Goal: Task Accomplishment & Management: Complete application form

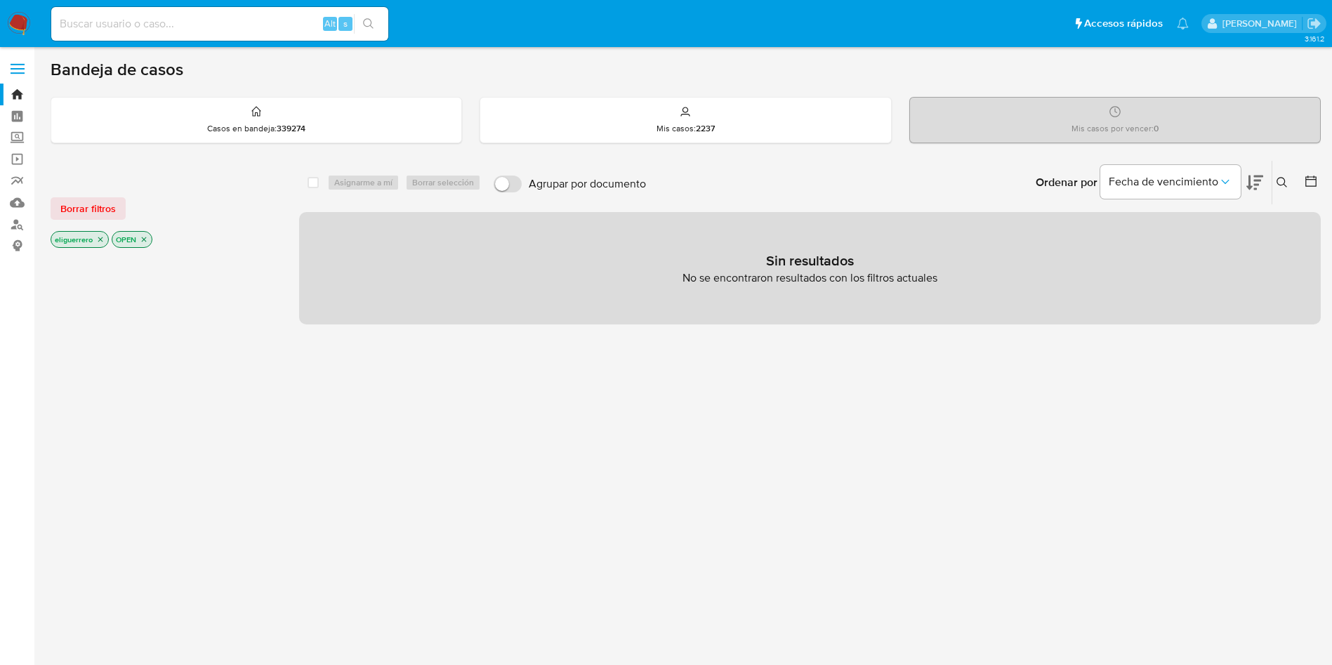
click at [256, 19] on input at bounding box center [219, 24] width 337 height 18
paste input "1646116674"
type input "1646116674"
click at [369, 12] on div "1646116674 Alt s" at bounding box center [219, 24] width 337 height 34
click at [369, 27] on icon "search-icon" at bounding box center [368, 23] width 11 height 11
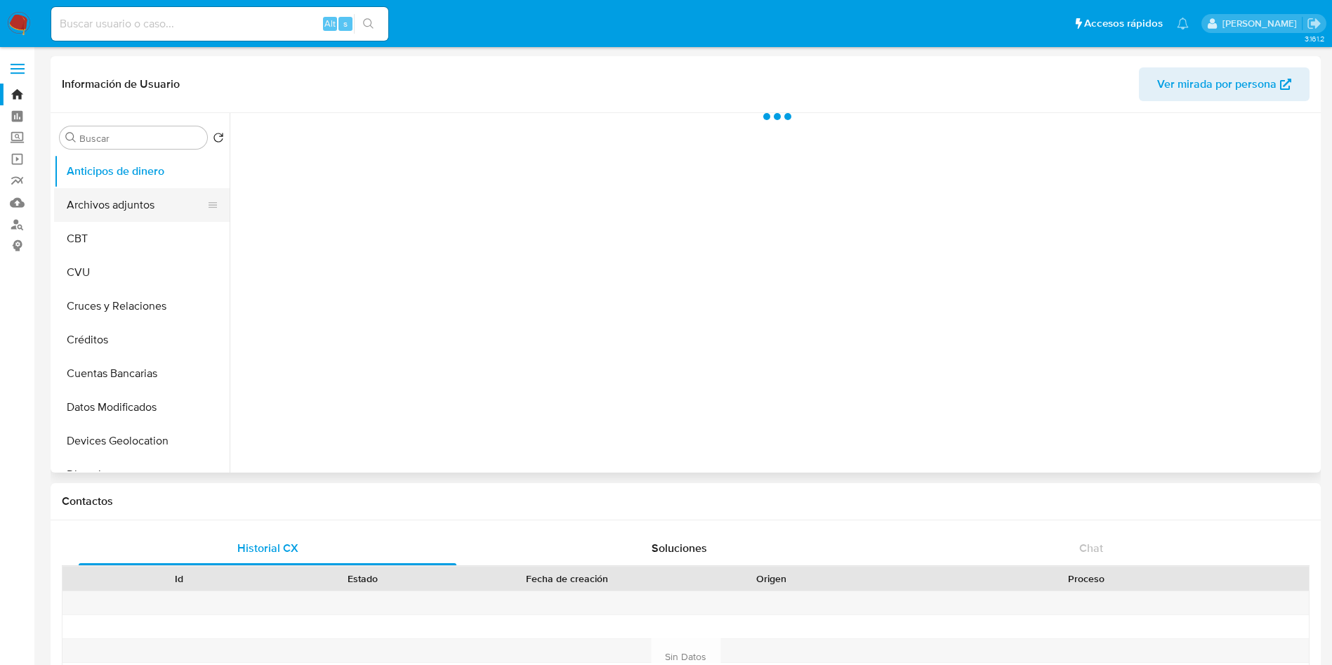
select select "10"
click at [128, 204] on button "Archivos adjuntos" at bounding box center [136, 205] width 164 height 34
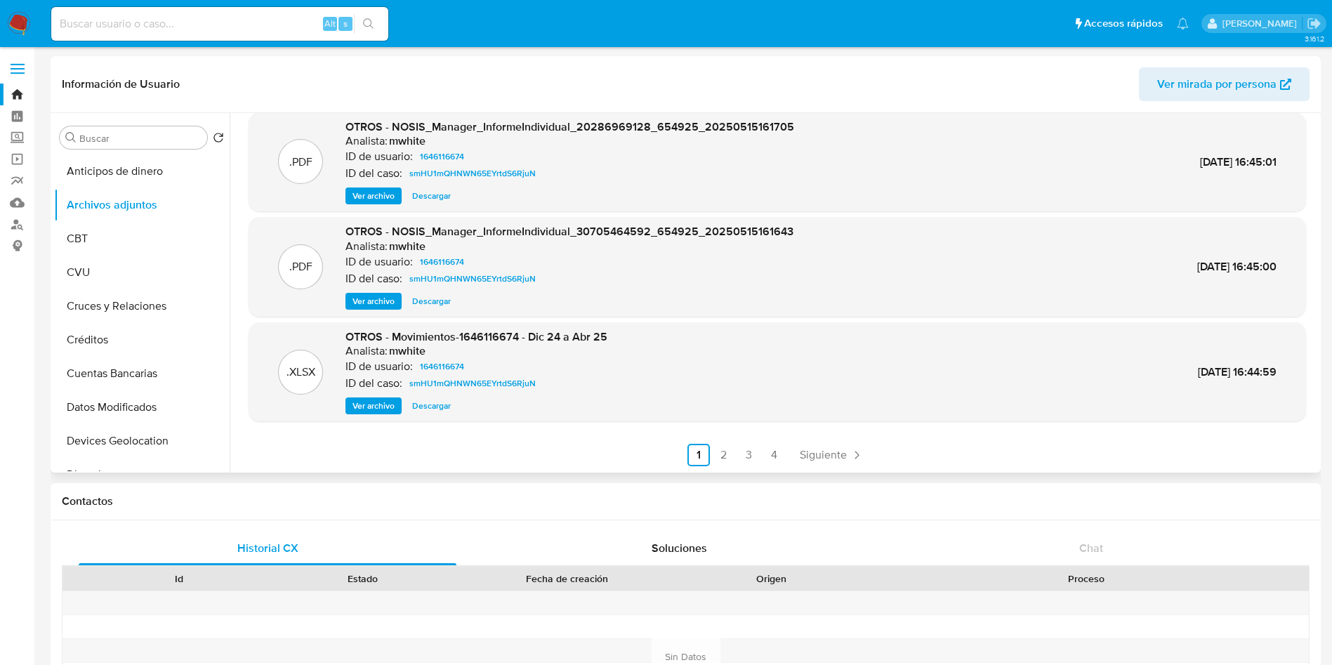
scroll to position [118, 0]
click at [776, 457] on link "4" at bounding box center [774, 454] width 22 height 22
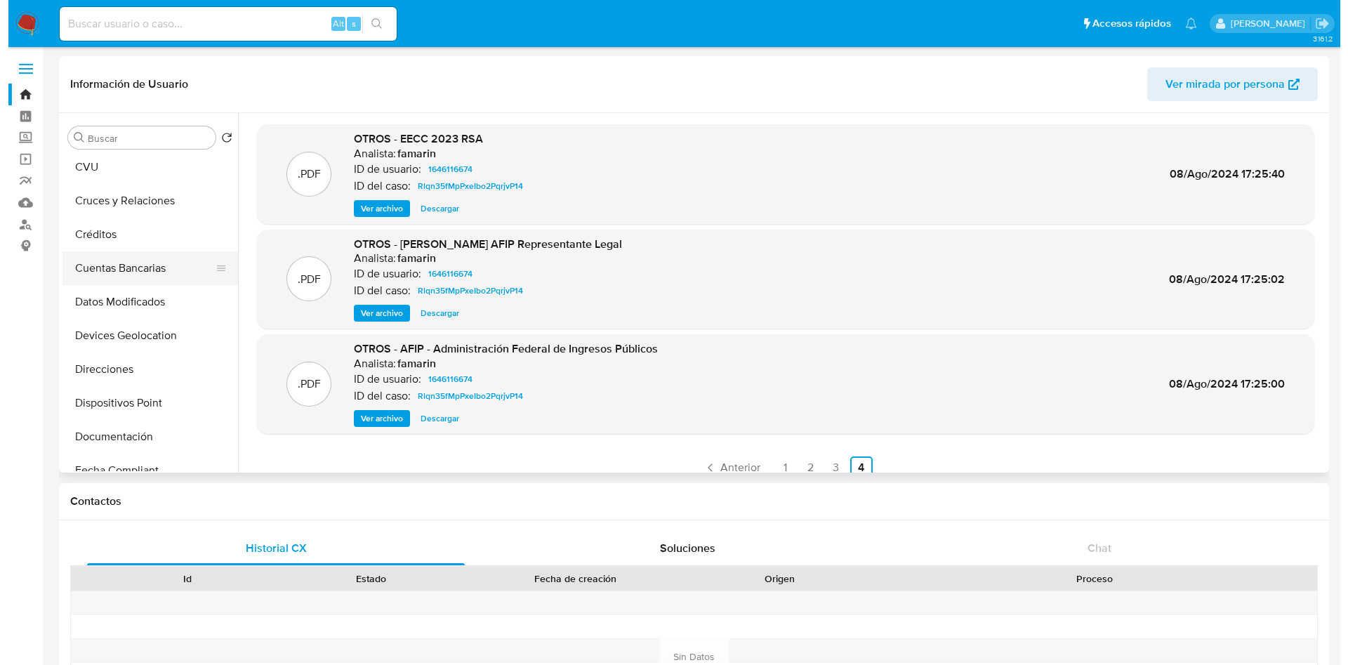
scroll to position [211, 0]
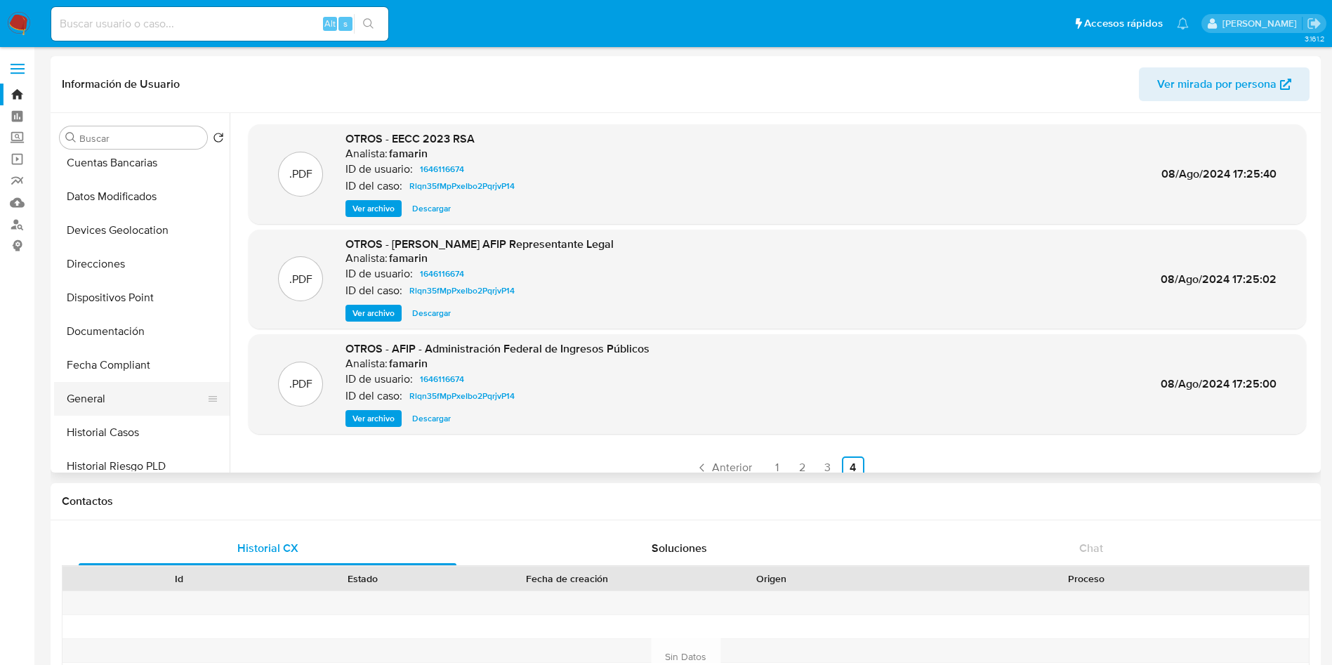
click at [93, 405] on button "General" at bounding box center [136, 399] width 164 height 34
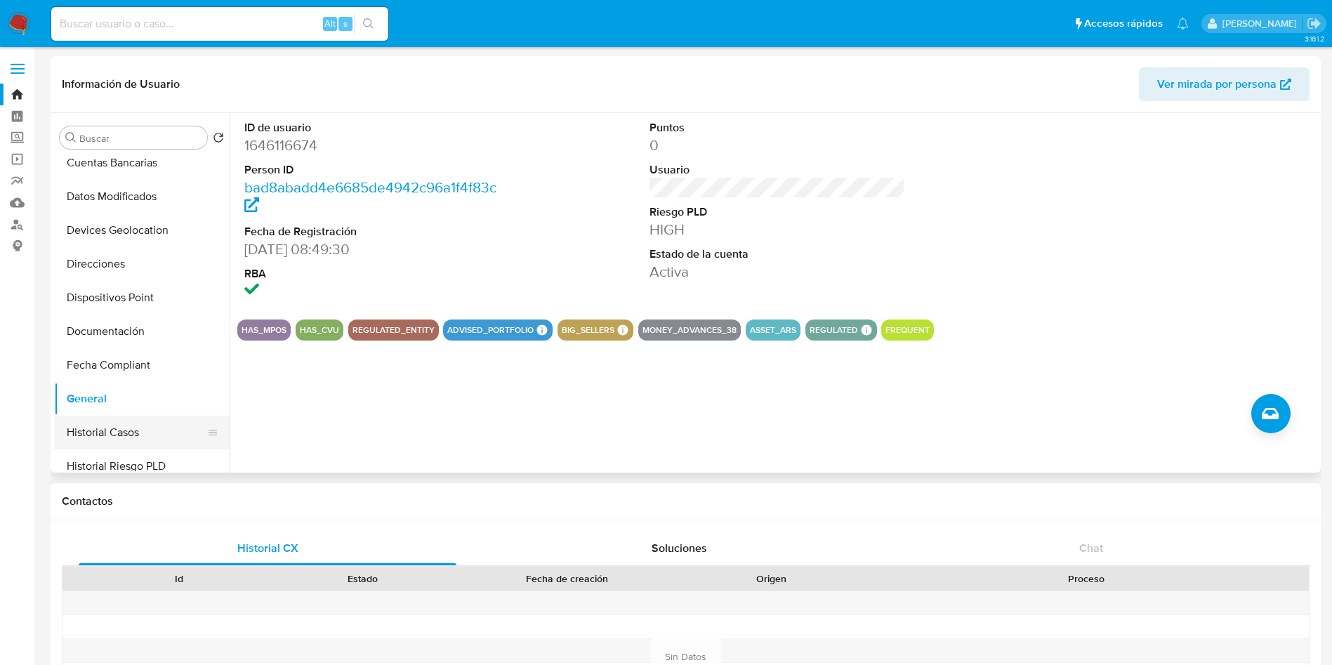
click at [109, 435] on button "Historial Casos" at bounding box center [136, 433] width 164 height 34
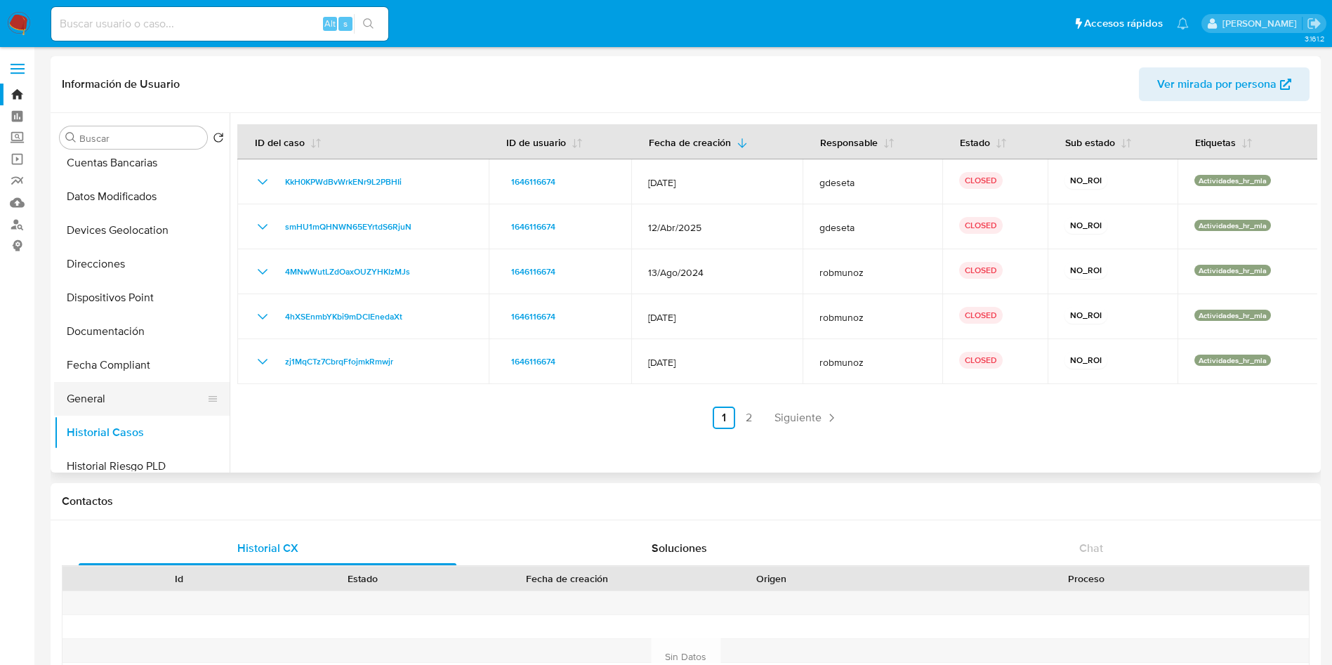
click at [112, 400] on button "General" at bounding box center [136, 399] width 164 height 34
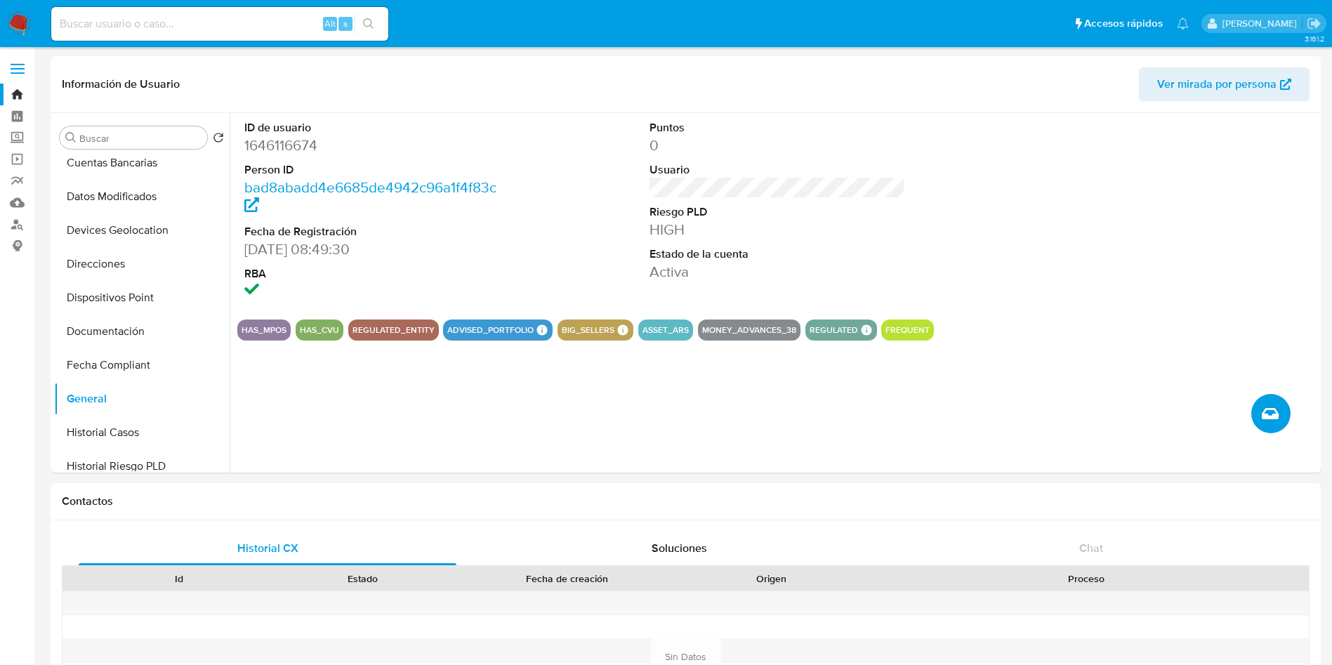
click at [1277, 406] on span "Crear caso manual" at bounding box center [1270, 413] width 17 height 17
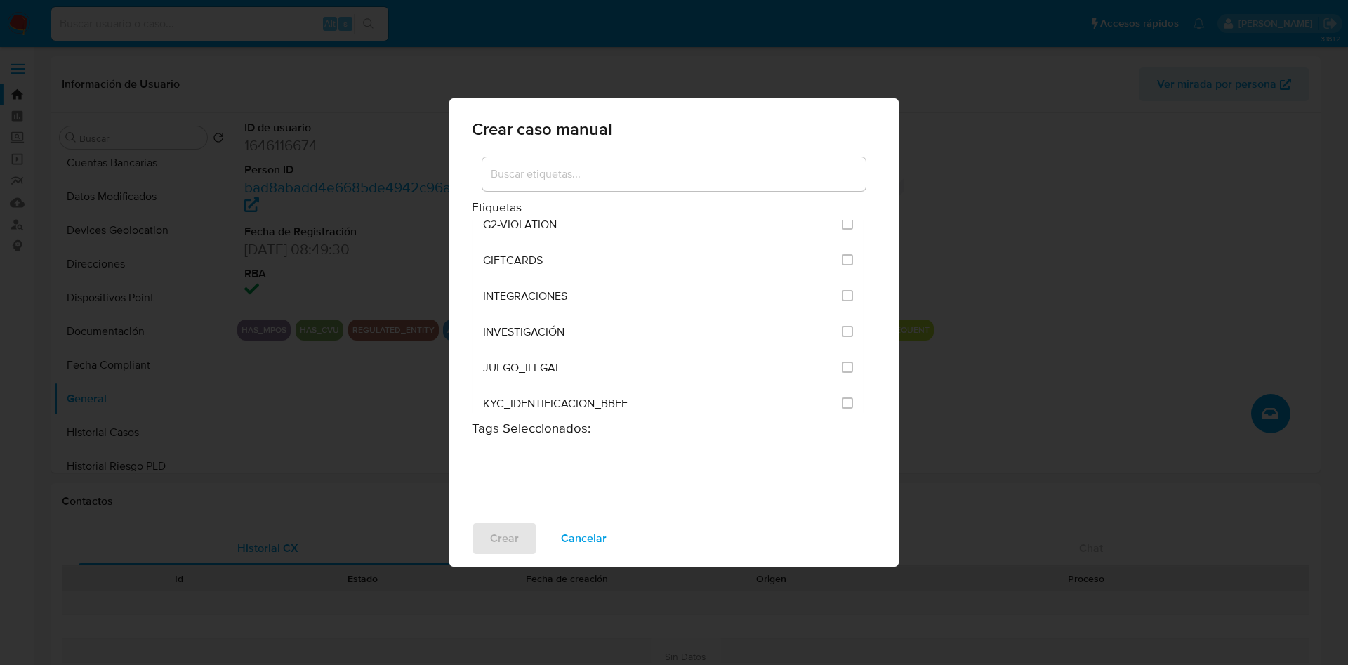
scroll to position [632, 0]
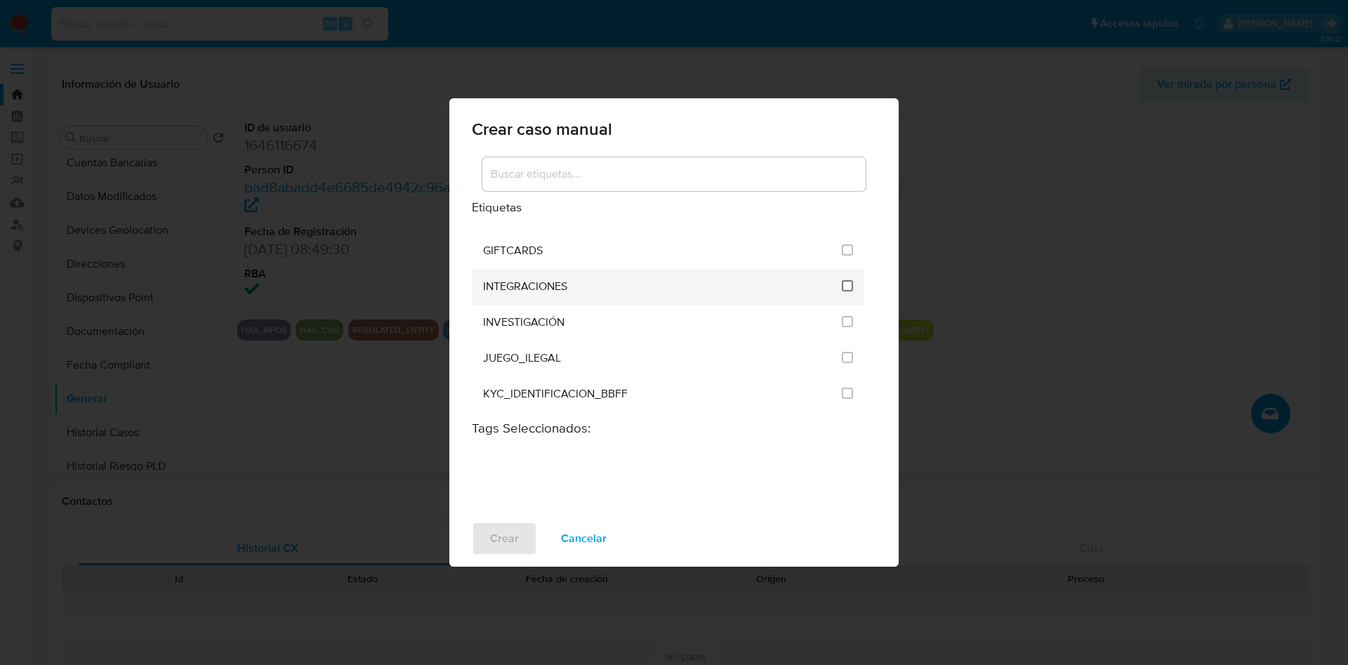
click at [842, 284] on input "2039" at bounding box center [847, 285] width 11 height 11
checkbox input "true"
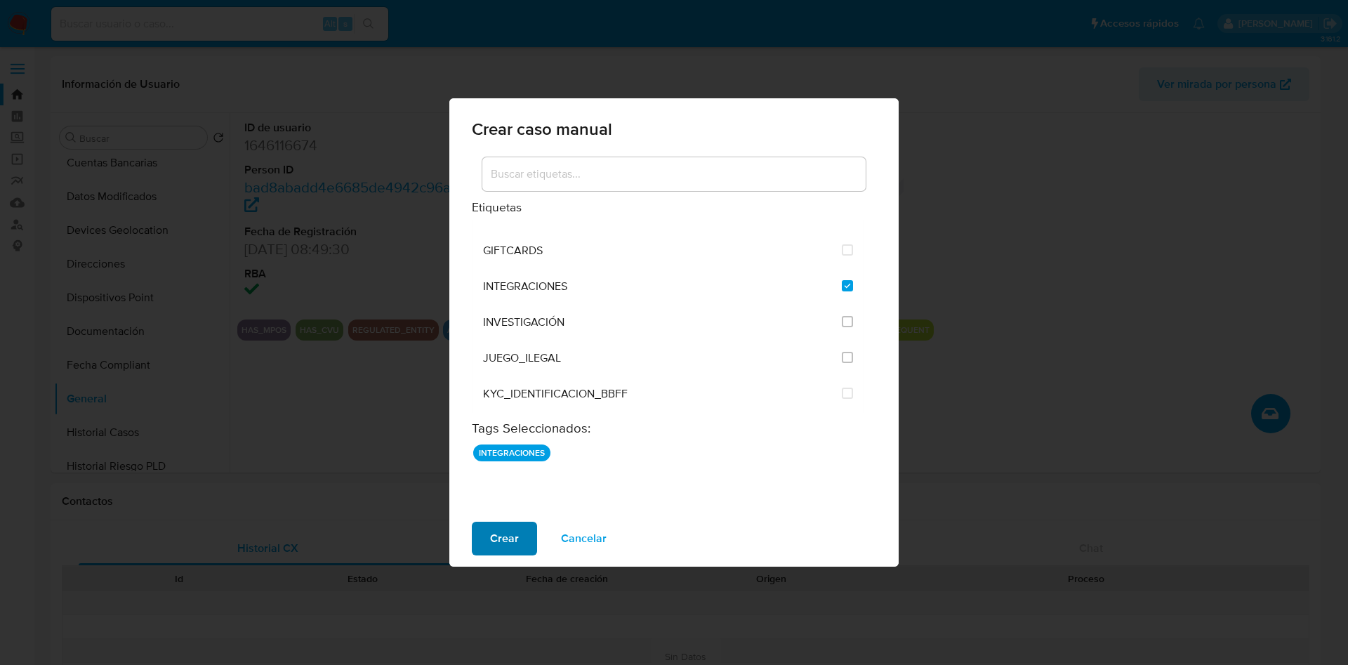
click at [504, 540] on span "Crear" at bounding box center [504, 538] width 29 height 31
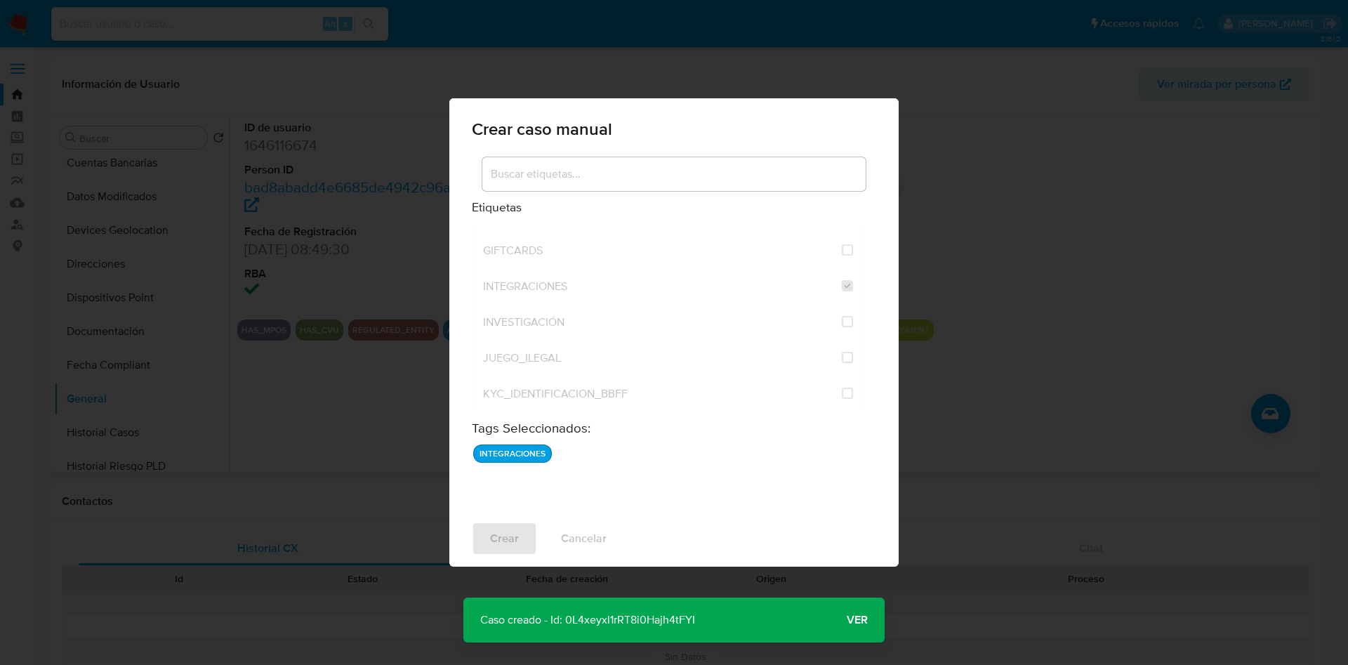
click at [859, 620] on span "Ver" at bounding box center [857, 620] width 21 height 0
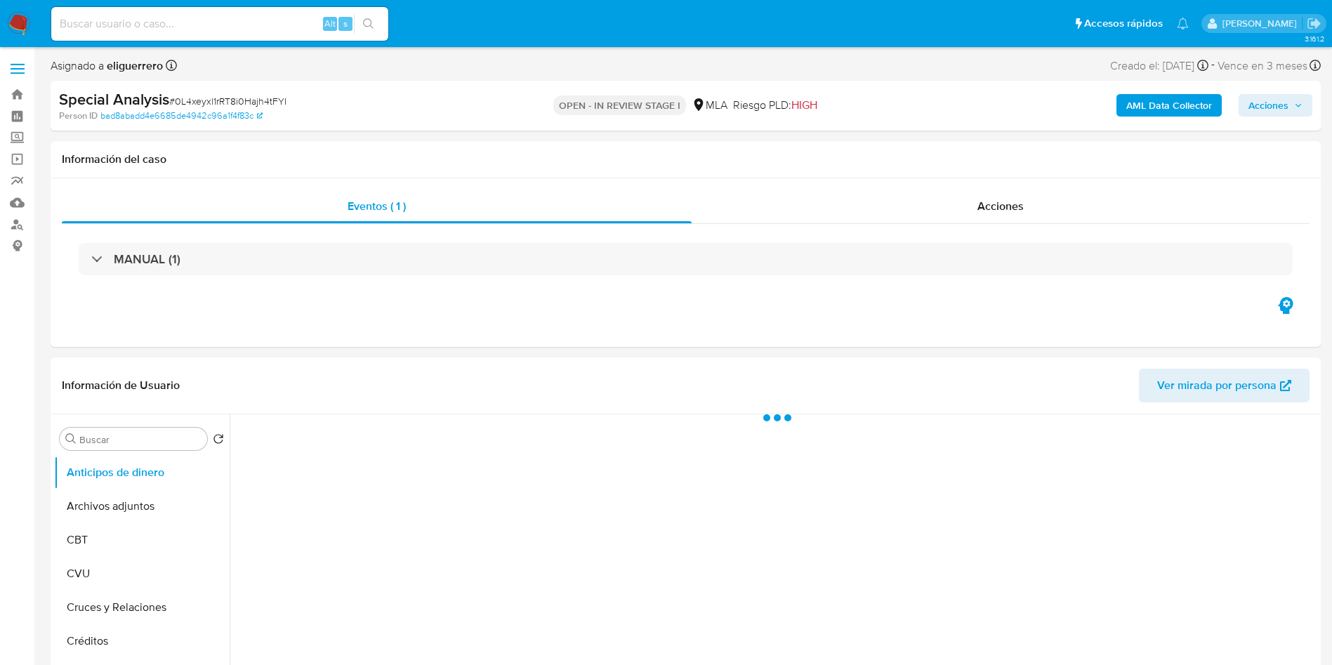
select select "10"
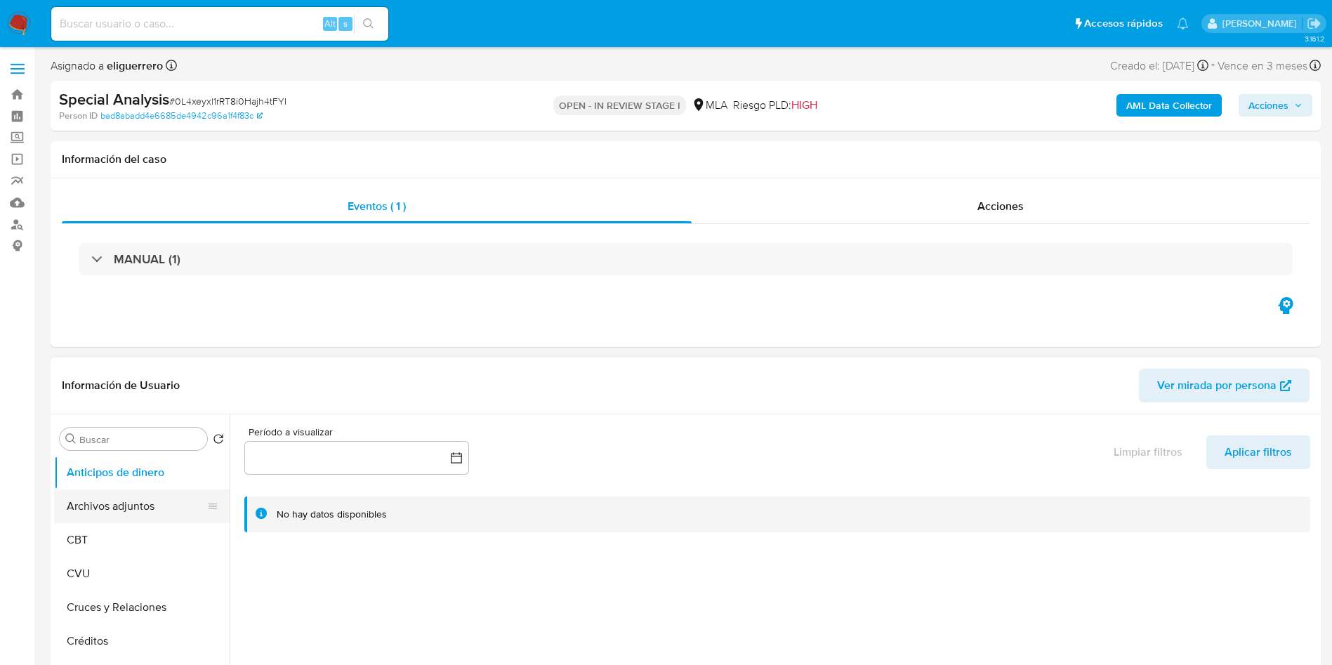
click at [135, 504] on button "Archivos adjuntos" at bounding box center [136, 507] width 164 height 34
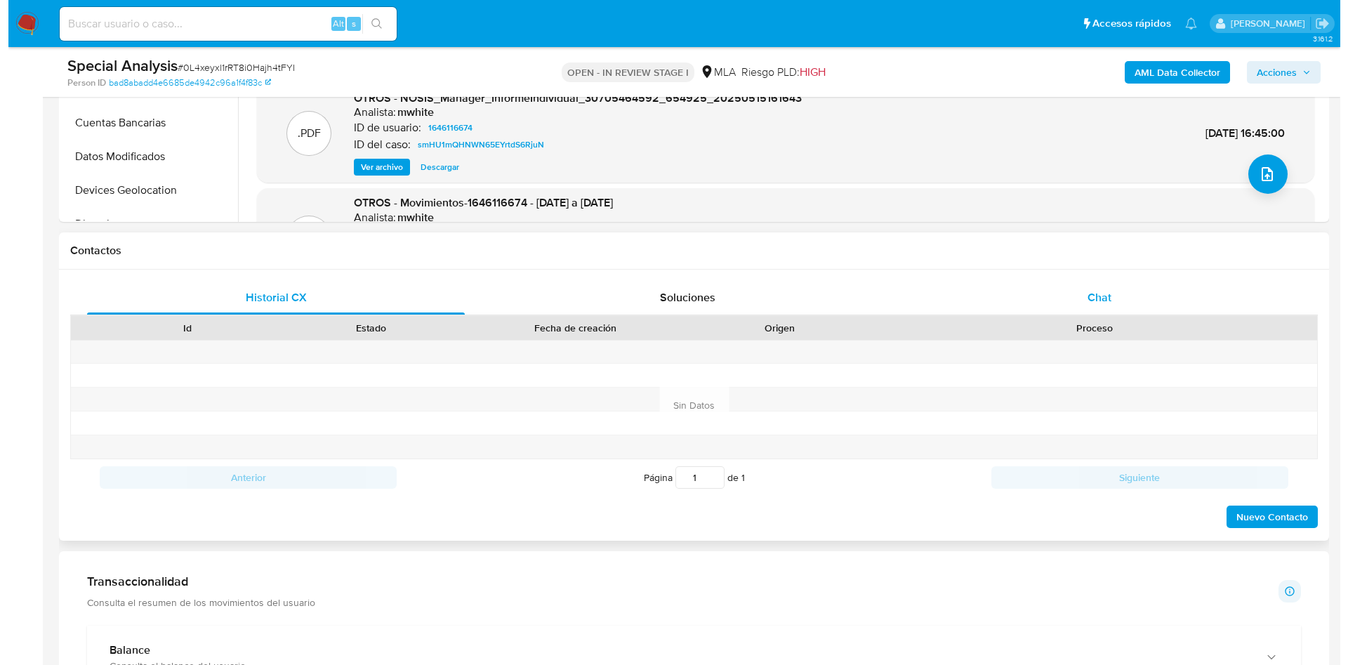
scroll to position [527, 0]
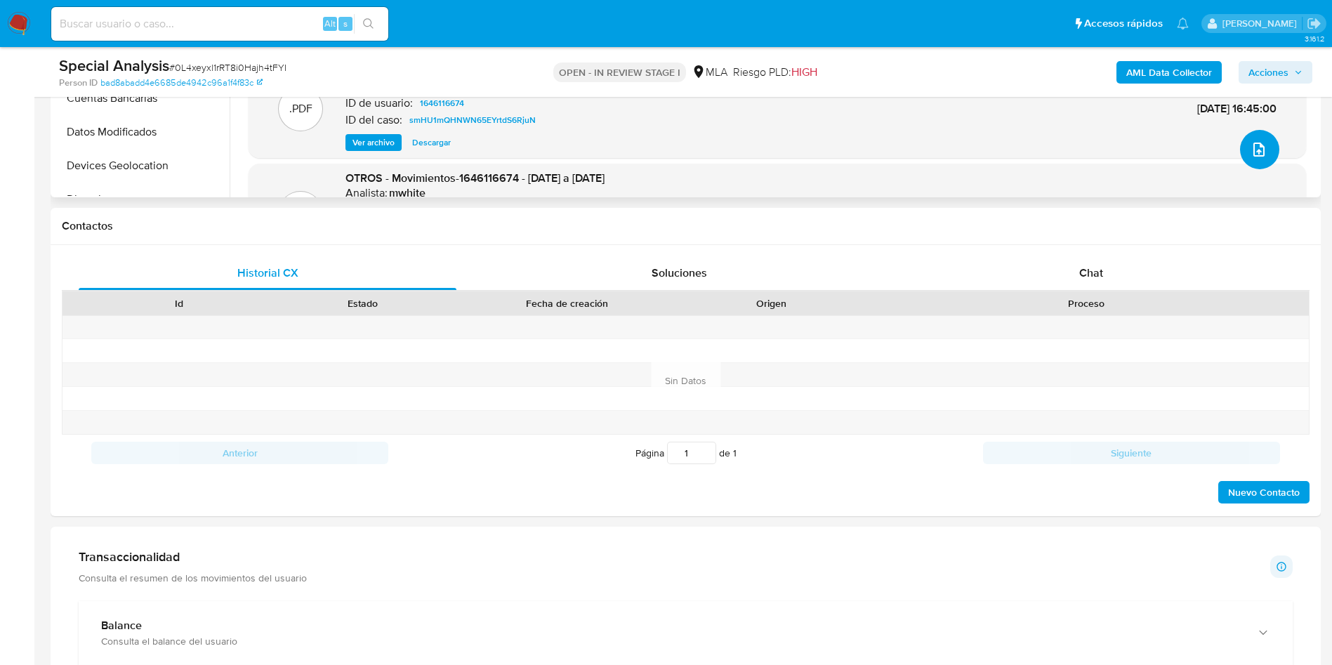
click at [1256, 155] on icon "upload-file" at bounding box center [1259, 149] width 17 height 17
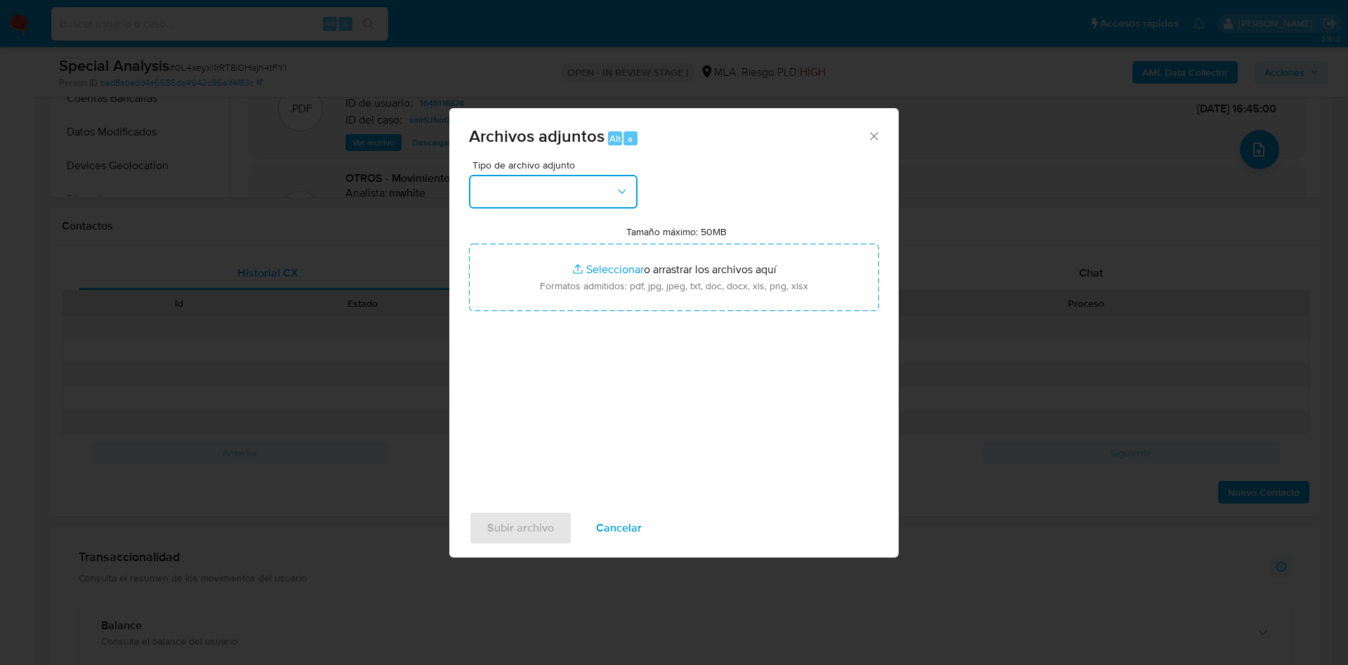
click at [553, 195] on button "button" at bounding box center [553, 192] width 169 height 34
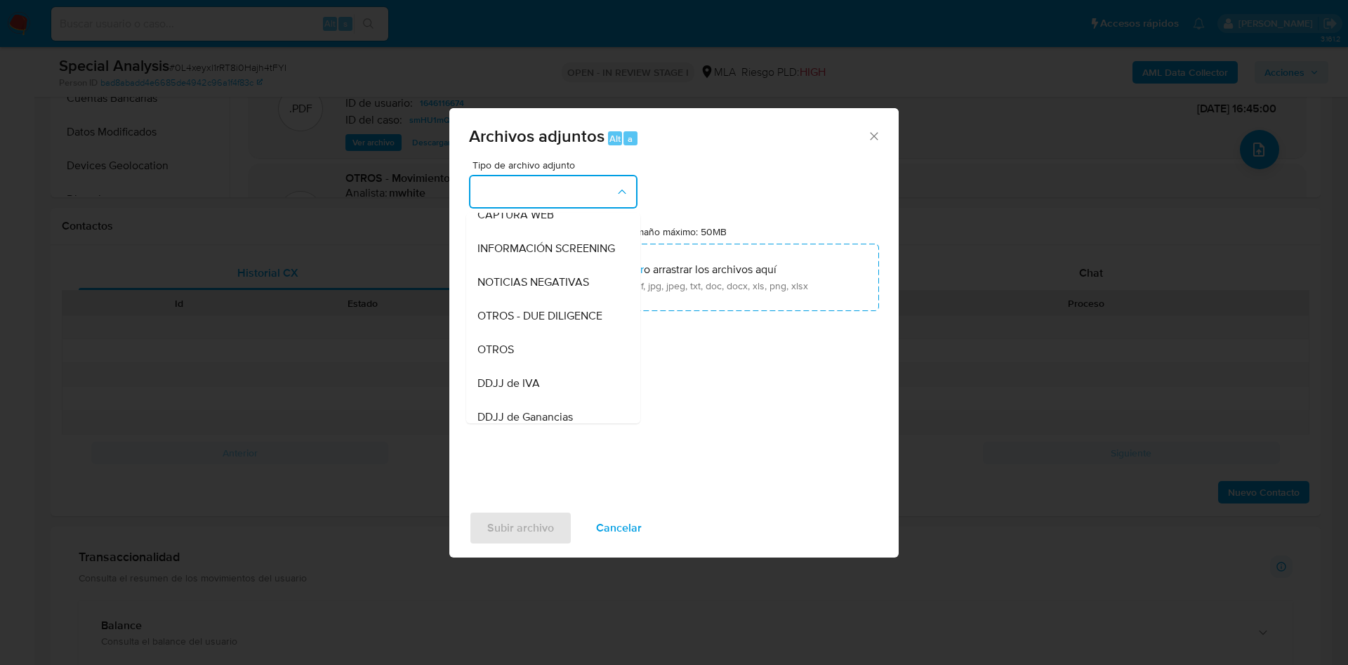
scroll to position [133, 0]
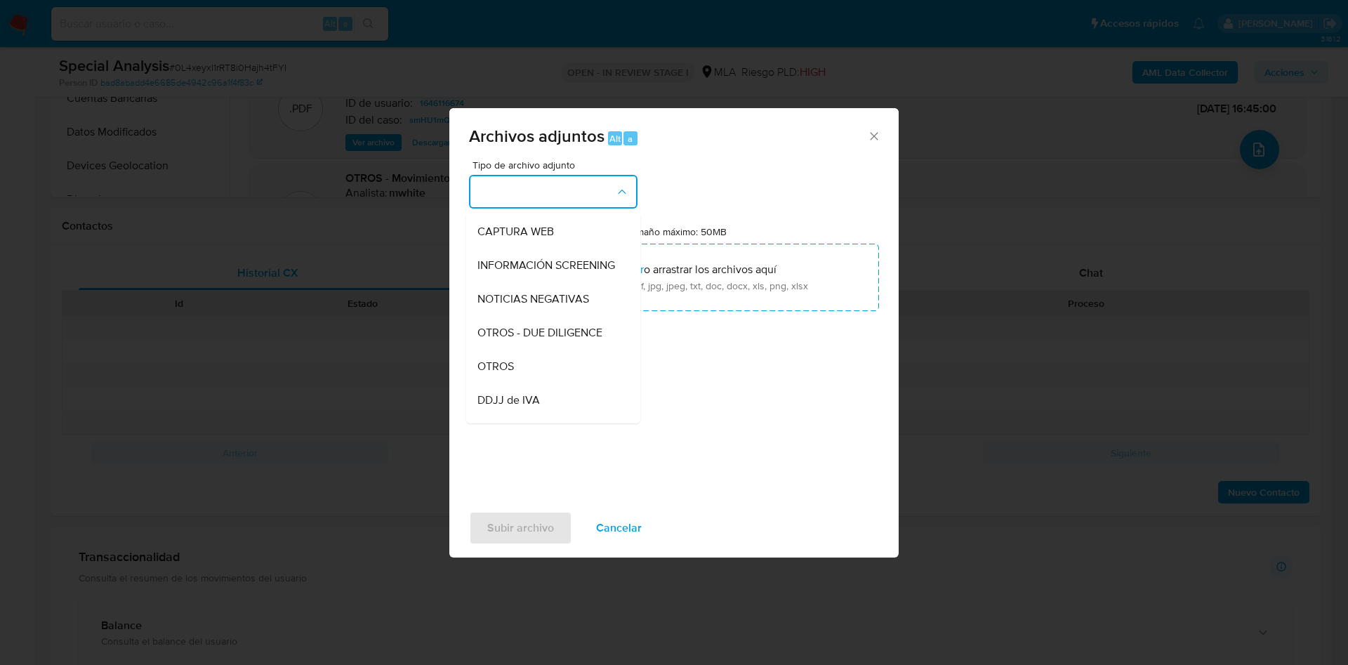
click at [572, 340] on span "OTROS - DUE DILIGENCE" at bounding box center [540, 333] width 125 height 14
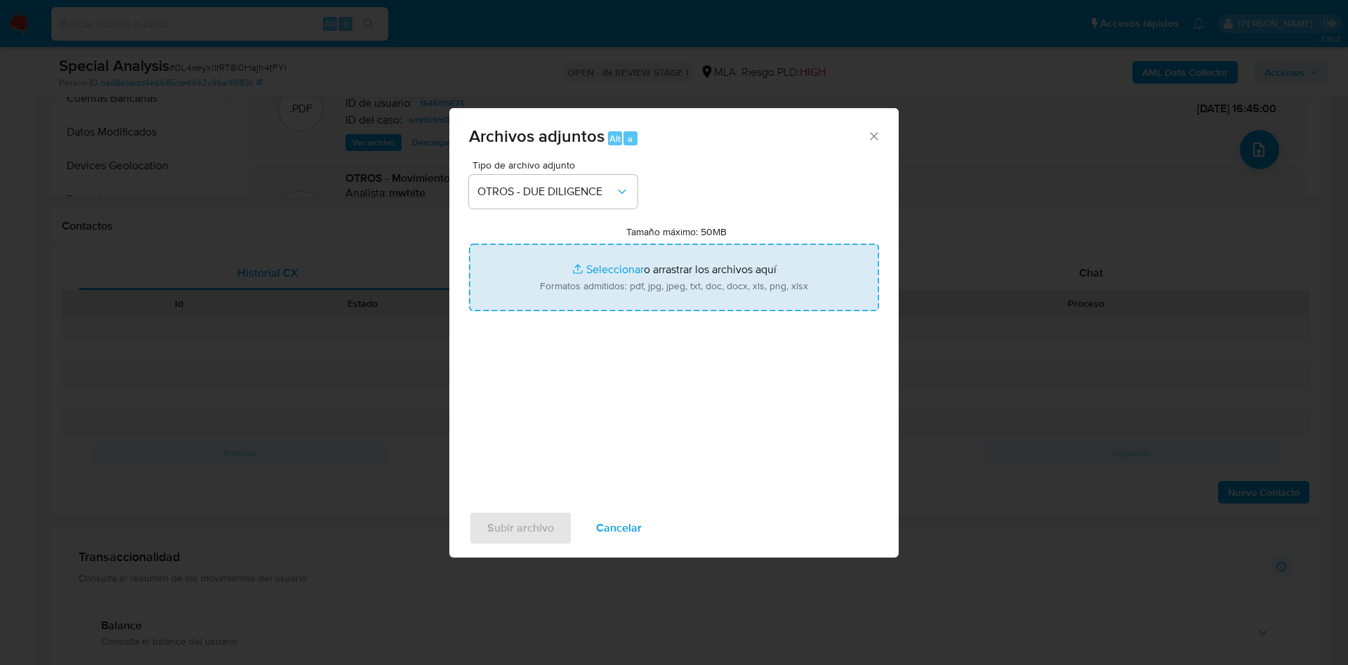
click at [608, 261] on input "Tamaño máximo: 50MB Seleccionar archivos" at bounding box center [674, 277] width 410 height 67
type input "C:\fakepath\Copia de REVOCACION REBISCO SA PODER ESPECIAL BANCARIO.PDF"
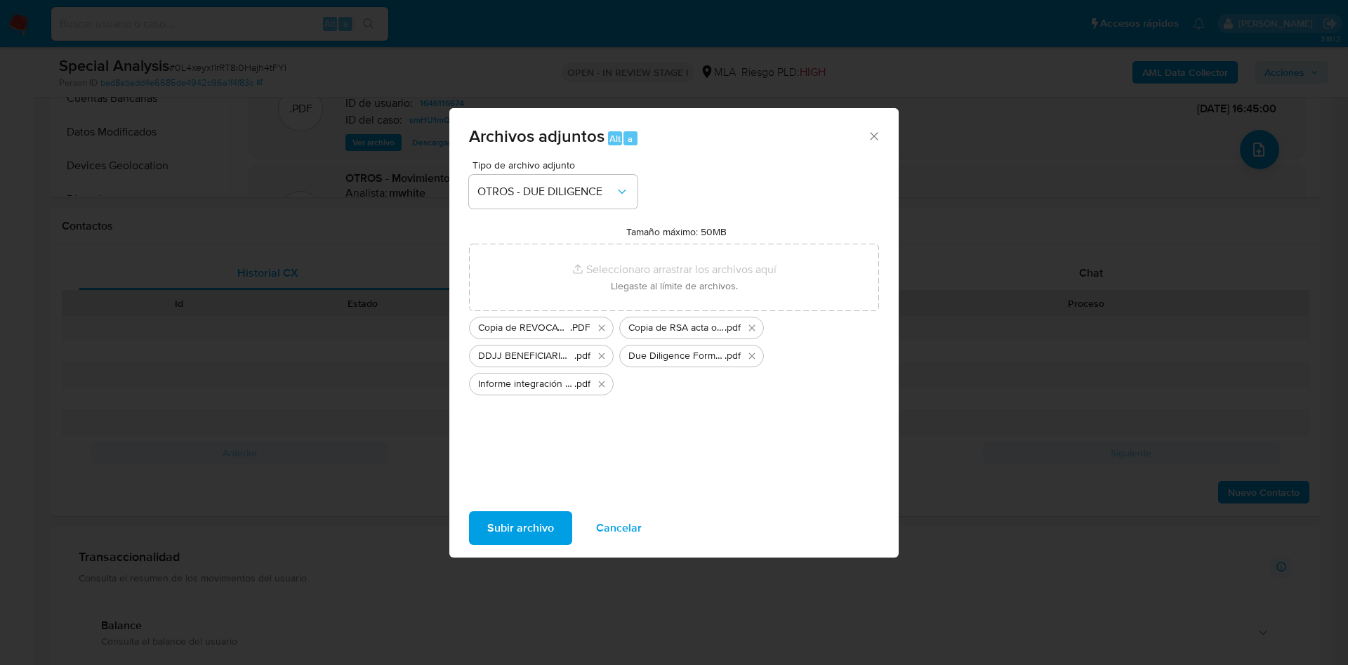
click at [516, 522] on span "Subir archivo" at bounding box center [520, 528] width 67 height 31
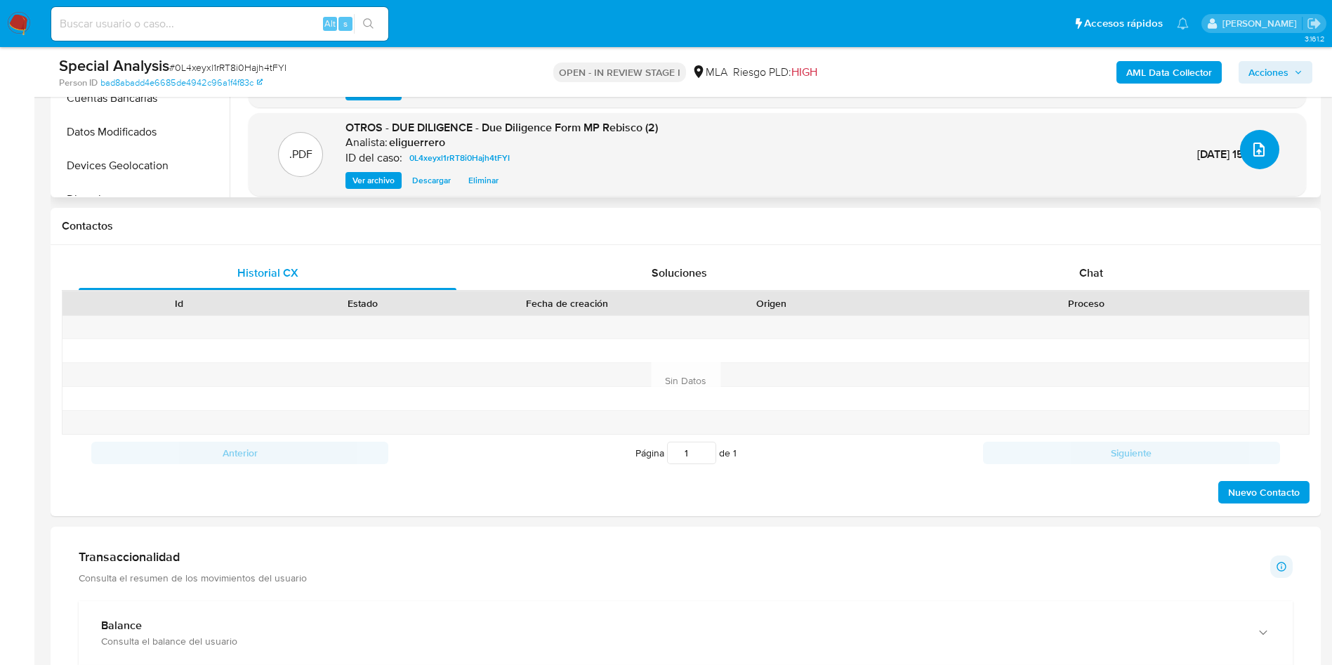
click at [1240, 155] on button "upload-file" at bounding box center [1259, 149] width 39 height 39
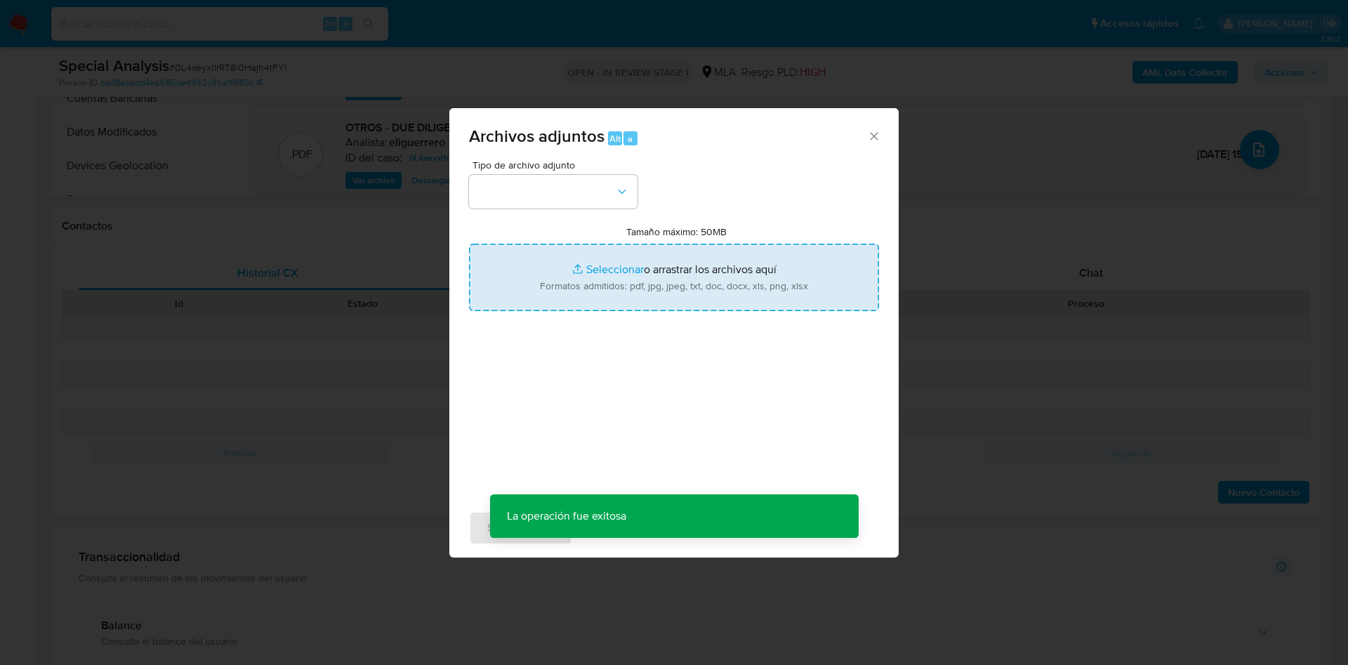
click at [585, 291] on input "Tamaño máximo: 50MB Seleccionar archivos" at bounding box center [674, 277] width 410 height 67
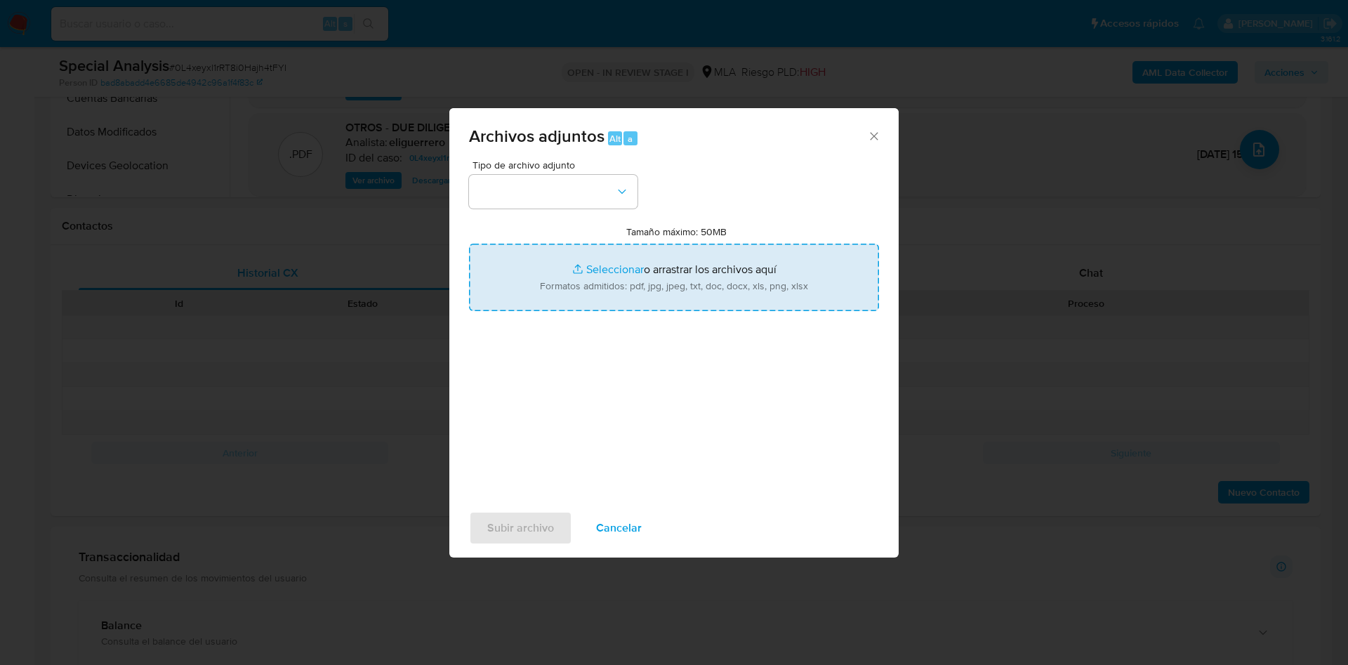
type input "C:\fakepath\Copia de Estatuto 2 - Cambio de jurisdiccion.PDF"
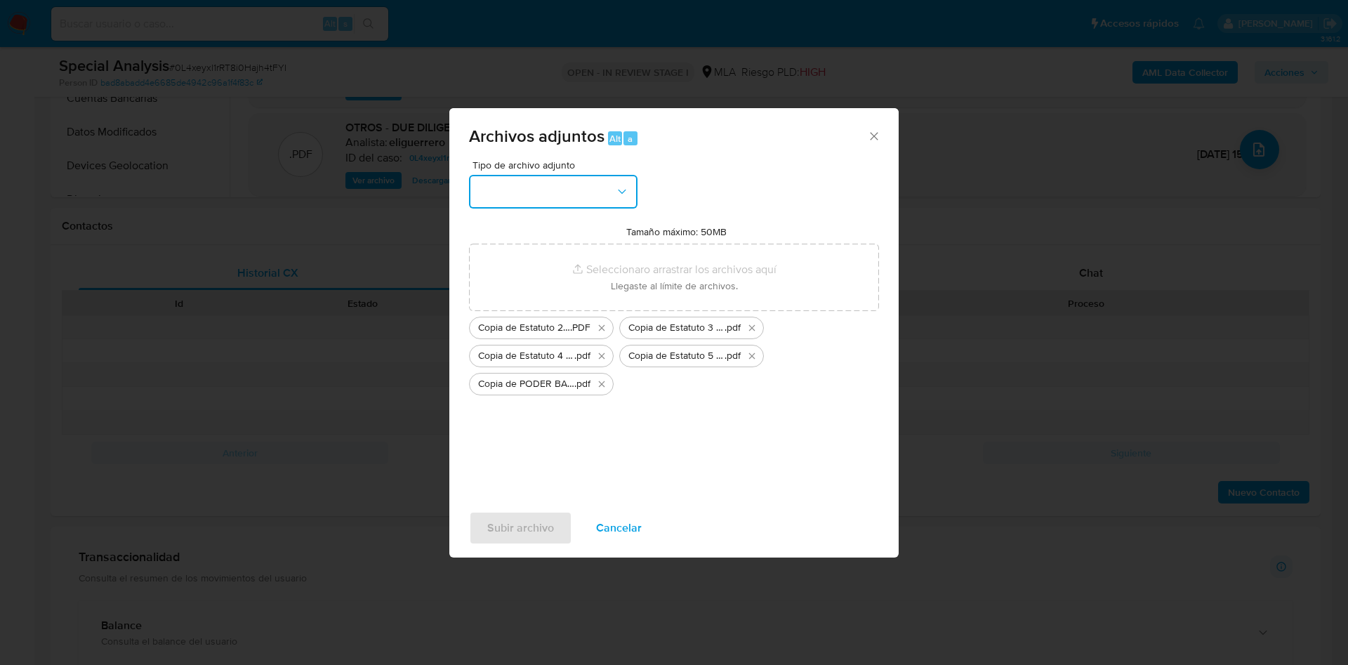
click at [599, 185] on button "button" at bounding box center [553, 192] width 169 height 34
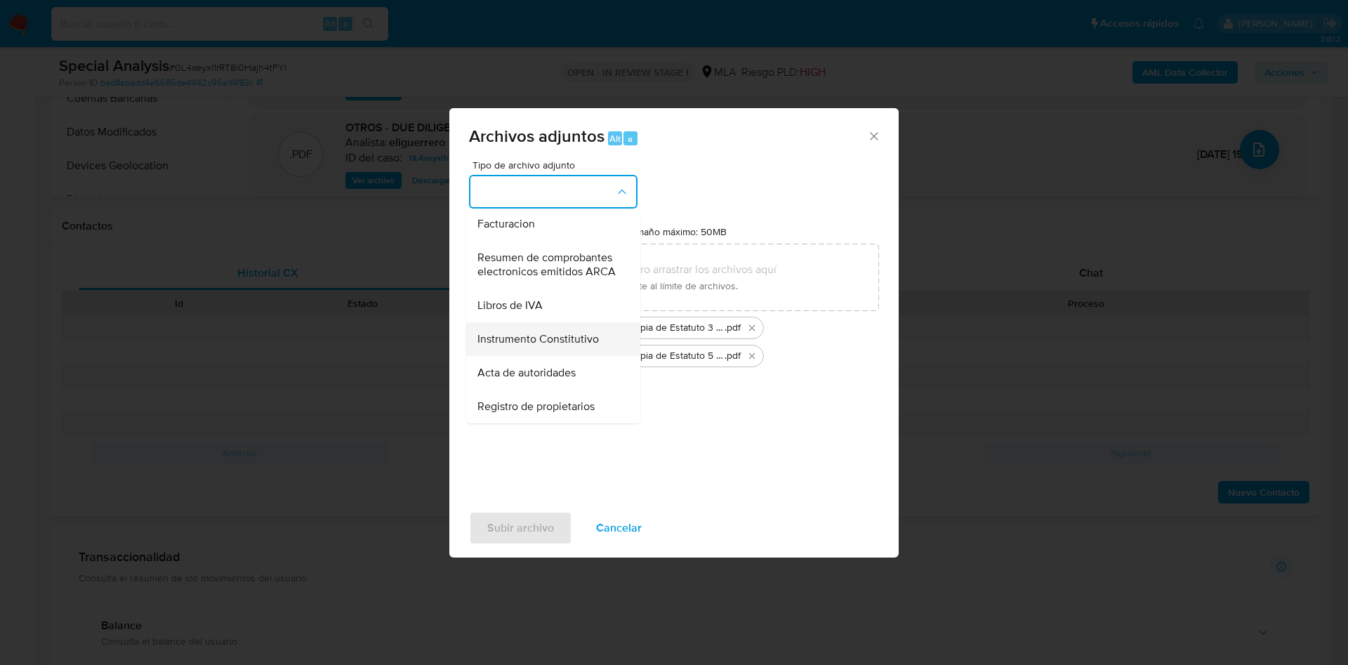
click at [582, 332] on span "Instrumento Constitutivo" at bounding box center [539, 339] width 122 height 14
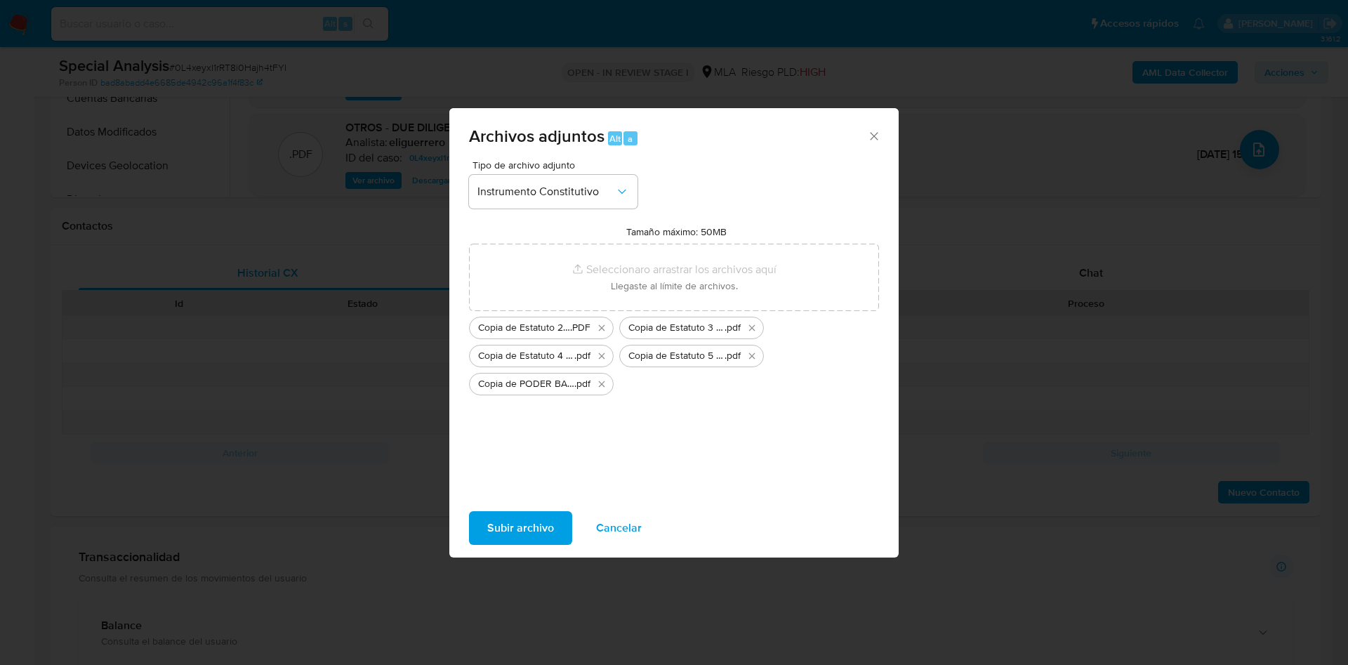
click at [525, 521] on span "Subir archivo" at bounding box center [520, 528] width 67 height 31
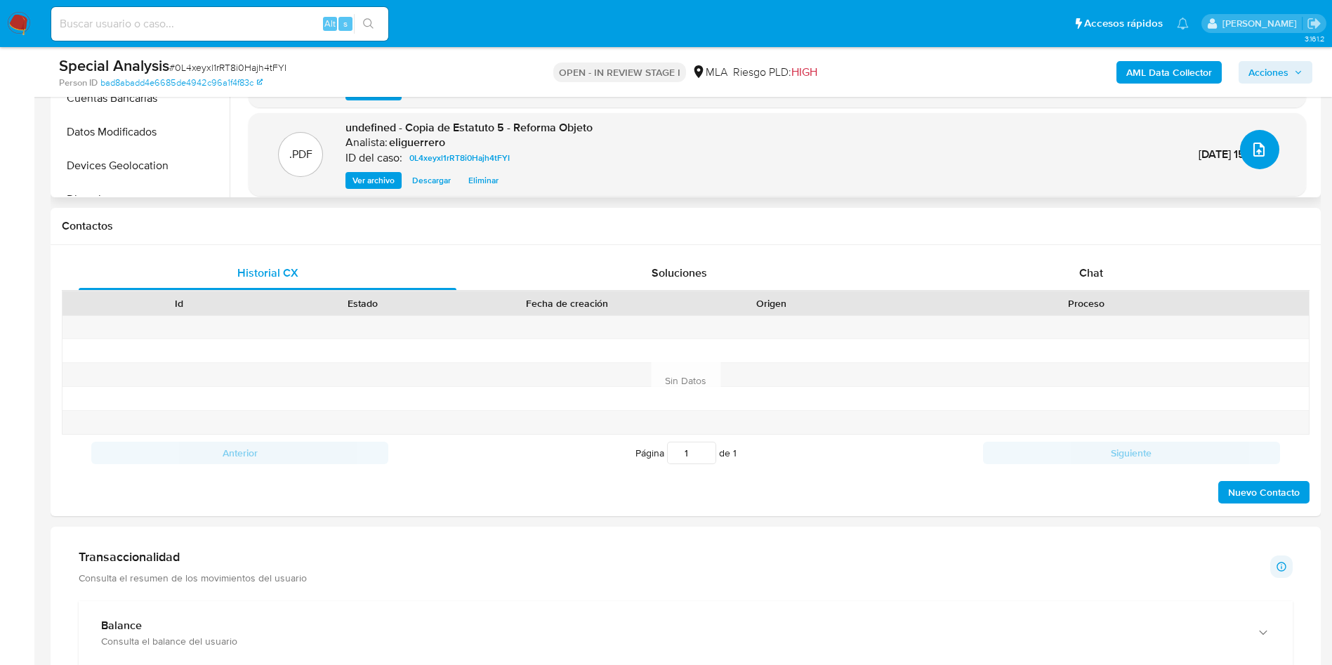
click at [1259, 155] on icon "upload-file" at bounding box center [1259, 149] width 17 height 17
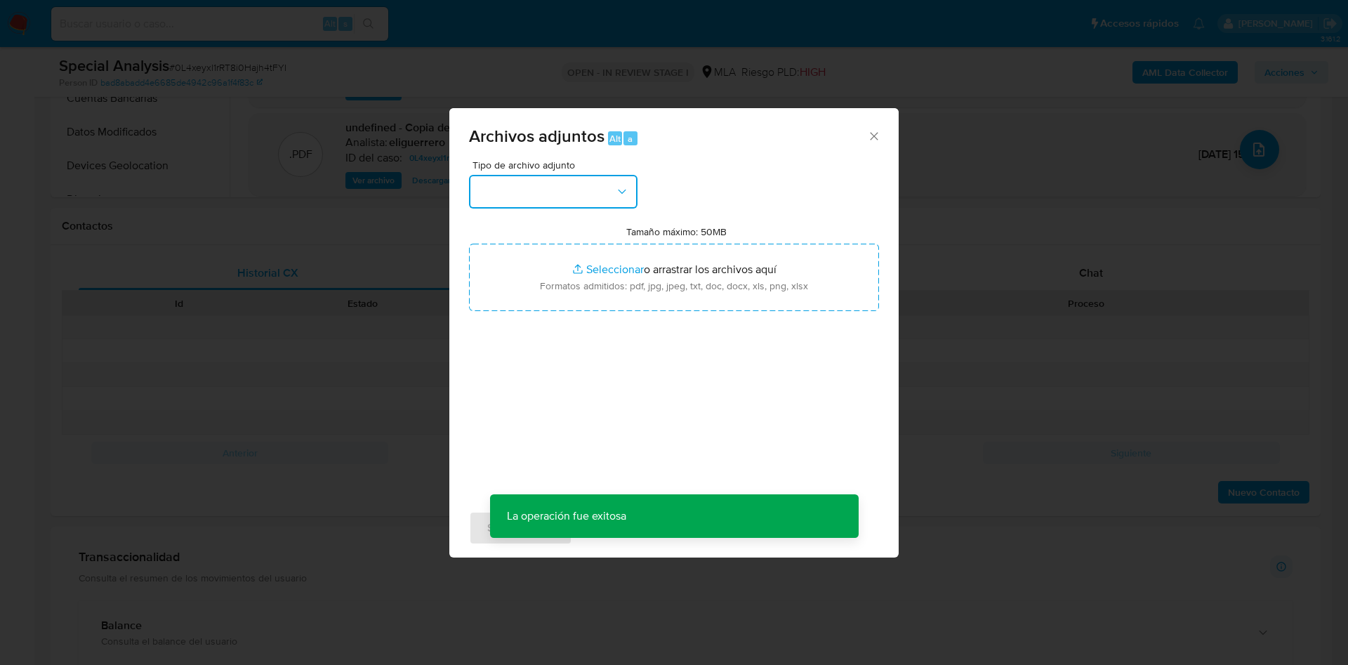
drag, startPoint x: 589, startPoint y: 181, endPoint x: 586, endPoint y: 188, distance: 7.6
click at [588, 185] on button "button" at bounding box center [553, 192] width 169 height 34
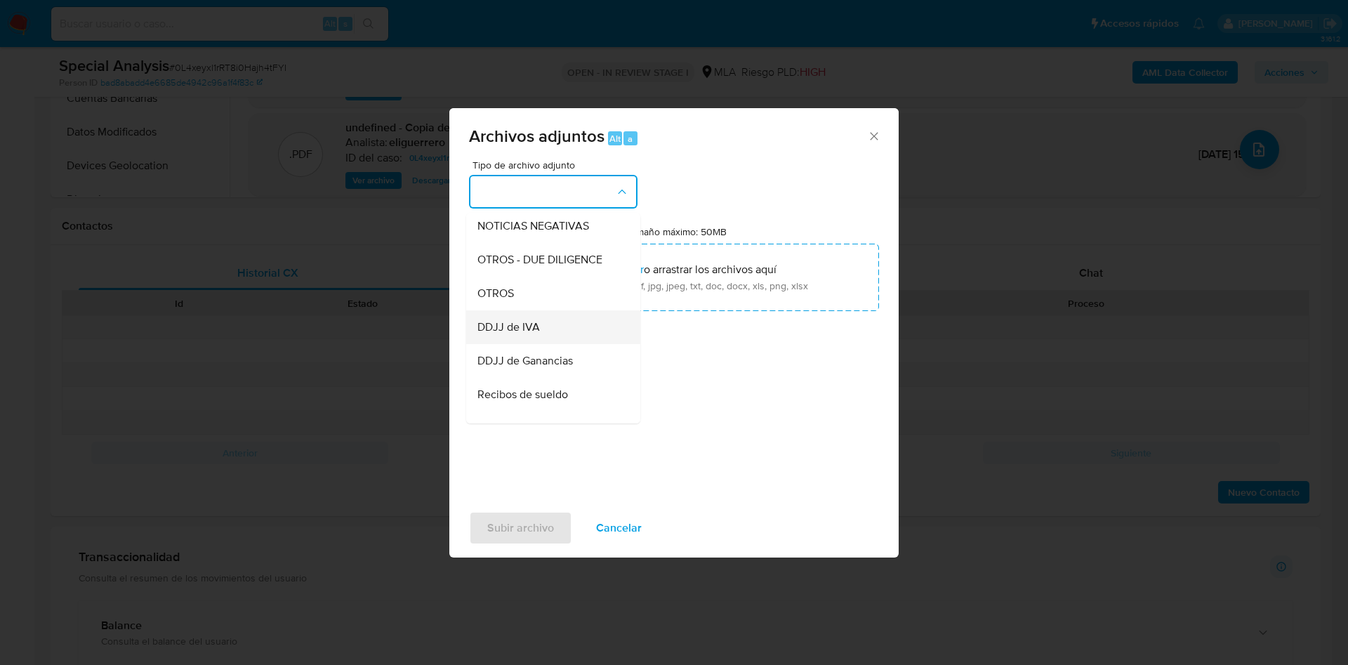
scroll to position [211, 0]
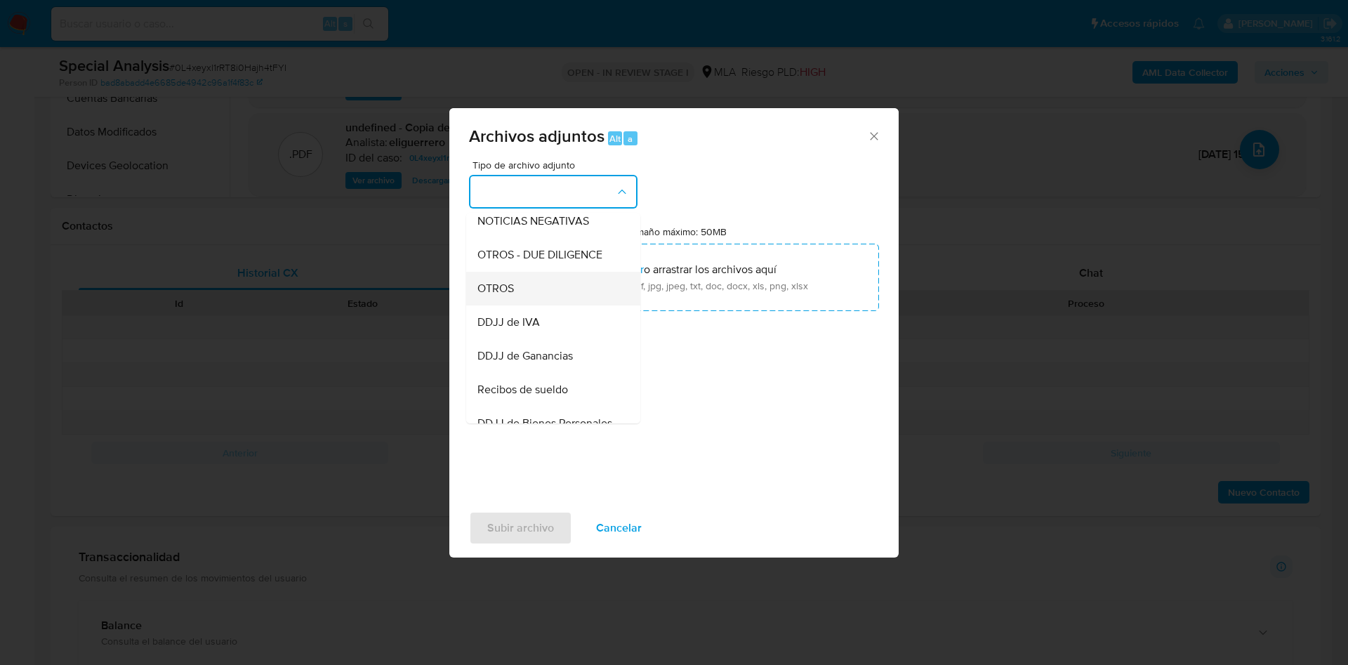
click at [545, 306] on div "OTROS" at bounding box center [549, 289] width 143 height 34
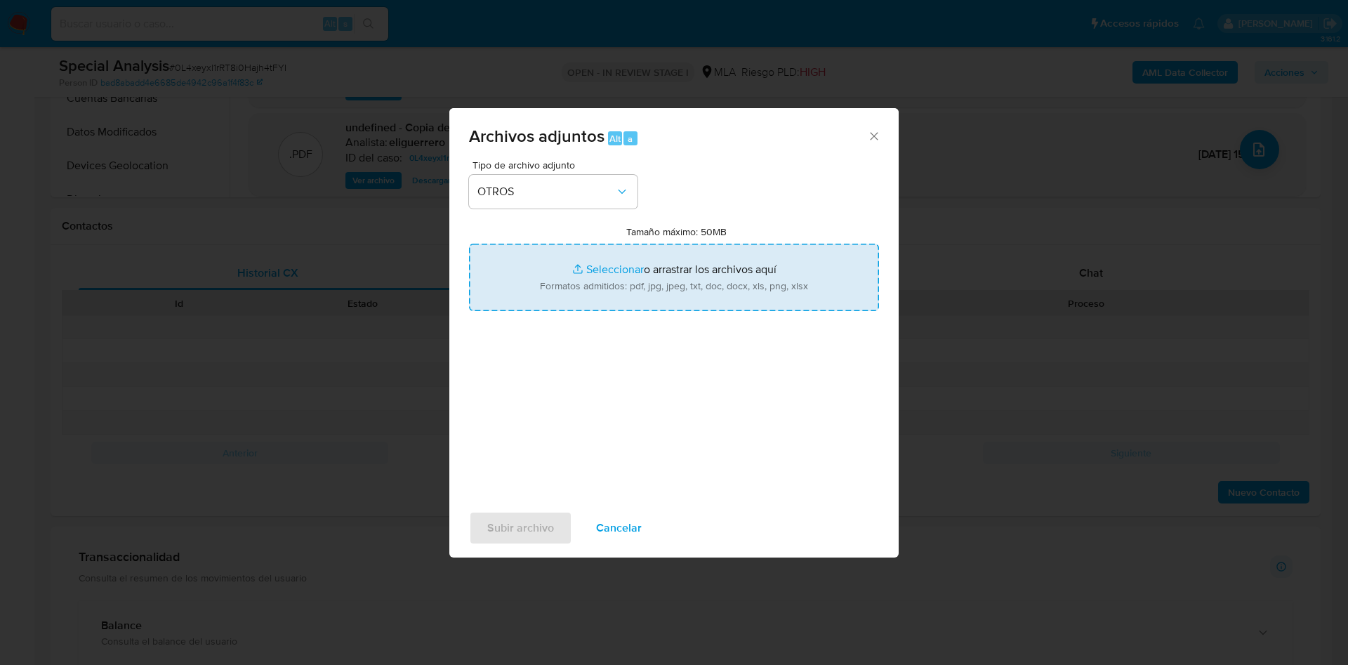
click at [615, 284] on input "Tamaño máximo: 50MB Seleccionar archivos" at bounding box center [674, 277] width 410 height 67
type input "C:\fakepath\005534_DAVID_GUSTAVE_GOAR-PASSPORT_CERTIFIED (1).PDF"
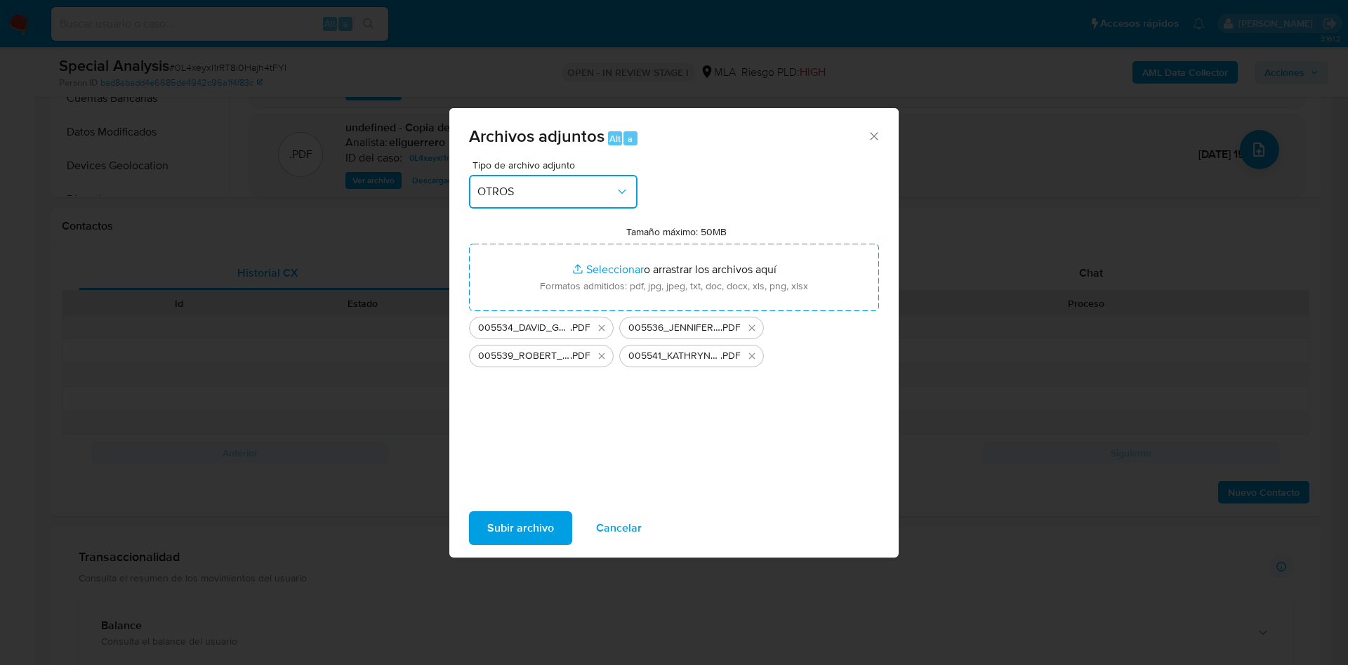
click at [589, 191] on span "OTROS" at bounding box center [547, 192] width 138 height 14
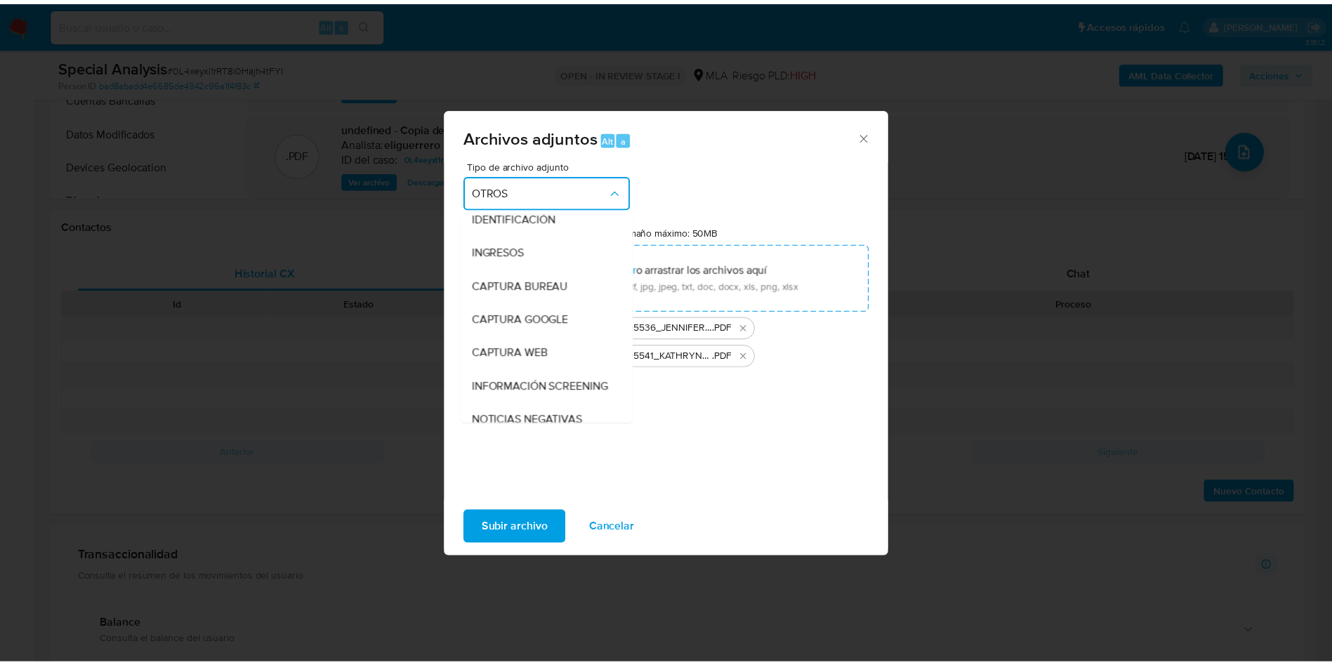
scroll to position [0, 0]
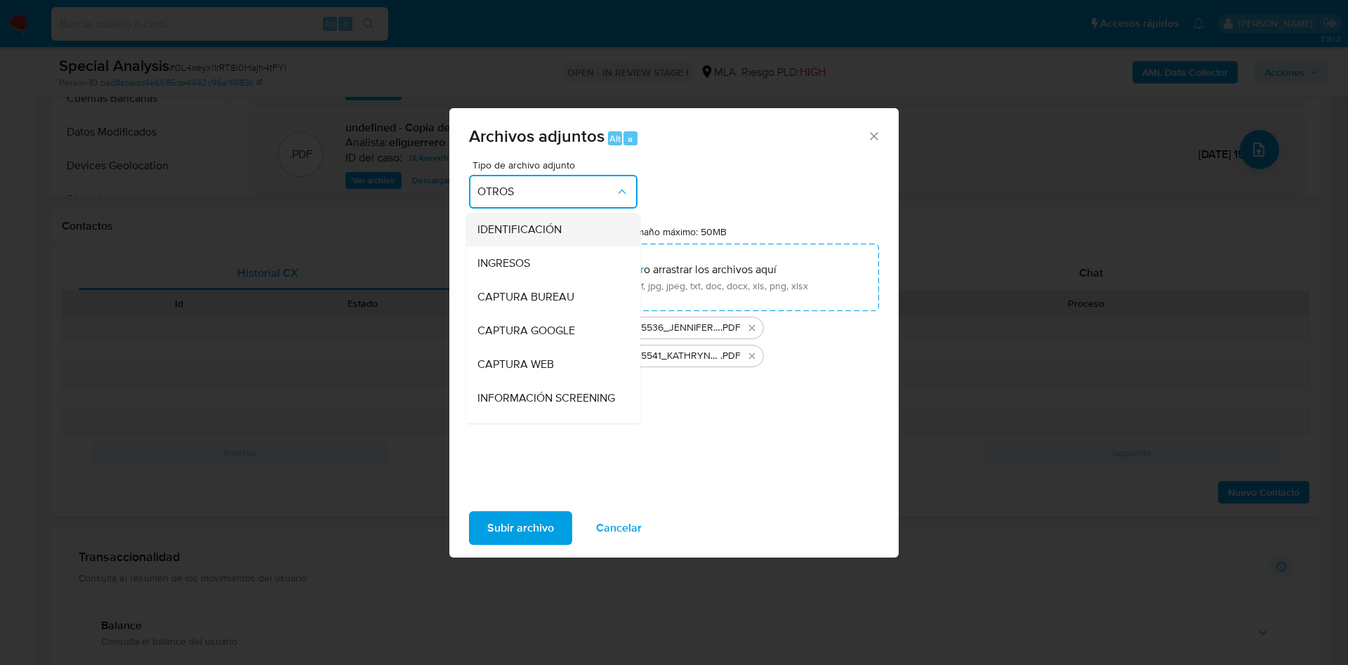
click at [565, 225] on div "IDENTIFICACIÓN" at bounding box center [549, 230] width 143 height 34
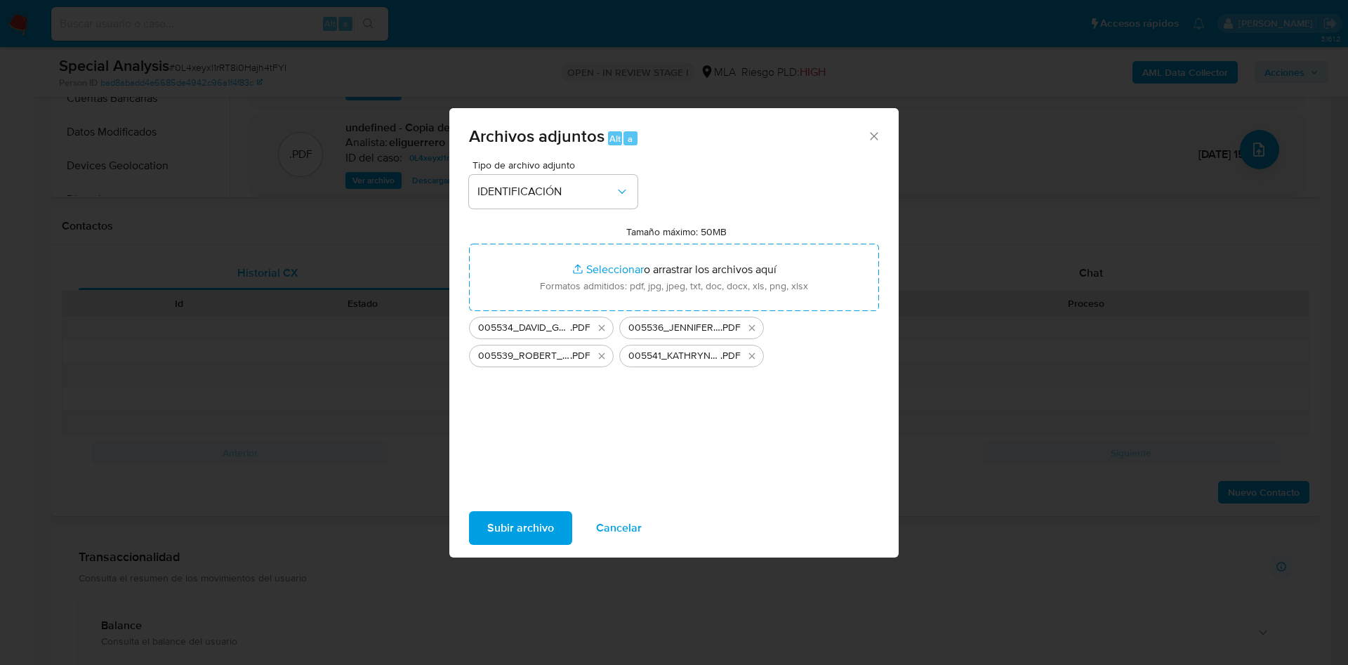
click at [514, 520] on span "Subir archivo" at bounding box center [520, 528] width 67 height 31
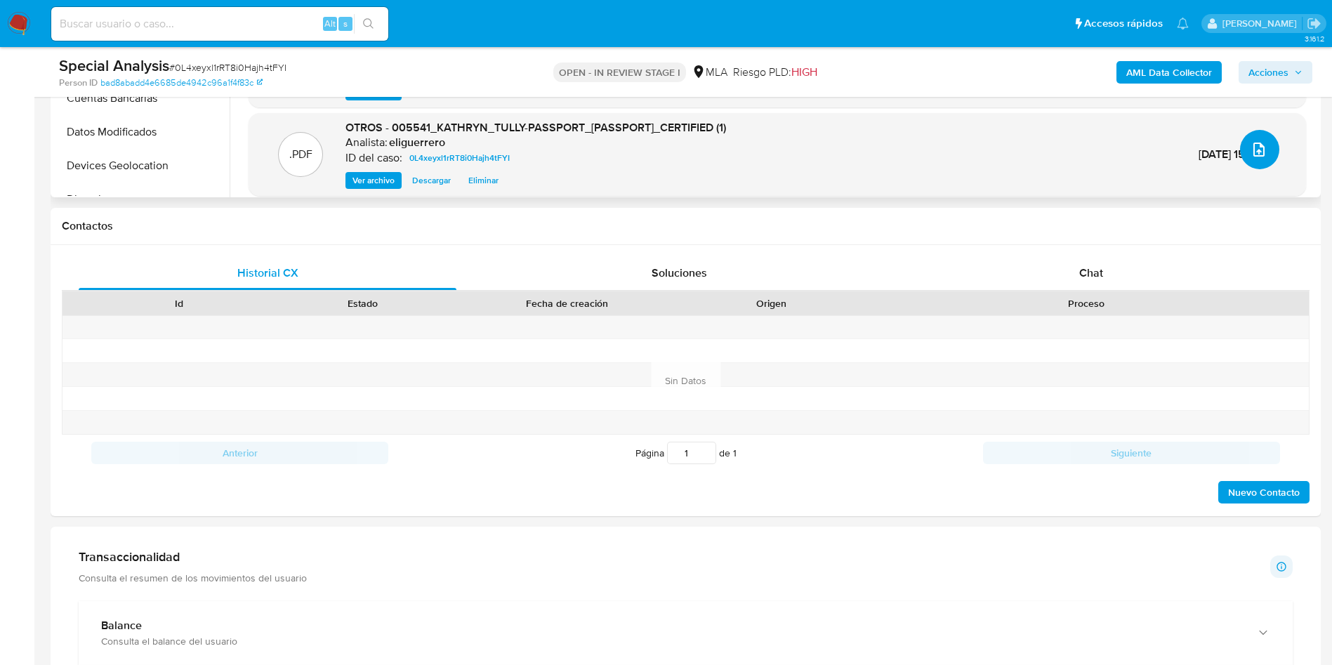
click at [1256, 156] on icon "upload-file" at bounding box center [1259, 149] width 17 height 17
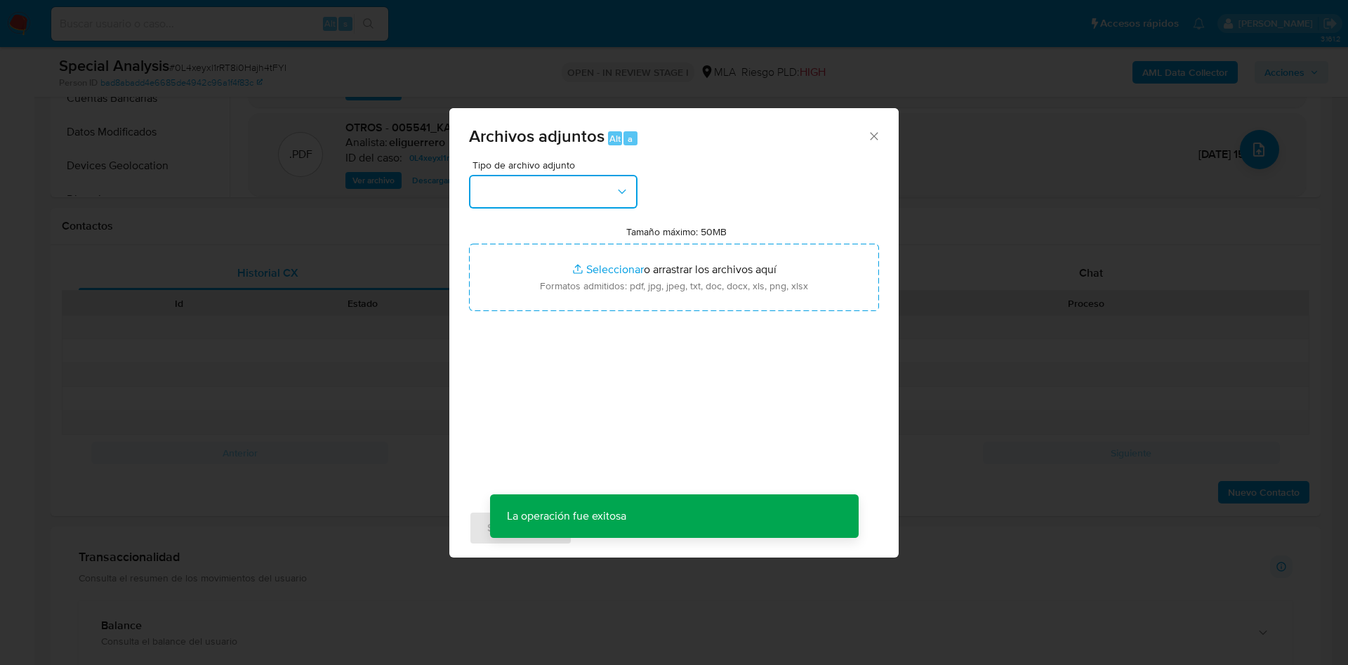
click at [576, 190] on button "button" at bounding box center [553, 192] width 169 height 34
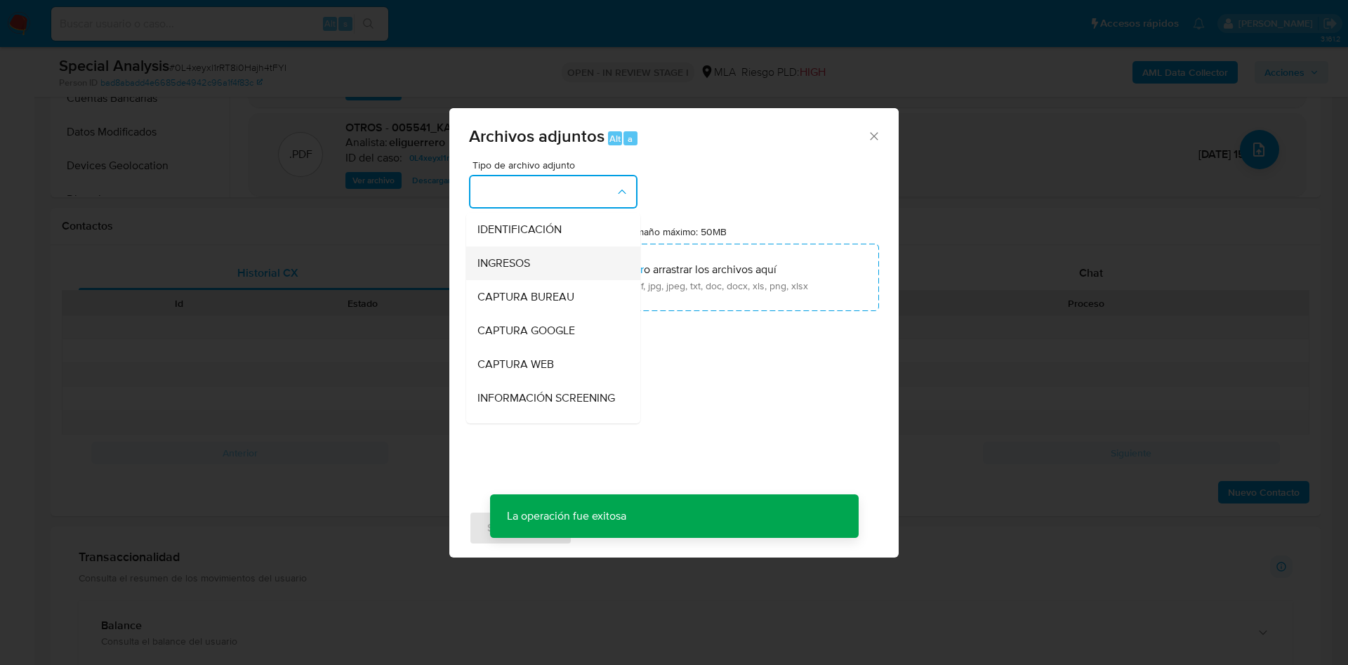
click at [556, 262] on div "INGRESOS" at bounding box center [549, 264] width 143 height 34
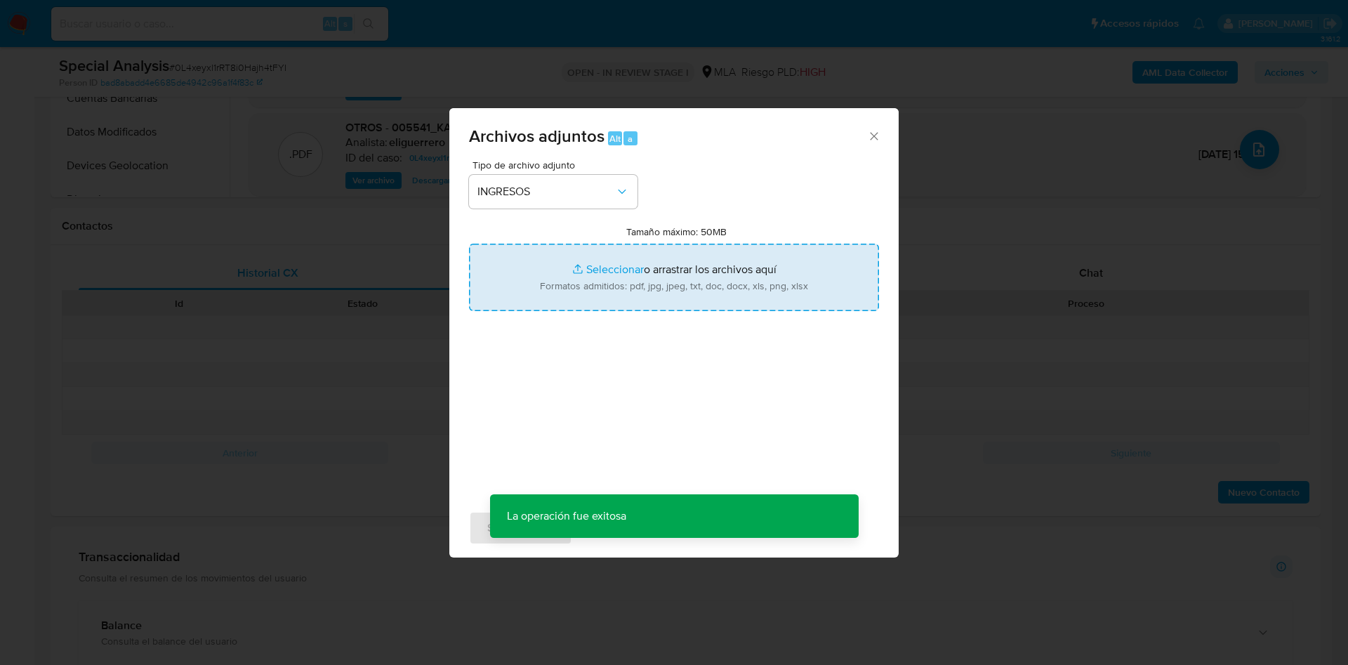
click at [597, 282] on input "Tamaño máximo: 50MB Seleccionar archivos" at bounding box center [674, 277] width 410 height 67
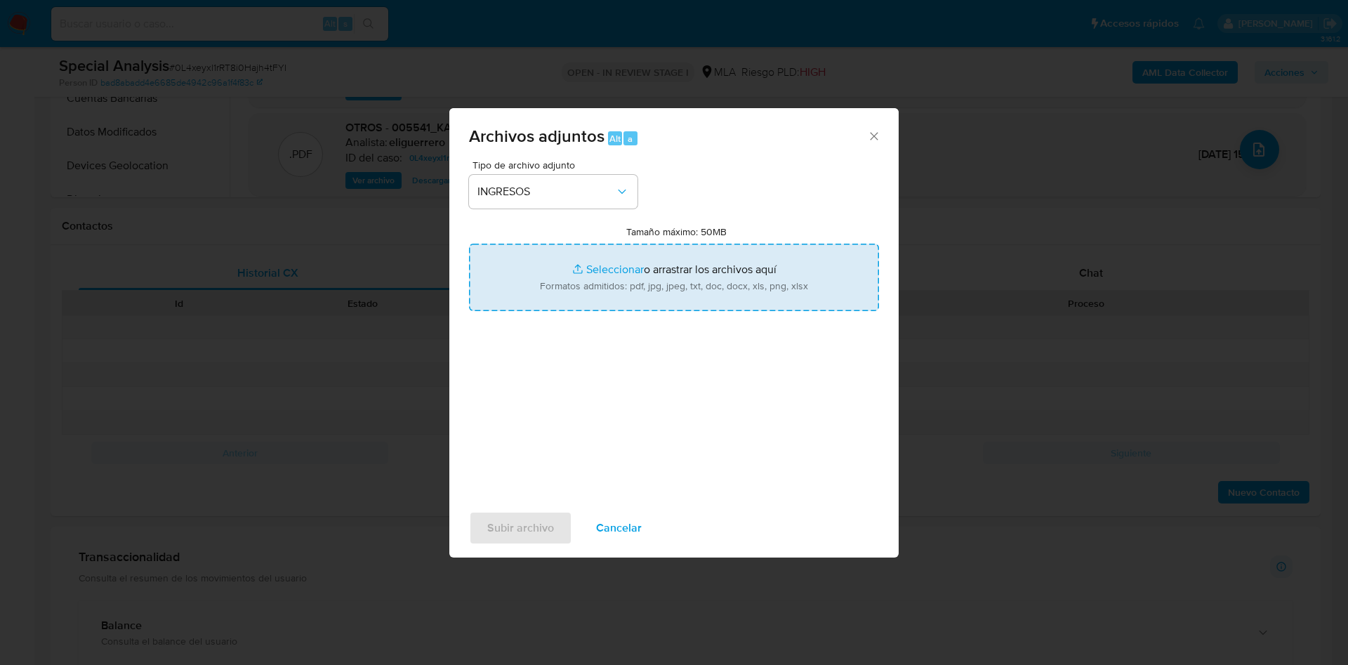
type input "C:\fakepath\Constancias de Inscripción UIF.pdf"
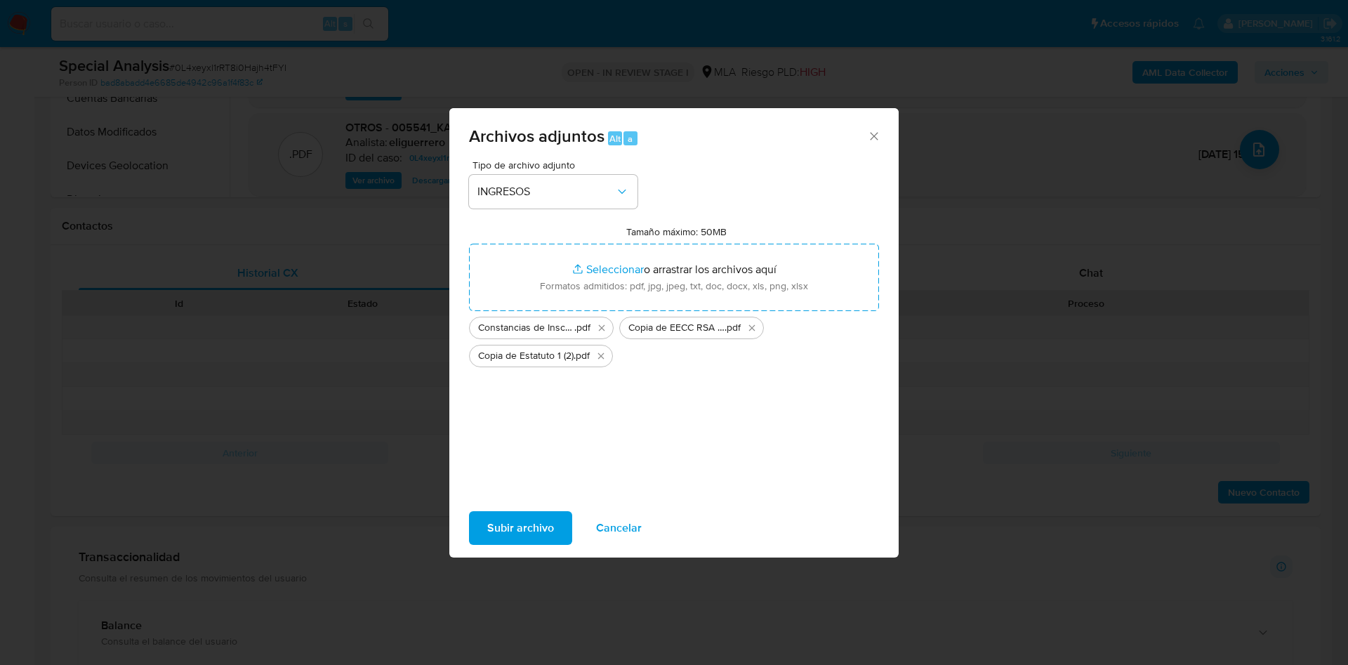
click at [695, 402] on div "Tipo de archivo adjunto INGRESOS Tamaño máximo: 50MB Seleccionar archivos Selec…" at bounding box center [674, 325] width 410 height 331
click at [600, 327] on icon "Eliminar Constancias de Inscripción UIF.pdf" at bounding box center [601, 327] width 11 height 11
click at [600, 334] on button "Eliminar Copia de EECC RSA al 31.12.2022.pdf" at bounding box center [601, 328] width 17 height 17
click at [516, 527] on span "Subir archivo" at bounding box center [520, 528] width 67 height 31
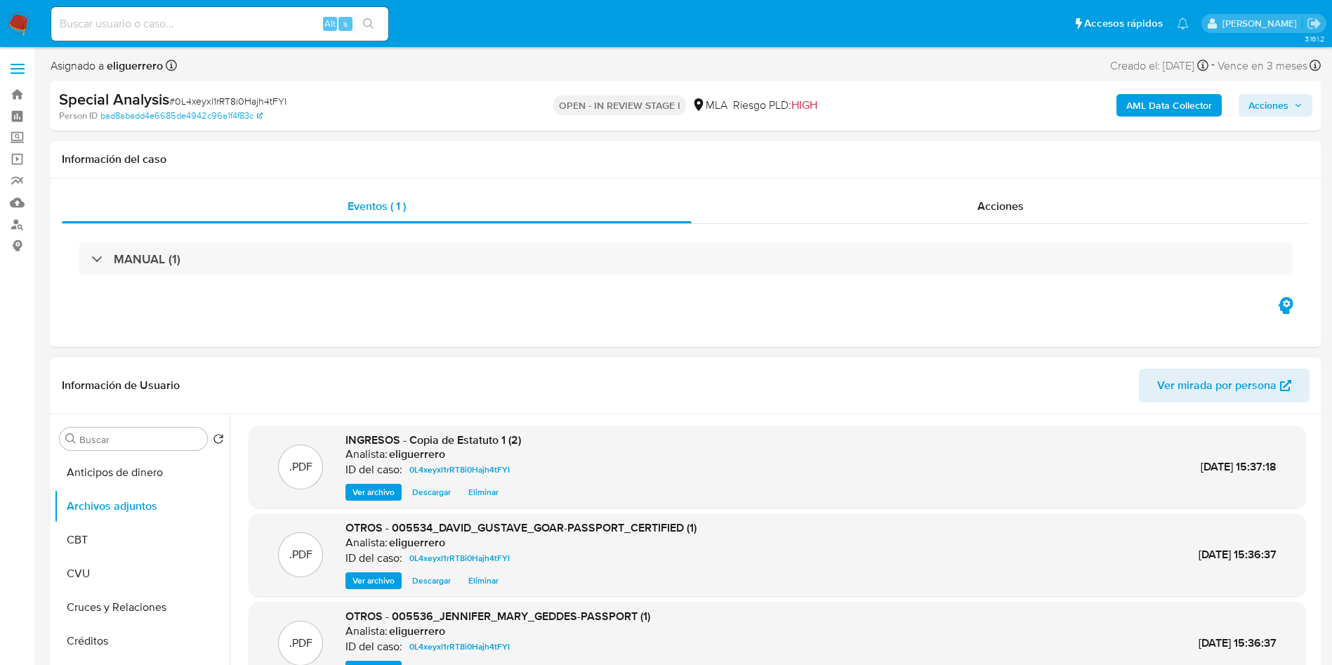
click at [480, 494] on span "Eliminar" at bounding box center [483, 492] width 30 height 14
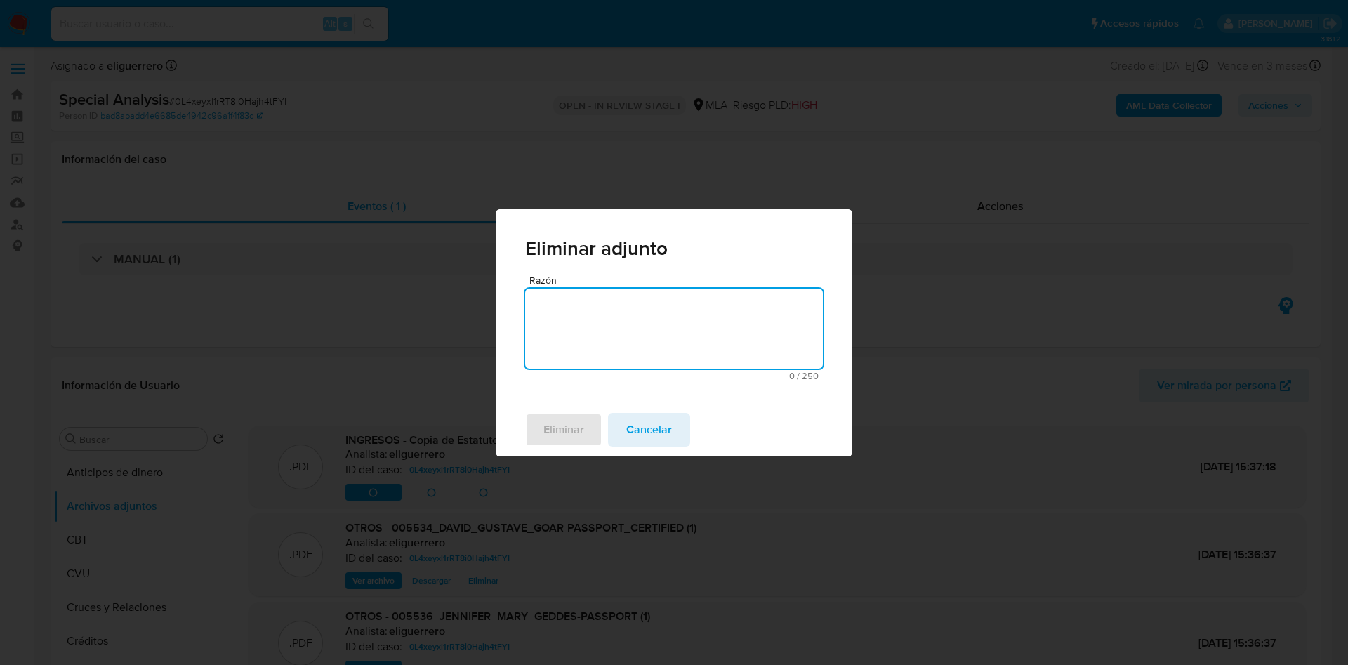
click at [603, 315] on textarea "Razón" at bounding box center [674, 329] width 298 height 80
click at [648, 424] on span "Cancelar" at bounding box center [649, 429] width 46 height 31
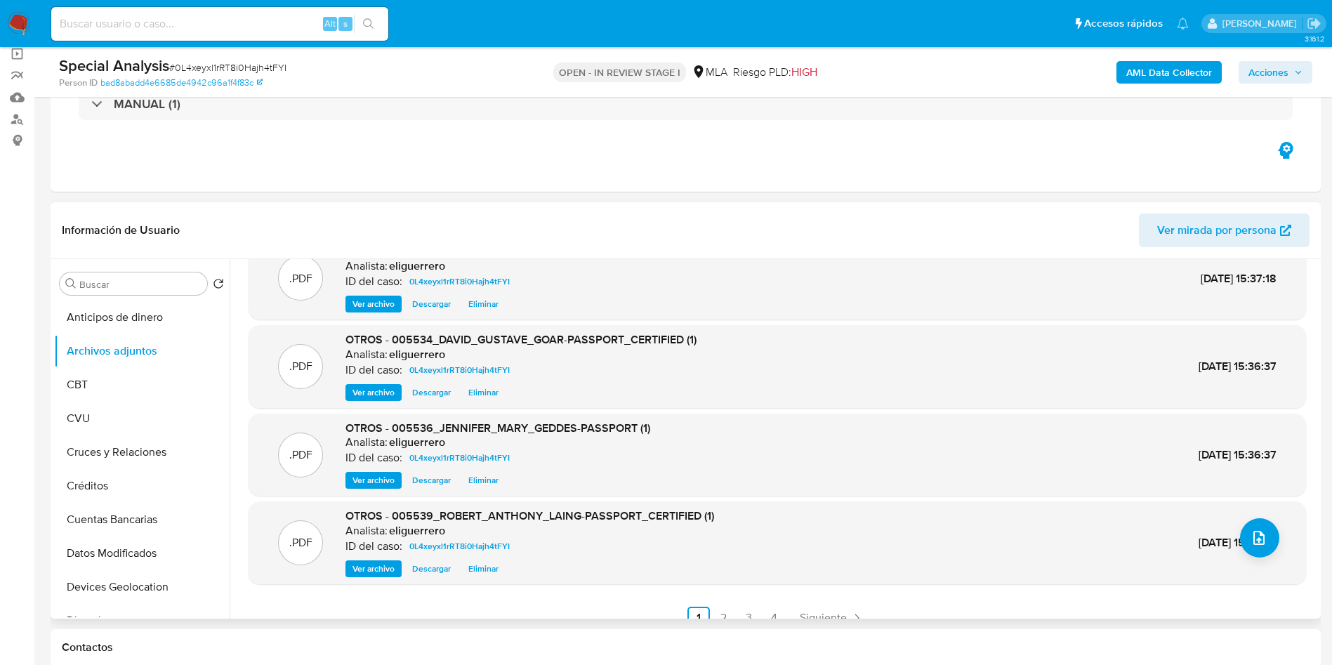
scroll to position [51, 0]
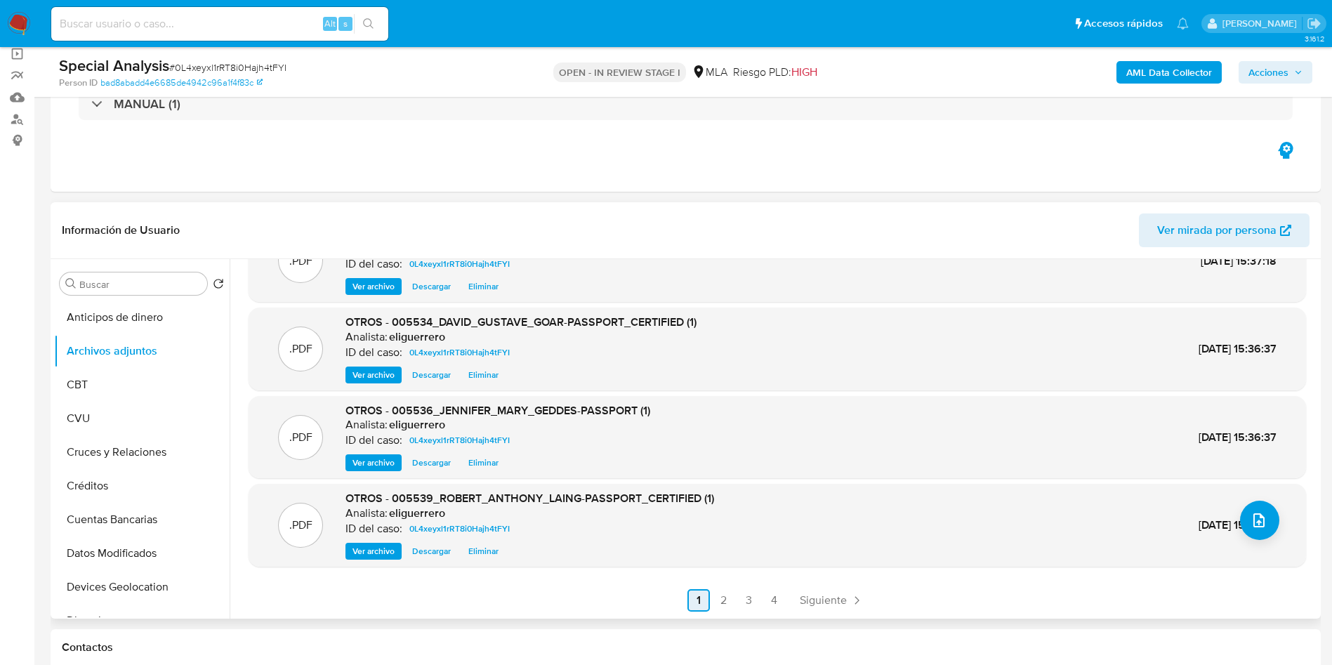
drag, startPoint x: 716, startPoint y: 610, endPoint x: 723, endPoint y: 604, distance: 9.4
click at [716, 610] on link "2" at bounding box center [724, 600] width 22 height 22
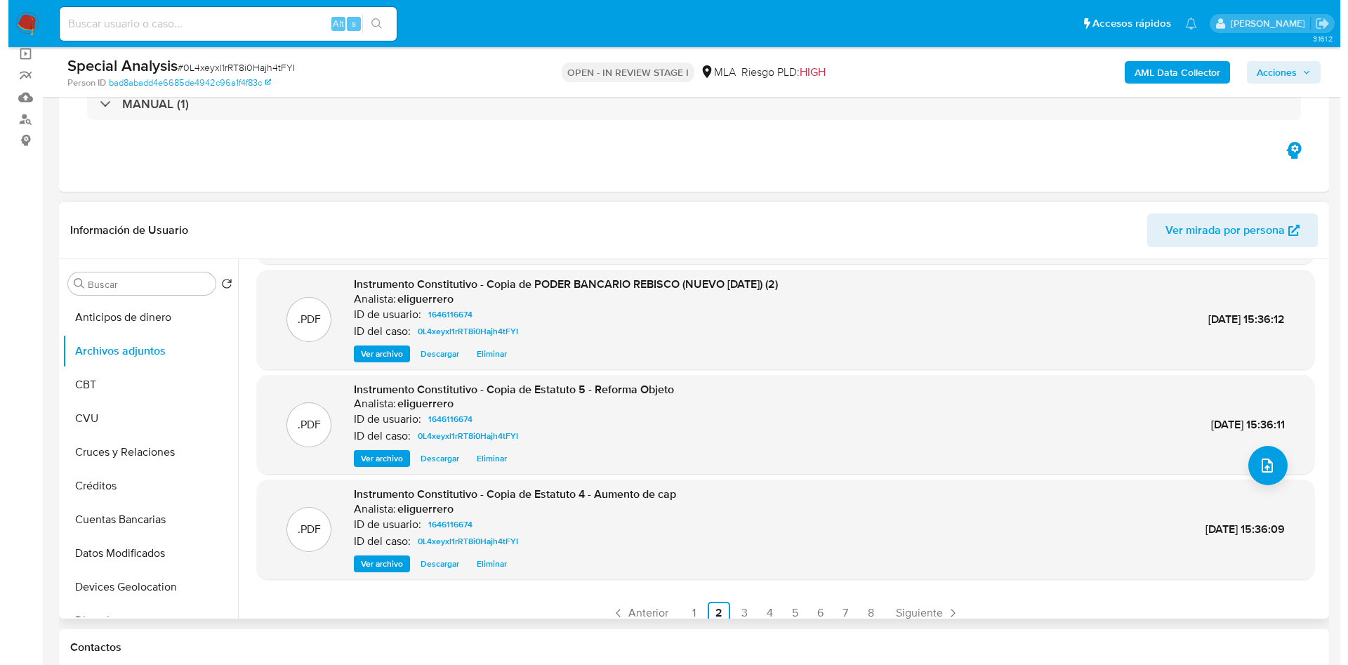
scroll to position [118, 0]
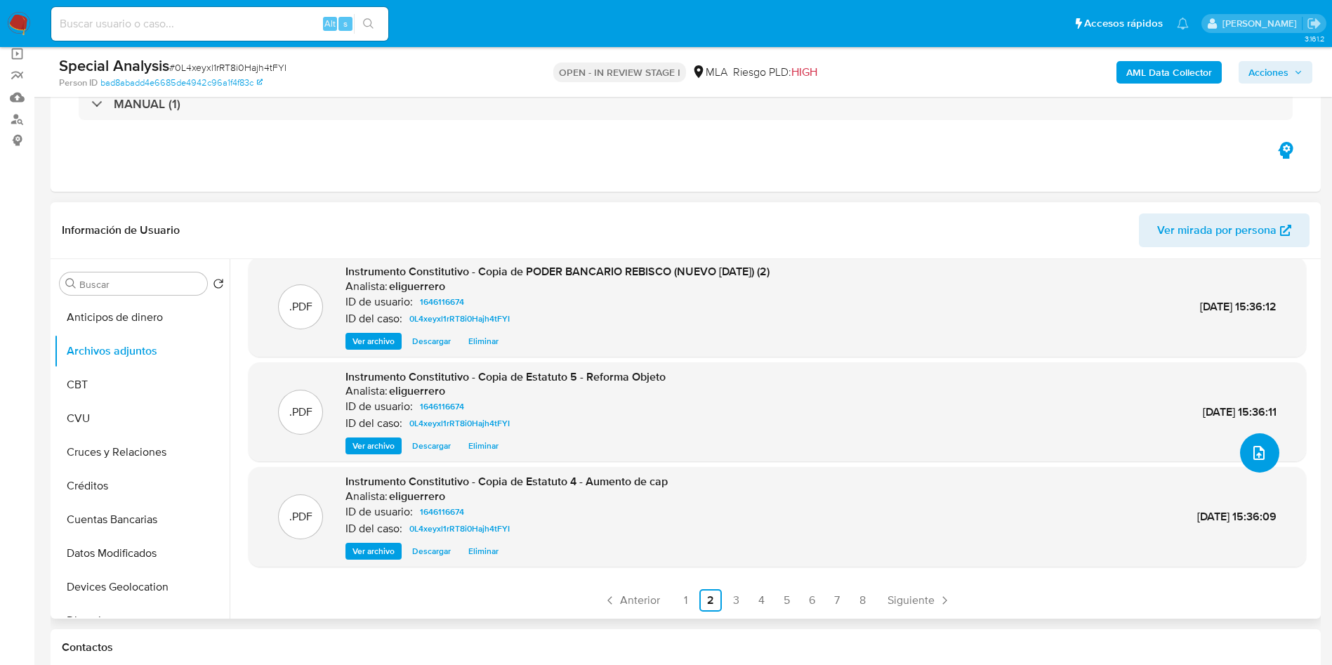
click at [1263, 455] on button "upload-file" at bounding box center [1259, 452] width 39 height 39
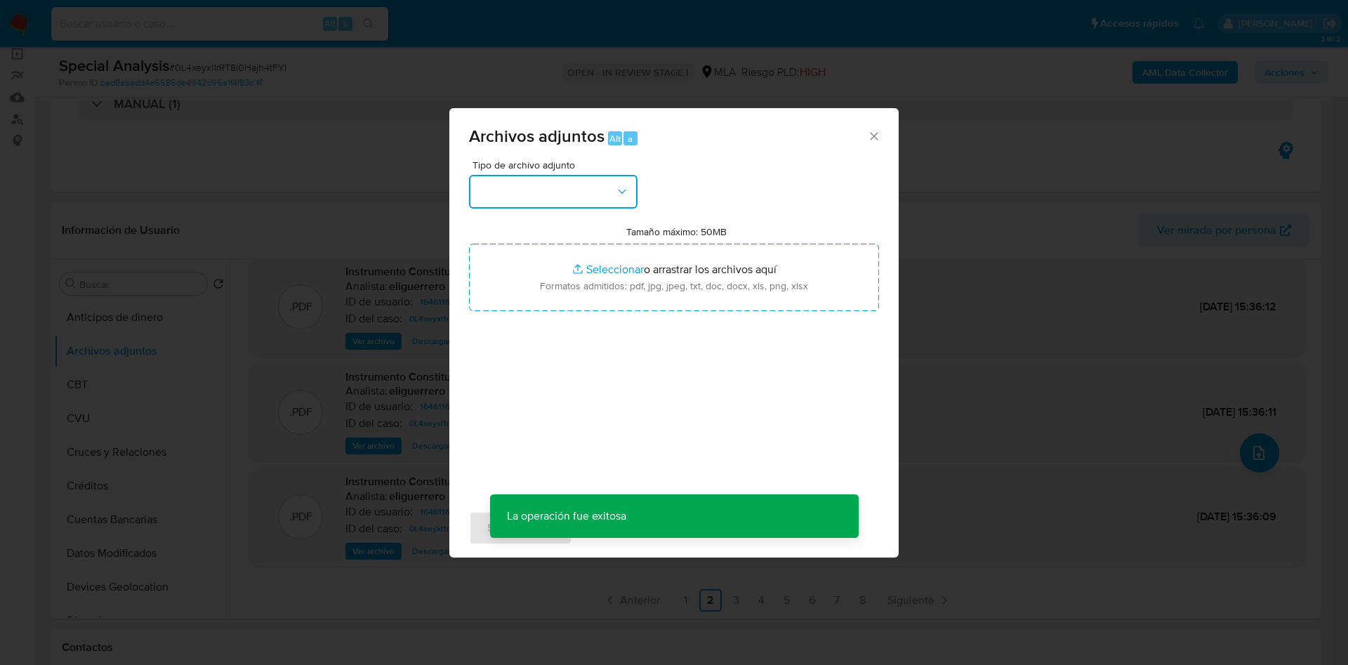
click at [489, 183] on button "button" at bounding box center [553, 192] width 169 height 34
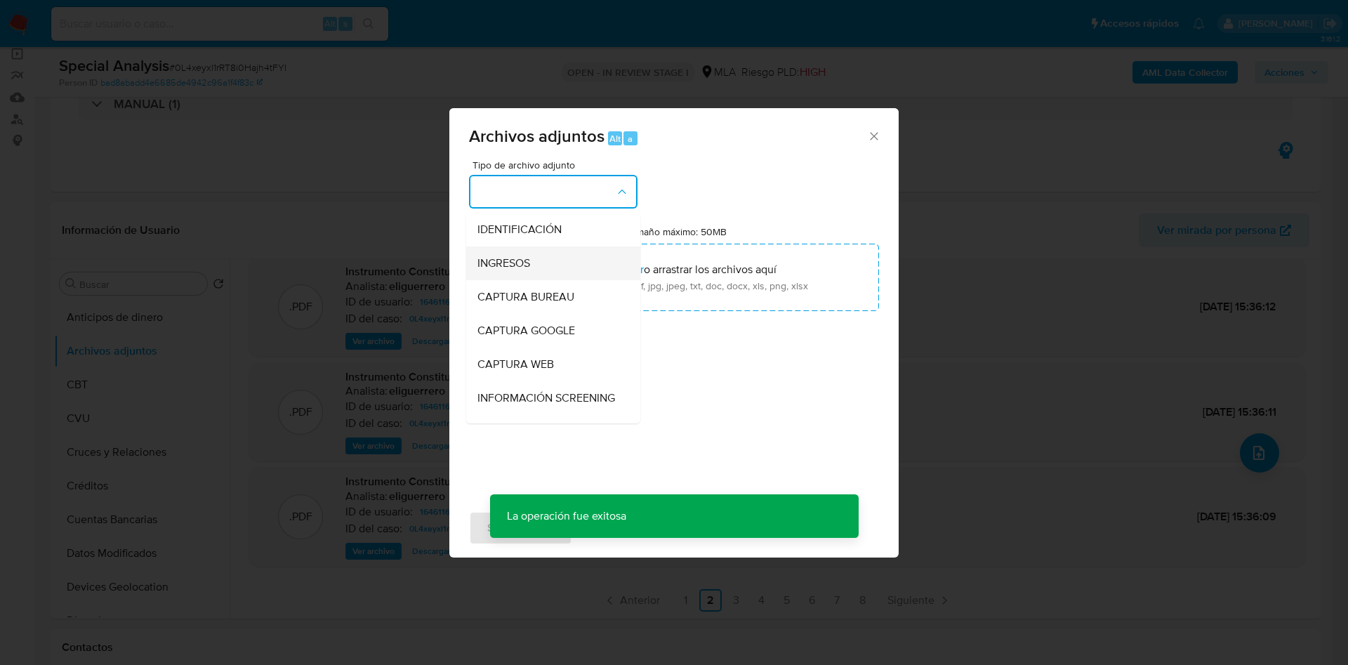
click at [527, 263] on span "INGRESOS" at bounding box center [504, 263] width 53 height 14
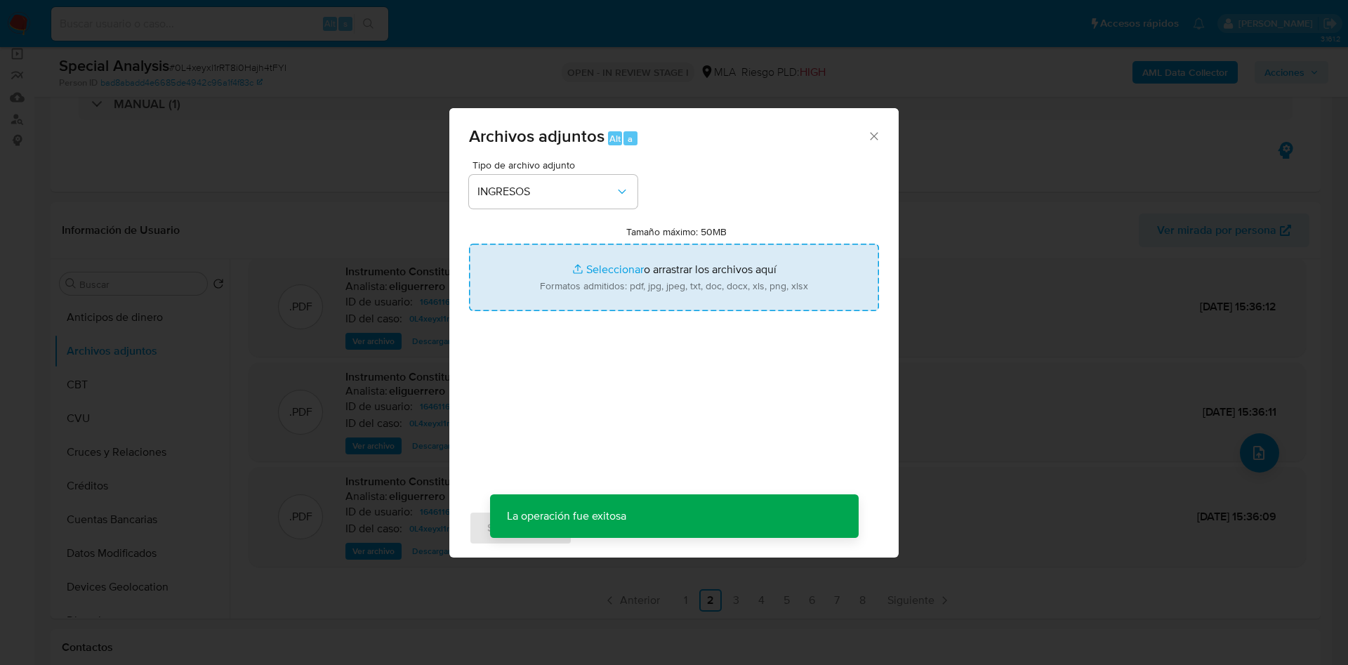
click at [584, 268] on input "Tamaño máximo: 50MB Seleccionar archivos" at bounding box center [674, 277] width 410 height 67
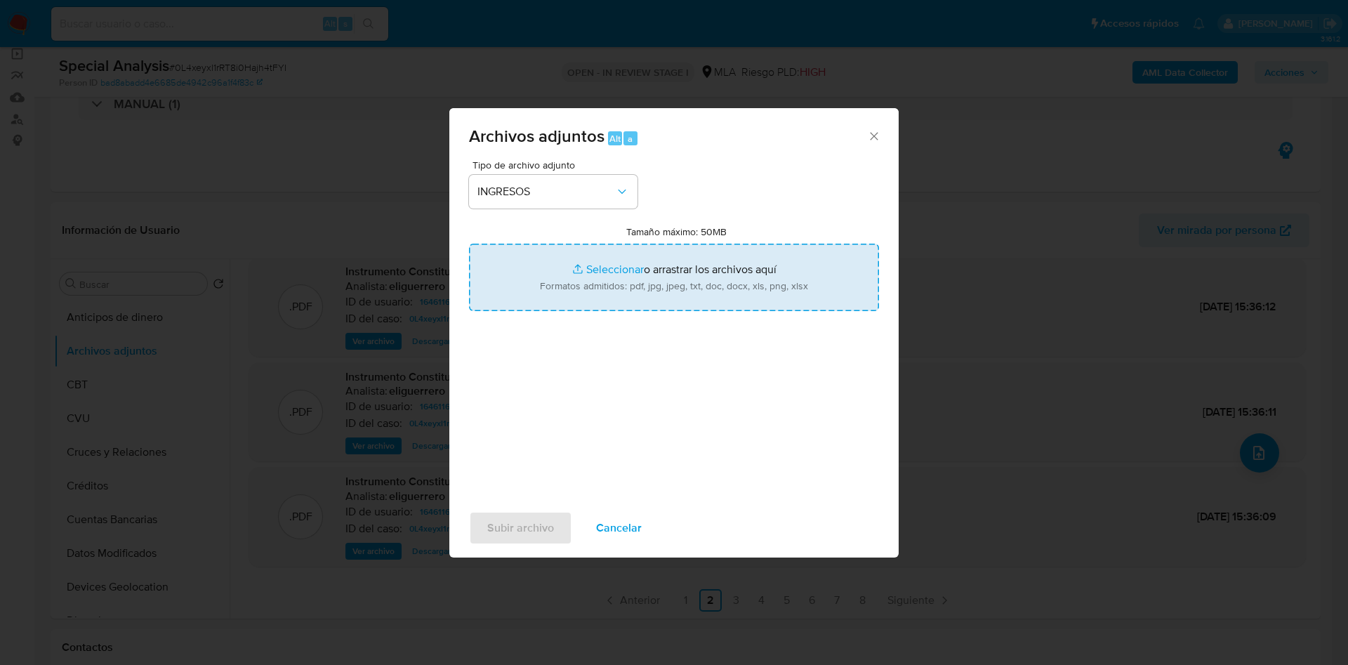
type input "C:\fakepath\Copia de EECC RSA al 31.12.2022.pdf"
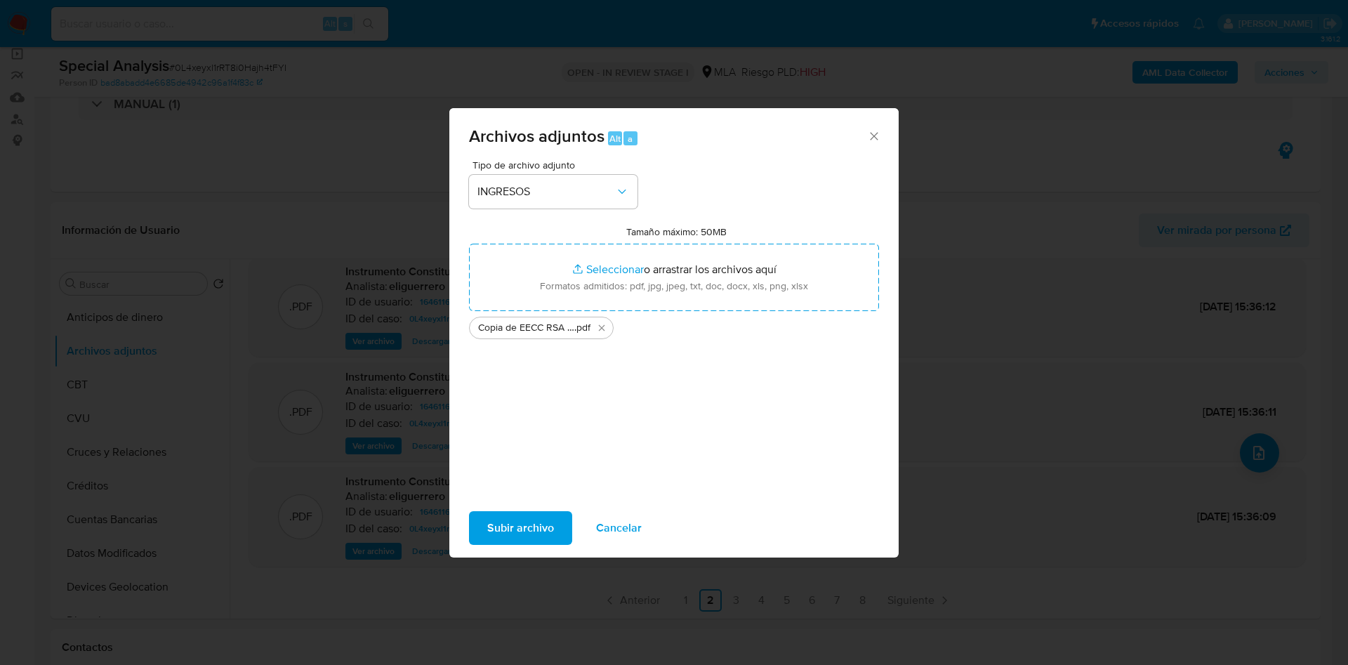
click at [504, 527] on span "Subir archivo" at bounding box center [520, 528] width 67 height 31
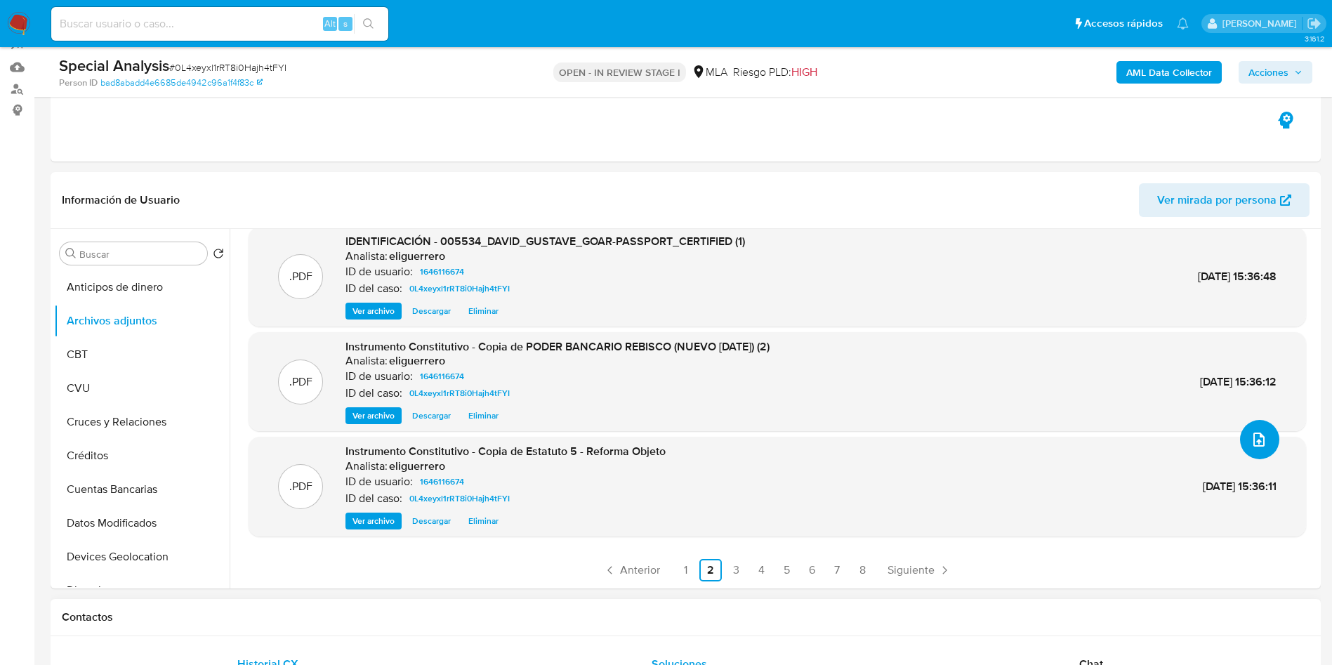
scroll to position [105, 0]
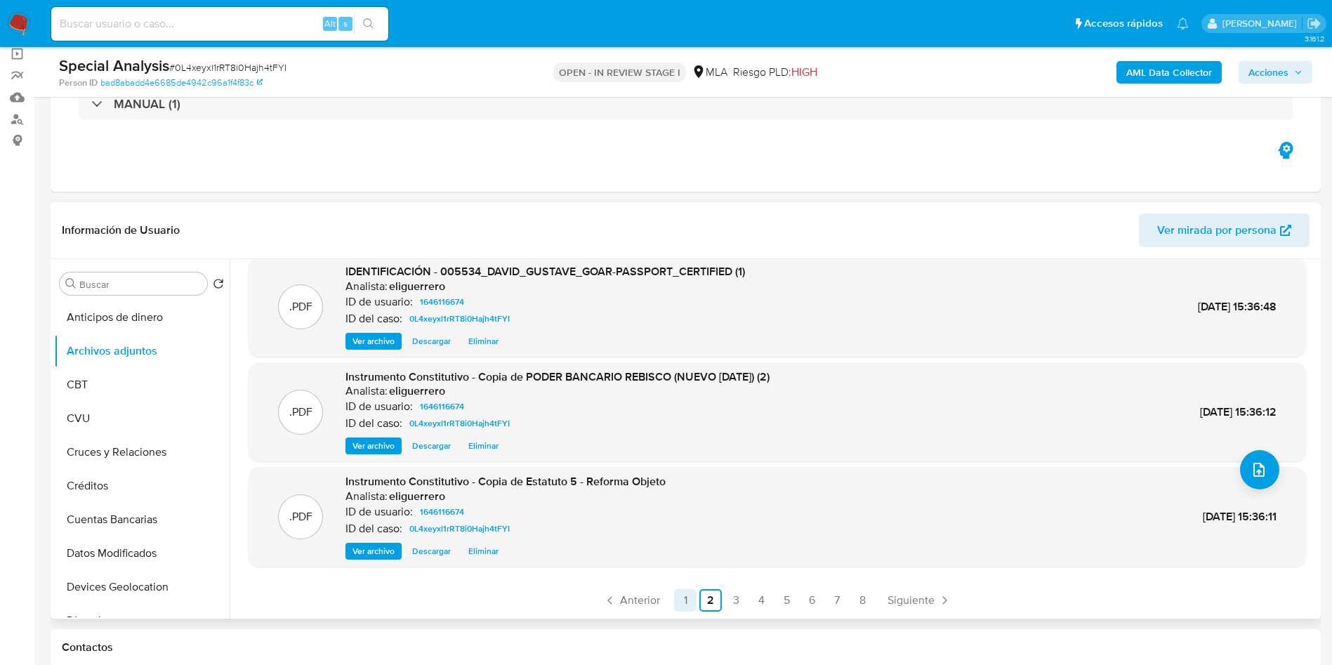
click at [686, 598] on link "1" at bounding box center [685, 600] width 22 height 22
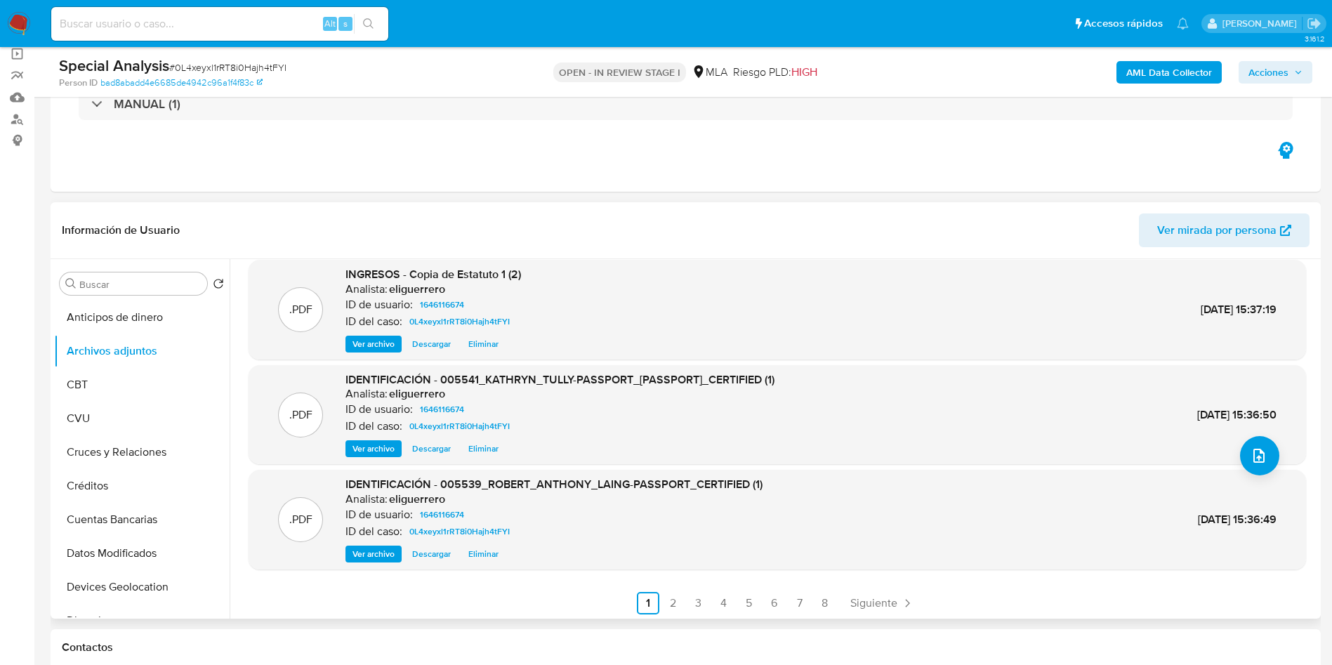
scroll to position [118, 0]
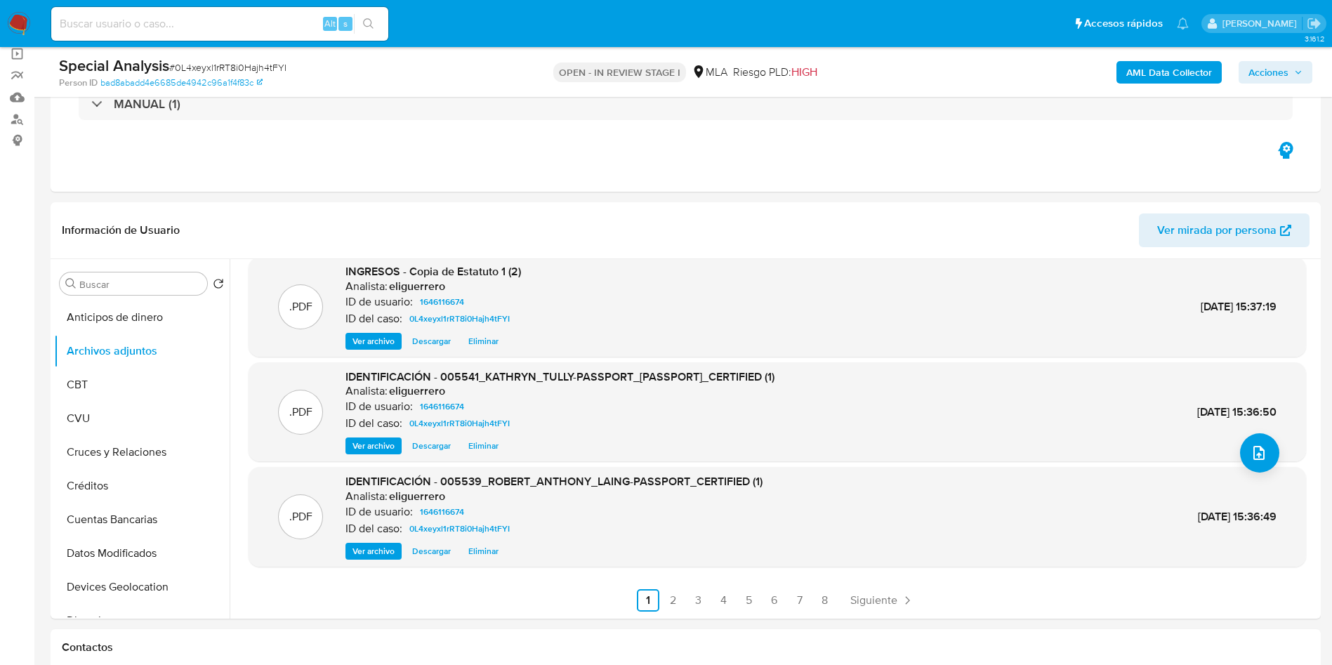
click at [1280, 71] on span "Acciones" at bounding box center [1269, 72] width 40 height 22
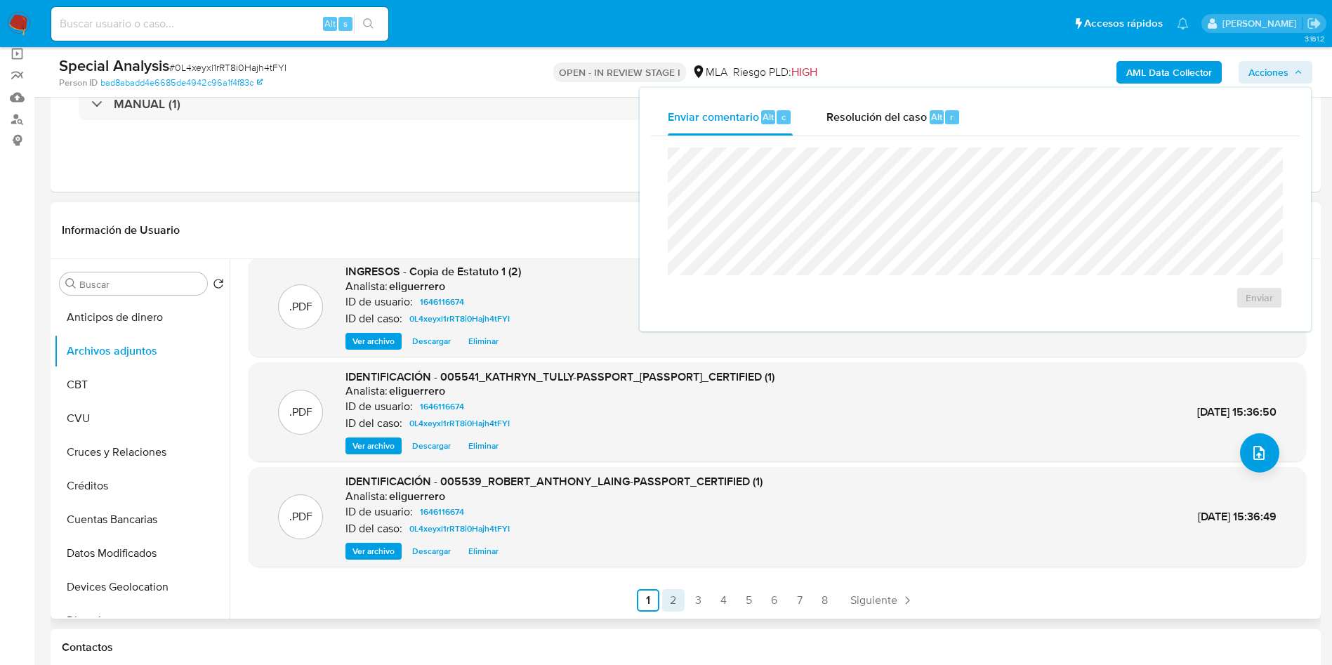
click at [671, 603] on link "2" at bounding box center [673, 600] width 22 height 22
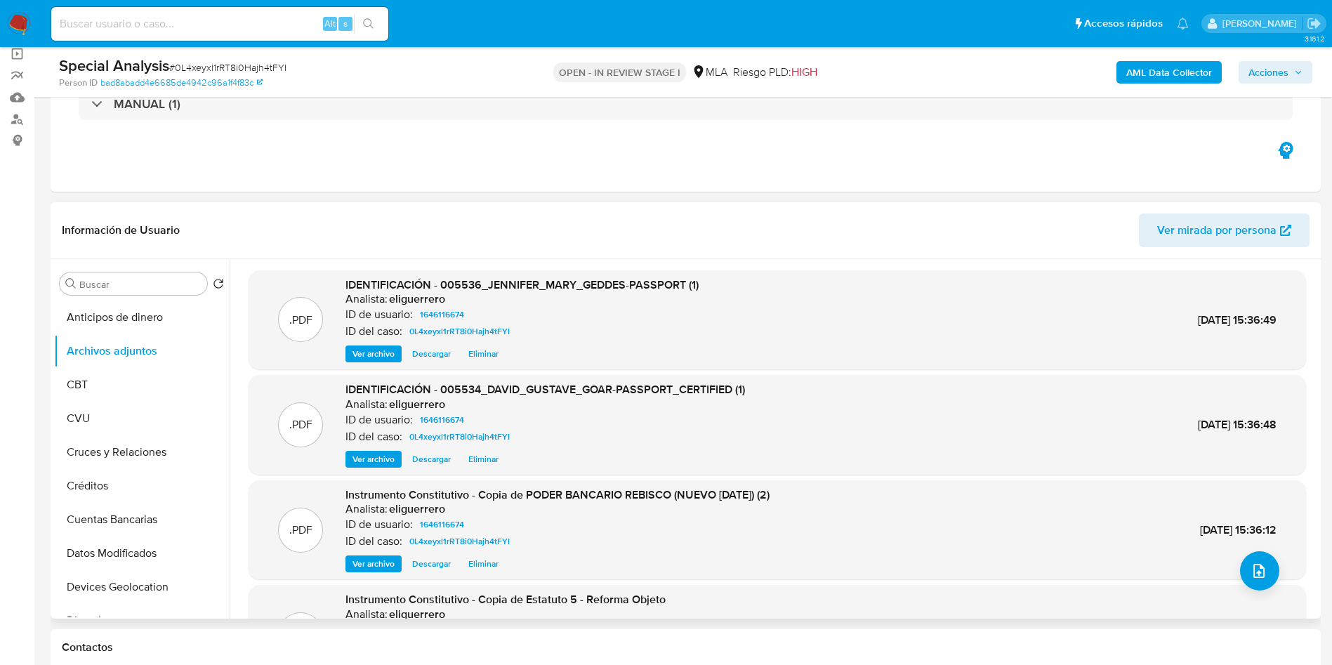
scroll to position [105, 0]
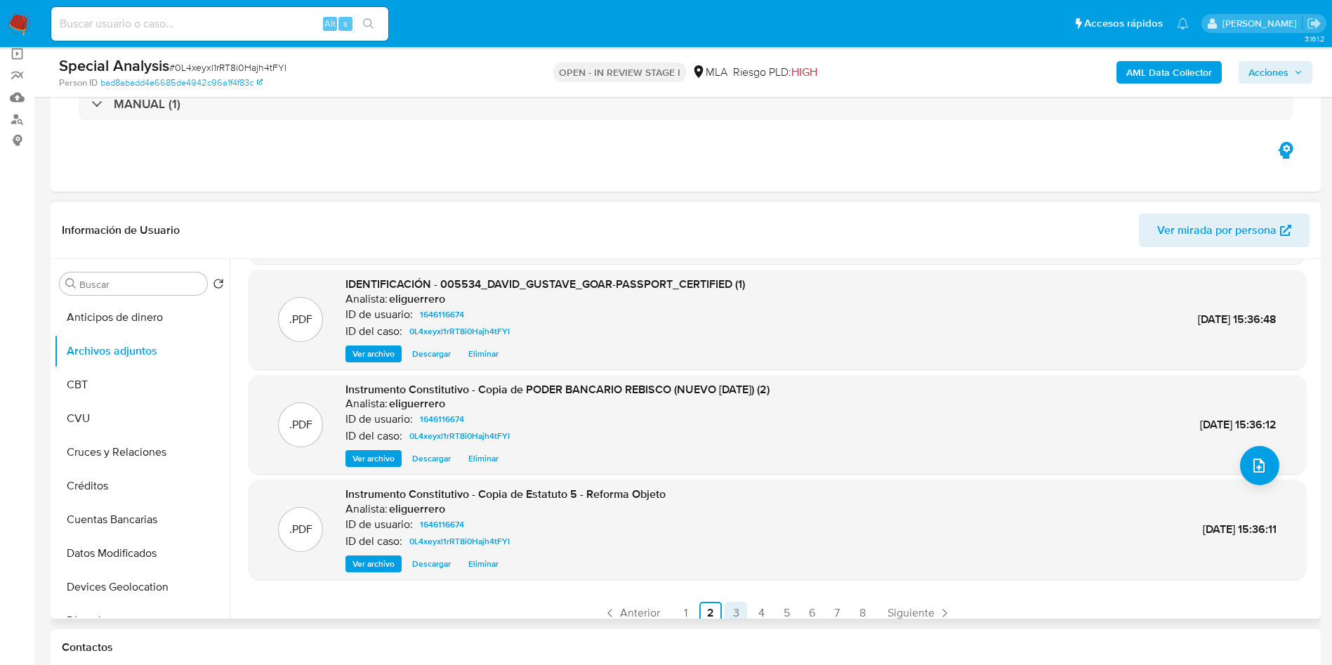
click at [729, 610] on link "3" at bounding box center [736, 613] width 22 height 22
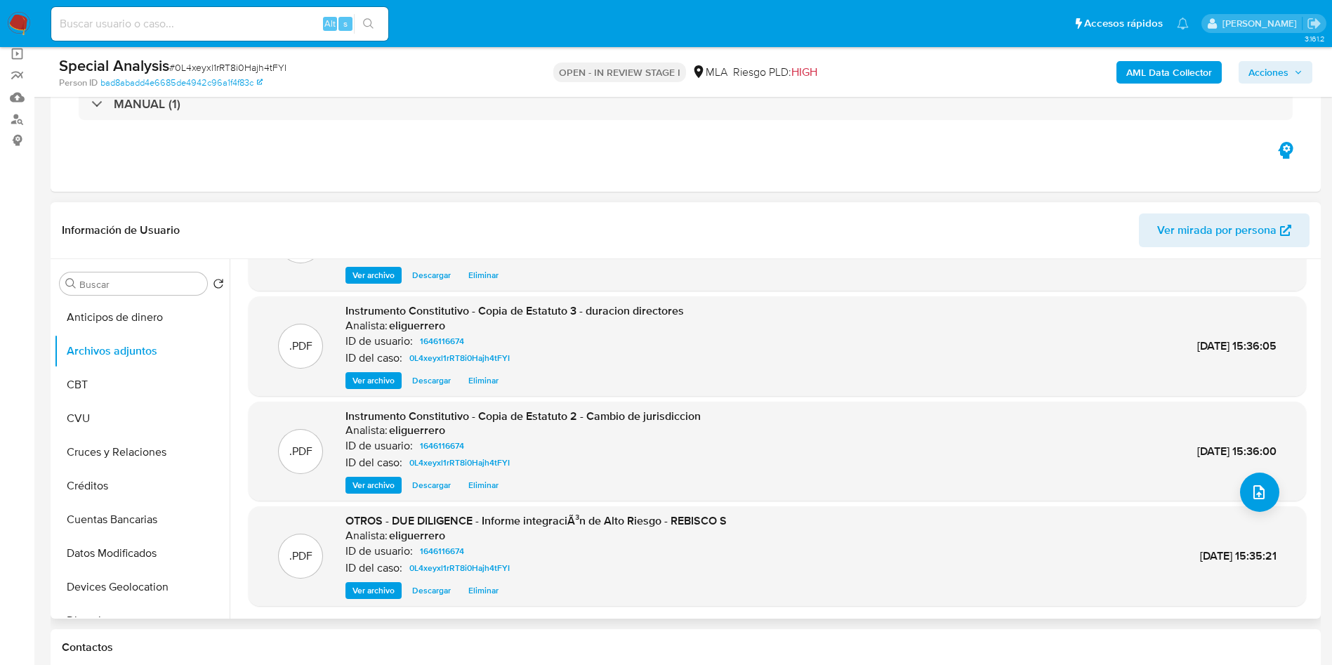
scroll to position [118, 0]
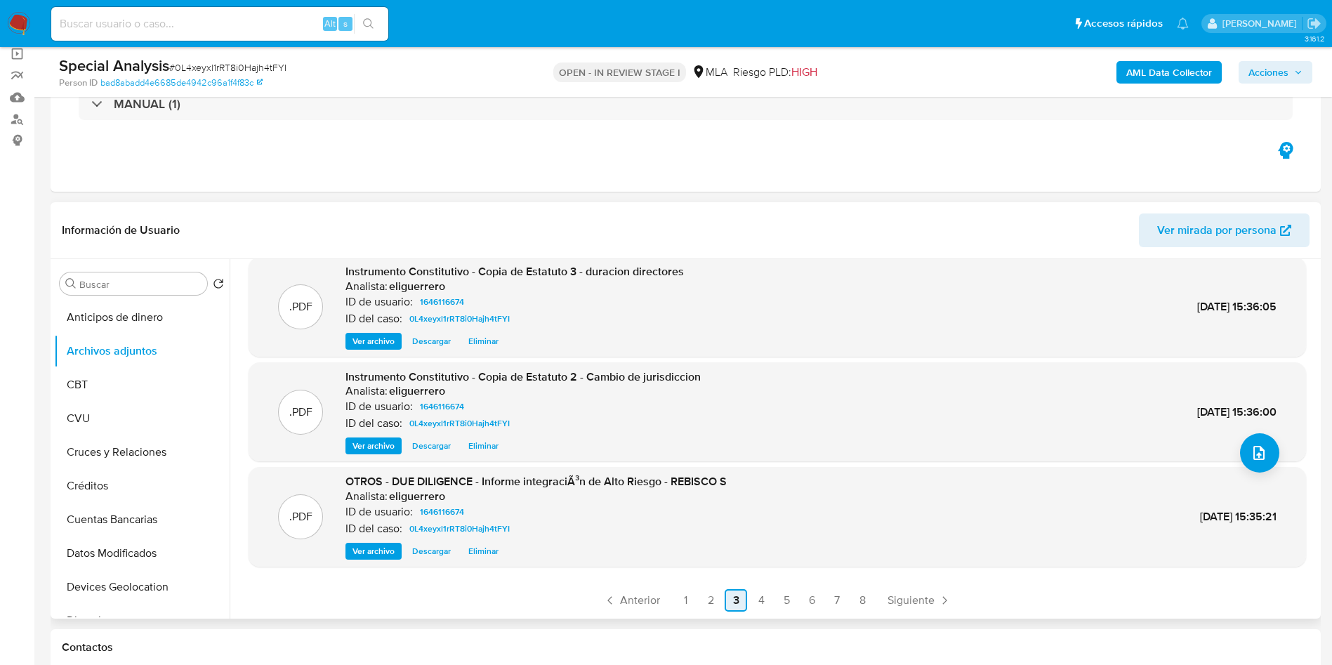
click at [733, 593] on link "3" at bounding box center [736, 600] width 22 height 22
click at [736, 603] on link "3" at bounding box center [736, 600] width 22 height 22
click at [750, 600] on link "4" at bounding box center [761, 600] width 22 height 22
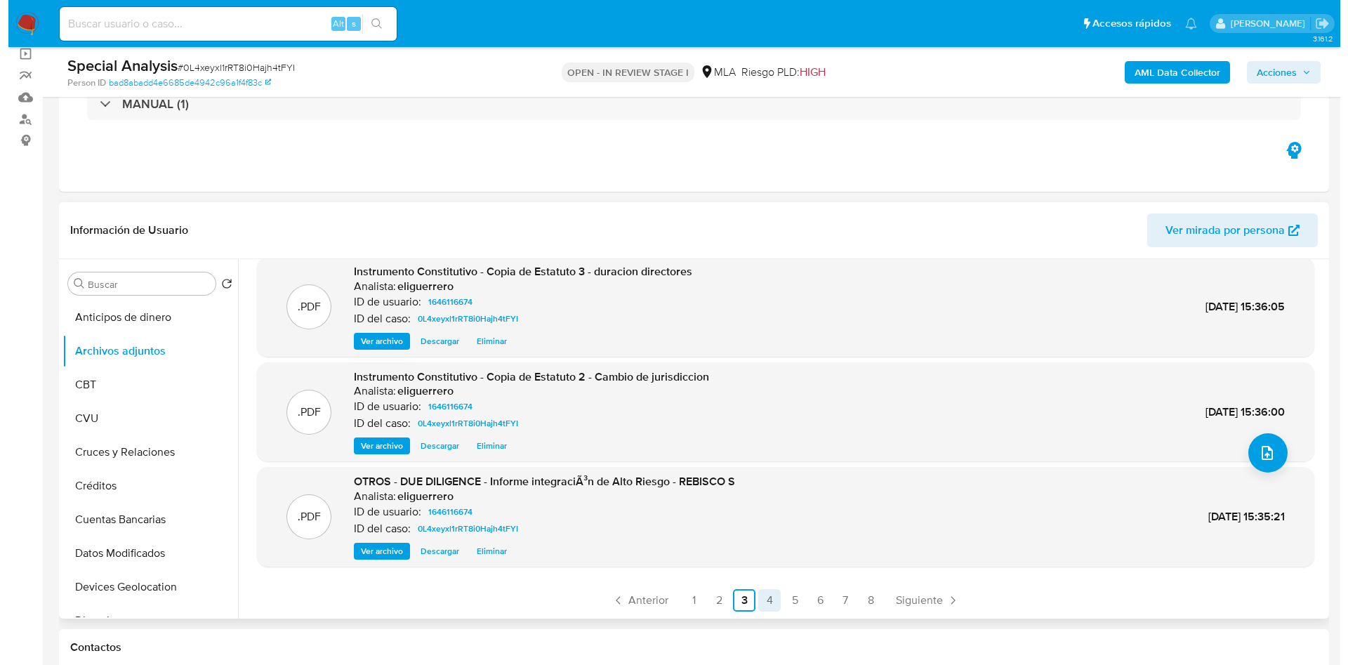
scroll to position [0, 0]
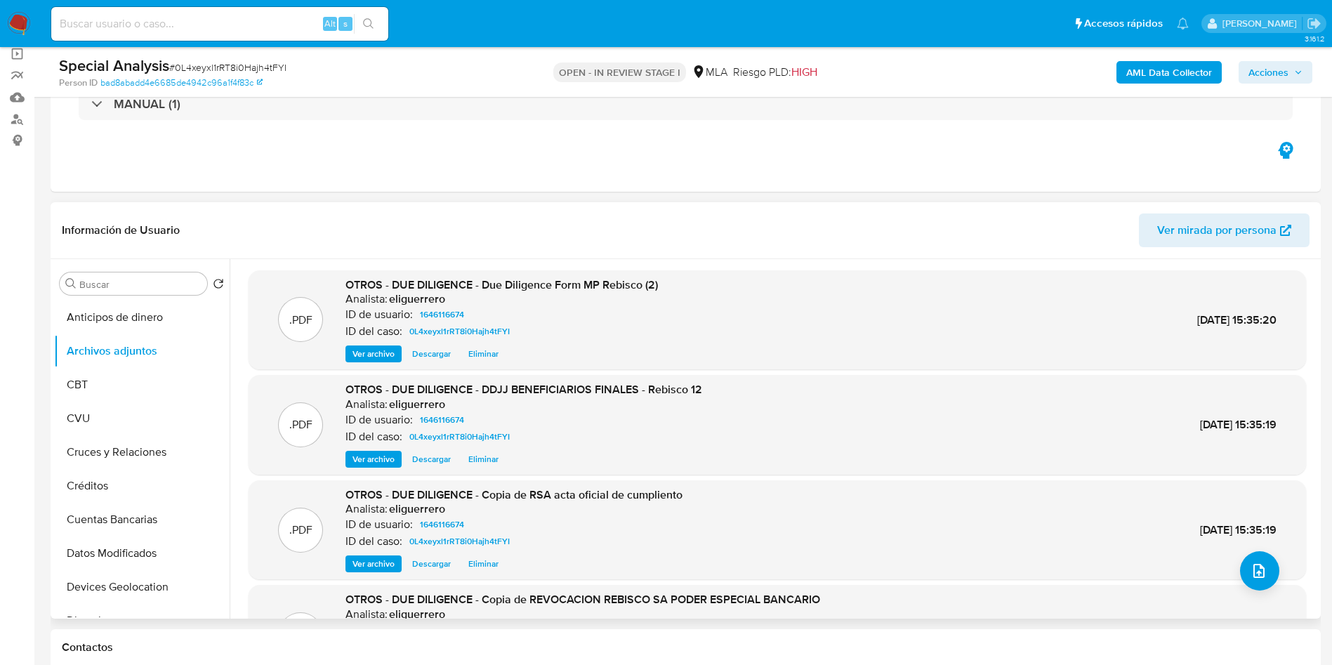
click at [1262, 82] on span "Acciones" at bounding box center [1269, 72] width 40 height 22
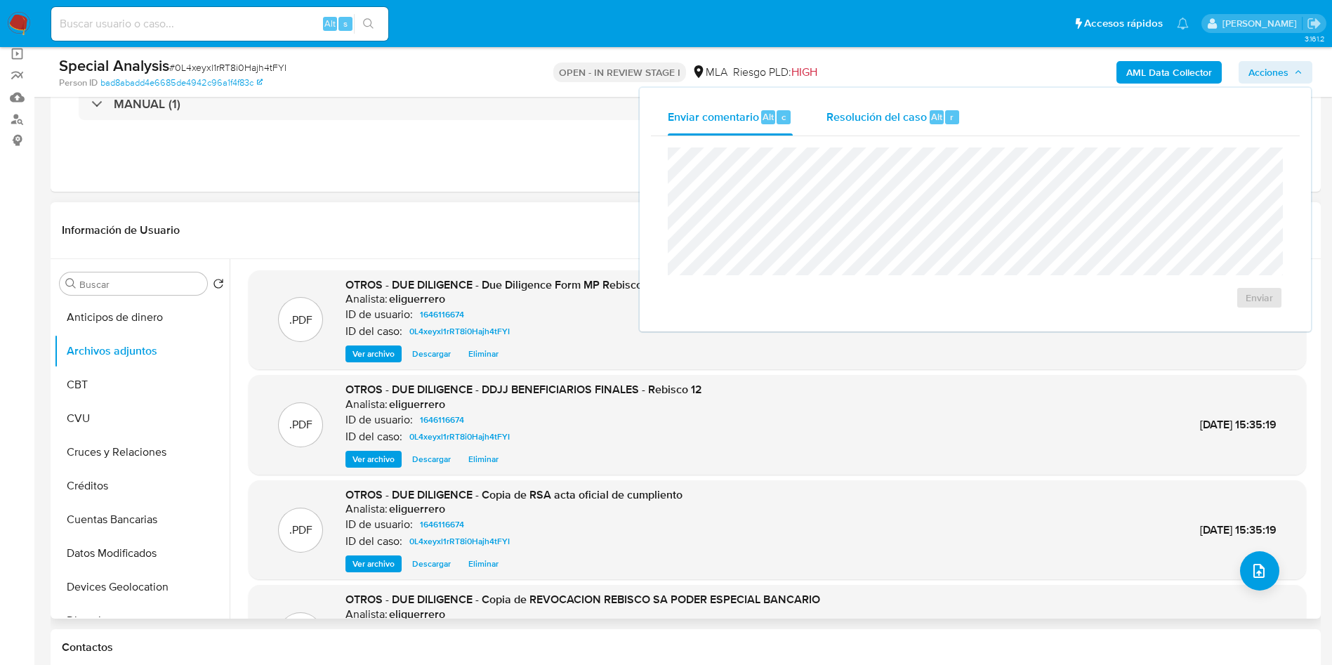
click at [886, 115] on span "Resolución del caso" at bounding box center [877, 116] width 100 height 16
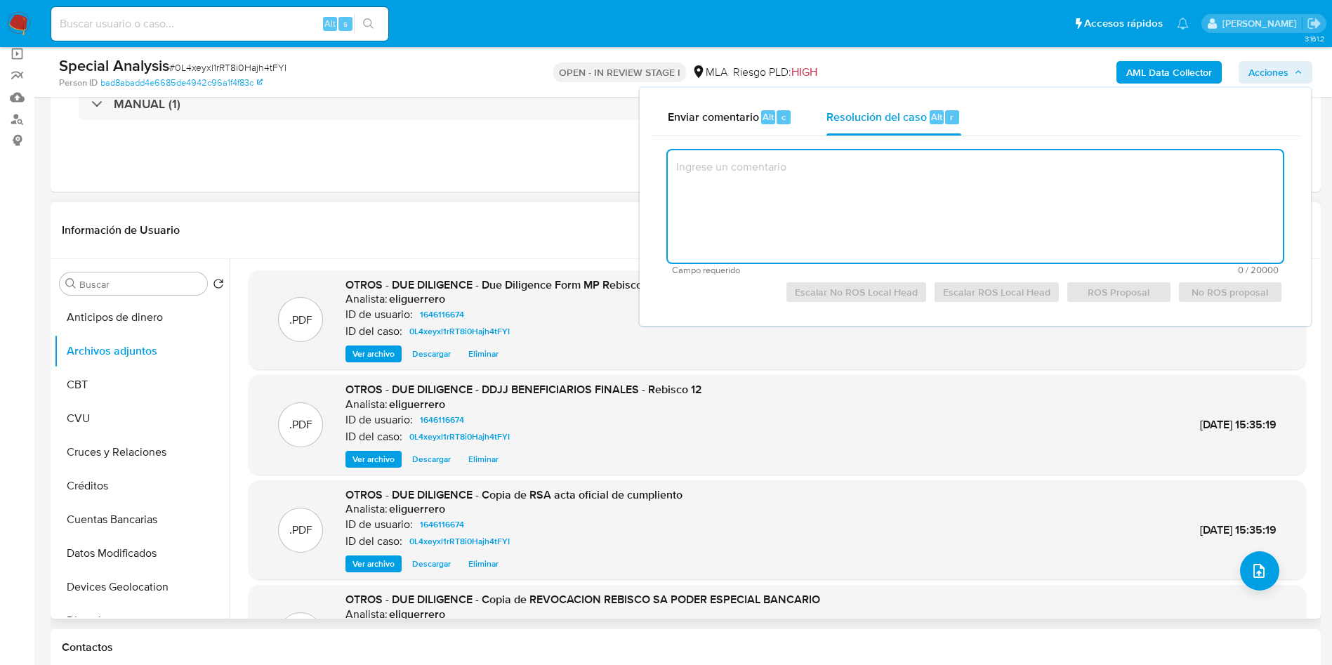
click at [924, 171] on textarea at bounding box center [975, 206] width 615 height 112
paste textarea "Se crea el caso con la finalidad de adjuntar la documentación aportada por el c…"
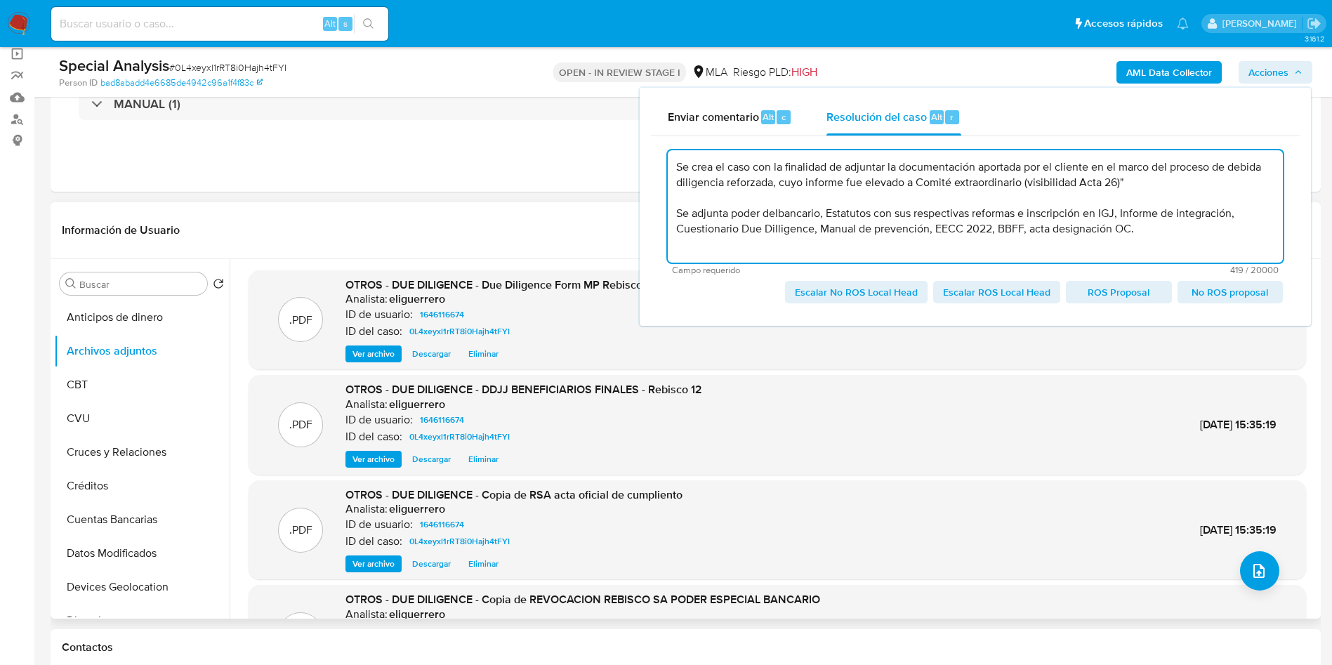
click at [778, 211] on textarea "Se crea el caso con la finalidad de adjuntar la documentación aportada por el c…" at bounding box center [975, 206] width 615 height 112
click at [1171, 234] on textarea "Se crea el caso con la finalidad de adjuntar la documentación aportada por el c…" at bounding box center [975, 206] width 615 height 112
click at [1206, 290] on span "No ROS proposal" at bounding box center [1231, 292] width 86 height 20
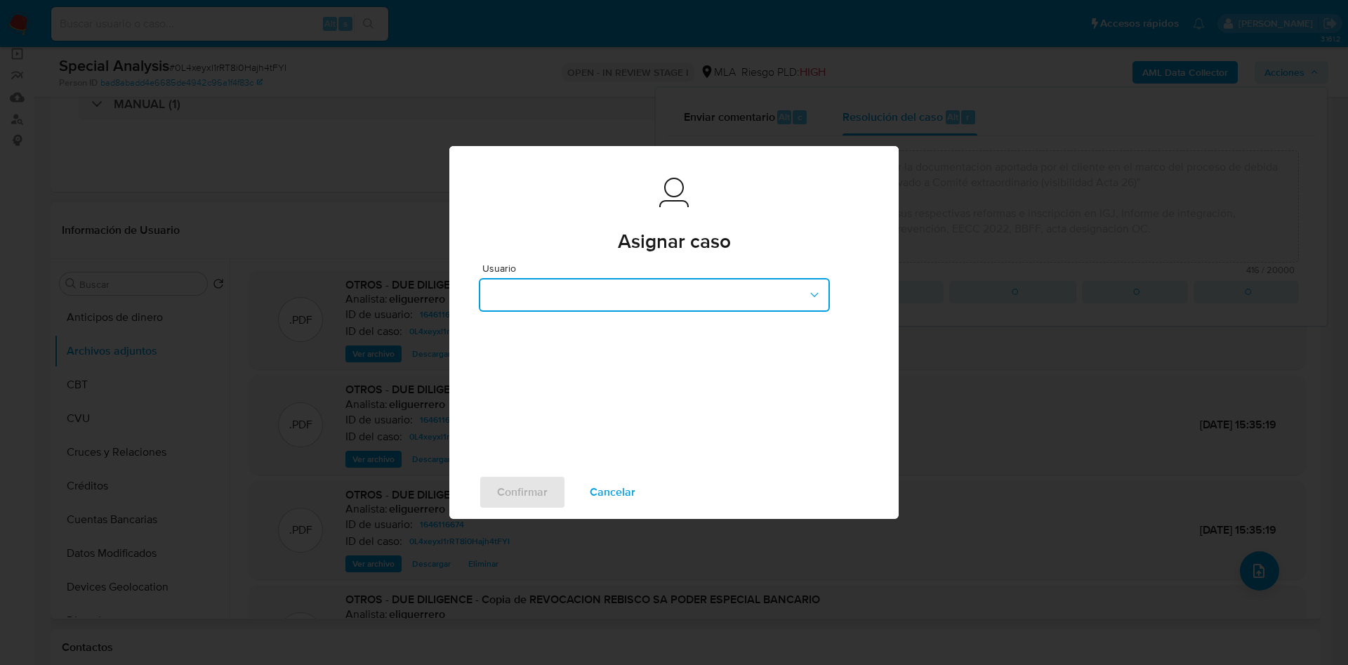
click at [665, 289] on button "button" at bounding box center [654, 295] width 351 height 34
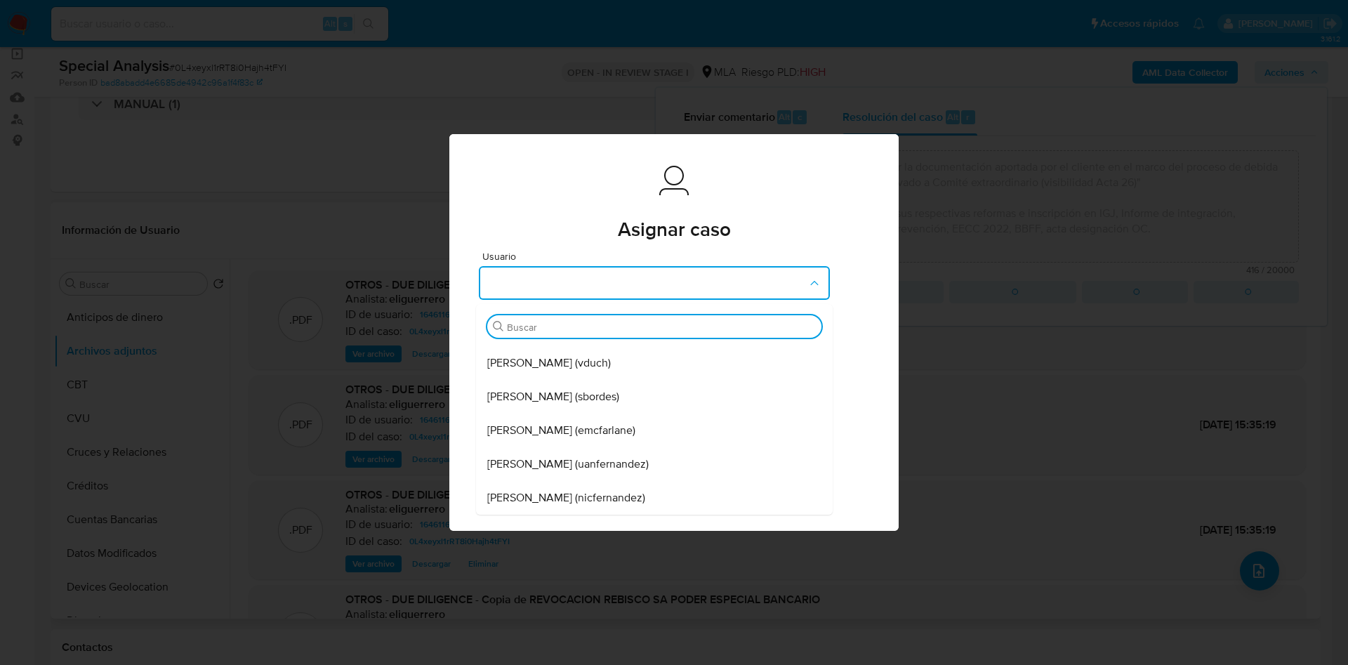
click at [1030, 178] on div "Asignar caso Asignar caso Usuario Buscar Yesica Paola Facco (yfacco) Valeria Du…" at bounding box center [674, 332] width 1348 height 665
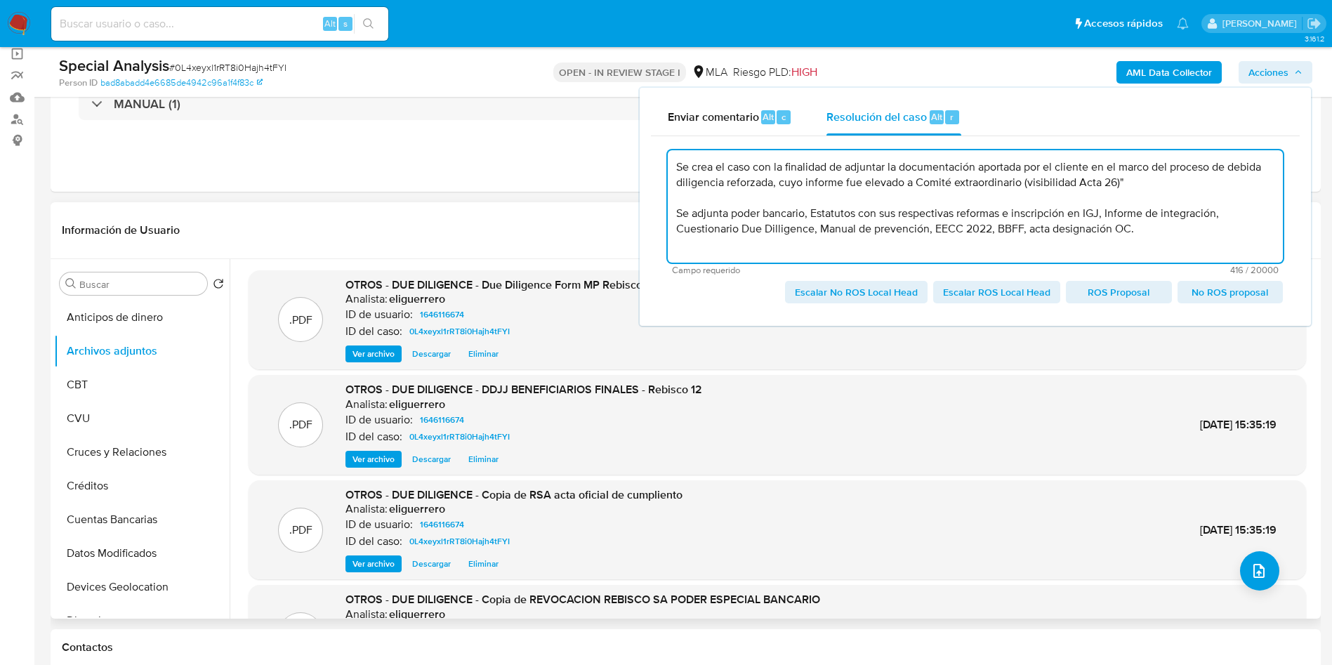
click at [895, 298] on span "Escalar No ROS Local Head" at bounding box center [856, 292] width 123 height 20
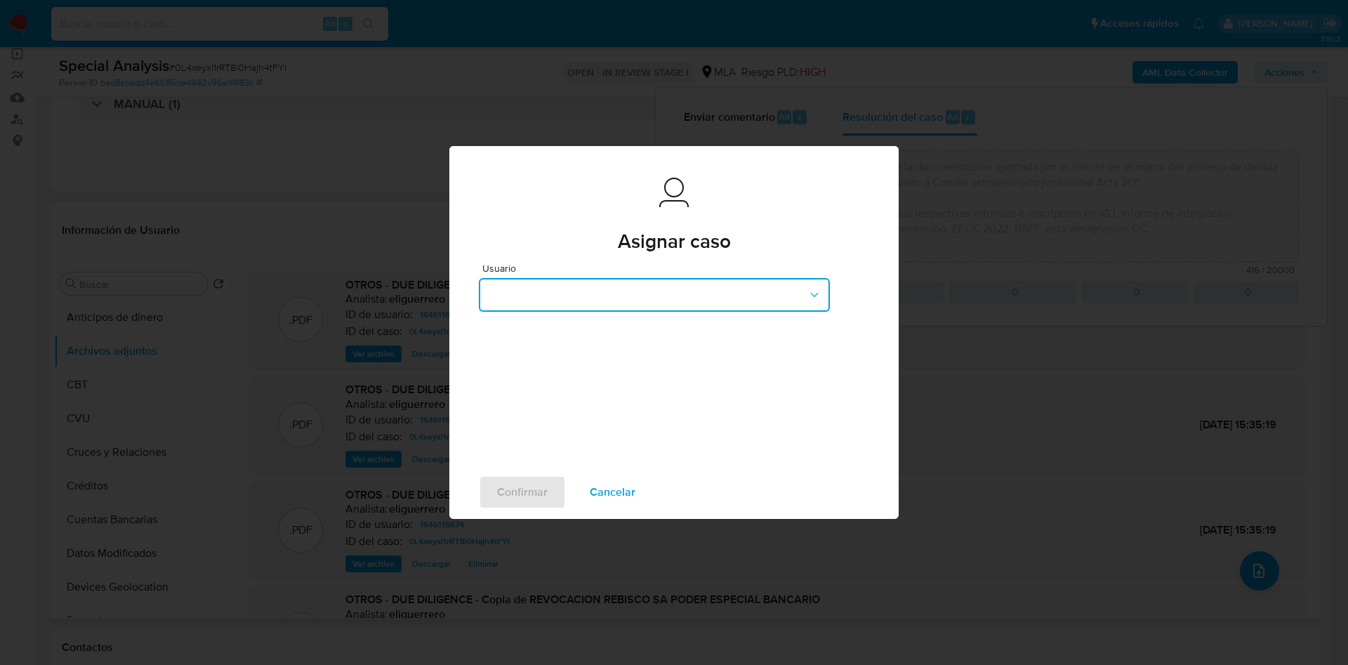
click at [771, 298] on button "button" at bounding box center [654, 295] width 351 height 34
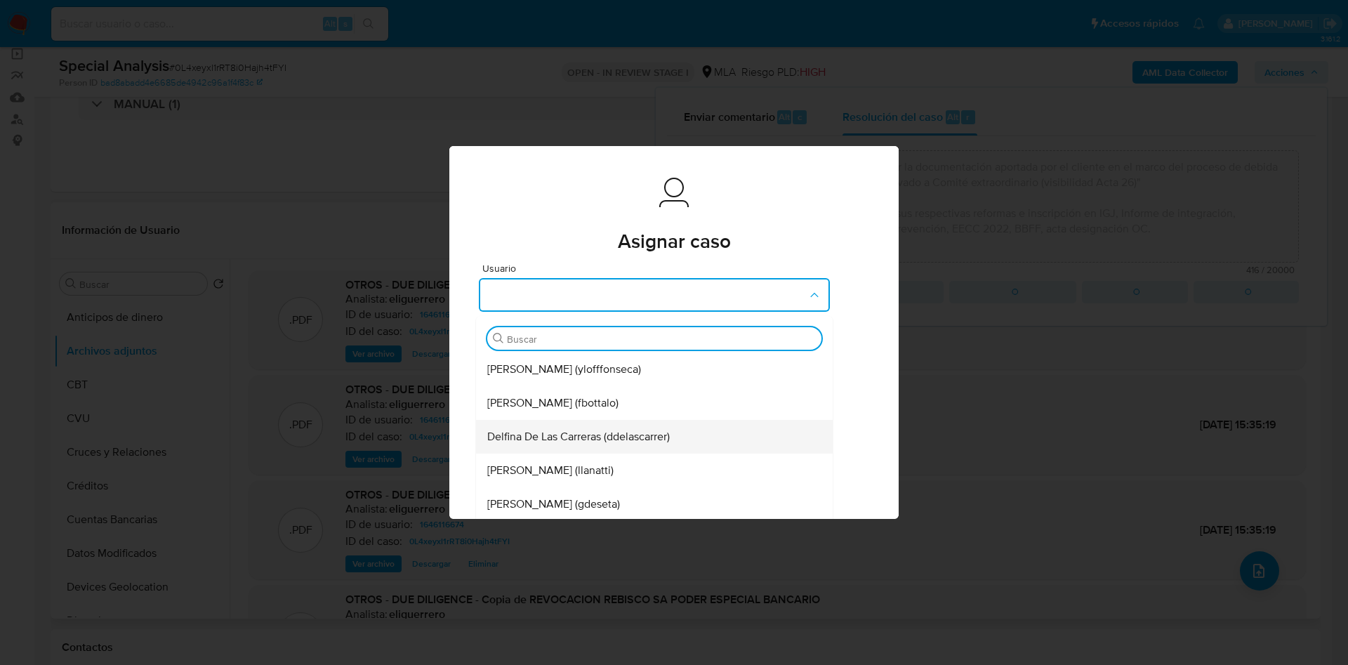
click at [685, 433] on div "Delfina De Las Carreras (ddelascarrer)" at bounding box center [650, 437] width 326 height 34
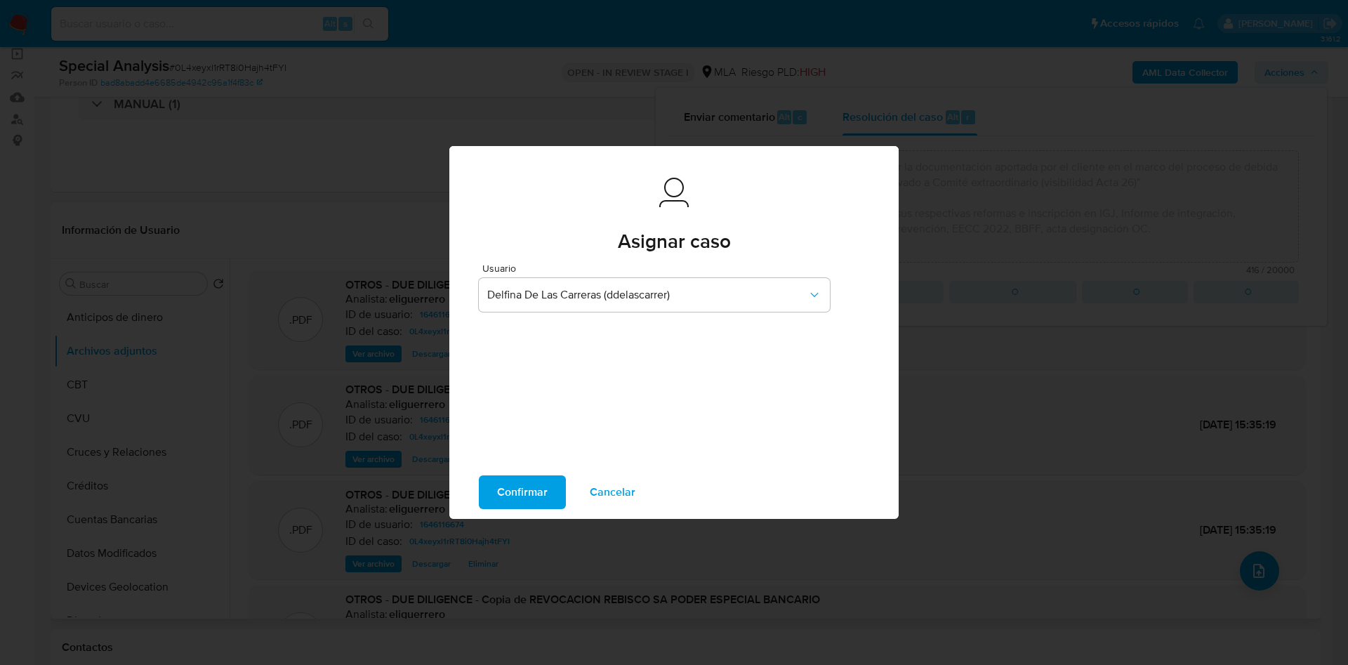
click at [521, 494] on span "Confirmar" at bounding box center [522, 492] width 51 height 31
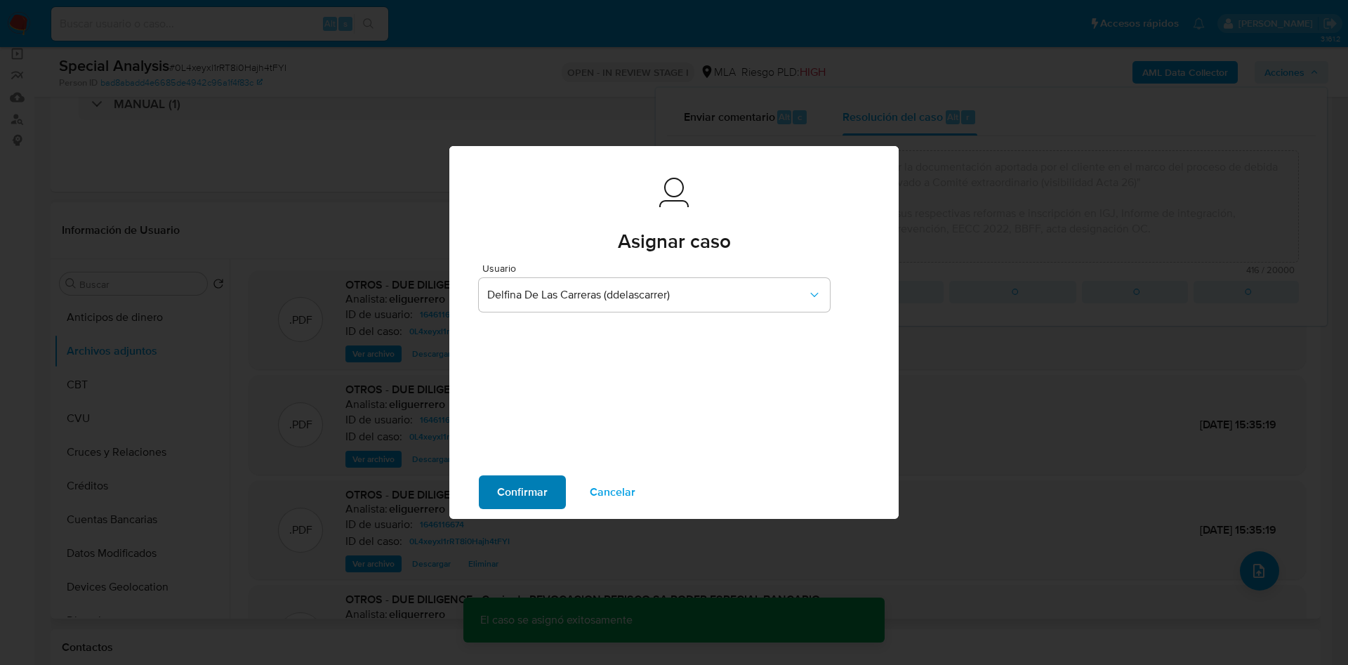
type textarea "Se crea el caso con la finalidad de adjuntar la documentación aportada por el c…"
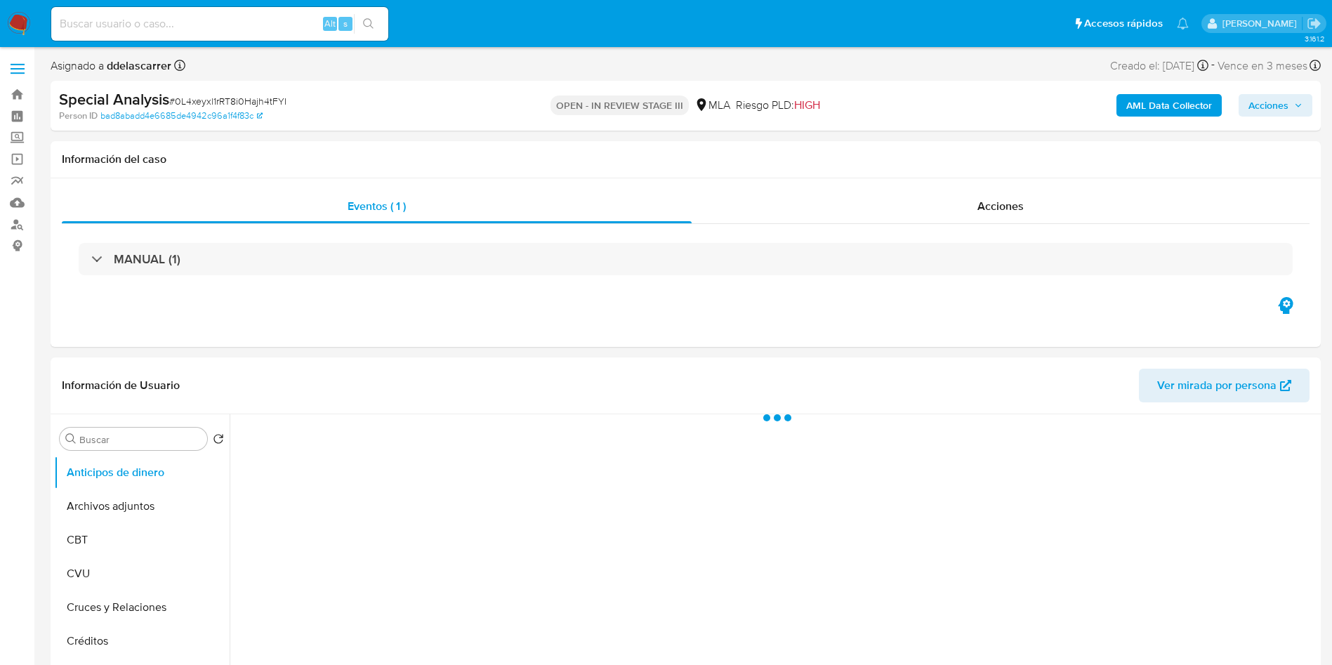
select select "10"
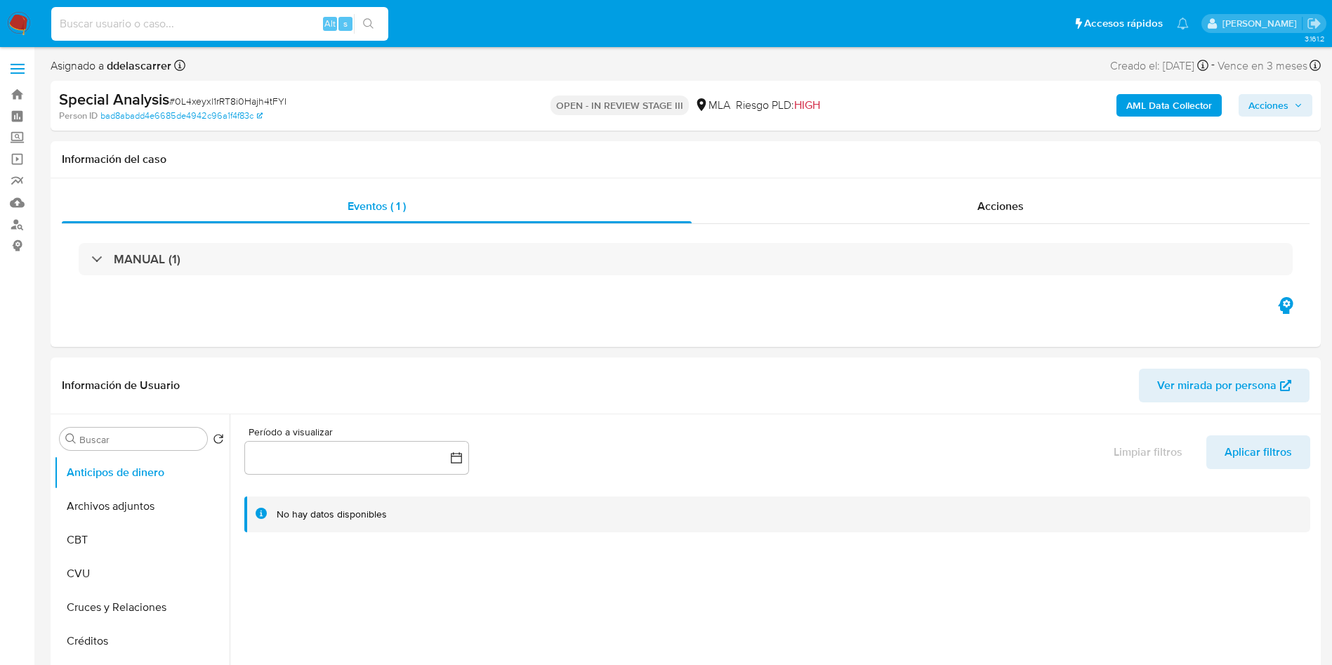
click at [193, 27] on input at bounding box center [219, 24] width 337 height 18
paste input "1812756379"
type input "1812756379"
click at [373, 15] on button "search-icon" at bounding box center [368, 24] width 29 height 20
click at [368, 26] on icon "search-icon" at bounding box center [368, 23] width 11 height 11
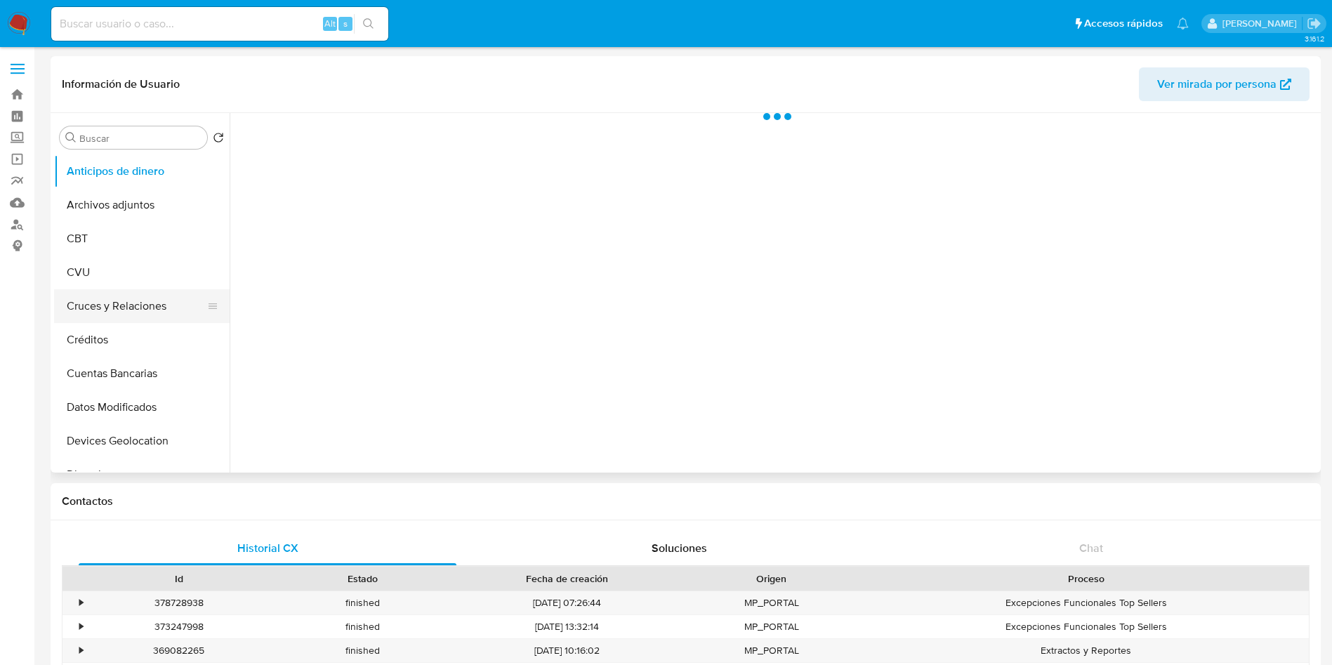
select select "10"
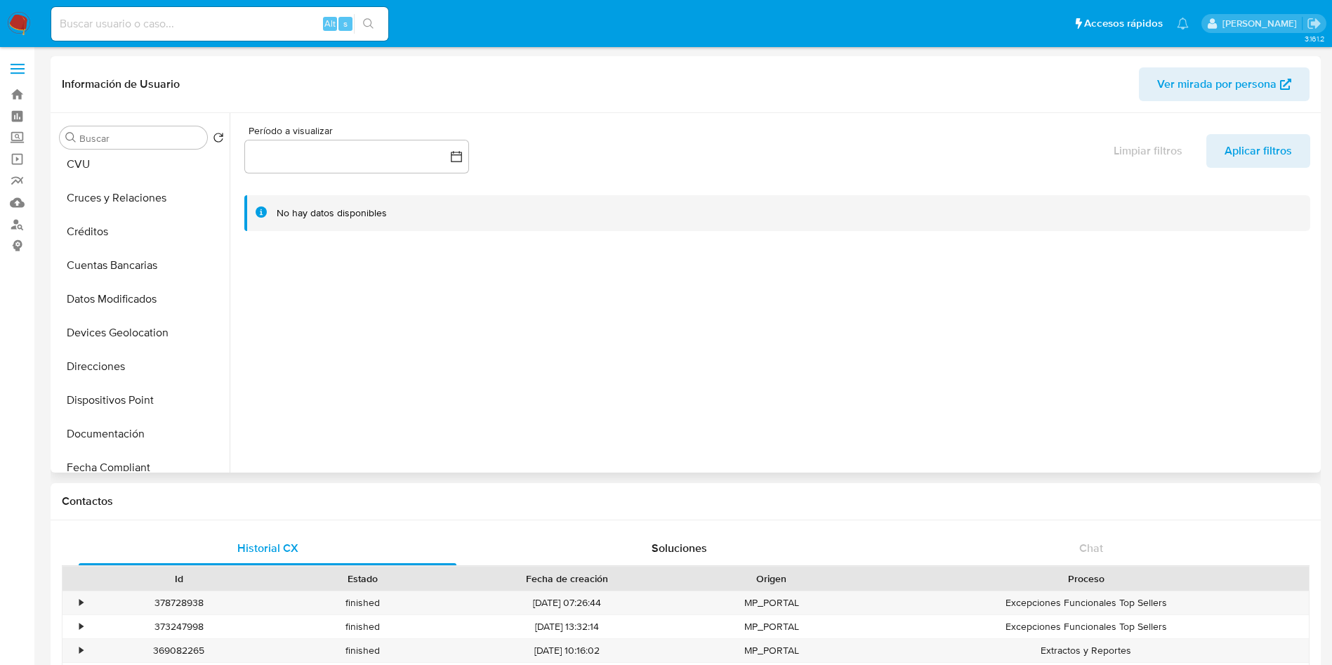
scroll to position [211, 0]
click at [116, 402] on button "General" at bounding box center [136, 399] width 164 height 34
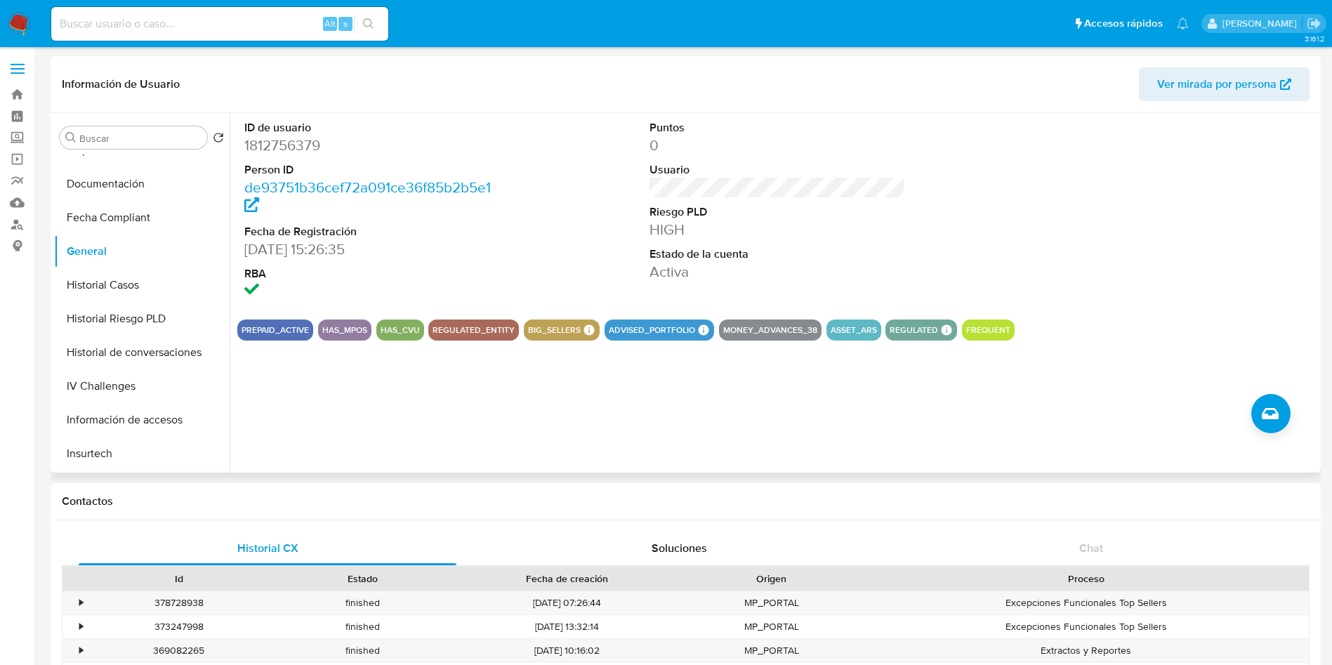
scroll to position [421, 0]
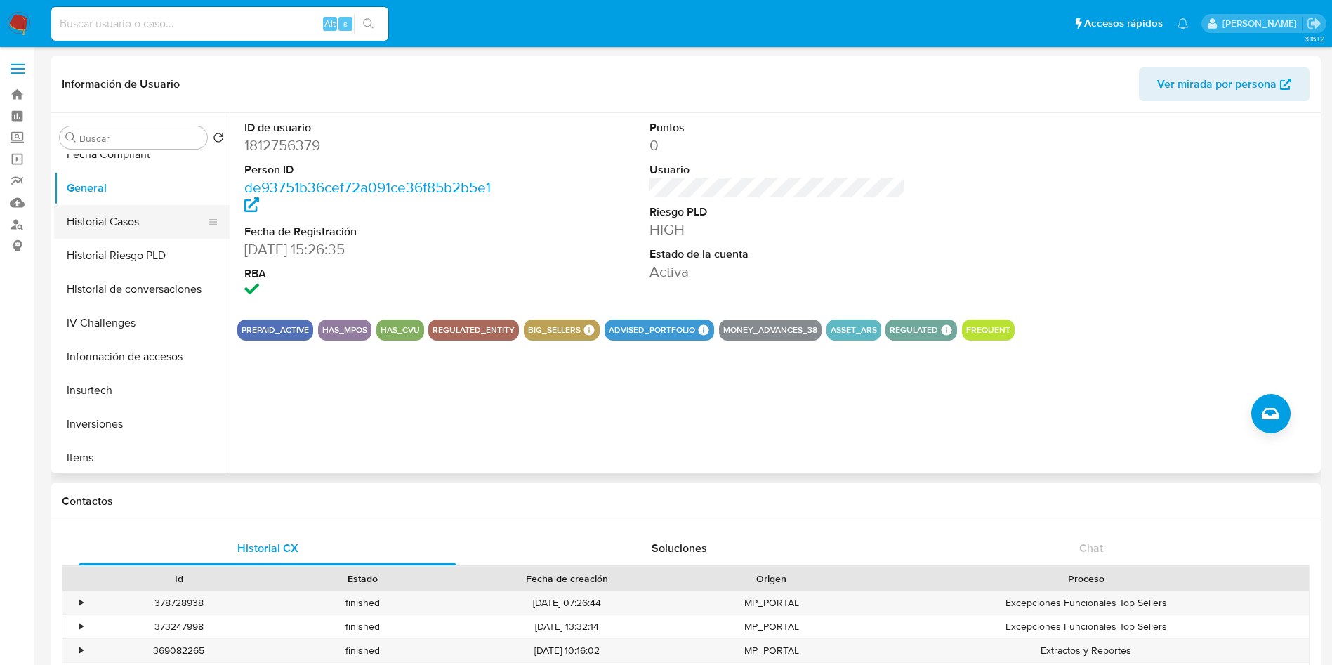
click at [91, 210] on button "Historial Casos" at bounding box center [136, 222] width 164 height 34
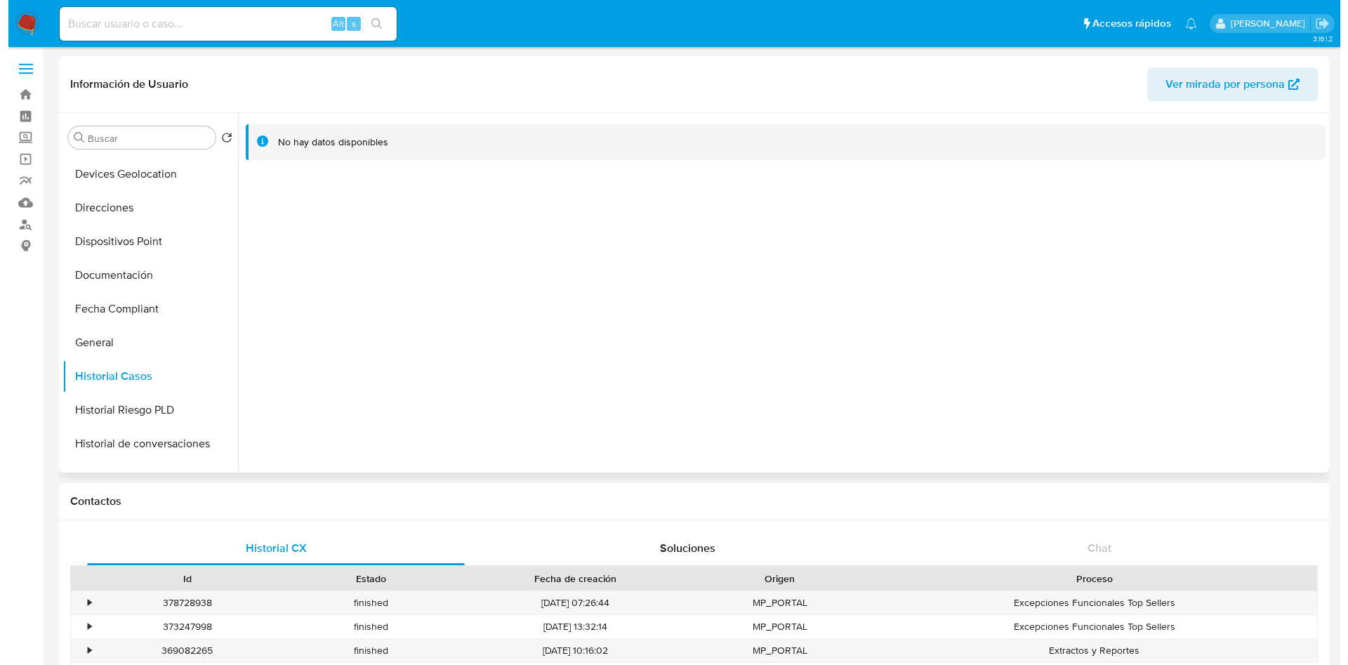
scroll to position [316, 0]
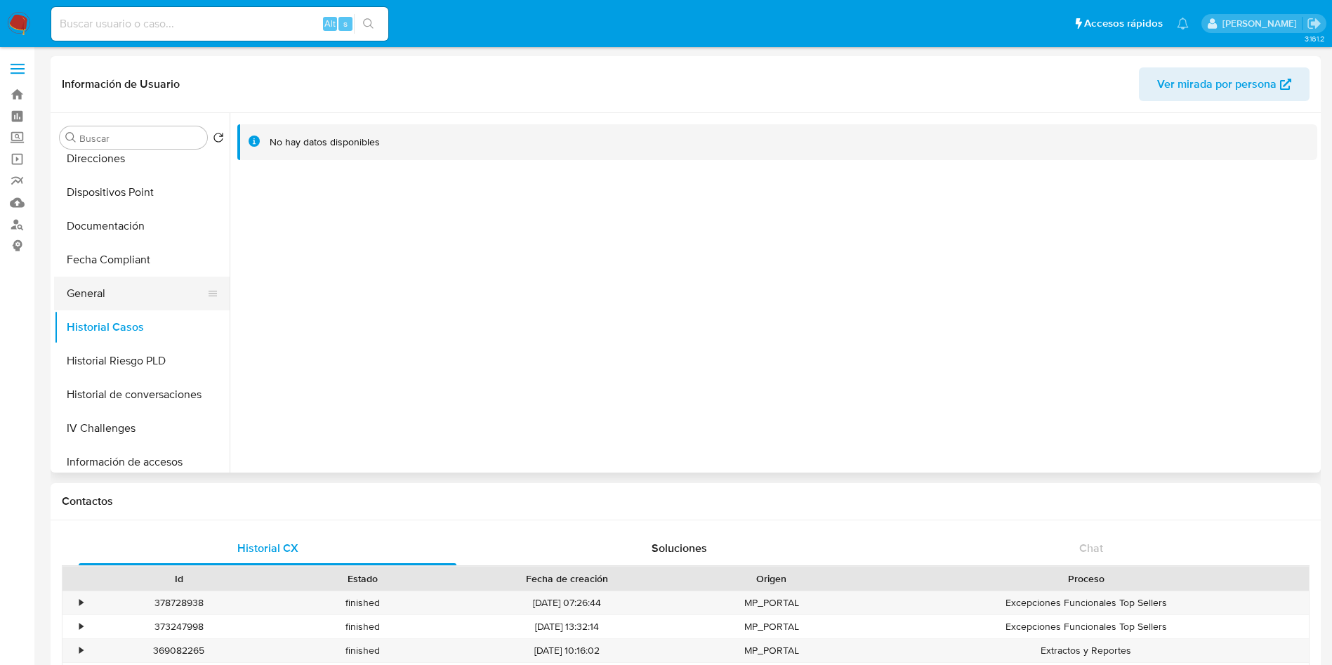
click at [112, 303] on button "General" at bounding box center [136, 294] width 164 height 34
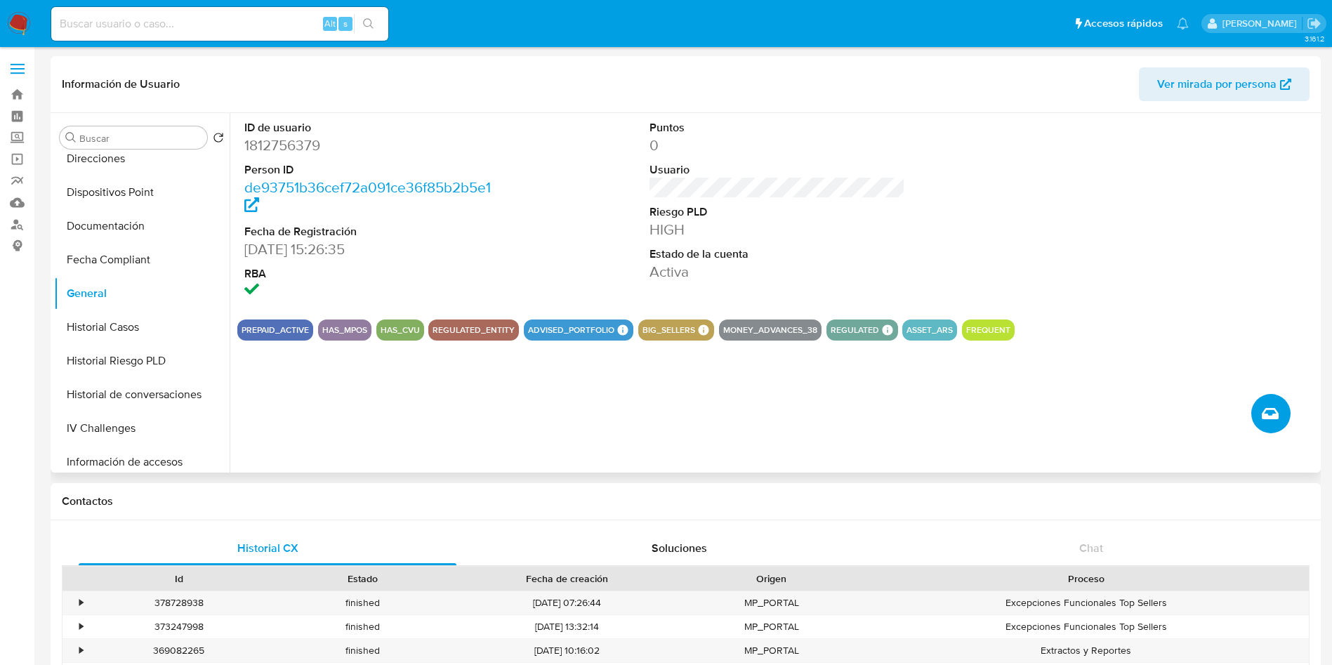
click at [1276, 414] on icon "Crear caso manual" at bounding box center [1270, 413] width 17 height 17
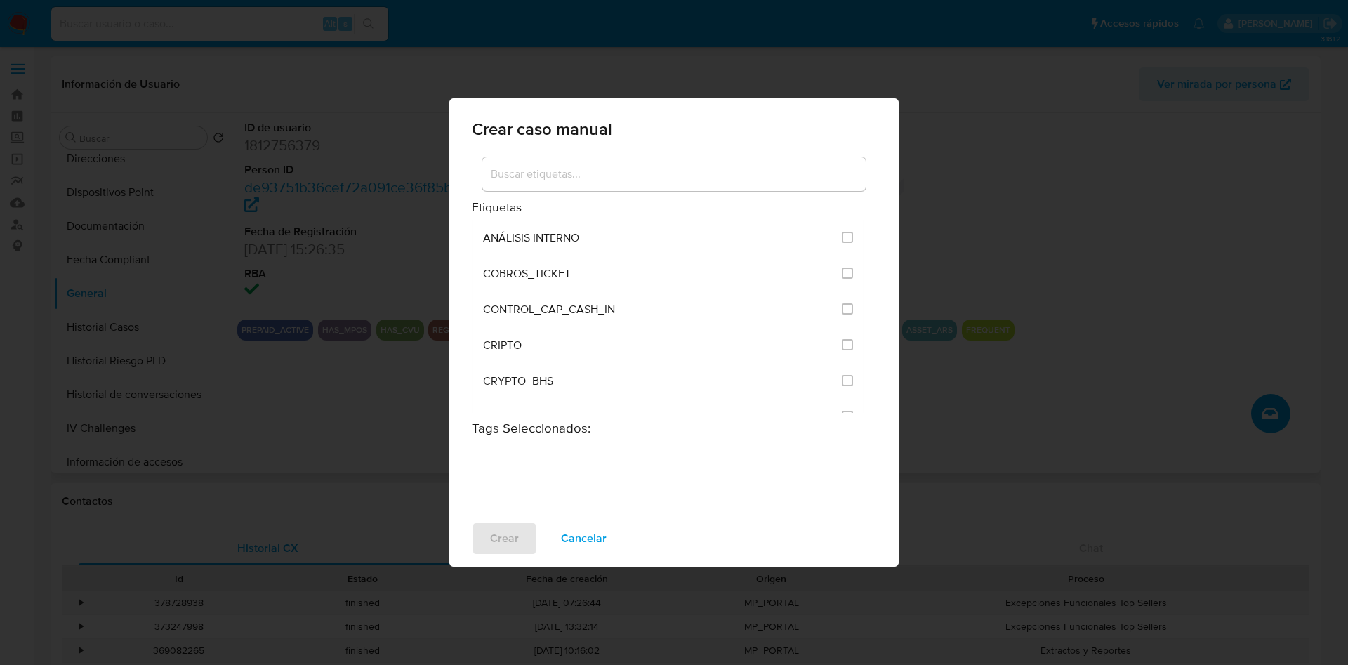
click at [796, 178] on input at bounding box center [673, 174] width 383 height 18
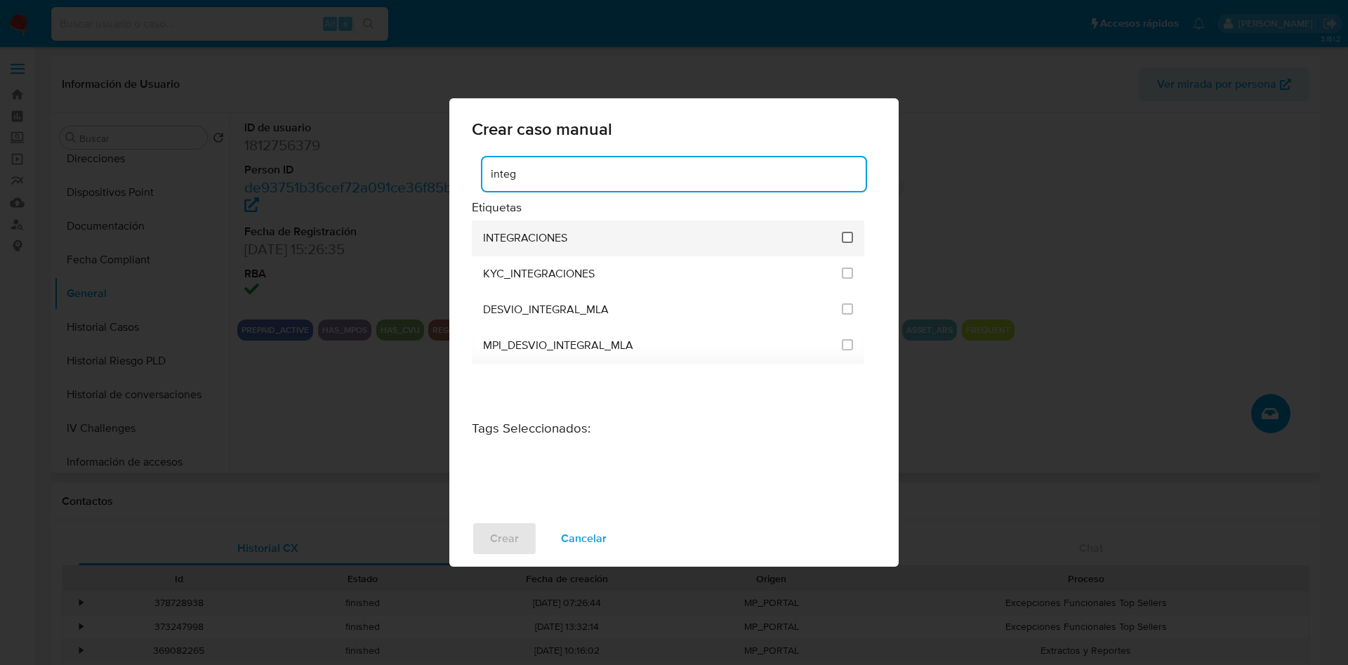
type input "integ"
click at [843, 236] on input "2039" at bounding box center [847, 237] width 11 height 11
checkbox input "true"
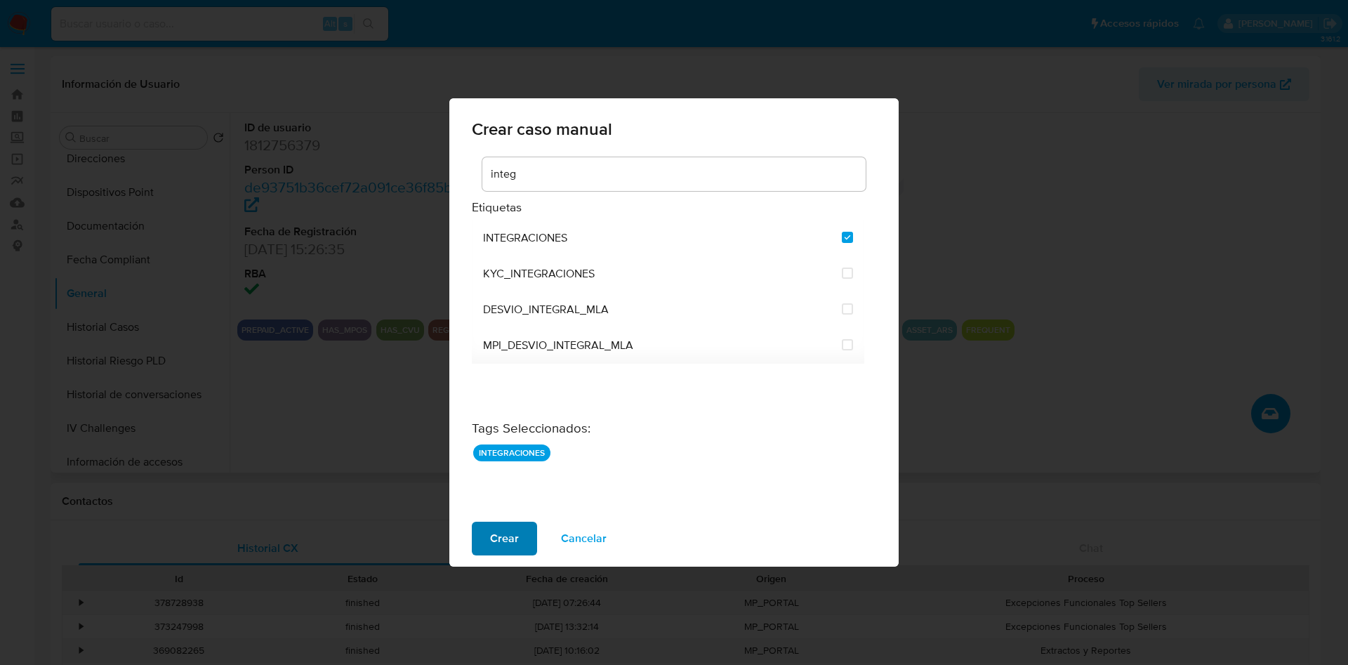
click at [504, 534] on span "Crear" at bounding box center [504, 538] width 29 height 31
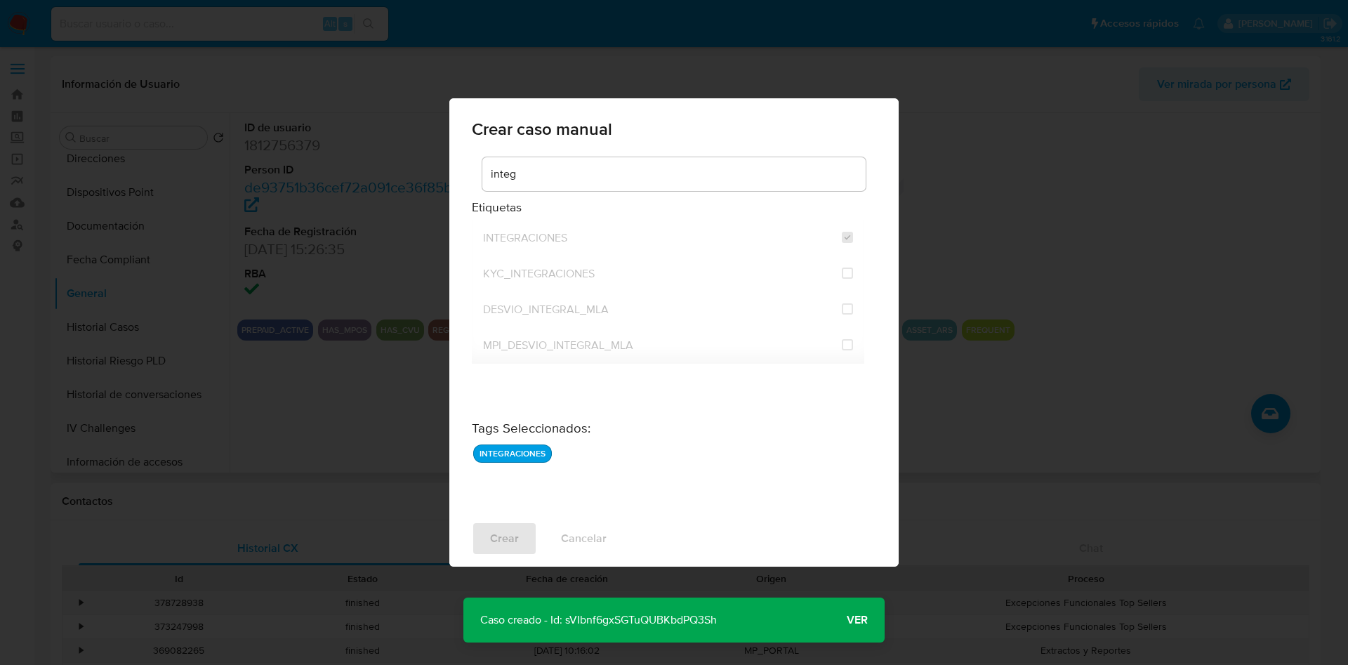
click at [860, 620] on span "Ver" at bounding box center [857, 620] width 21 height 0
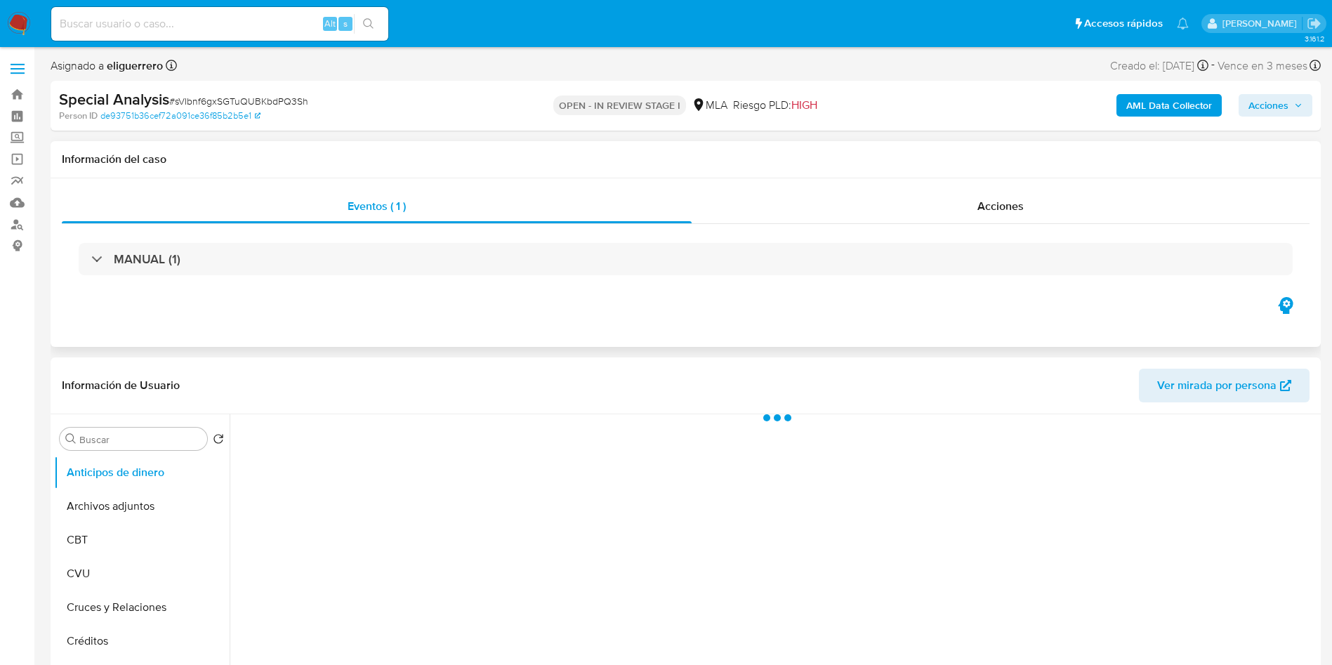
select select "10"
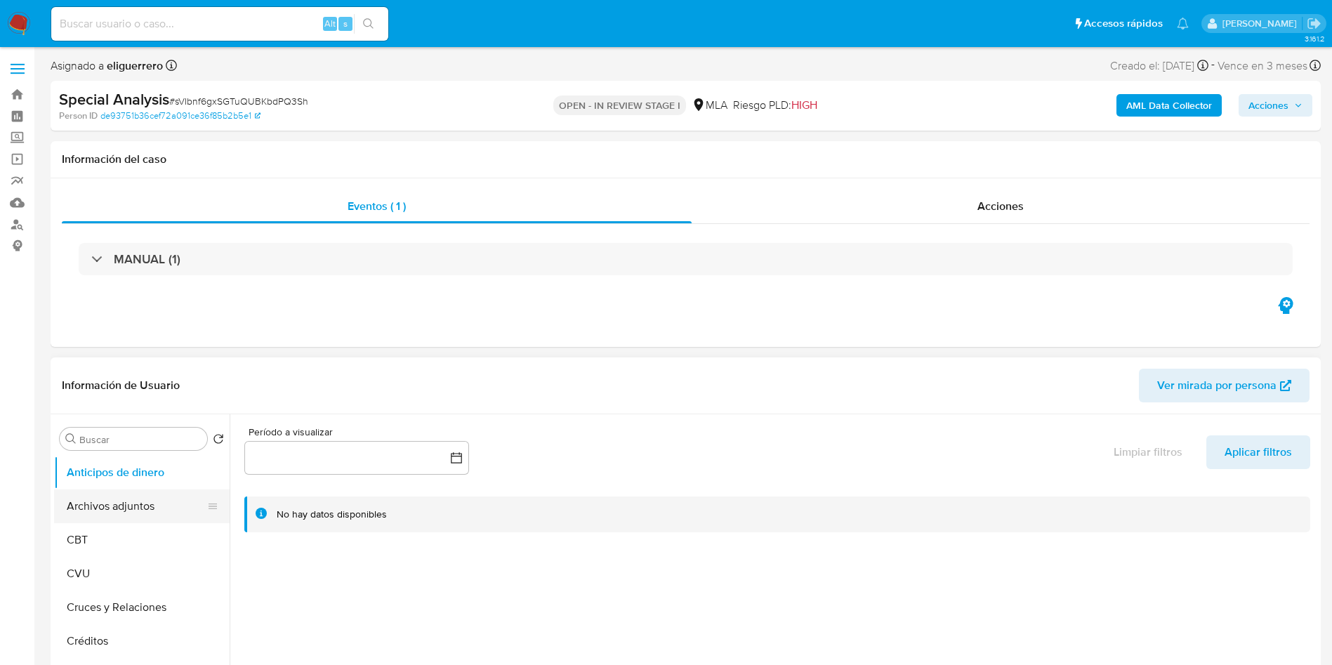
click at [134, 511] on button "Archivos adjuntos" at bounding box center [136, 507] width 164 height 34
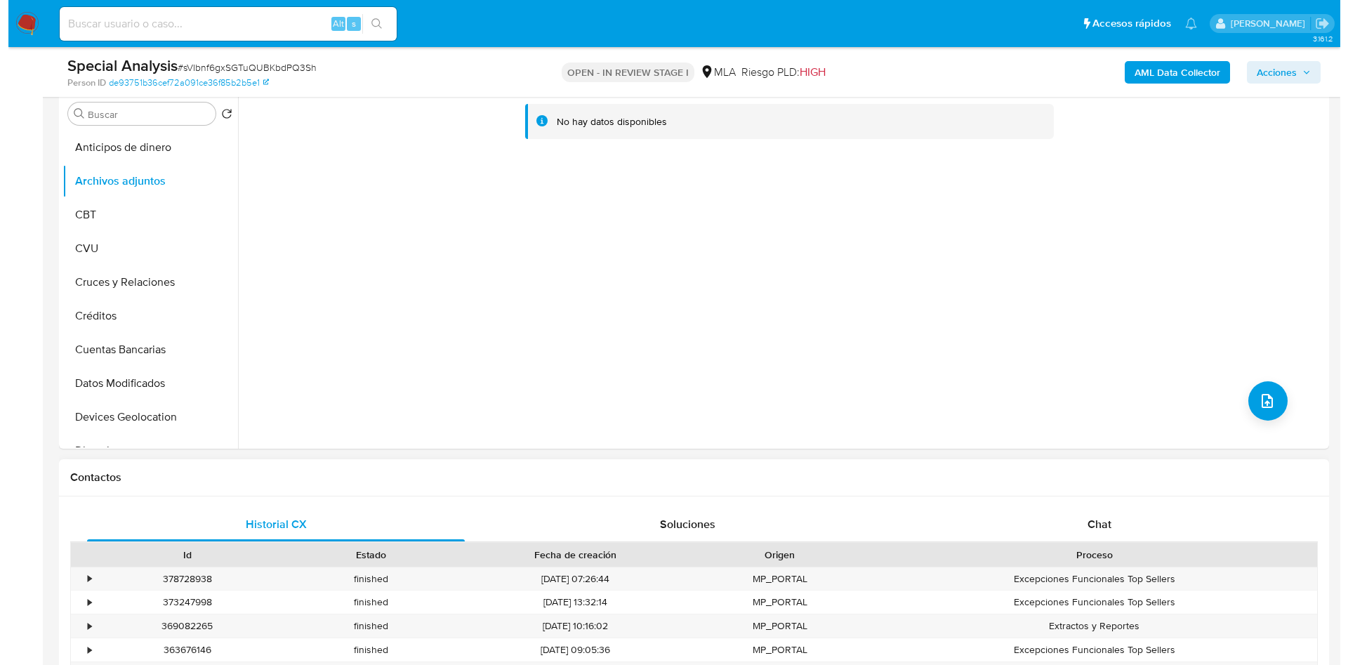
scroll to position [316, 0]
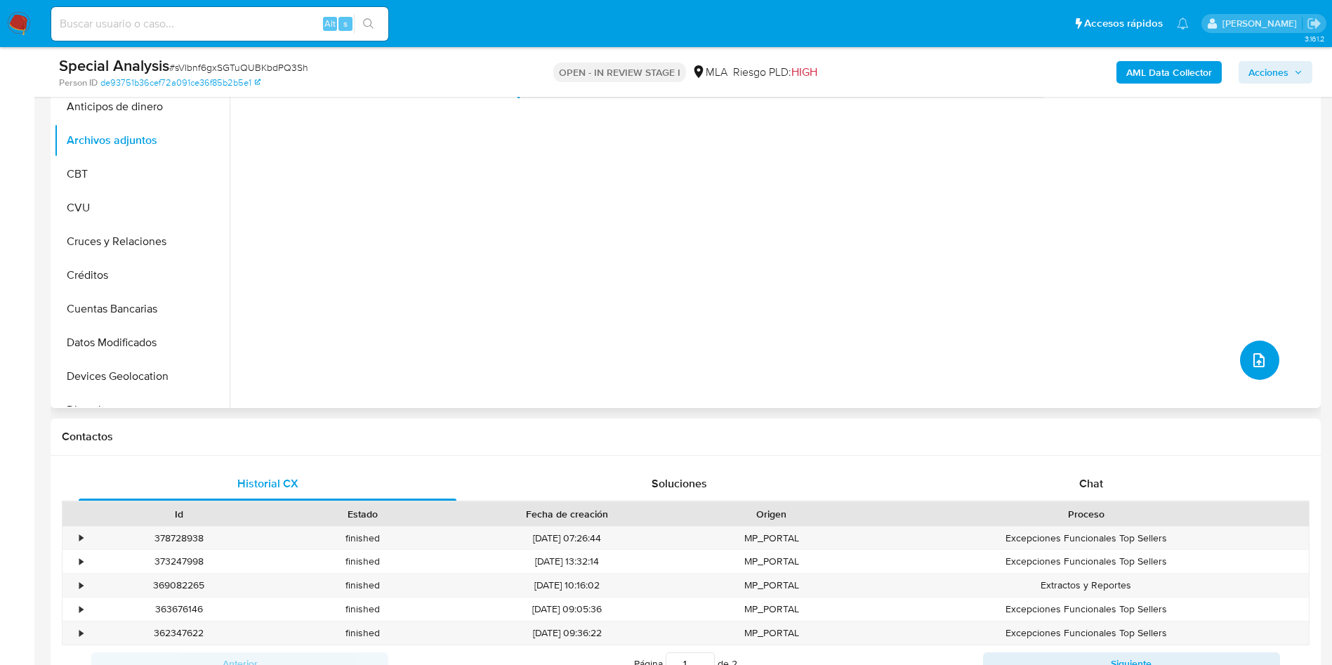
click at [1252, 370] on button "upload-file" at bounding box center [1259, 360] width 39 height 39
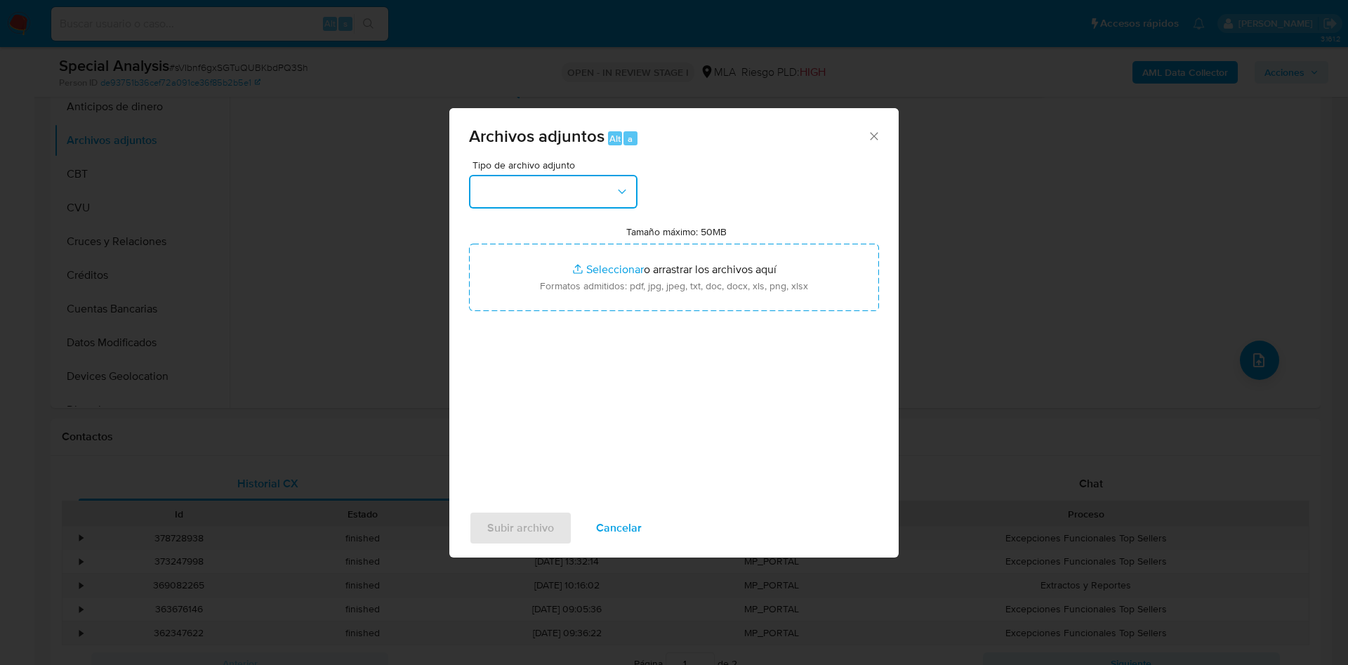
click at [574, 188] on button "button" at bounding box center [553, 192] width 169 height 34
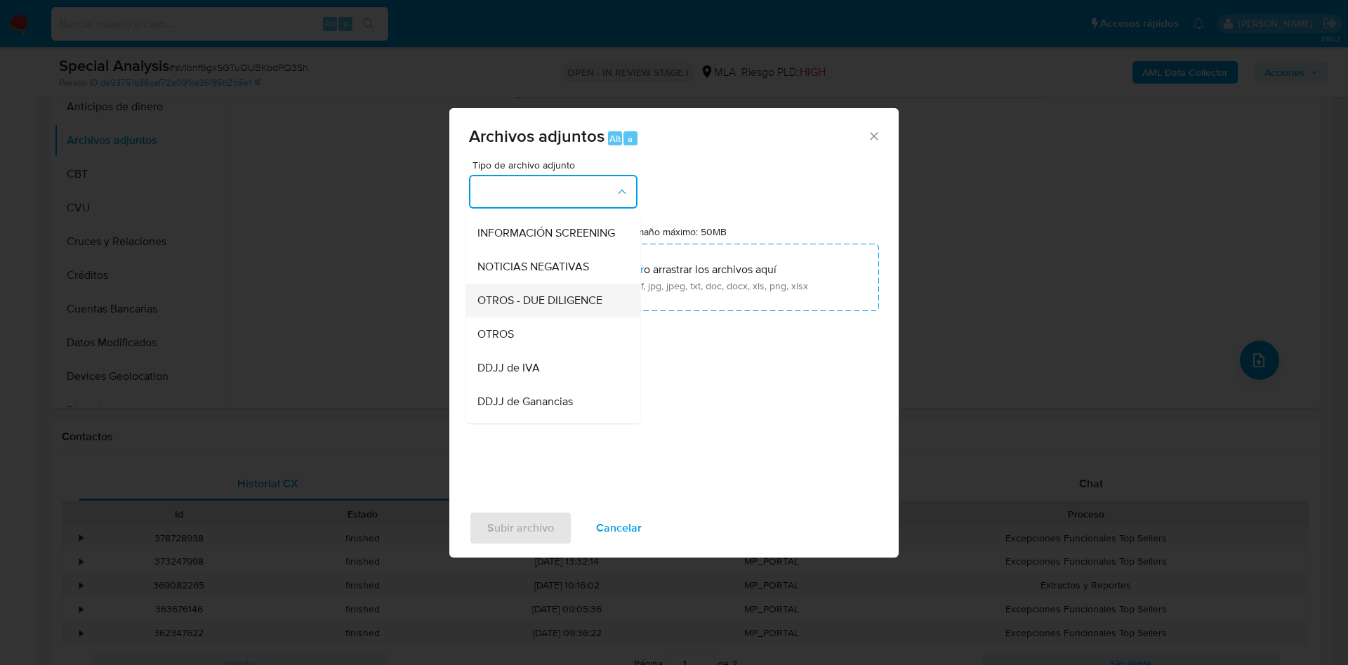
scroll to position [211, 0]
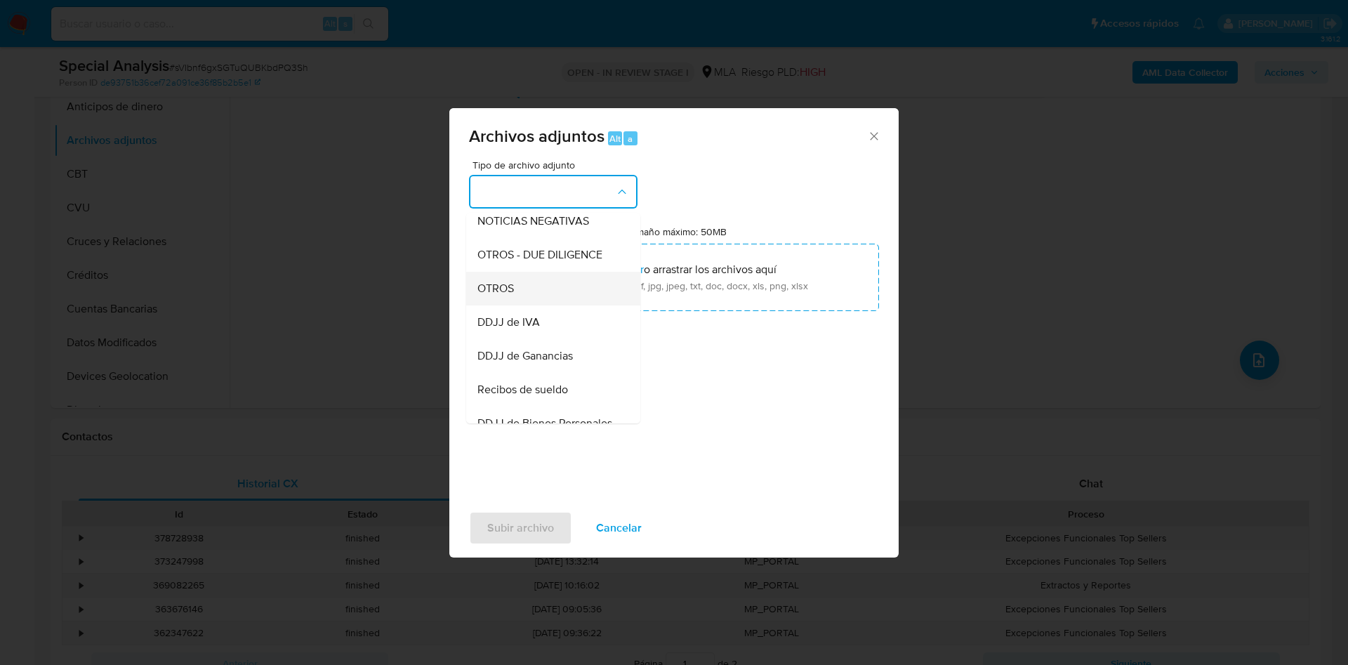
click at [544, 306] on div "OTROS" at bounding box center [549, 289] width 143 height 34
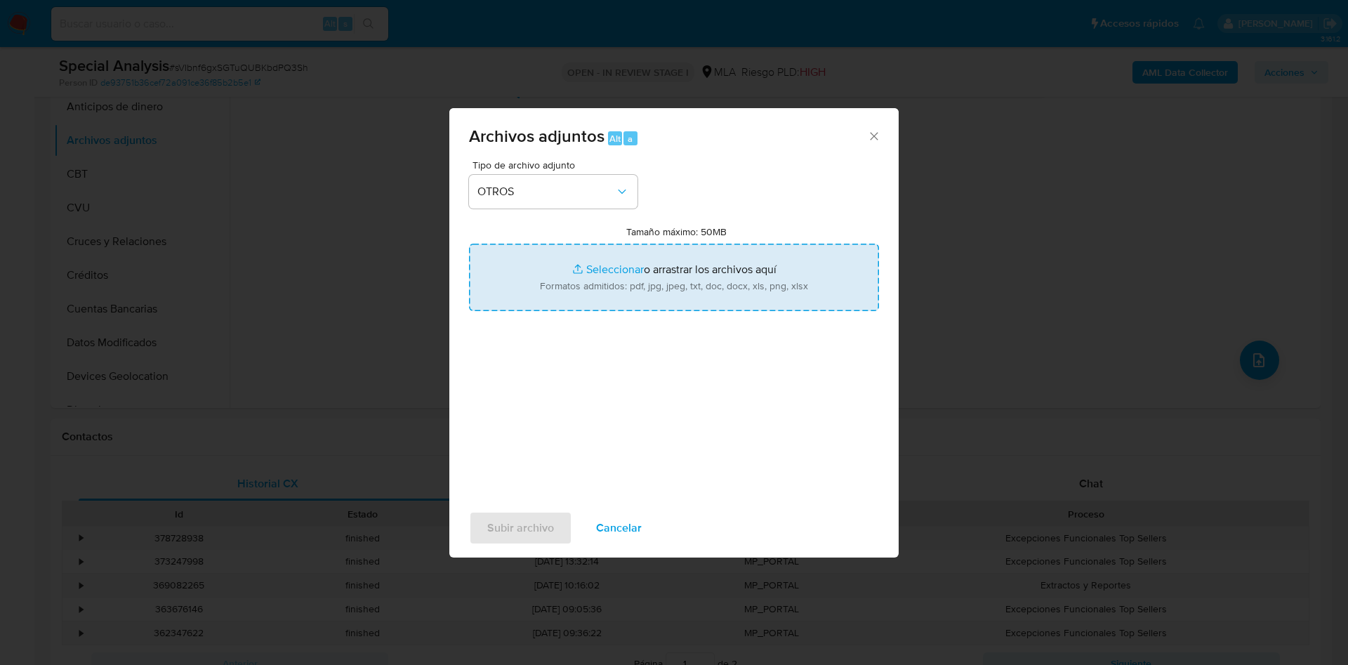
click at [648, 269] on input "Tamaño máximo: 50MB Seleccionar archivos" at bounding box center [674, 277] width 410 height 67
type input "C:\fakepath\_Due Diligence Form MP1 - CPSF.xlsx - DD V1 Español.pdf"
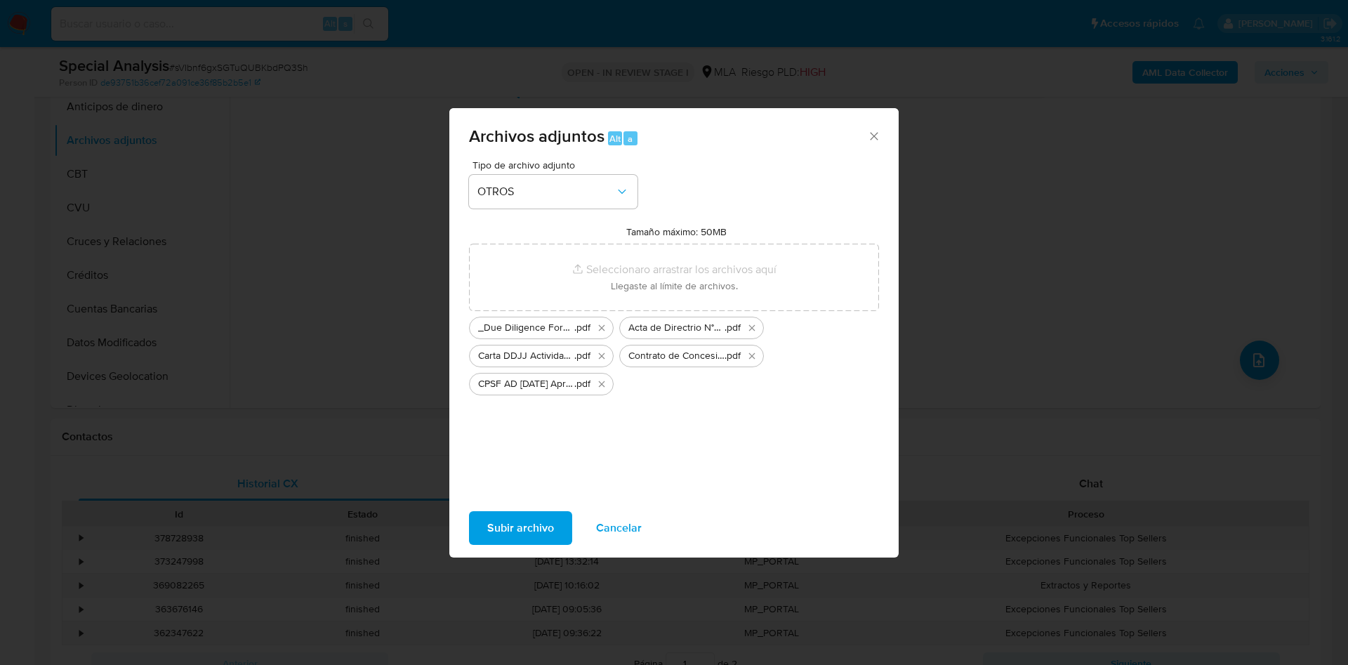
click at [494, 518] on span "Subir archivo" at bounding box center [520, 528] width 67 height 31
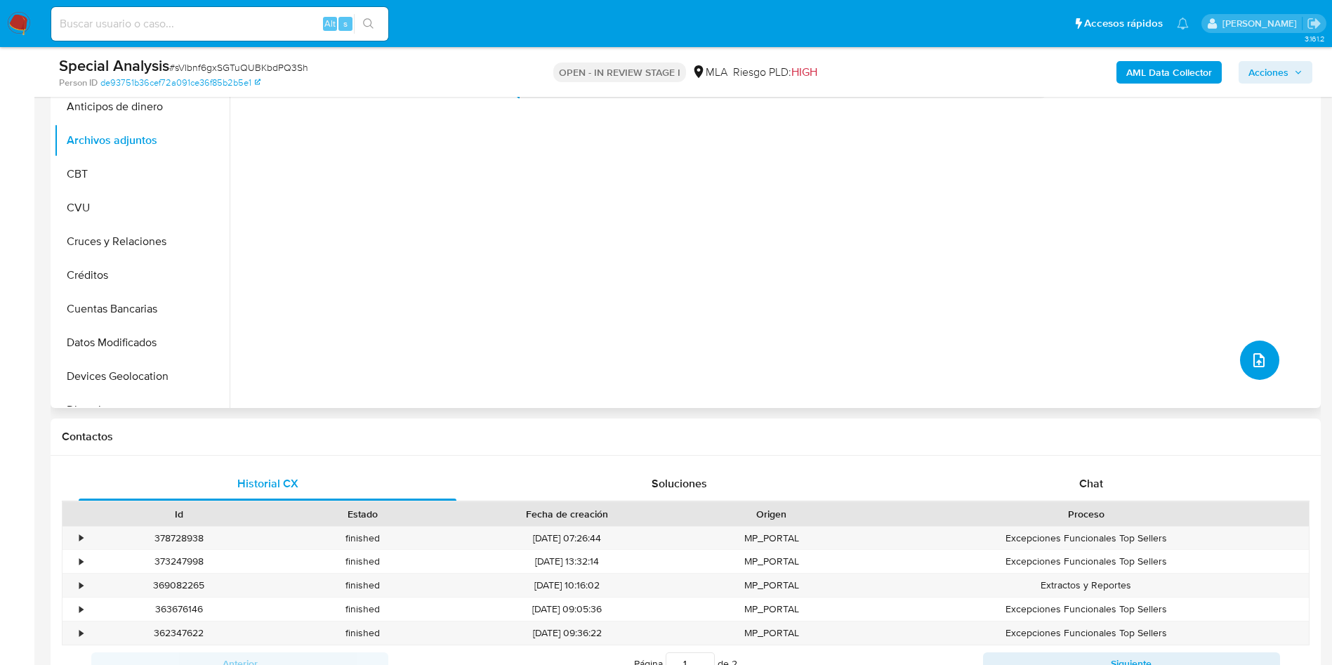
click at [1247, 372] on button "upload-file" at bounding box center [1259, 360] width 39 height 39
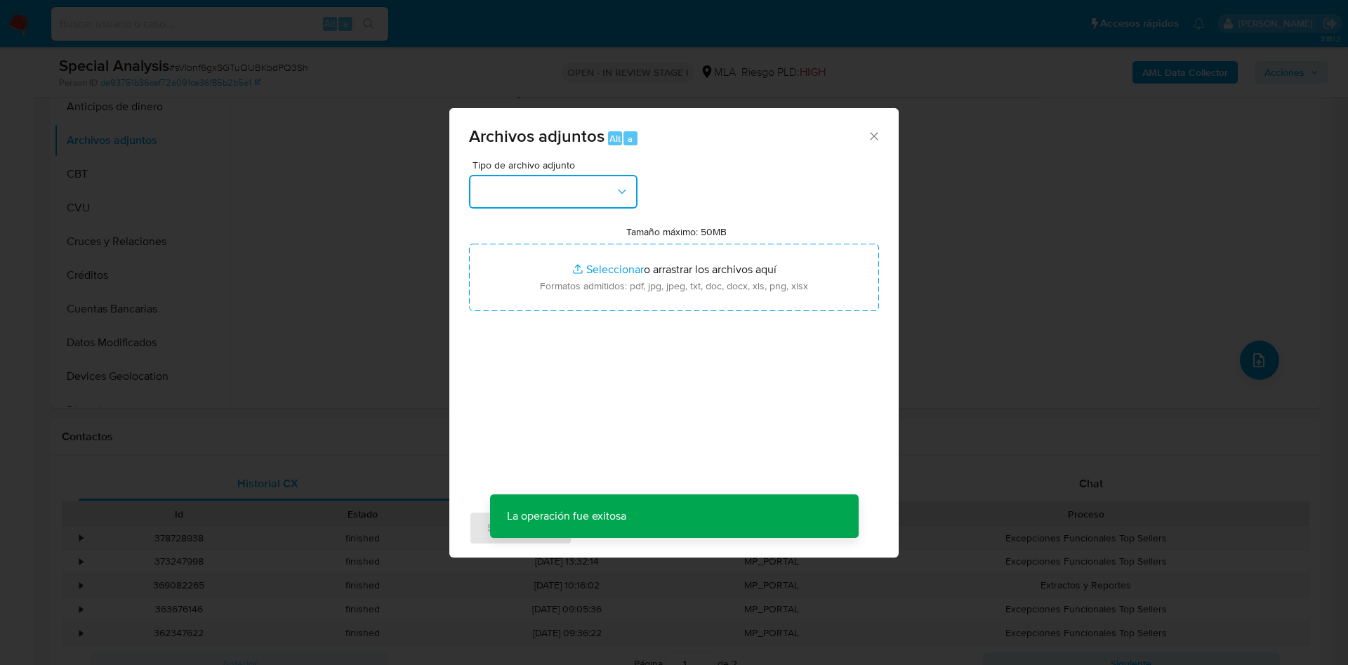
click at [506, 202] on button "button" at bounding box center [553, 192] width 169 height 34
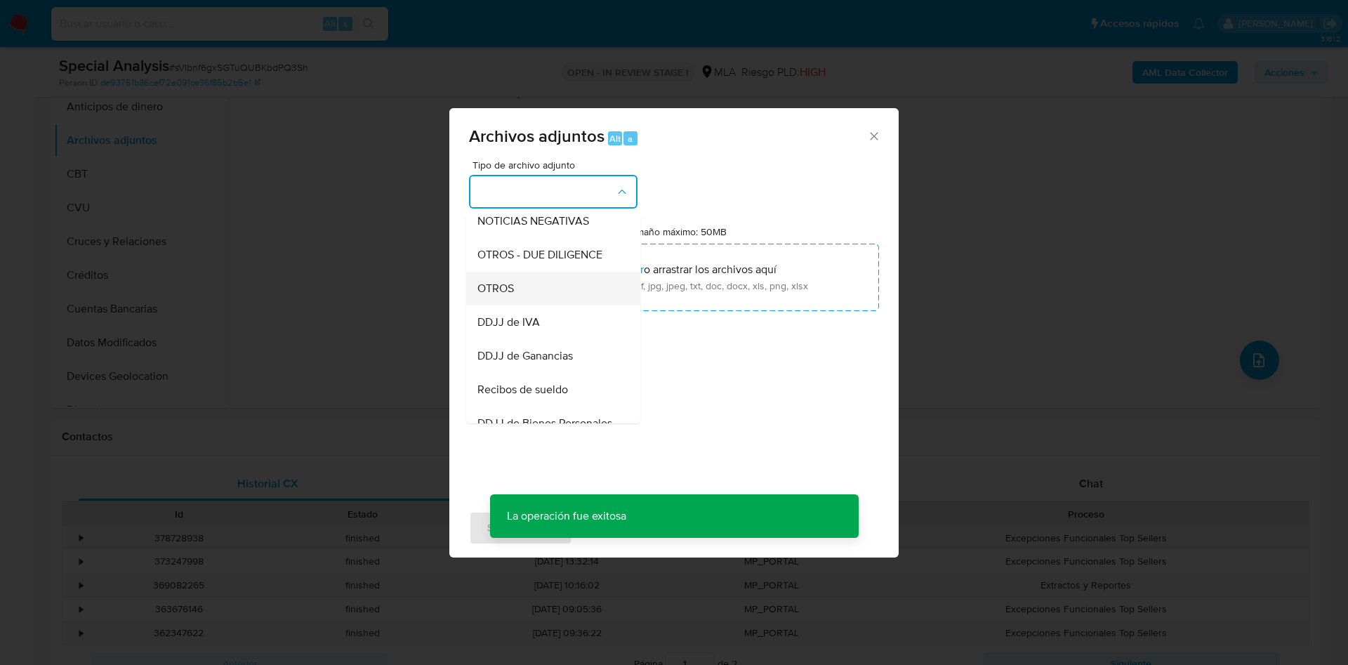
click at [506, 291] on div "OTROS" at bounding box center [549, 289] width 143 height 34
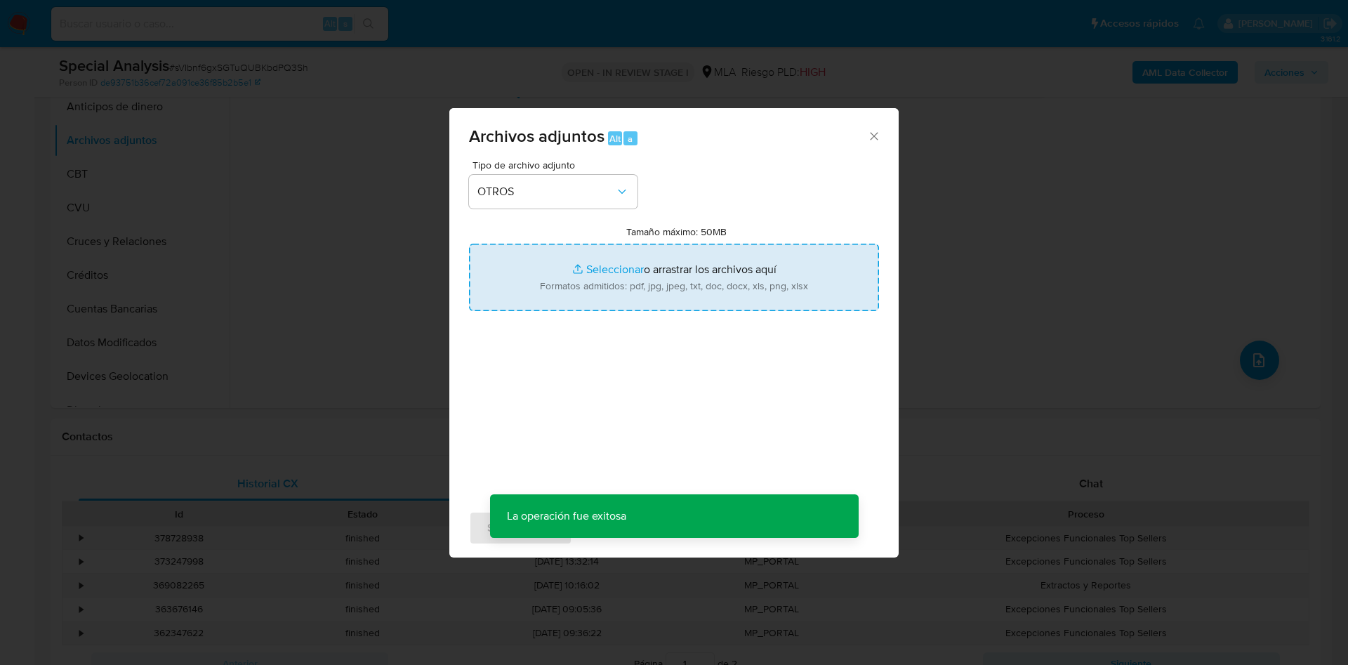
click at [606, 266] on input "Tamaño máximo: 50MB Seleccionar archivos" at bounding box center [674, 277] width 410 height 67
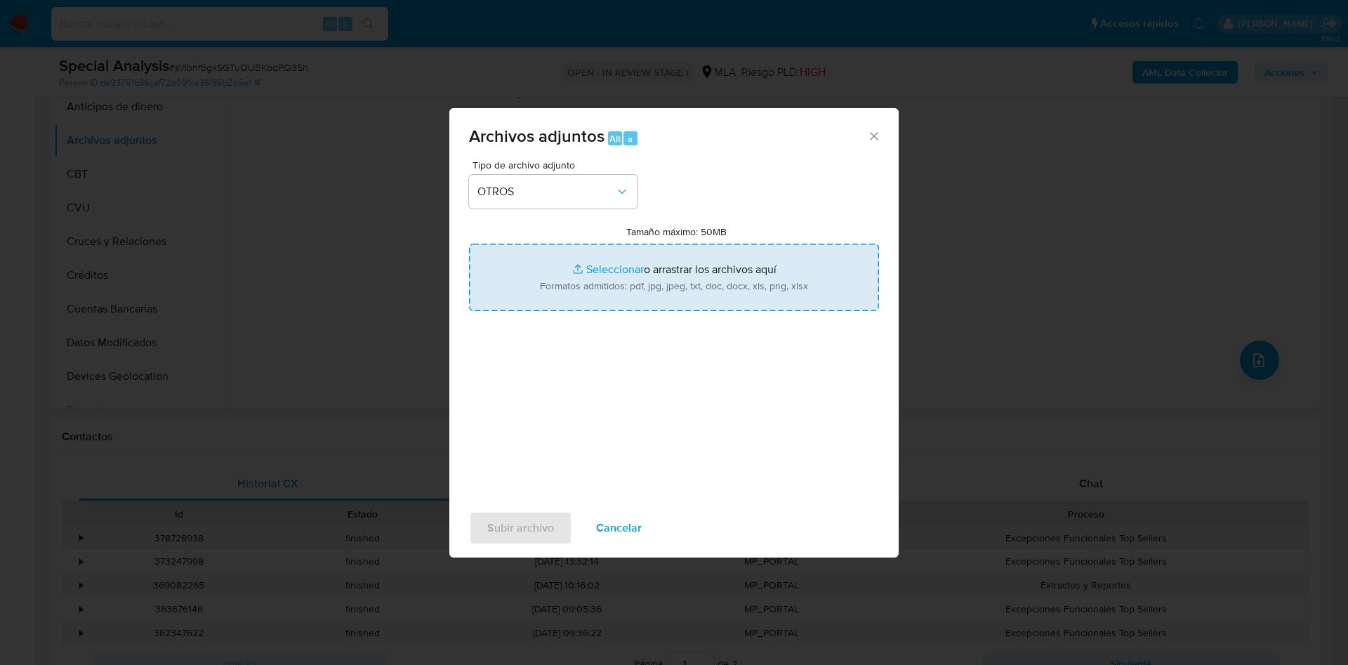
type input "C:\fakepath\Designacion de Autoridades CPSF 2022.pdf"
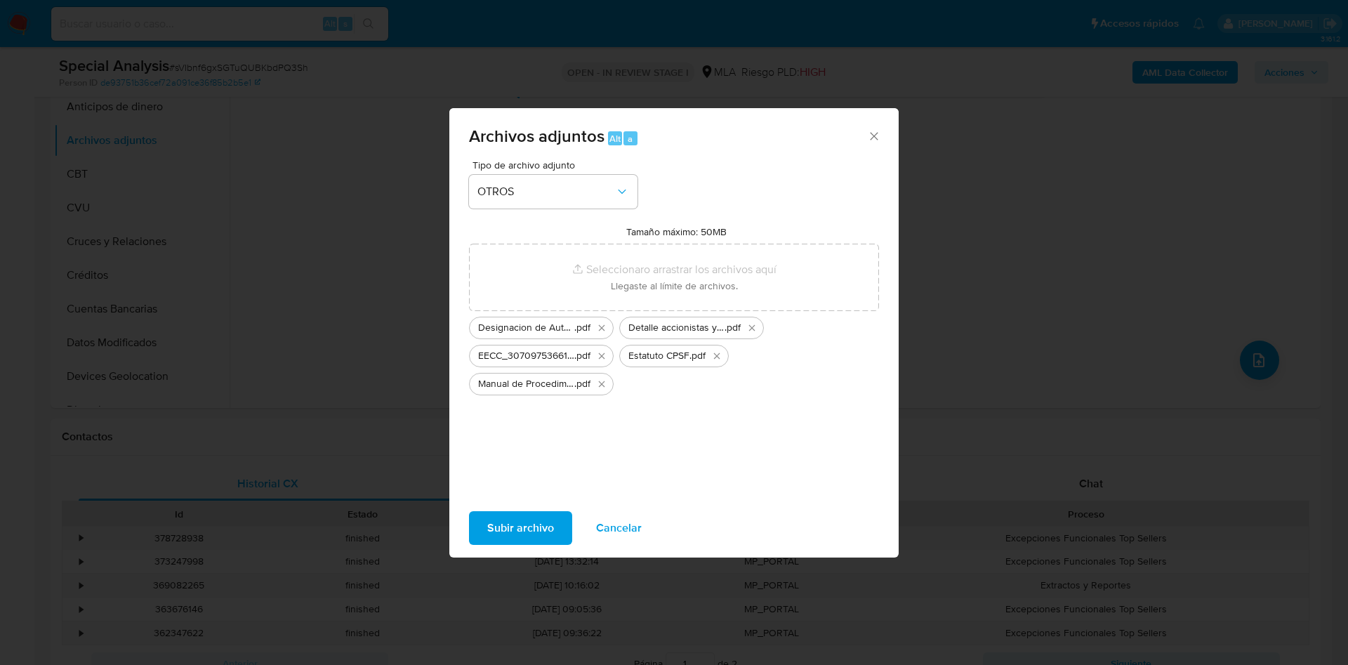
click at [520, 521] on span "Subir archivo" at bounding box center [520, 528] width 67 height 31
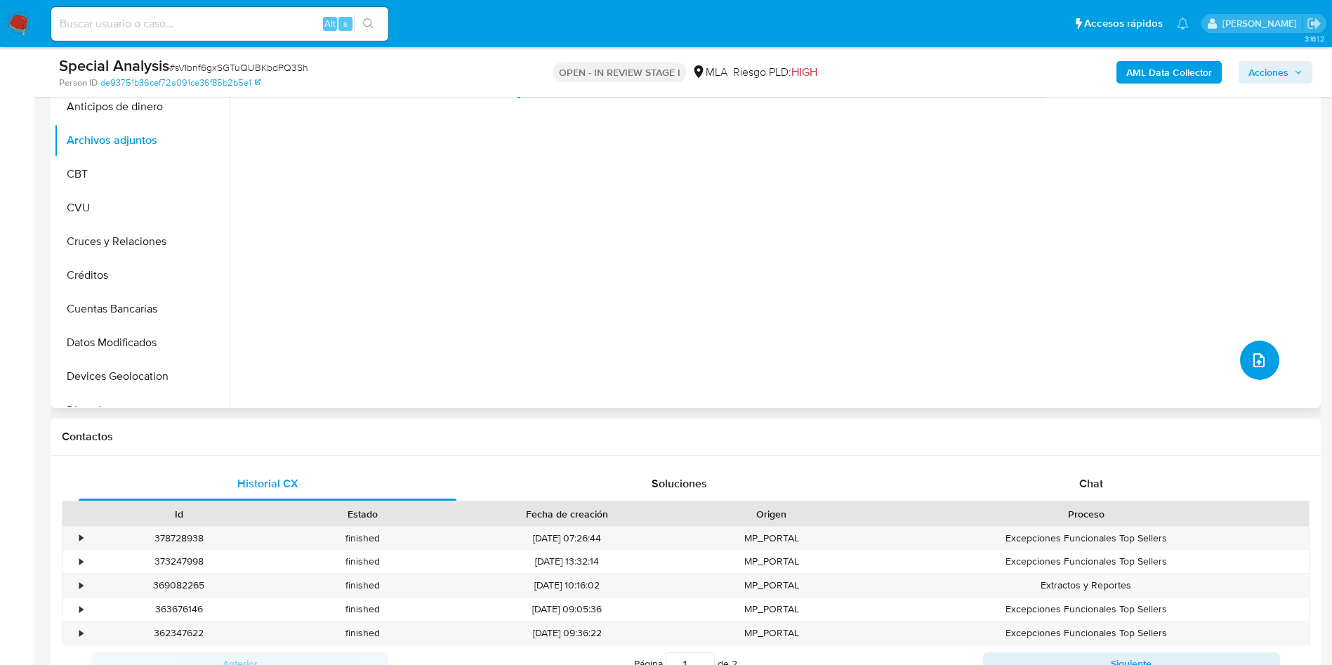
click at [1256, 365] on icon "upload-file" at bounding box center [1259, 360] width 17 height 17
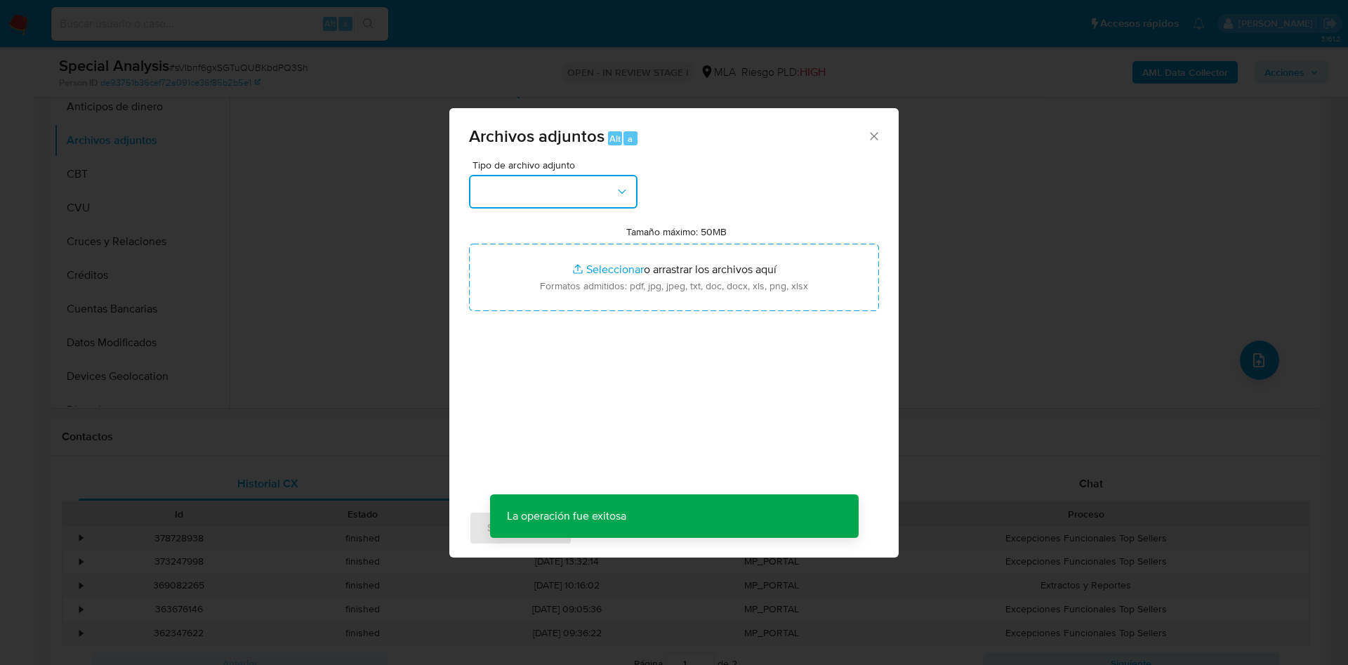
click at [577, 195] on button "button" at bounding box center [553, 192] width 169 height 34
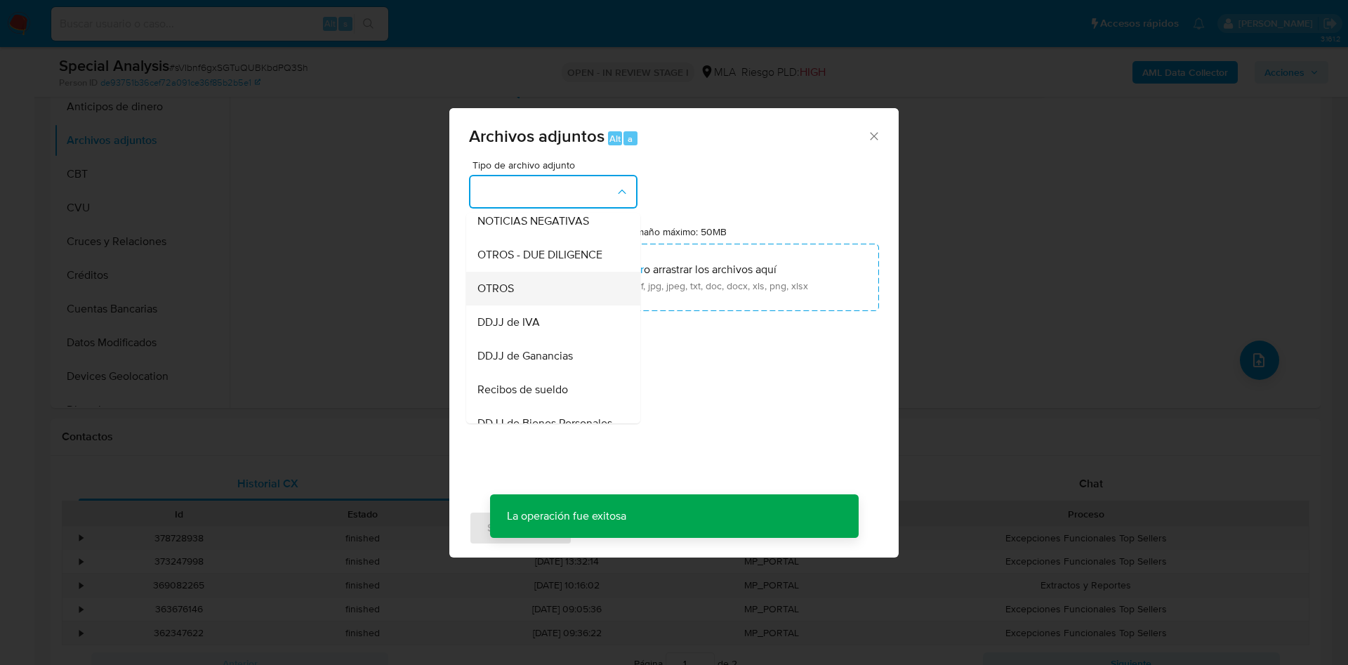
click at [529, 298] on div "OTROS" at bounding box center [549, 289] width 143 height 34
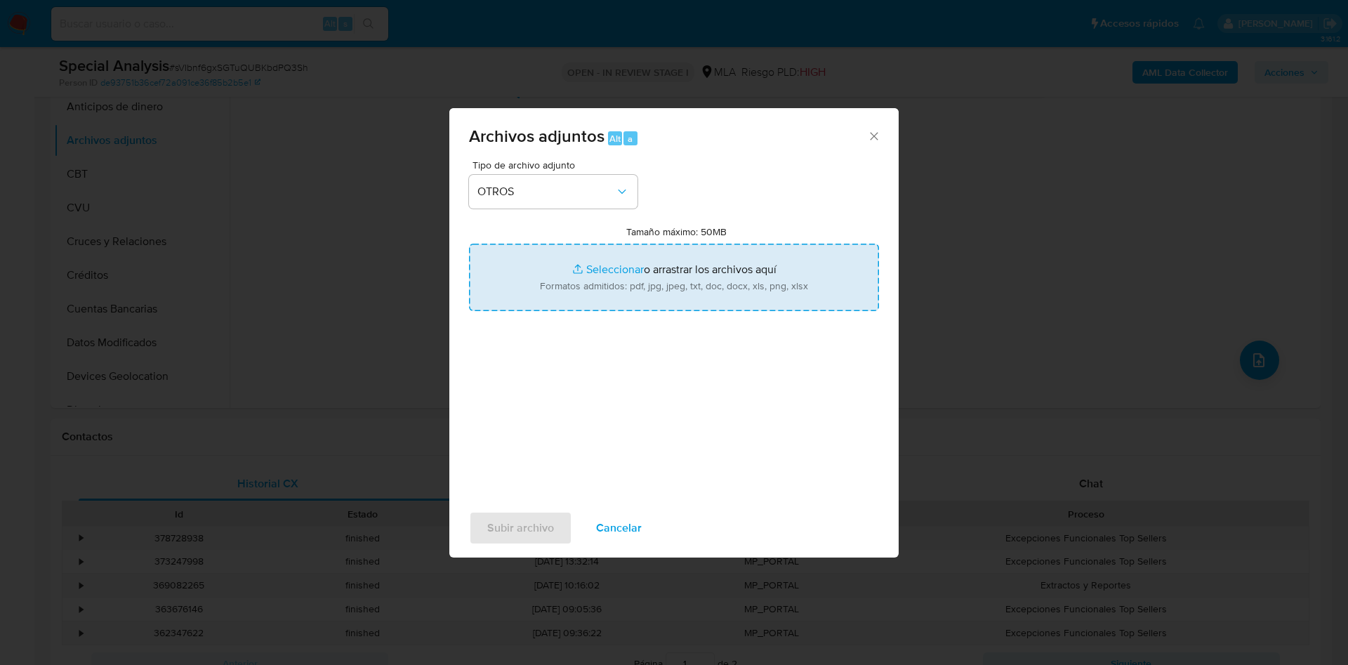
click at [615, 265] on input "Tamaño máximo: 50MB Seleccionar archivos" at bounding box center [674, 277] width 410 height 67
type input "C:\fakepath\Manual de Usuario Compliance.pdf"
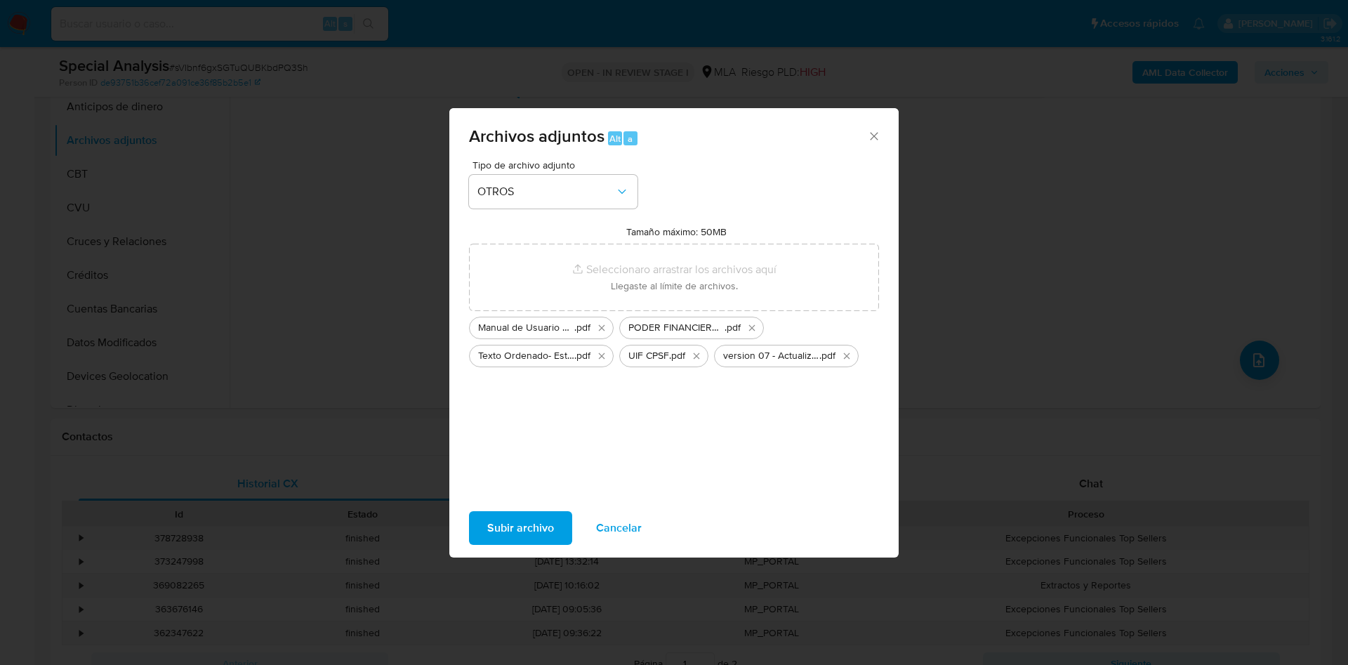
click at [510, 521] on span "Subir archivo" at bounding box center [520, 528] width 67 height 31
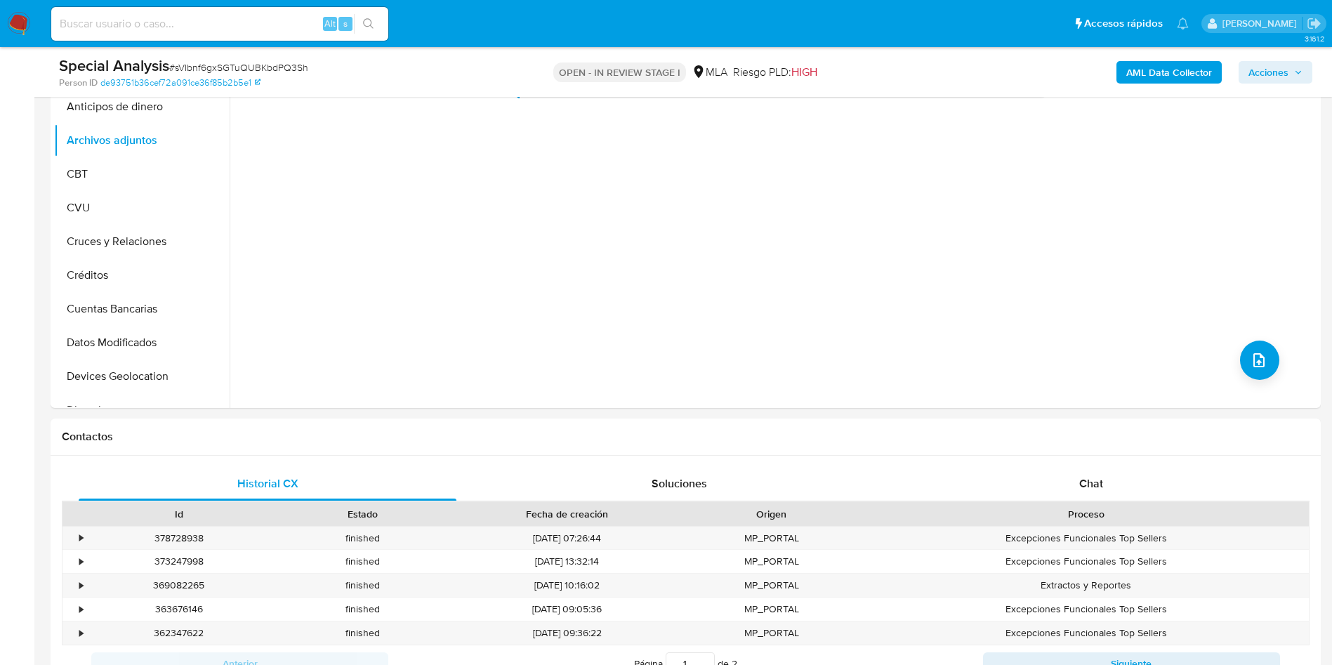
click at [1272, 76] on span "Acciones" at bounding box center [1269, 72] width 40 height 22
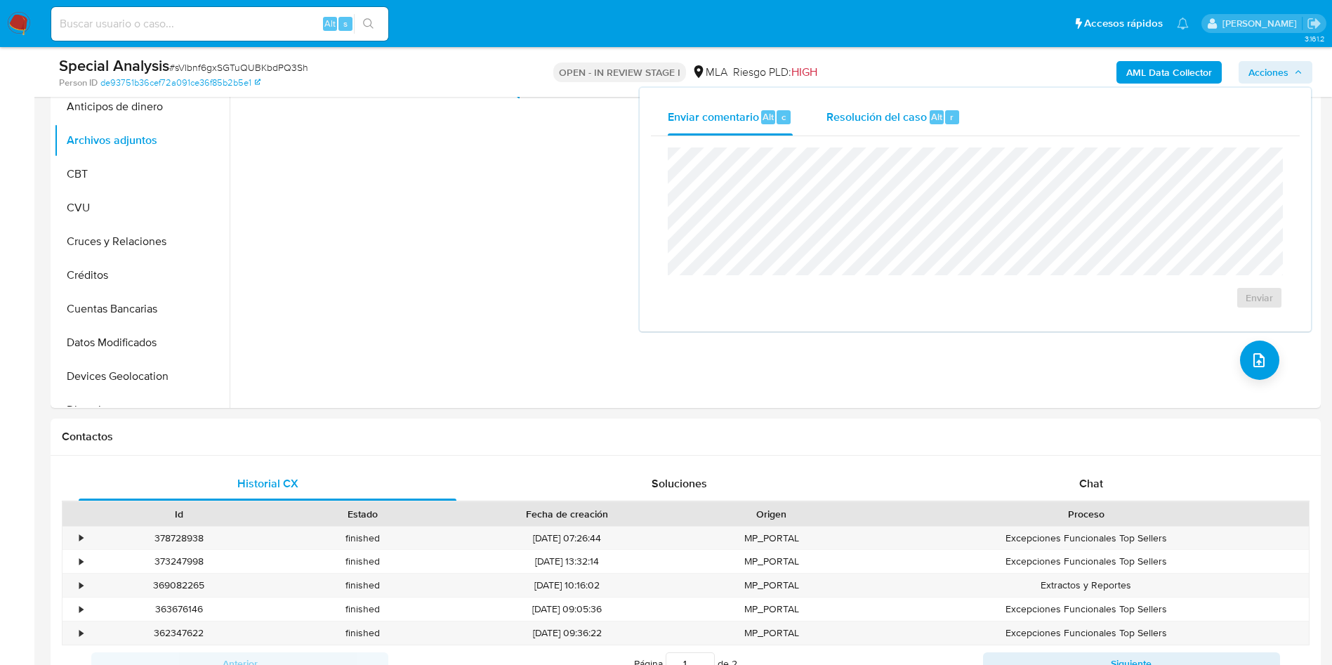
click at [888, 118] on span "Resolución del caso" at bounding box center [877, 116] width 100 height 16
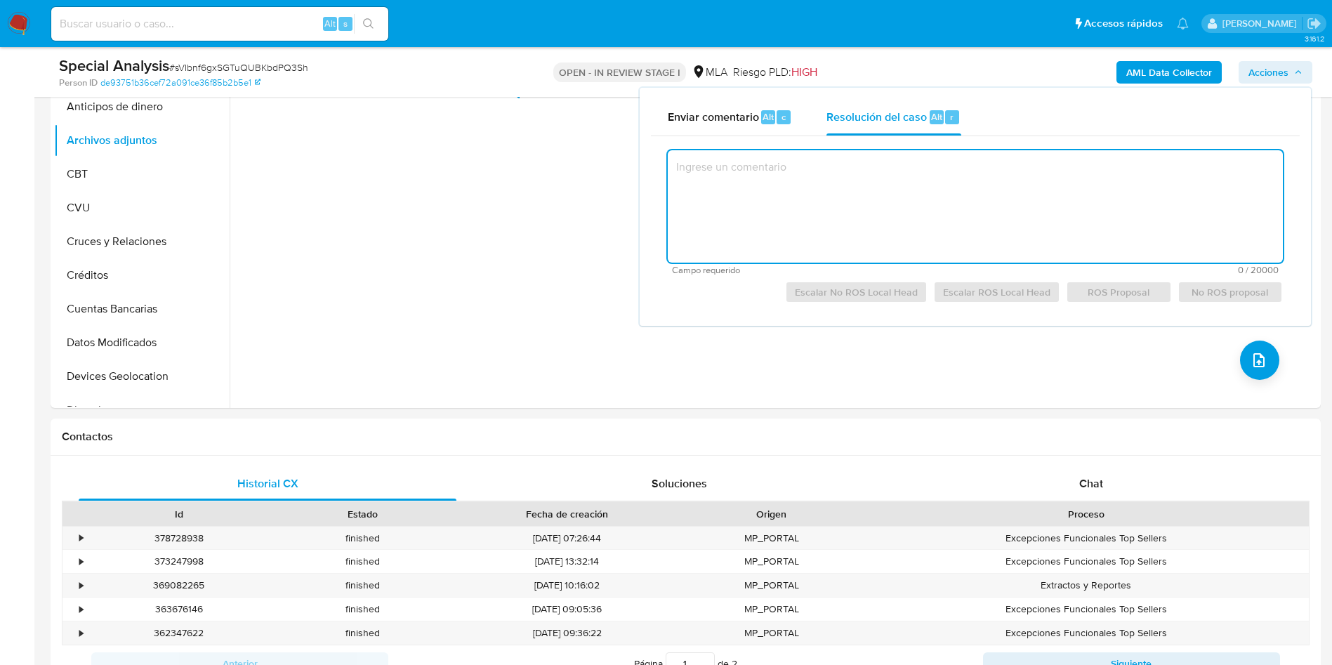
click at [895, 176] on textarea at bounding box center [975, 206] width 615 height 112
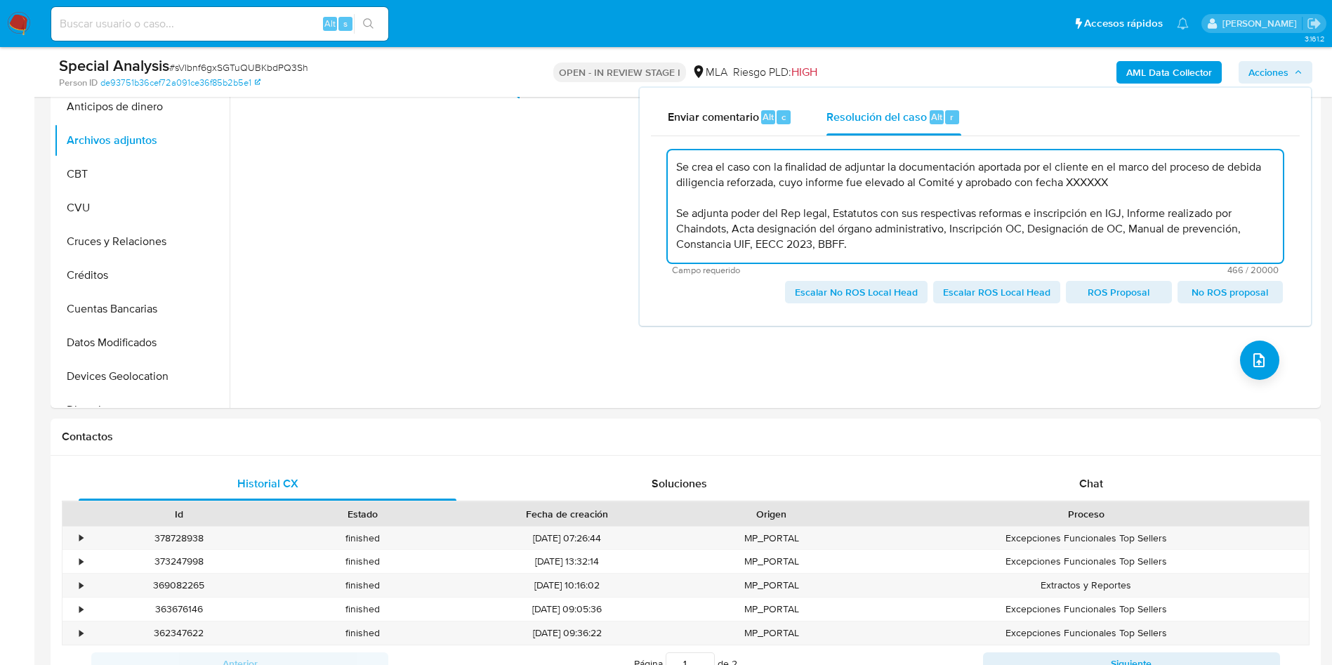
scroll to position [5, 0]
drag, startPoint x: 1104, startPoint y: 180, endPoint x: 1147, endPoint y: 187, distance: 43.3
click at [1147, 187] on textarea "Se crea el caso con la finalidad de adjuntar la documentación aportada por el c…" at bounding box center [975, 206] width 615 height 112
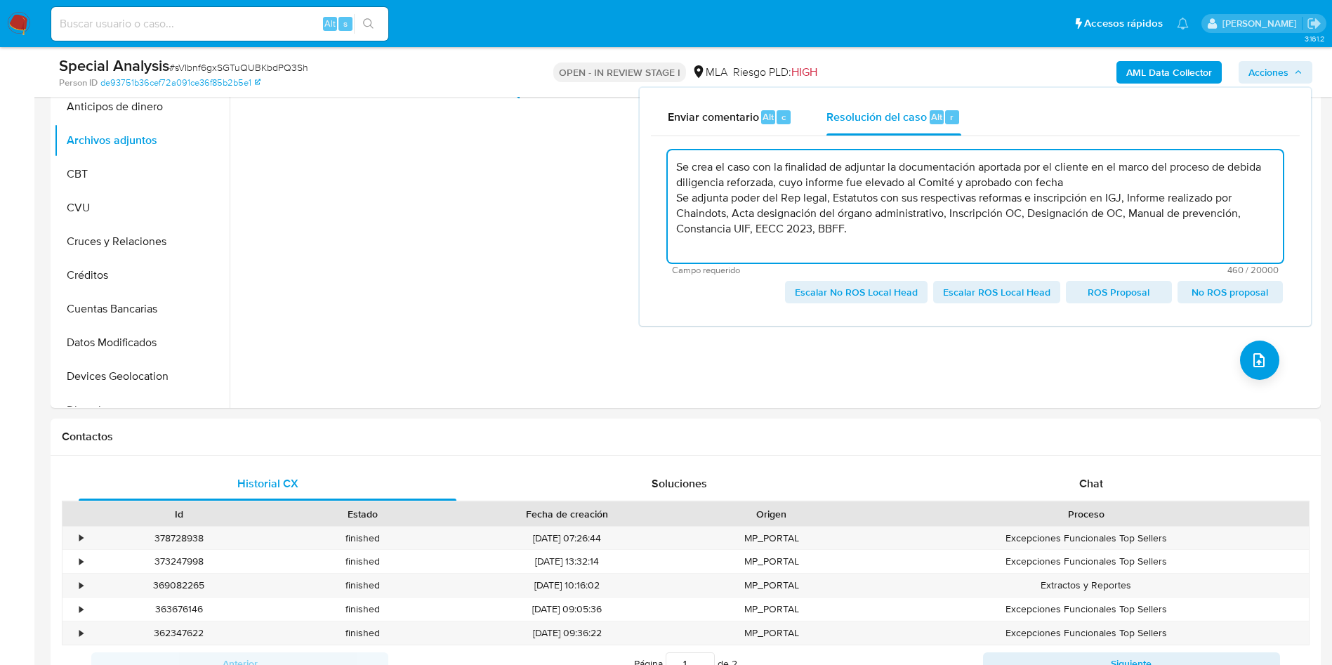
scroll to position [0, 0]
paste textarea "04/04/2024"
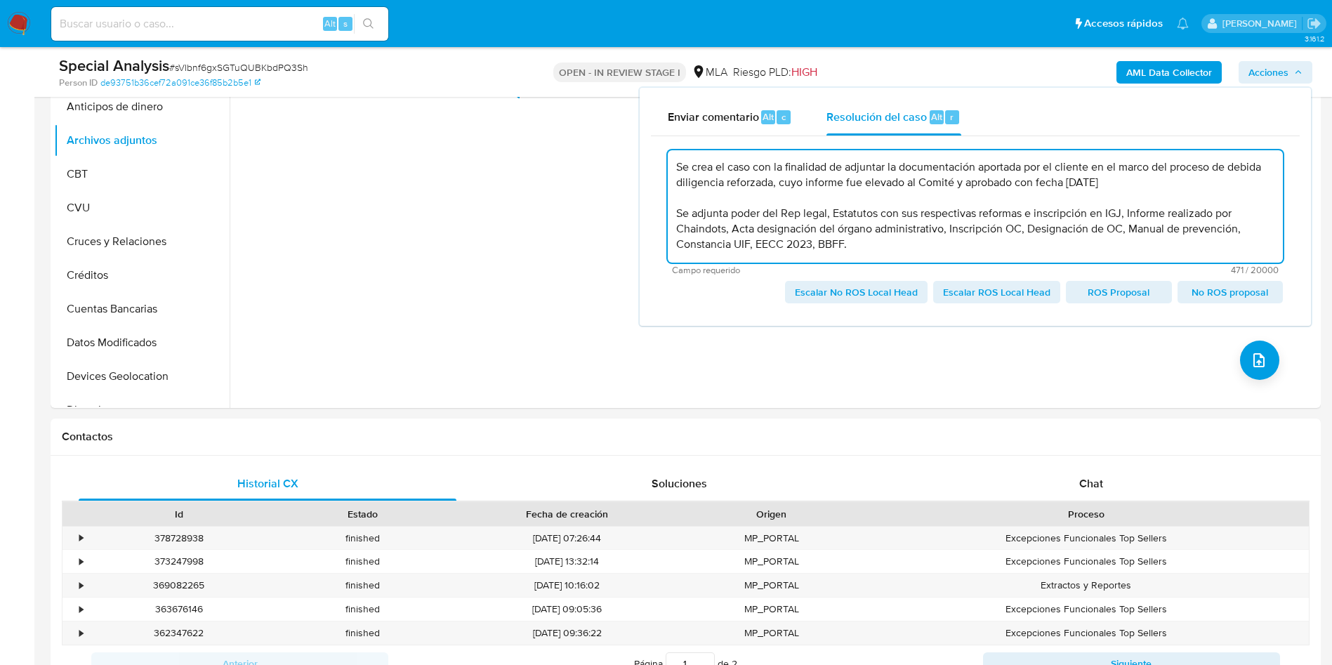
drag, startPoint x: 733, startPoint y: 216, endPoint x: 844, endPoint y: 245, distance: 115.5
click at [844, 245] on textarea "Se crea el caso con la finalidad de adjuntar la documentación aportada por el c…" at bounding box center [975, 206] width 615 height 112
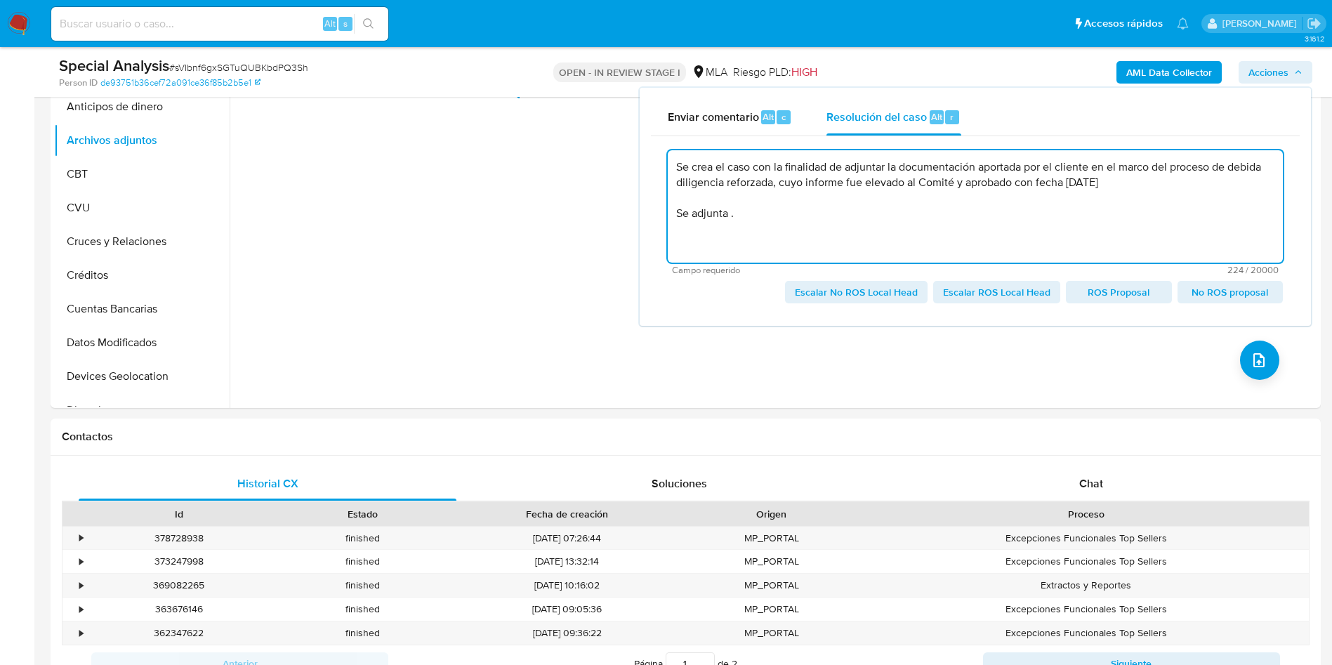
paste textarea "DDD, Acta directorio, DDJJ Actividad, Contrato de concesión, aprobación de manu…"
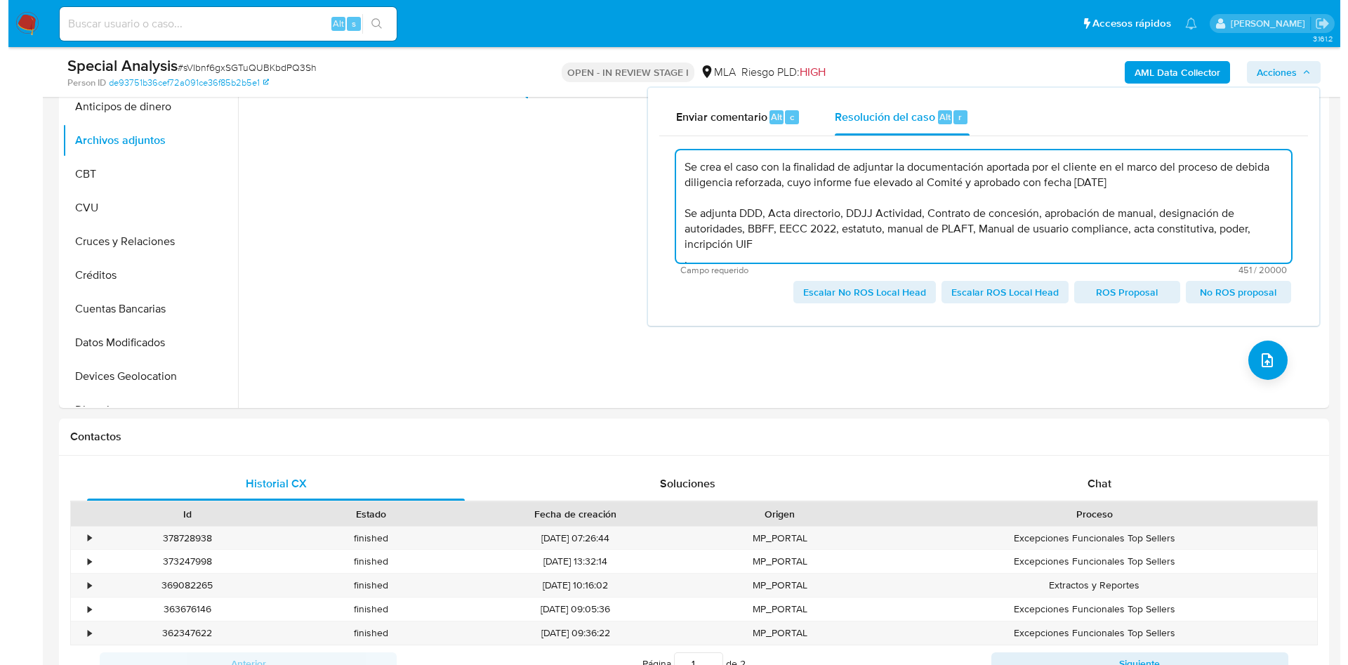
scroll to position [5, 0]
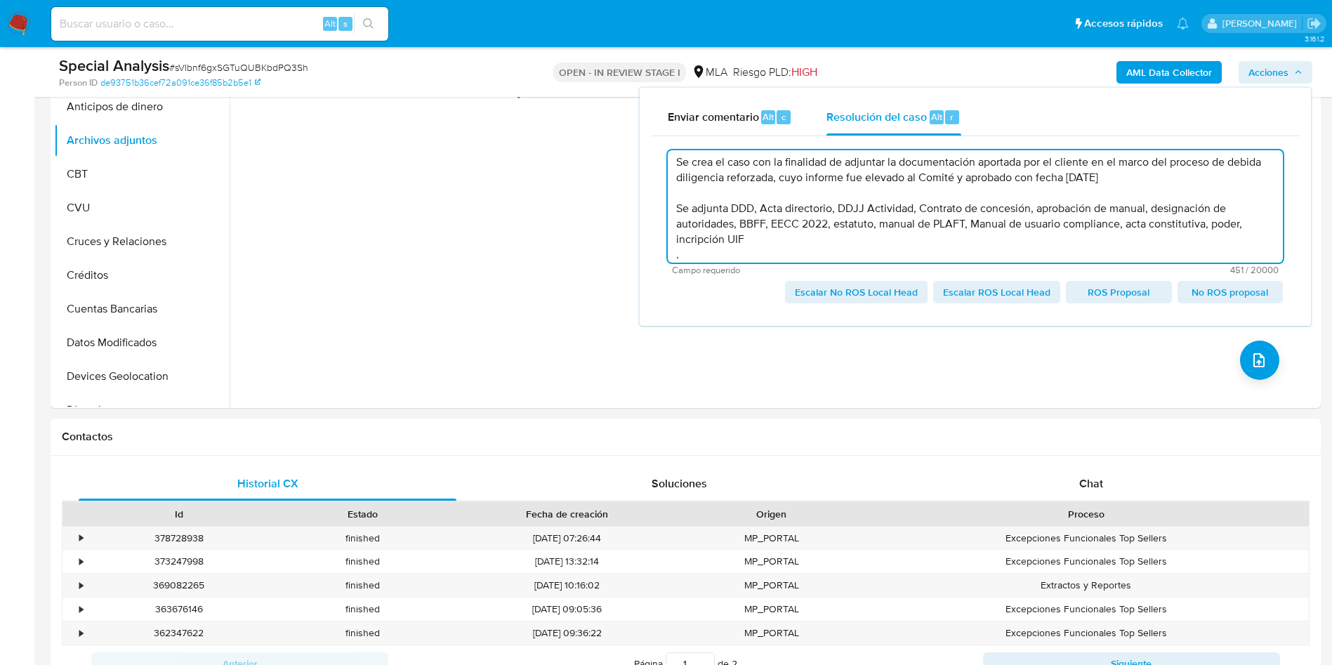
click at [759, 213] on textarea "Se crea el caso con la finalidad de adjuntar la documentación aportada por el c…" at bounding box center [975, 206] width 615 height 112
type textarea "Se crea el caso con la finalidad de adjuntar la documentación aportada por el c…"
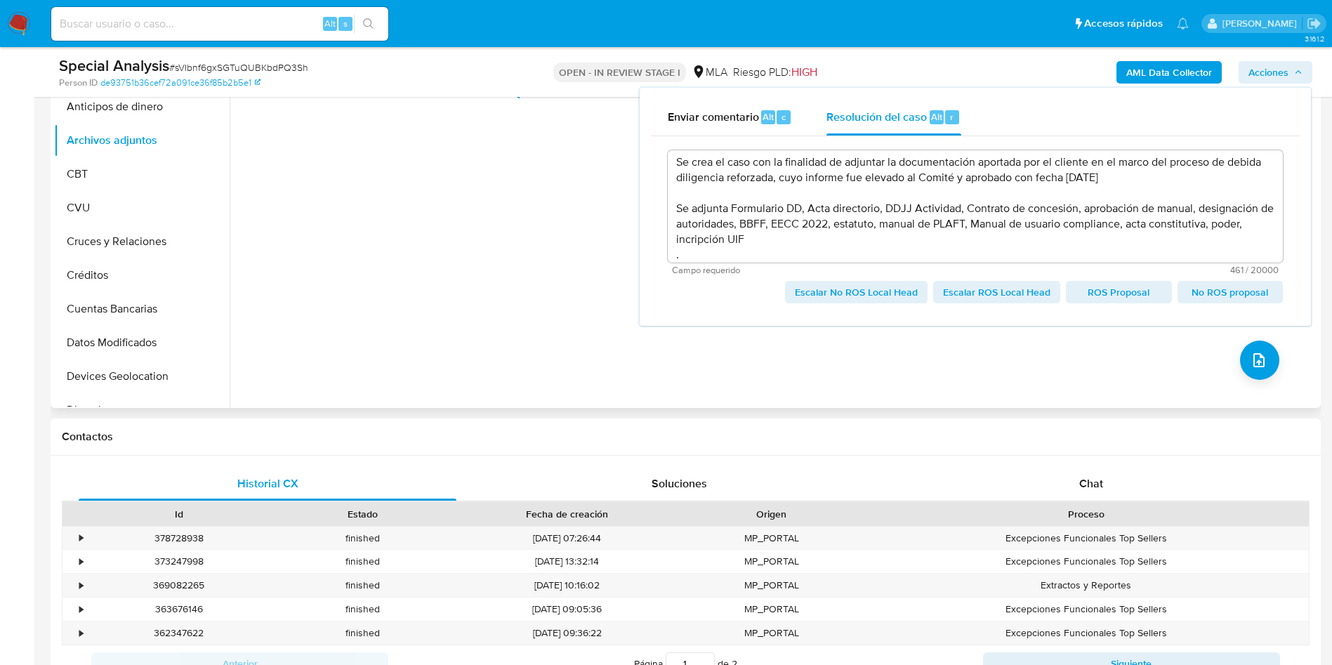
click at [550, 272] on div "No hay datos disponibles" at bounding box center [774, 228] width 1088 height 360
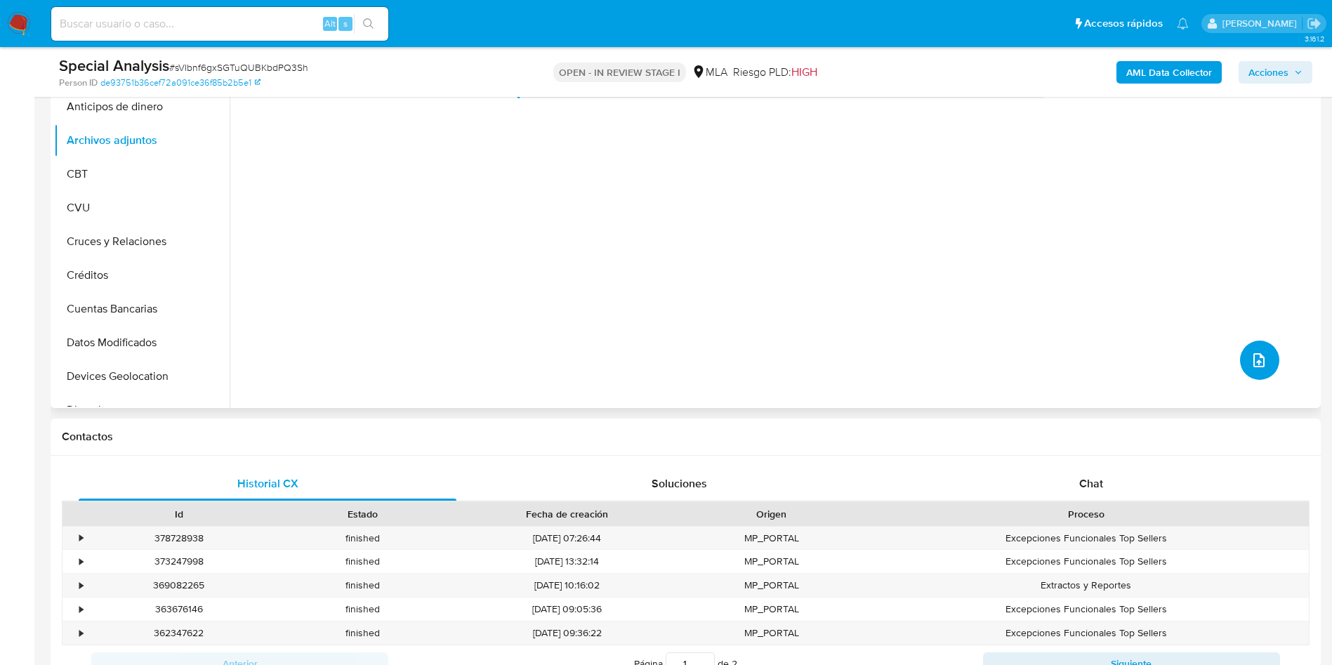
click at [1263, 357] on button "upload-file" at bounding box center [1259, 360] width 39 height 39
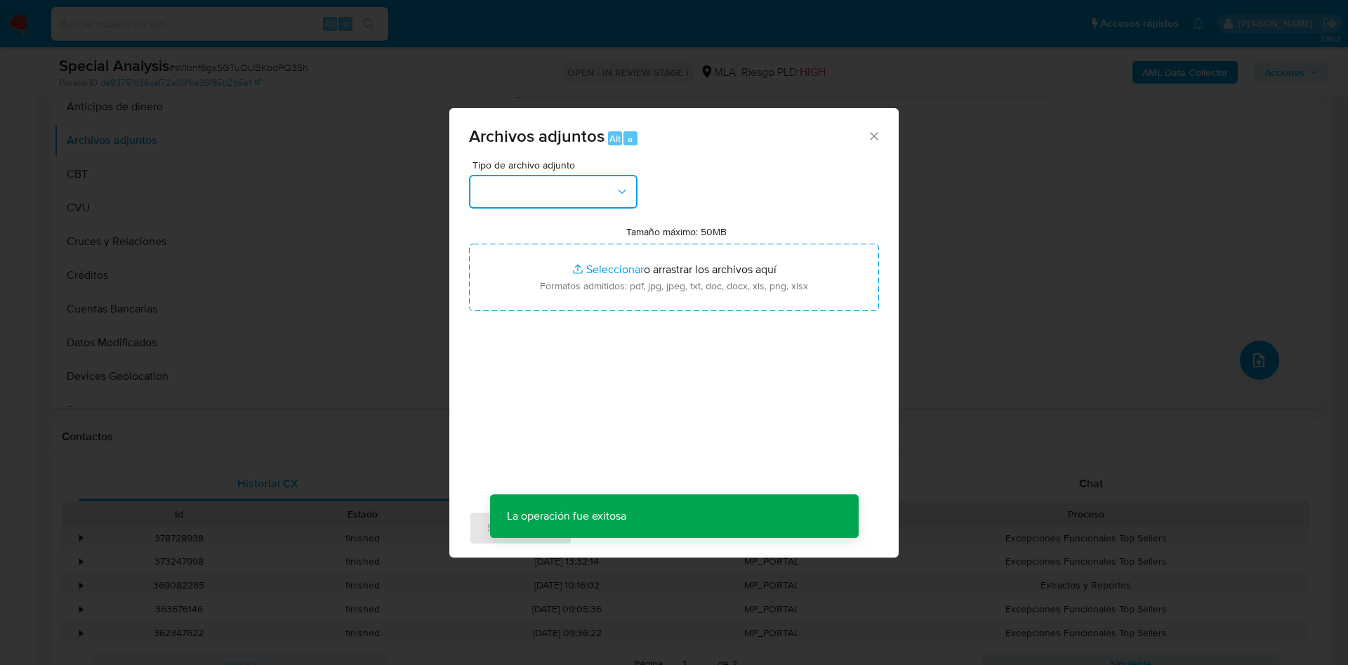
click at [602, 197] on button "button" at bounding box center [553, 192] width 169 height 34
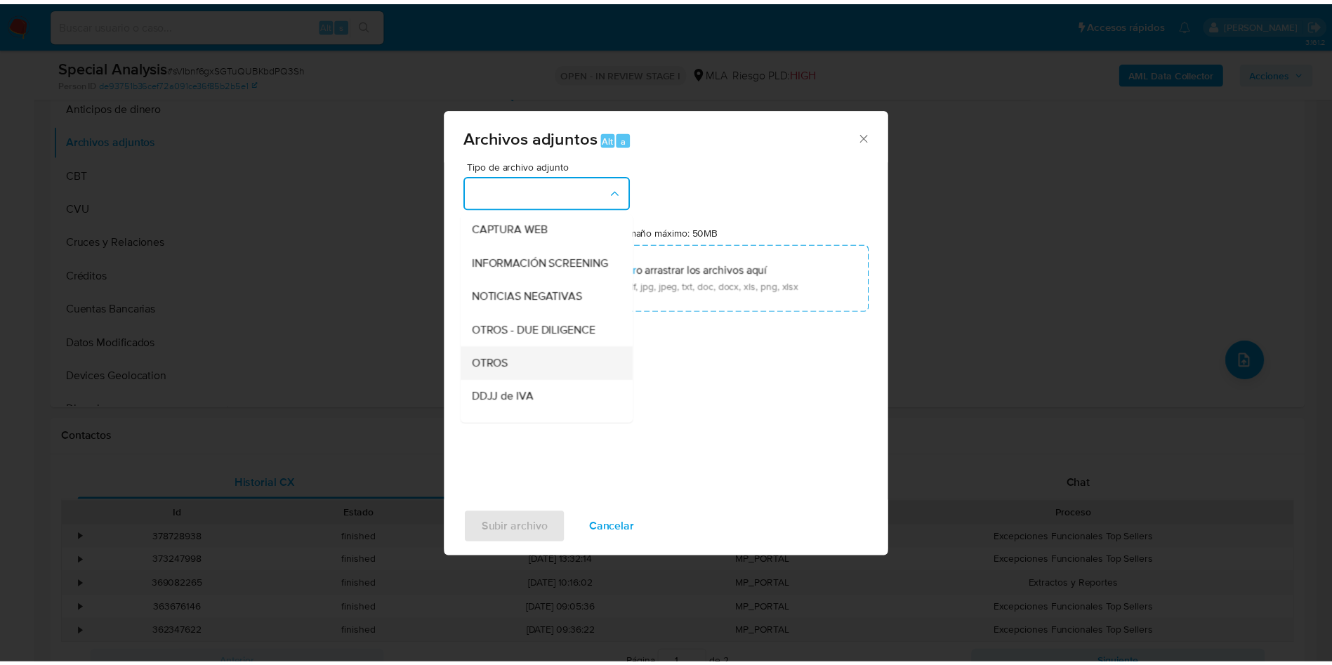
scroll to position [211, 0]
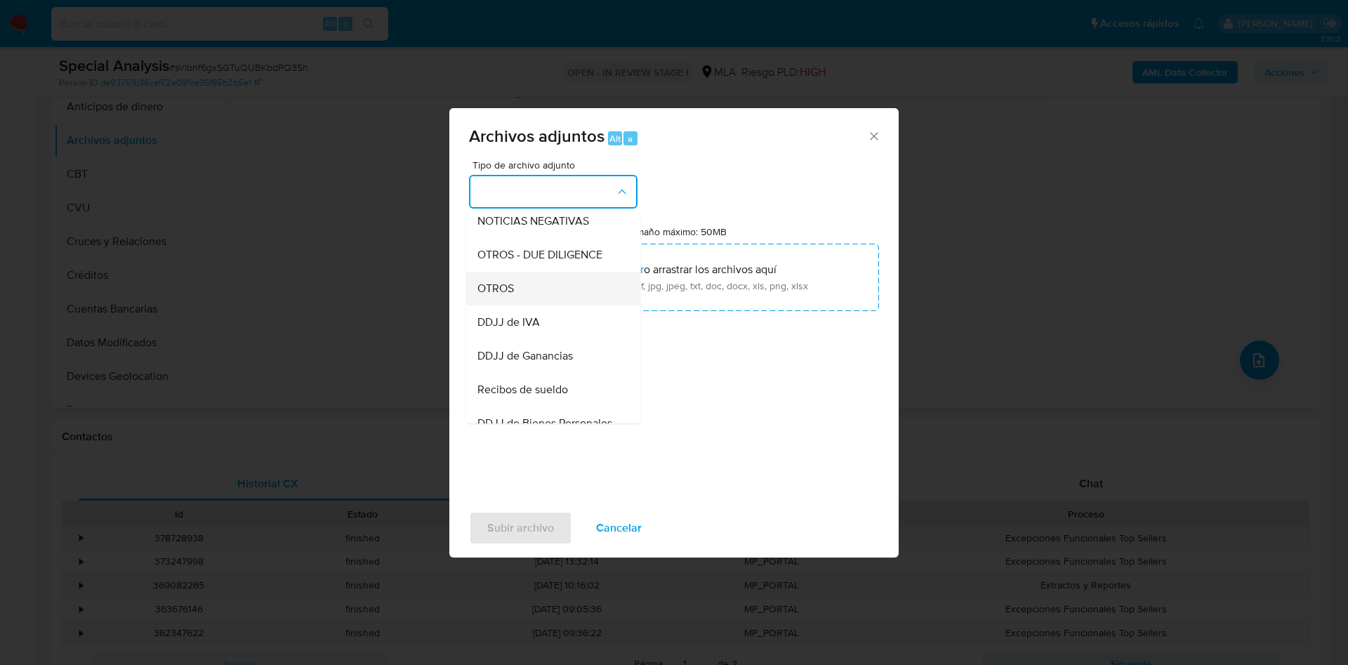
click at [520, 303] on div "OTROS" at bounding box center [549, 289] width 143 height 34
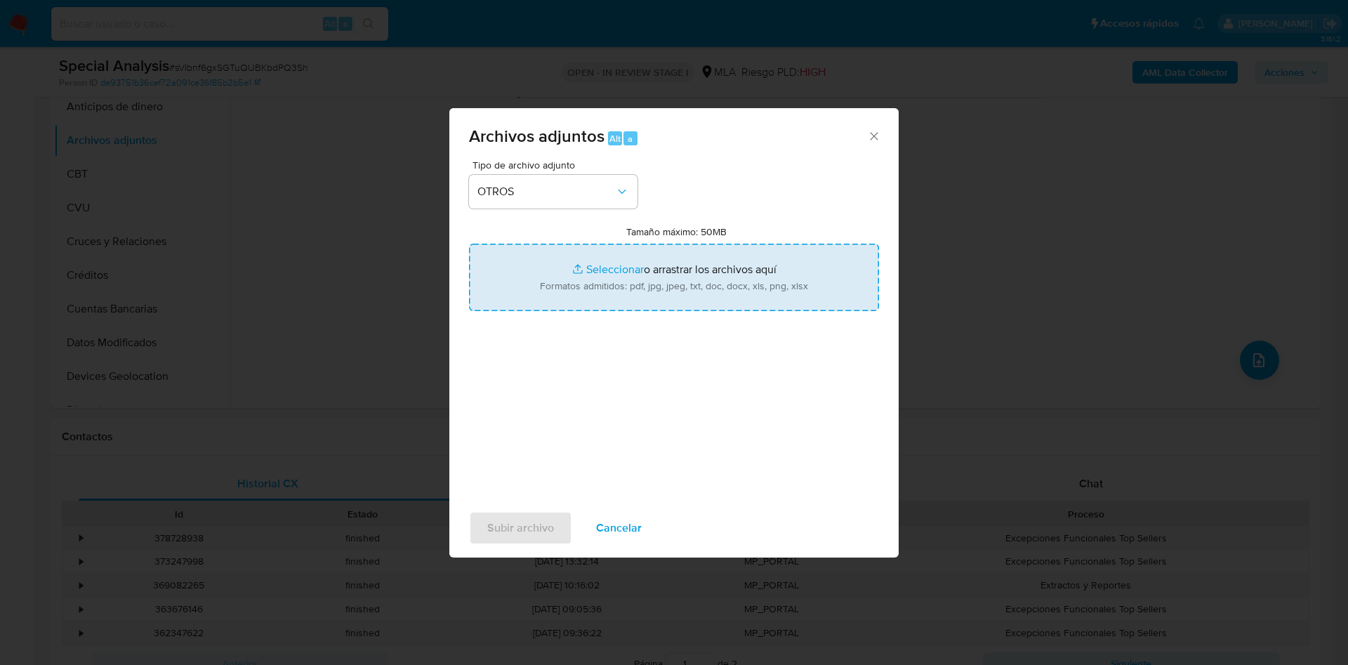
click at [628, 271] on input "Tamaño máximo: 50MB Seleccionar archivos" at bounding box center [674, 277] width 410 height 67
type input "C:\fakepath\JUEGO PRESENCIAL - Informe integración de Alto Riesgo - Casino Puer…"
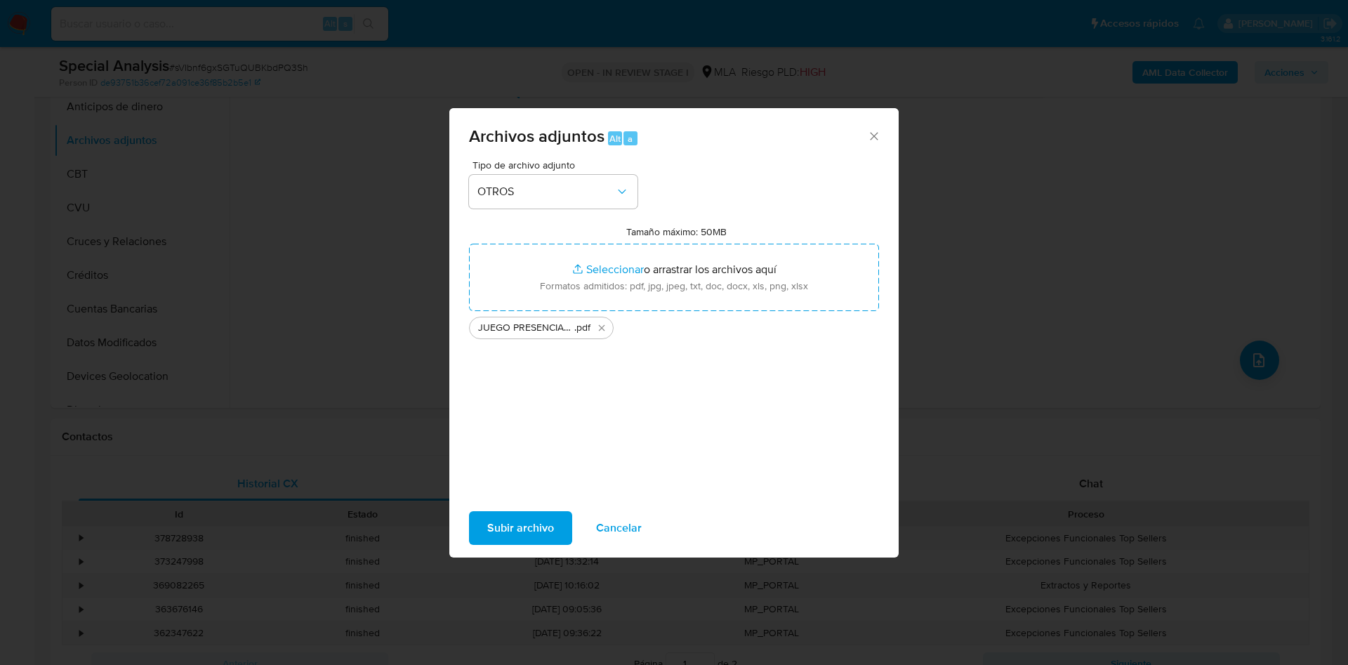
click at [512, 519] on span "Subir archivo" at bounding box center [520, 528] width 67 height 31
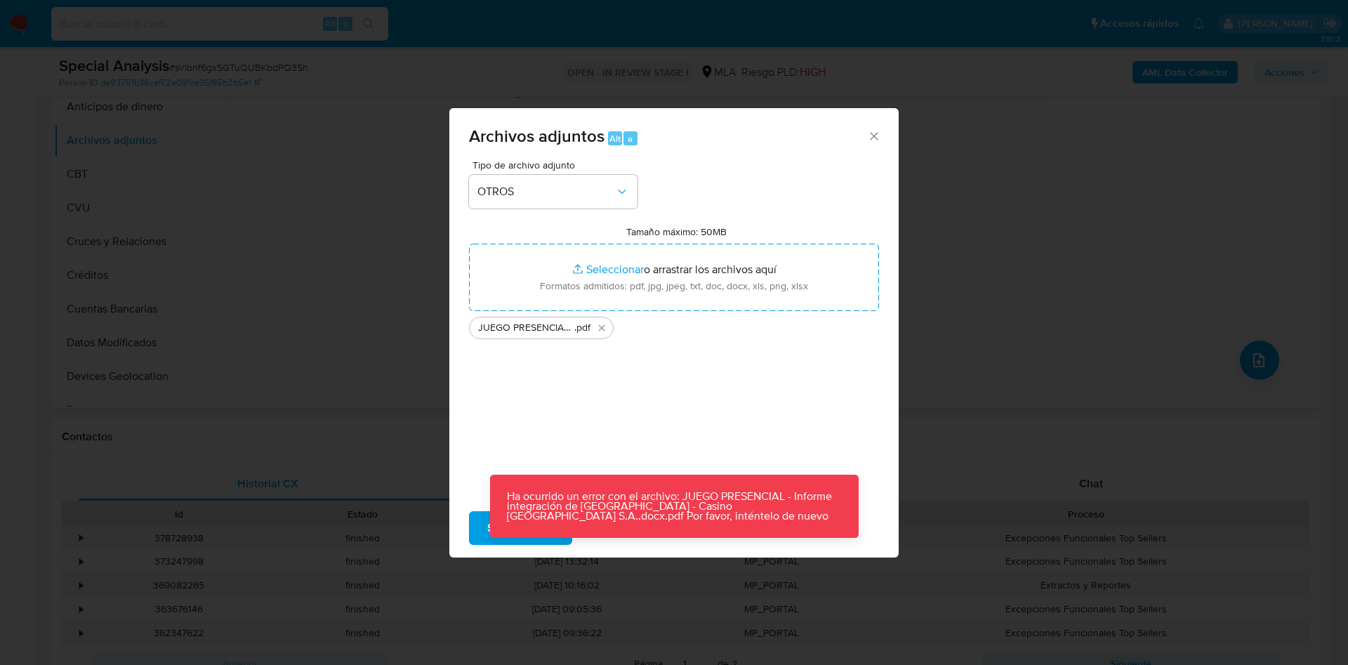
click at [758, 405] on div "Tipo de archivo adjunto OTROS Tamaño máximo: 50MB Seleccionar archivos Seleccio…" at bounding box center [674, 325] width 410 height 331
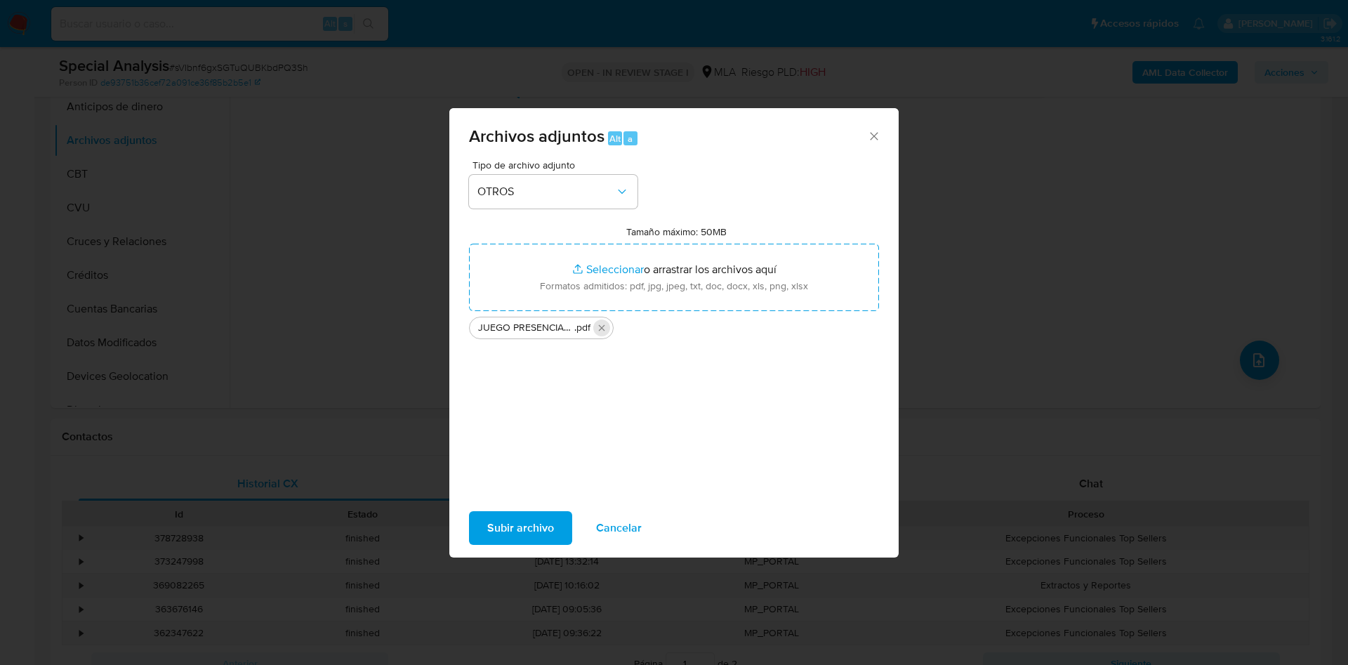
click at [600, 331] on icon "Eliminar JUEGO PRESENCIAL - Informe integración de Alto Riesgo - Casino Puerto …" at bounding box center [601, 327] width 11 height 11
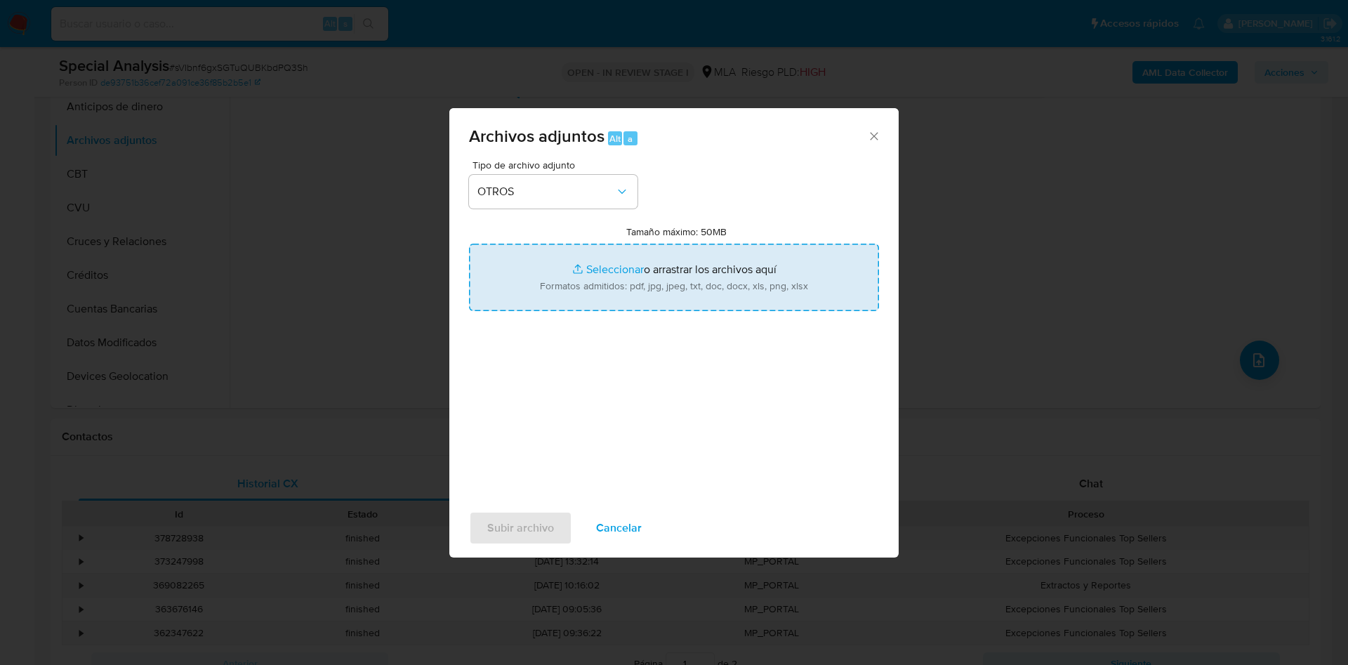
click at [584, 267] on input "Tamaño máximo: 50MB Seleccionar archivos" at bounding box center [674, 277] width 410 height 67
type input "C:\fakepath\JUEGO PRESENCIAL - Informe integración de Alto Riesgo - Casino Puer…"
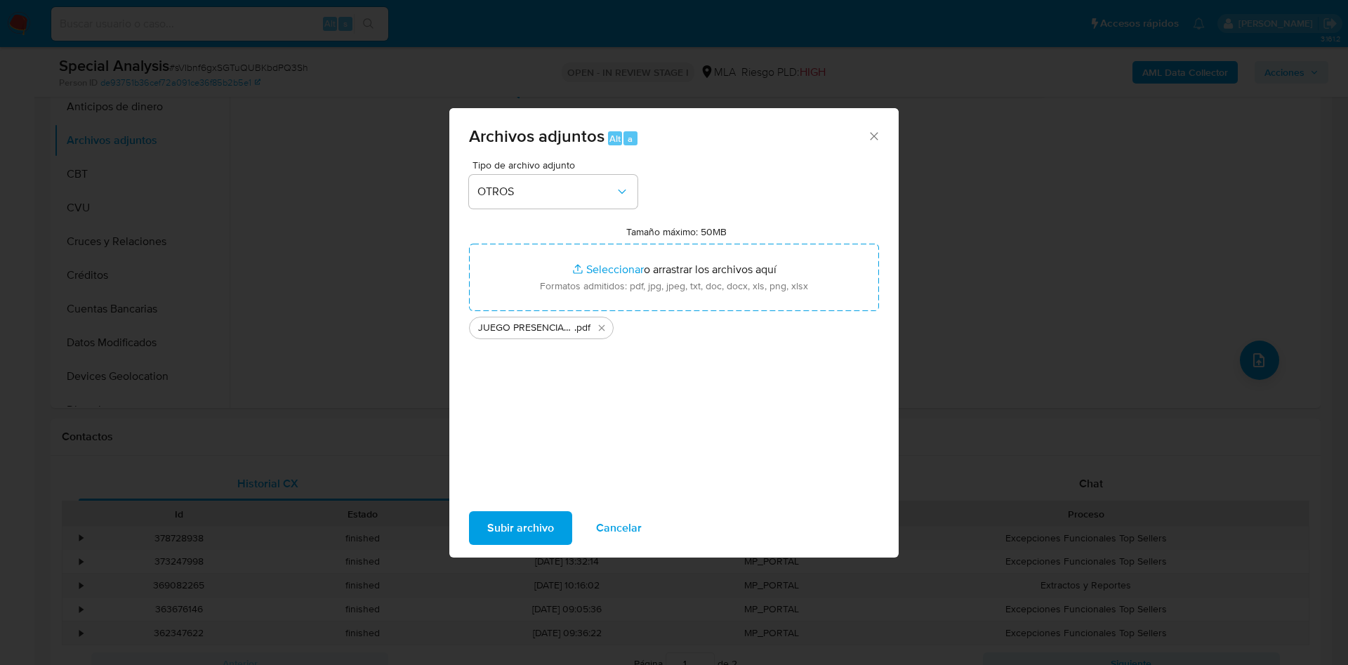
click at [525, 516] on span "Subir archivo" at bounding box center [520, 528] width 67 height 31
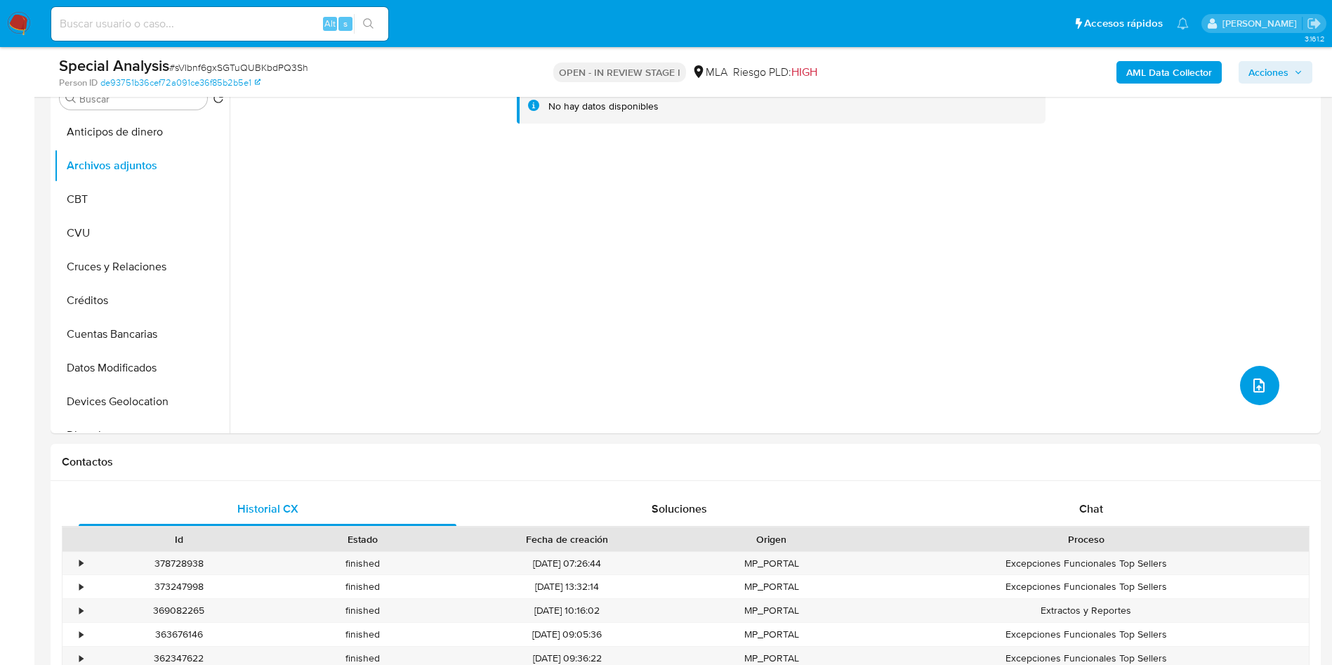
scroll to position [316, 0]
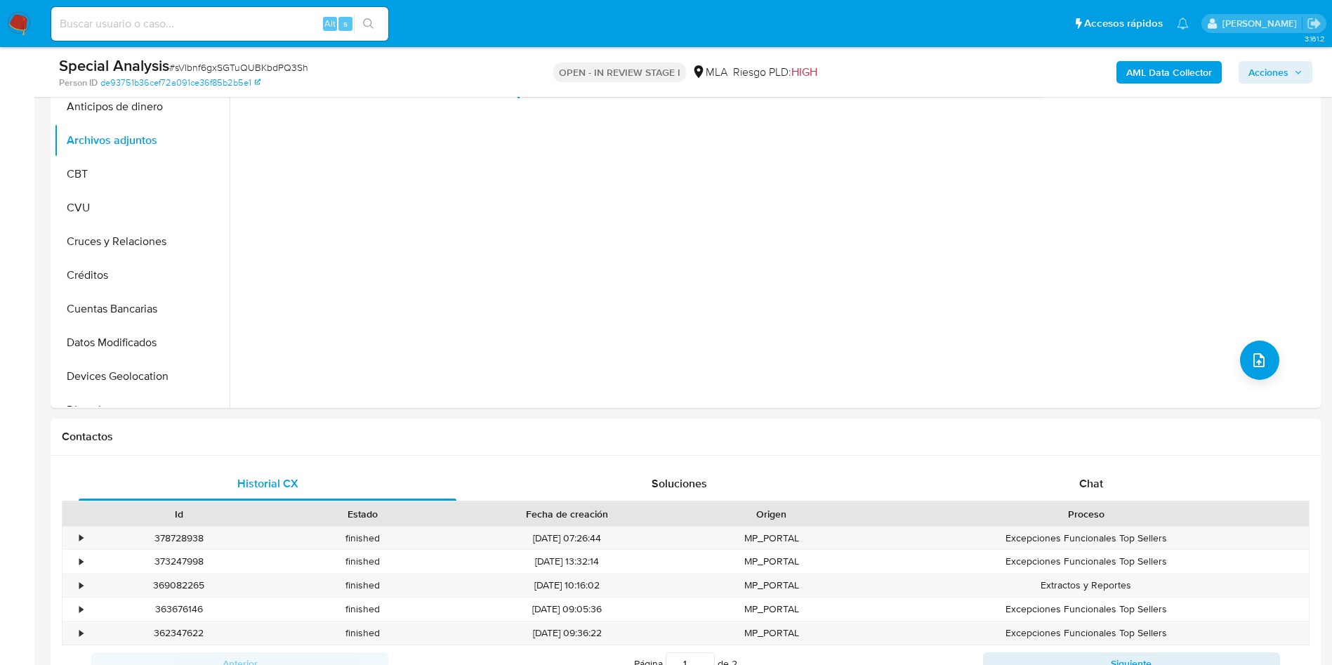
click at [1278, 74] on span "Acciones" at bounding box center [1269, 72] width 40 height 22
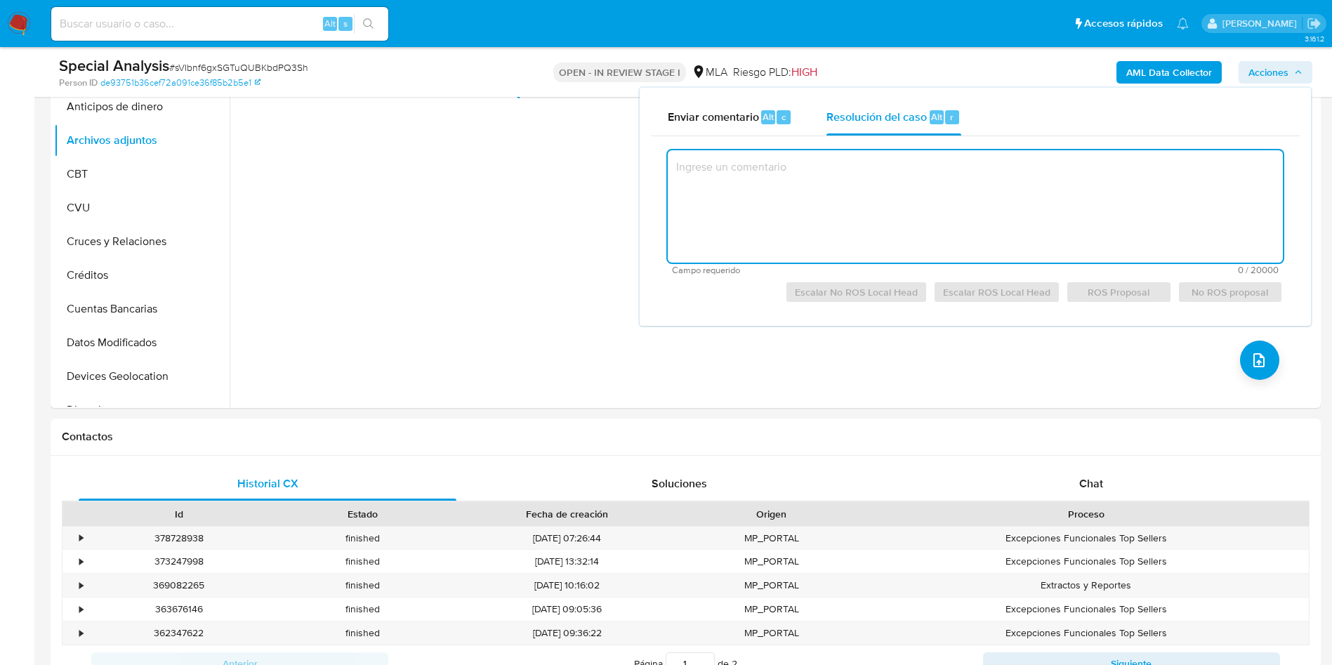
click at [870, 176] on textarea at bounding box center [975, 206] width 615 height 112
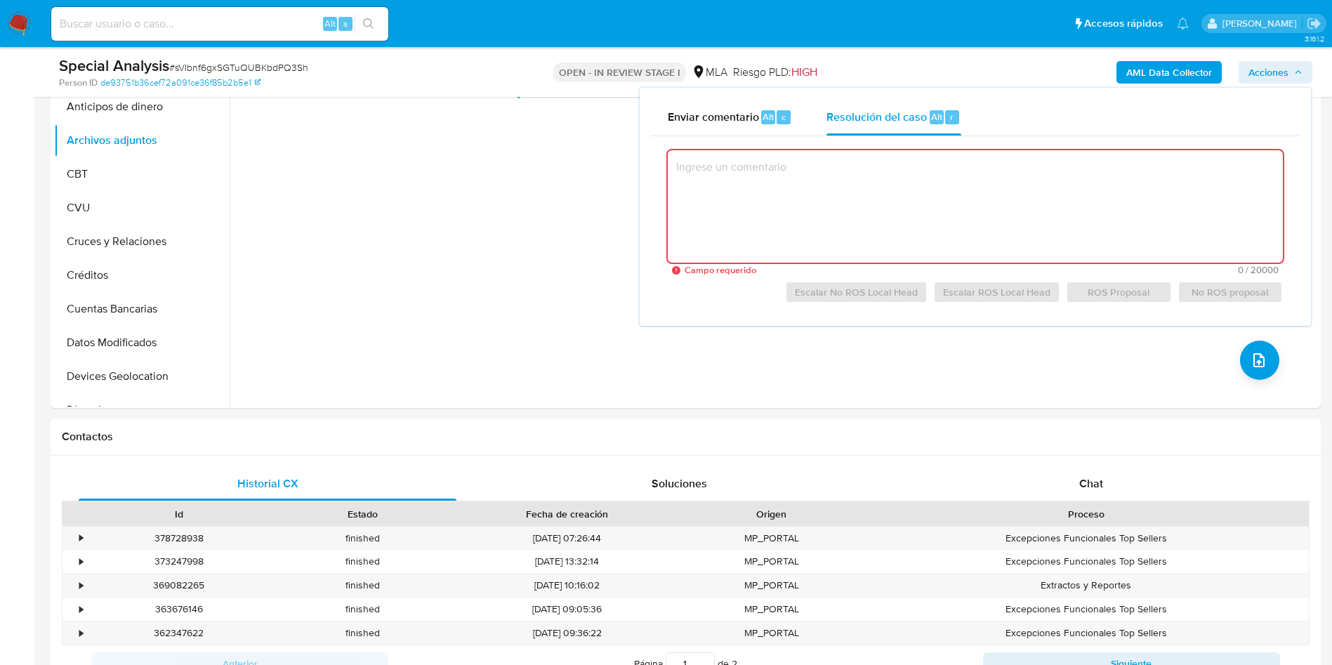
click at [763, 185] on textarea at bounding box center [975, 206] width 615 height 112
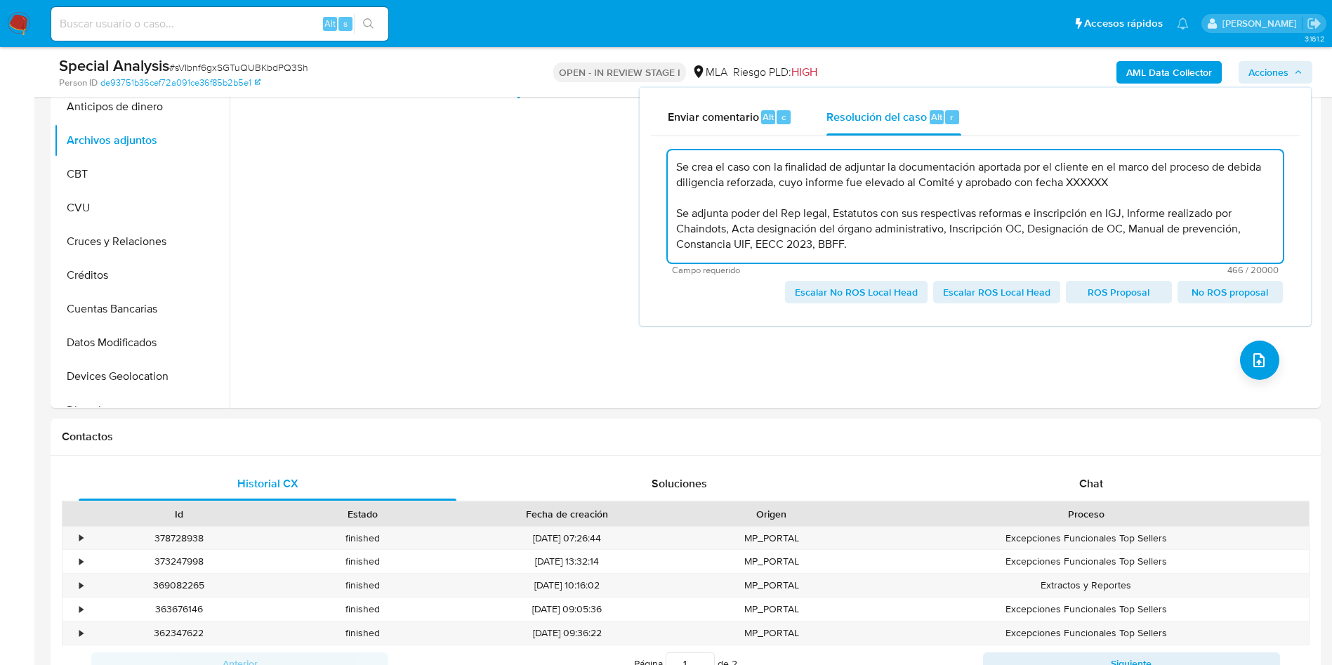
drag, startPoint x: 734, startPoint y: 218, endPoint x: 843, endPoint y: 239, distance: 111.0
click at [843, 239] on textarea "Se crea el caso con la finalidad de adjuntar la documentación aportada por el c…" at bounding box center [975, 206] width 615 height 112
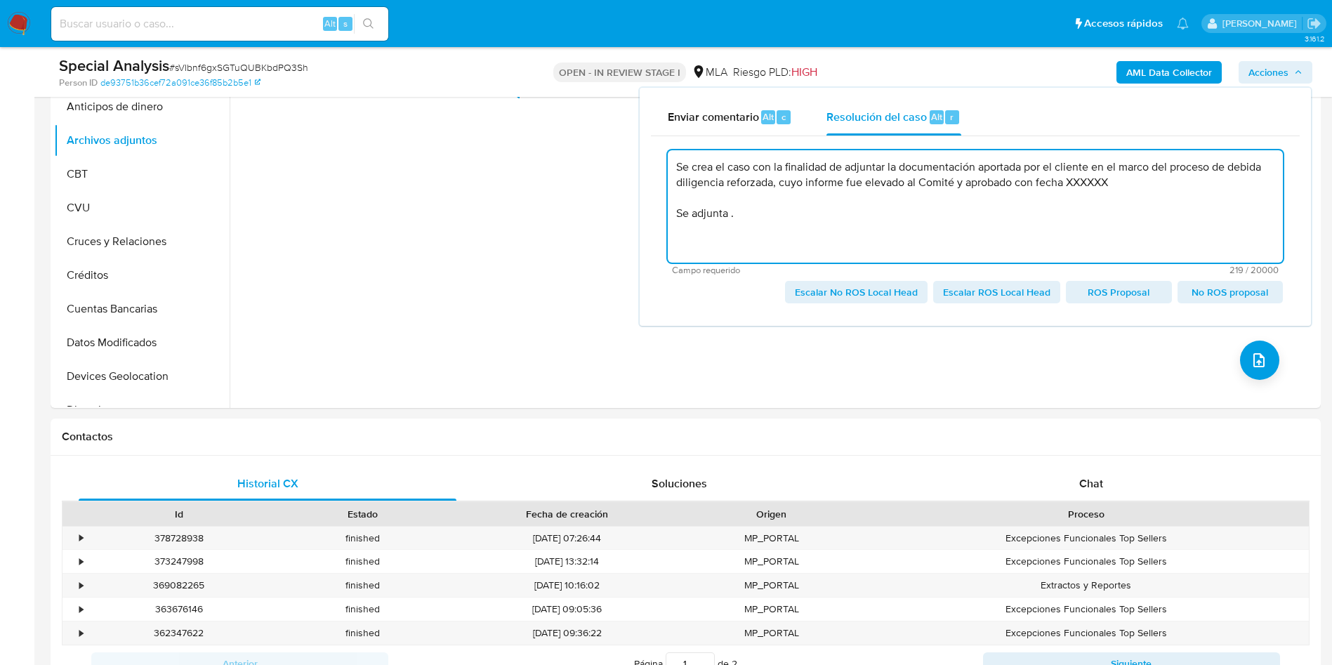
paste textarea "Informe de integración, formulario DD, Acta directorio, DDJJ Actividad, Contrat…"
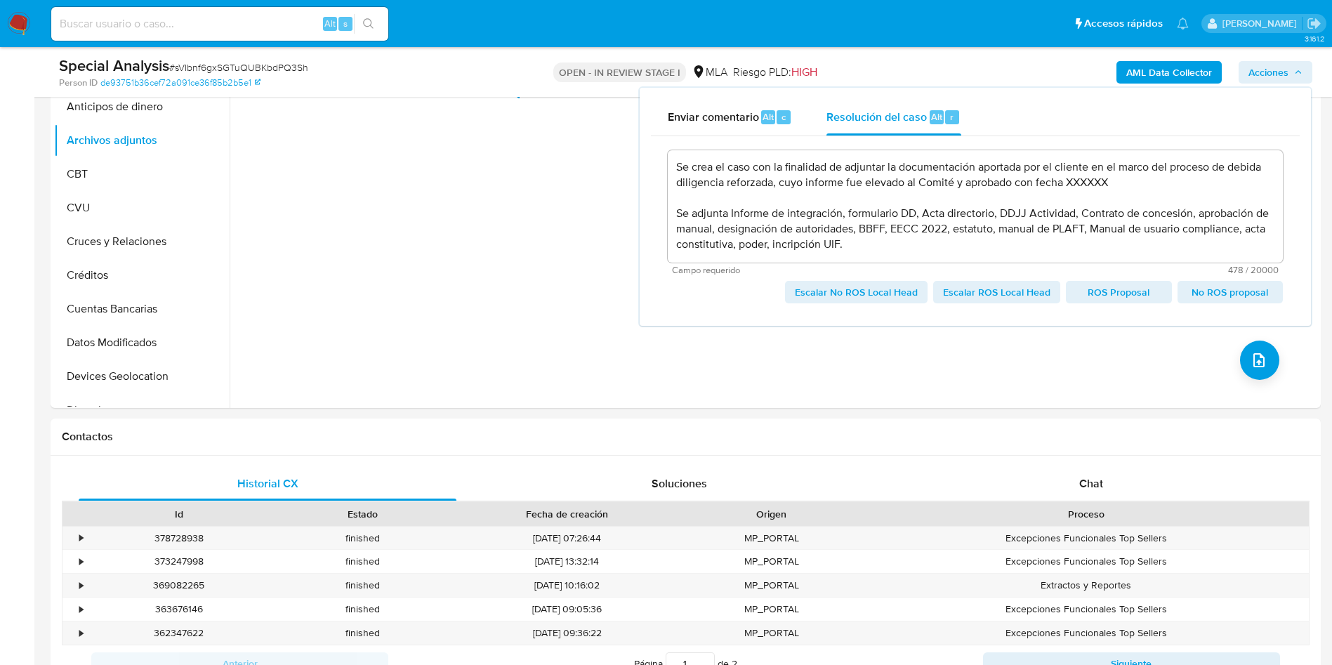
click at [973, 249] on textarea "Se crea el caso con la finalidad de adjuntar la documentación aportada por el c…" at bounding box center [975, 206] width 615 height 112
click at [909, 291] on span "Escalar No ROS Local Head" at bounding box center [856, 292] width 123 height 20
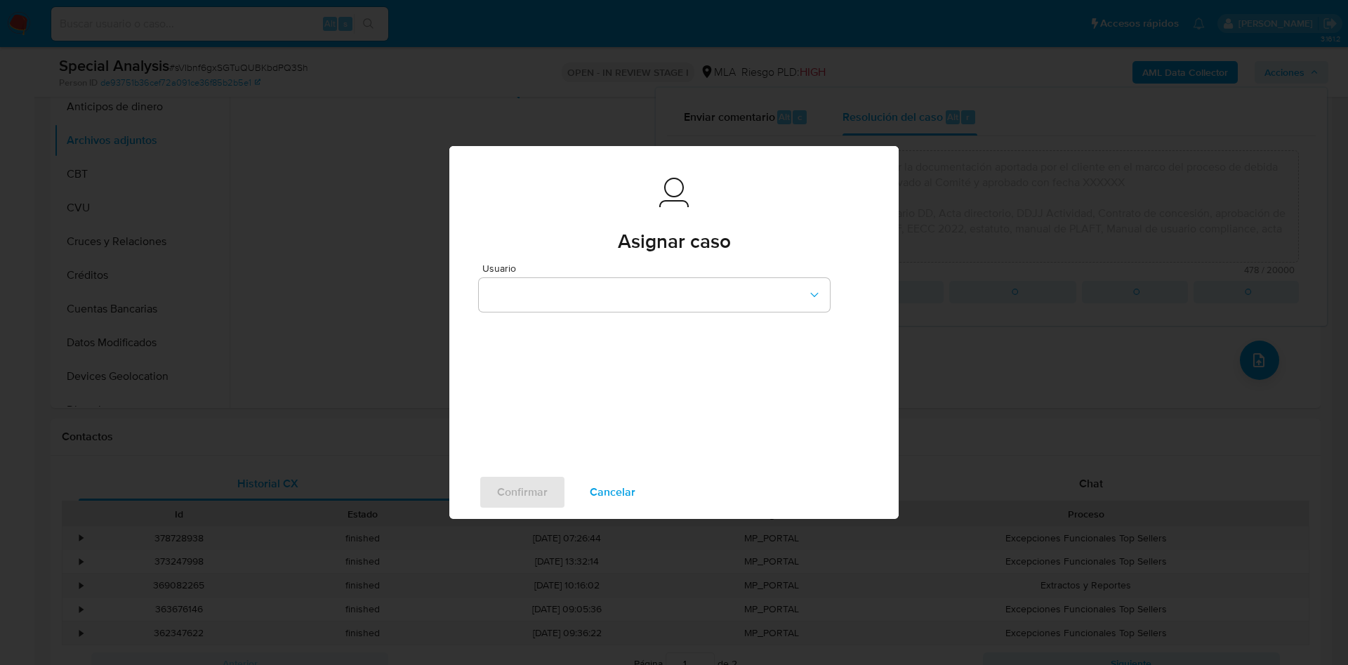
click at [620, 491] on span "Cancelar" at bounding box center [613, 492] width 46 height 31
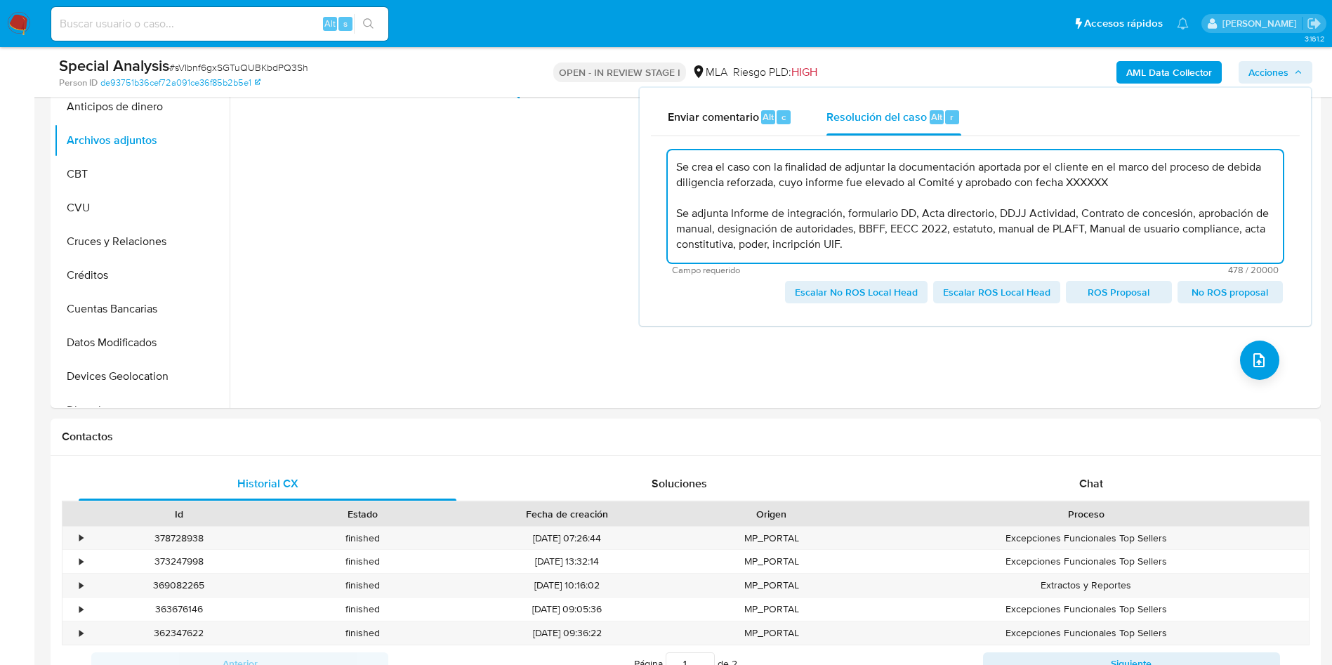
click at [1133, 188] on textarea "Se crea el caso con la finalidad de adjuntar la documentación aportada por el c…" at bounding box center [975, 206] width 615 height 112
paste textarea "04/04/2024"
click at [891, 296] on span "Escalar No ROS Local Head" at bounding box center [856, 292] width 123 height 20
type textarea "Se crea el caso con la finalidad de adjuntar la documentación aportada por el c…"
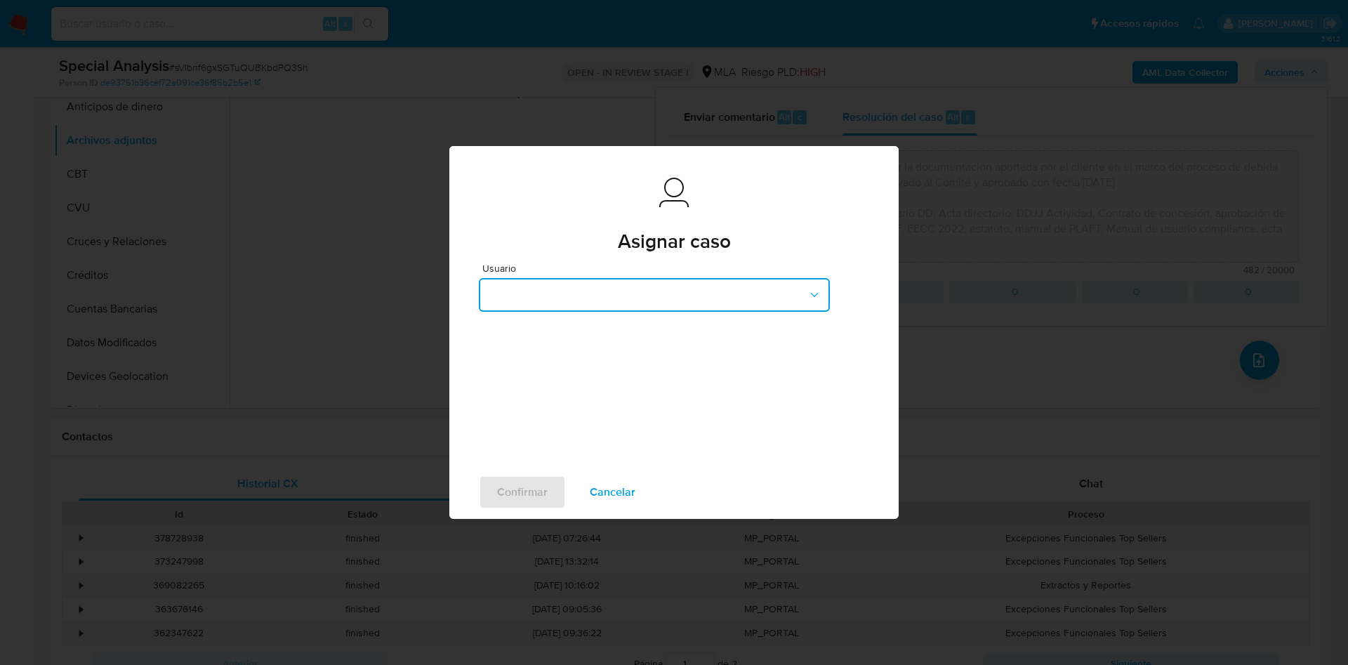
click at [626, 285] on button "button" at bounding box center [654, 295] width 351 height 34
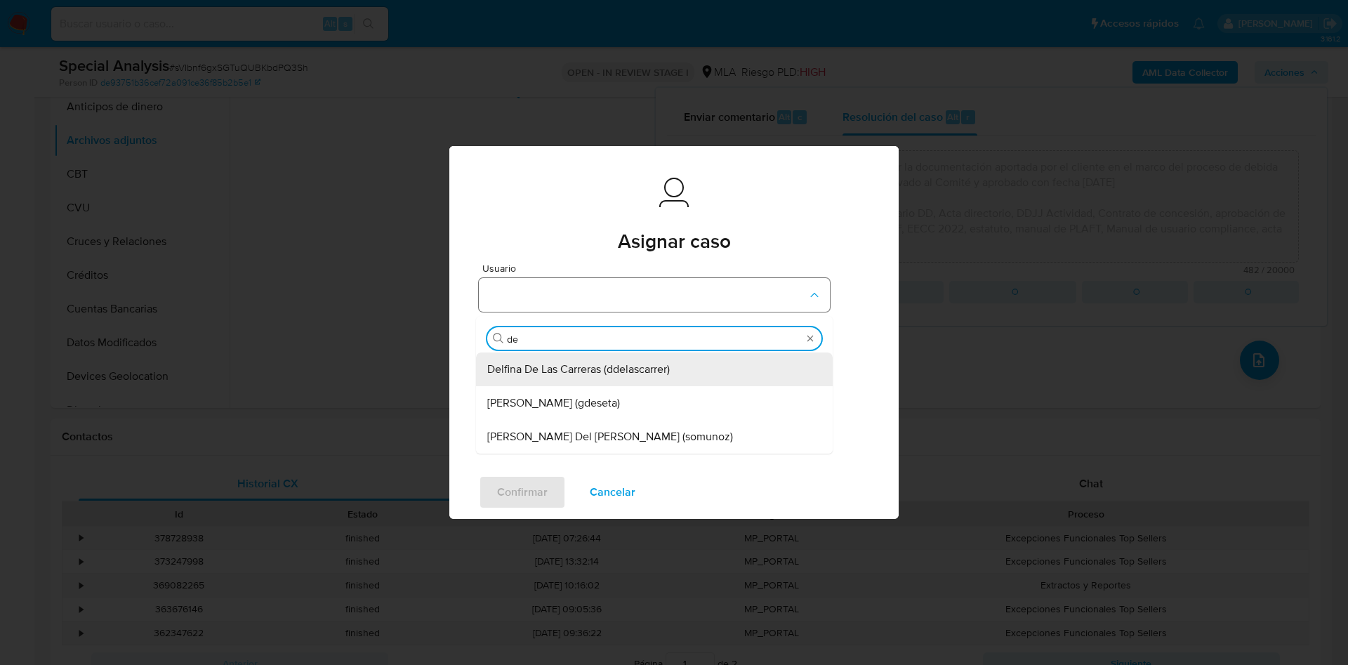
type input "del"
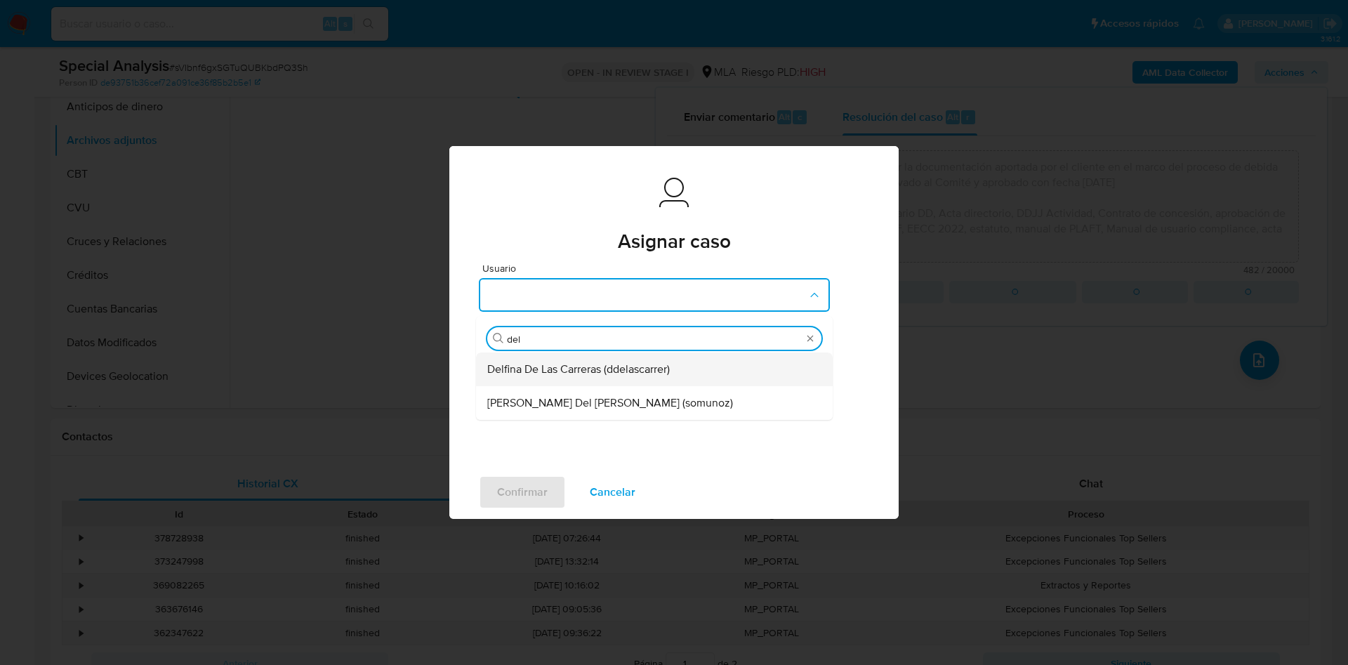
click at [648, 368] on span "Delfina De Las Carreras (ddelascarrer)" at bounding box center [578, 369] width 183 height 14
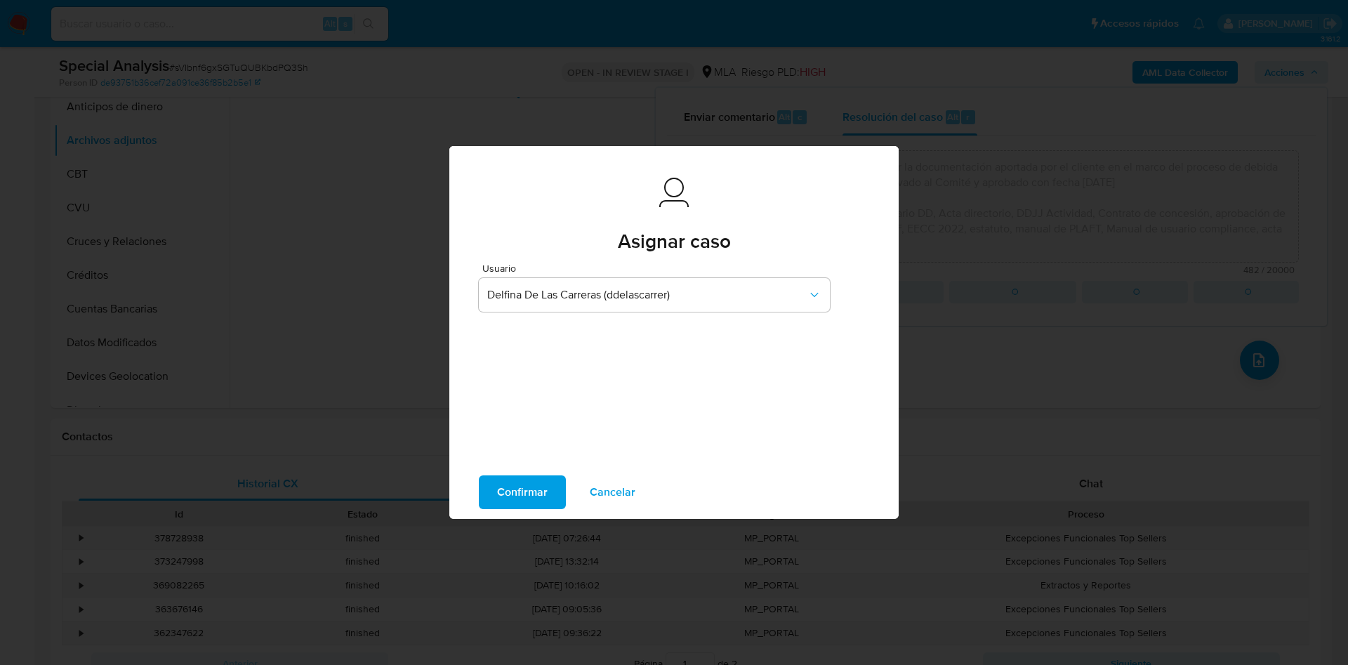
click at [522, 490] on span "Confirmar" at bounding box center [522, 492] width 51 height 31
type textarea "Se crea el caso con la finalidad de adjuntar la documentación aportada por el c…"
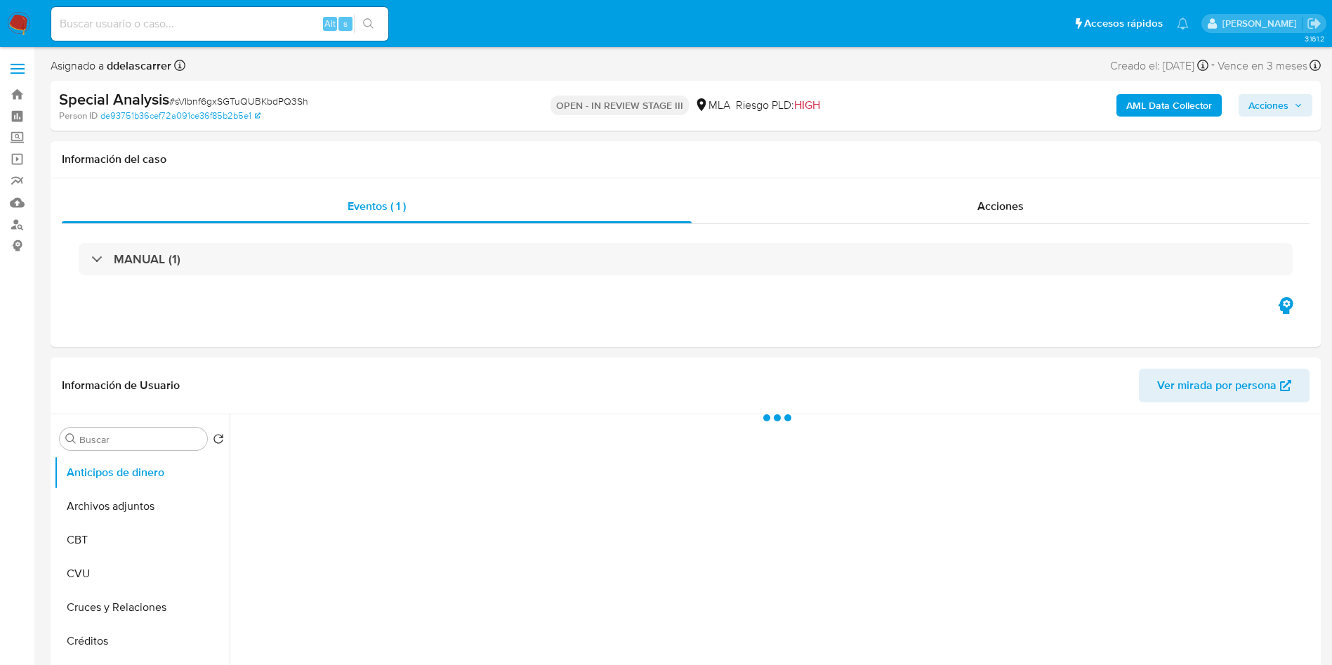
select select "10"
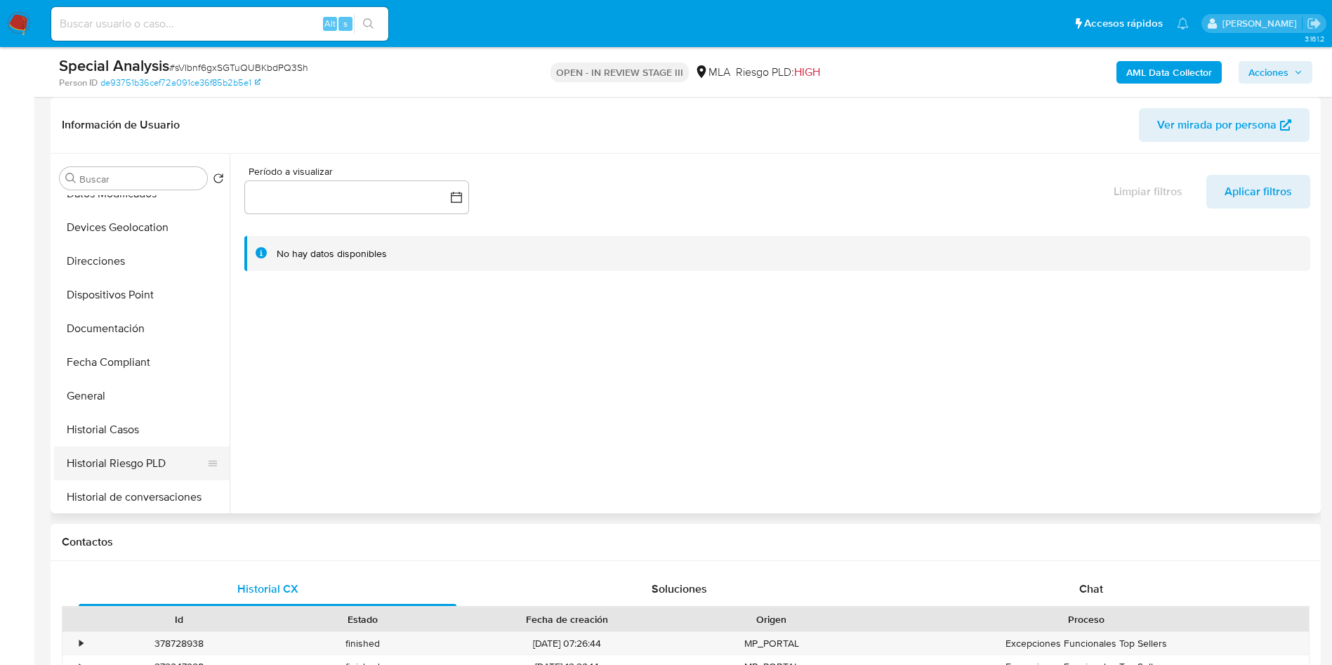
scroll to position [316, 0]
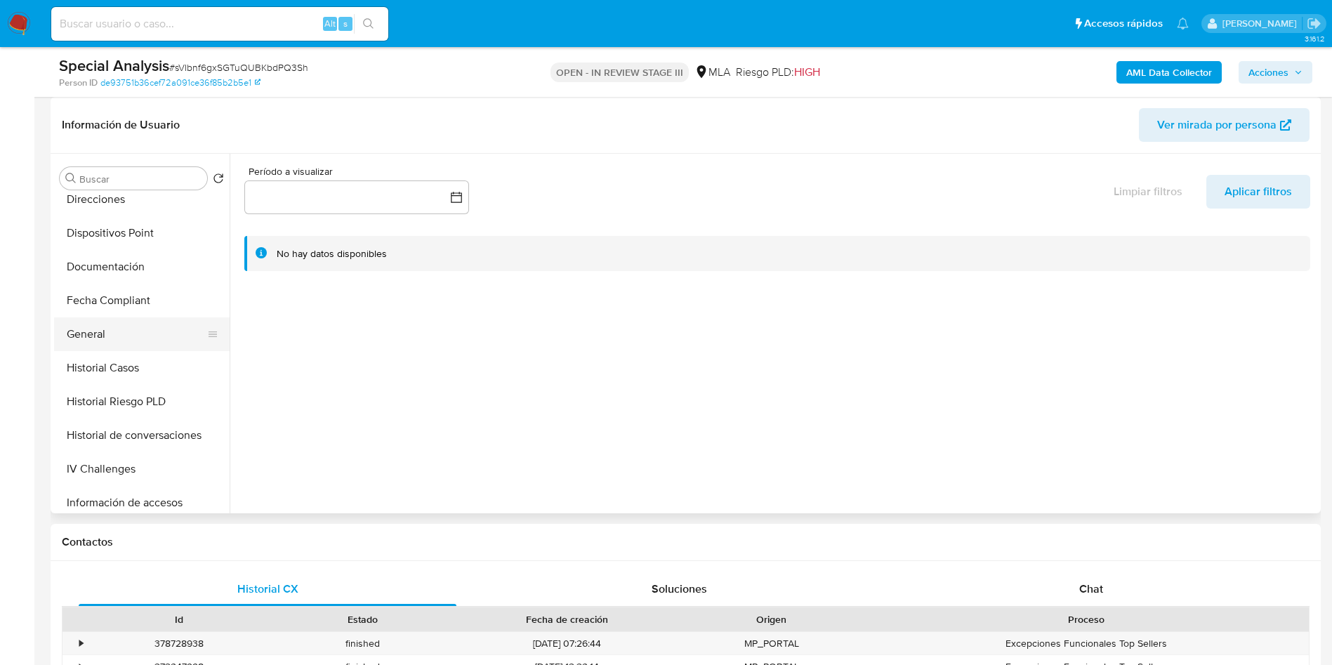
click at [108, 348] on button "General" at bounding box center [136, 334] width 164 height 34
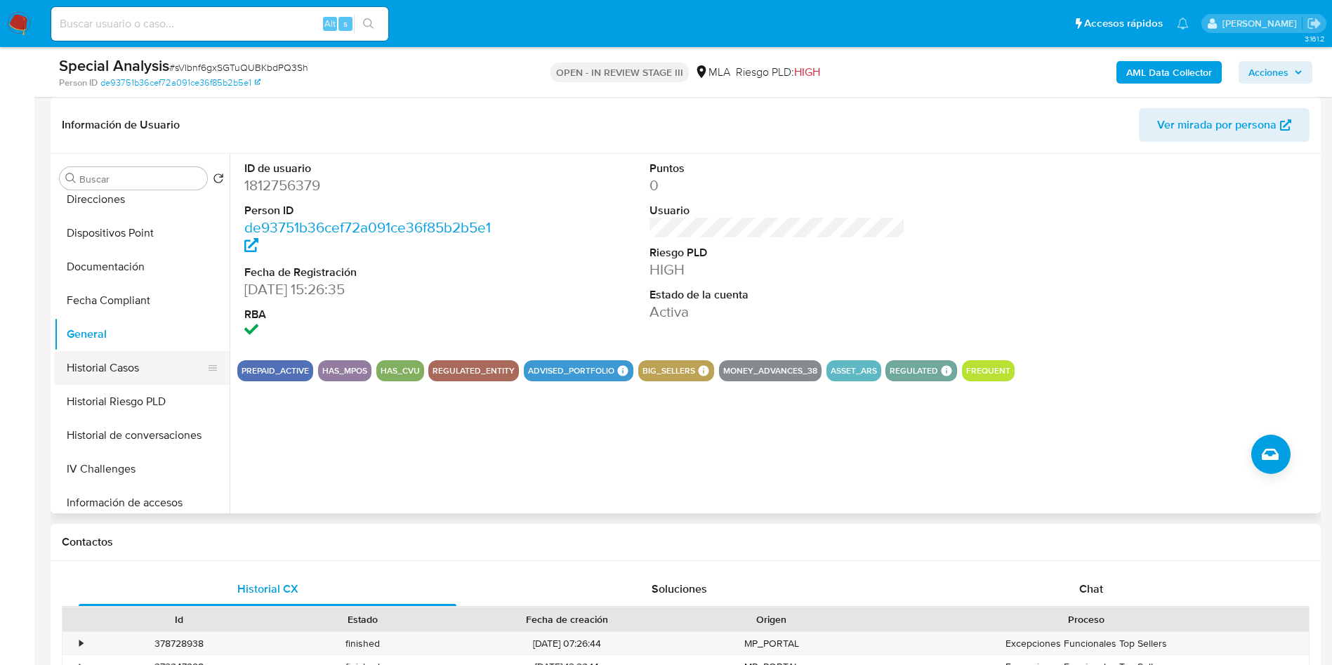
scroll to position [421, 0]
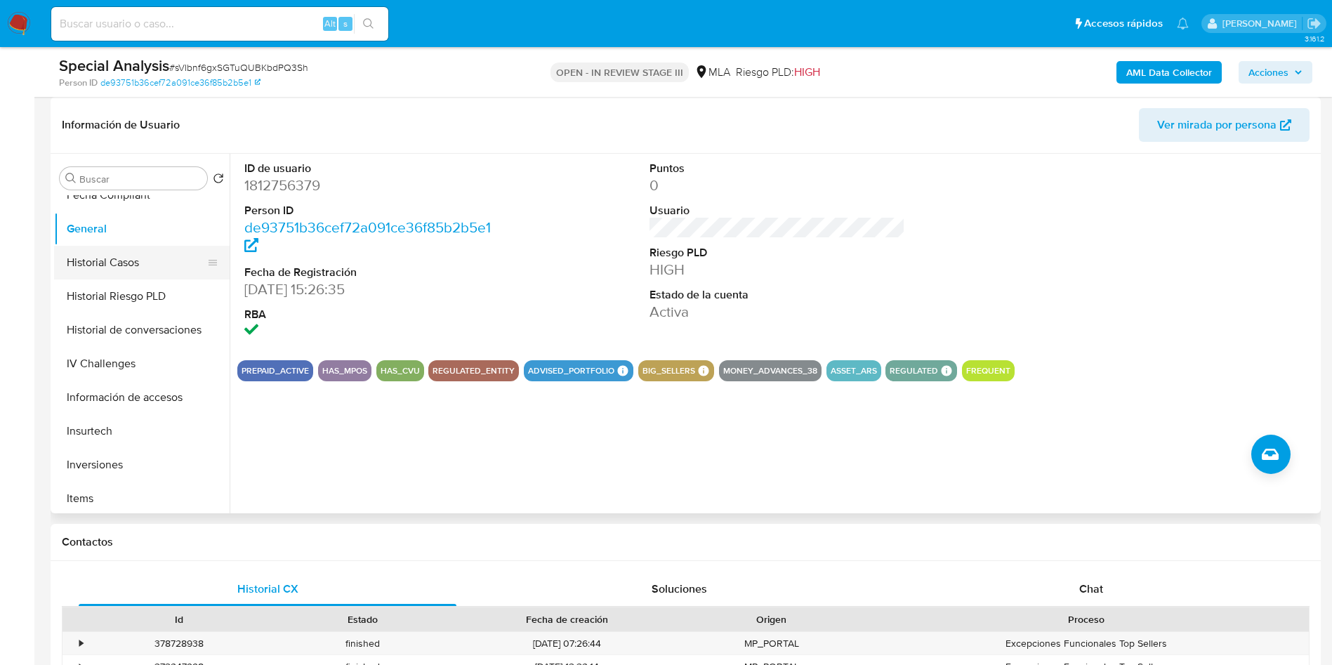
click at [98, 259] on button "Historial Casos" at bounding box center [136, 263] width 164 height 34
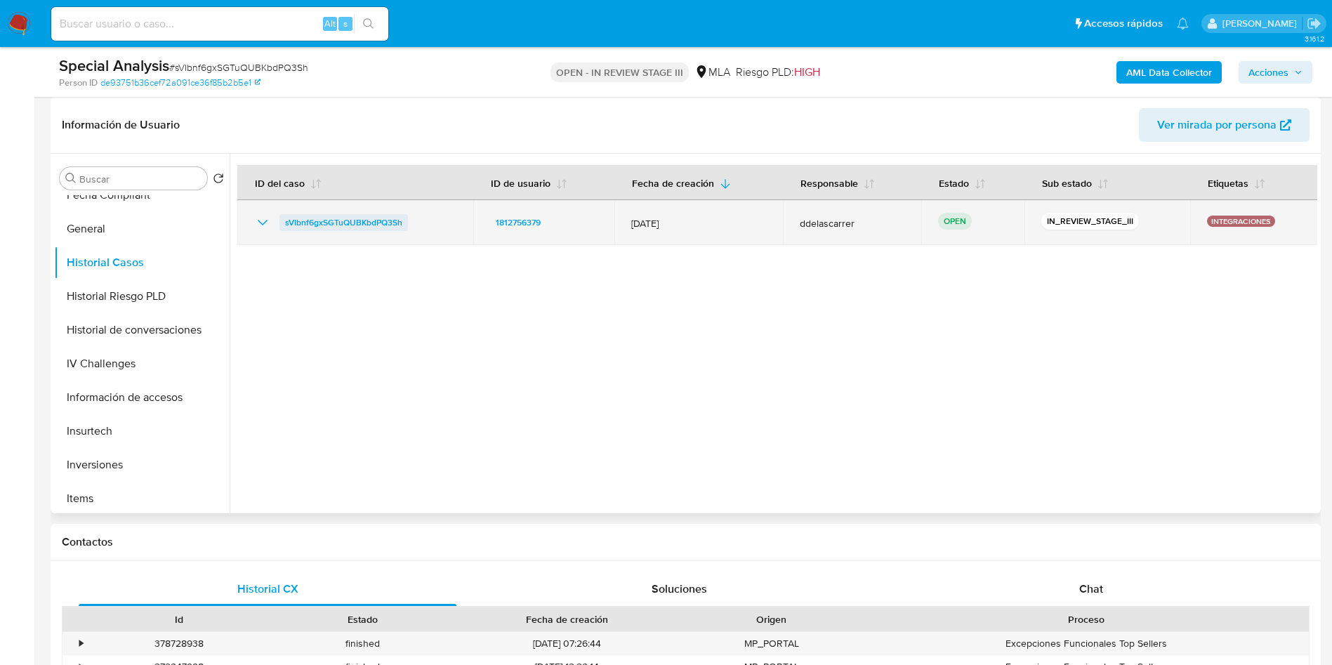
click at [317, 230] on span "sVIbnf6gxSGTuQUBKbdPQ3Sh" at bounding box center [343, 222] width 117 height 17
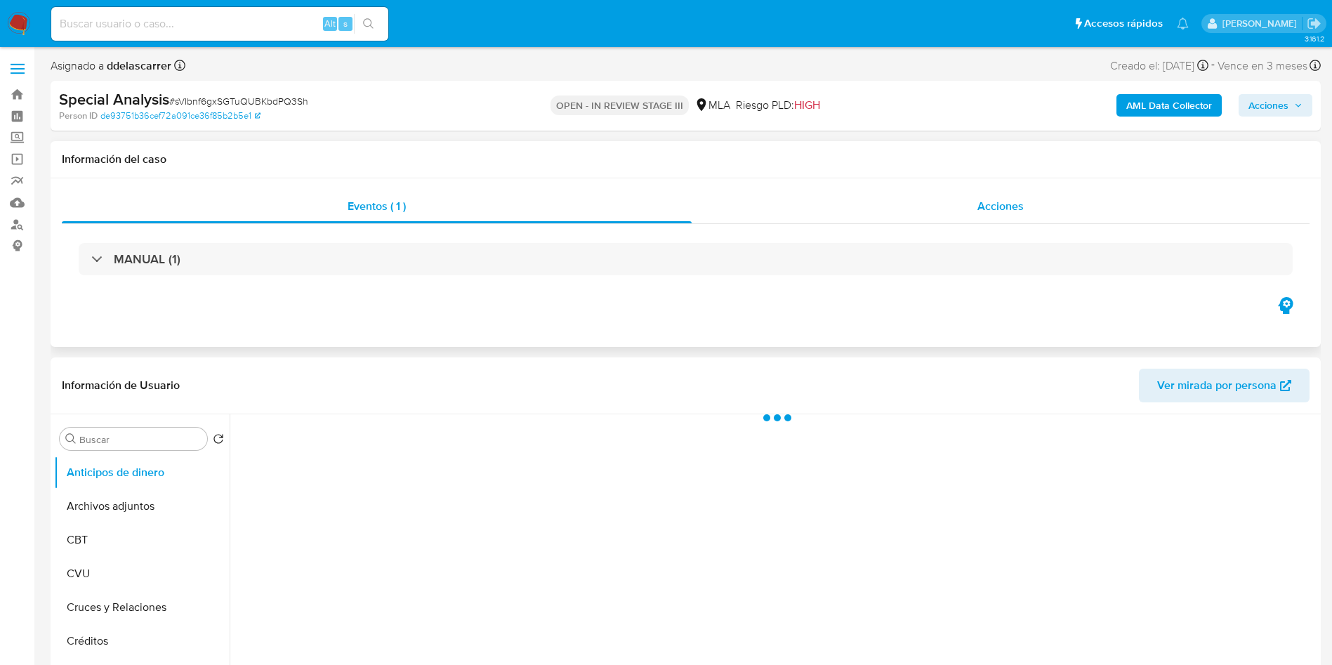
drag, startPoint x: 1015, startPoint y: 194, endPoint x: 1015, endPoint y: 203, distance: 9.1
click at [1015, 202] on div "Acciones" at bounding box center [1001, 207] width 618 height 34
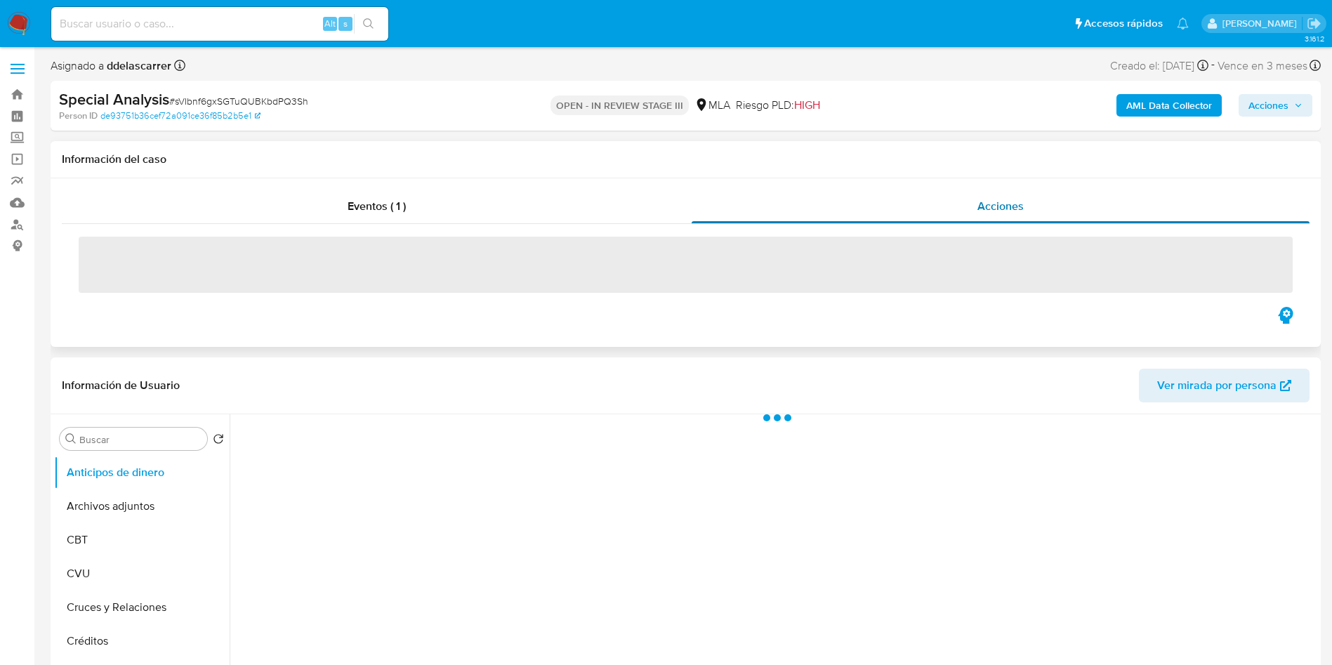
click at [1015, 203] on span "Acciones" at bounding box center [1001, 206] width 46 height 16
select select "10"
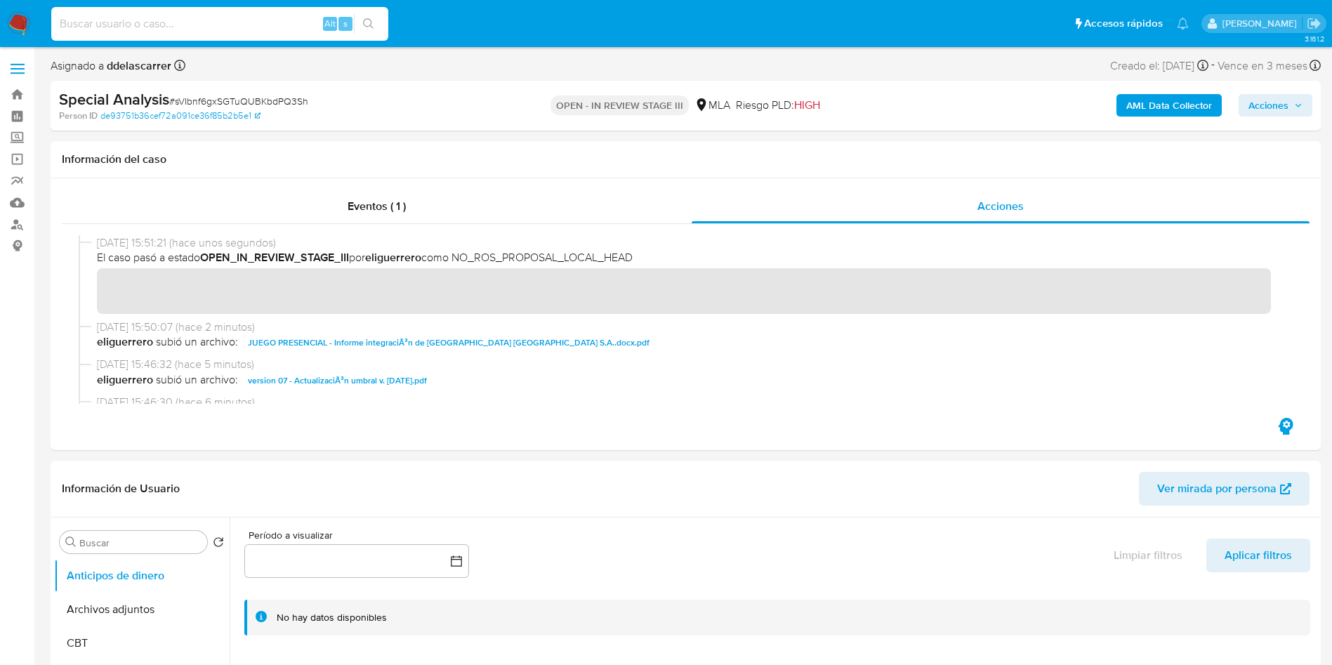
click at [213, 24] on input at bounding box center [219, 24] width 337 height 18
paste input "1877233880"
type input "1877233880"
click at [365, 27] on icon "search-icon" at bounding box center [368, 23] width 11 height 11
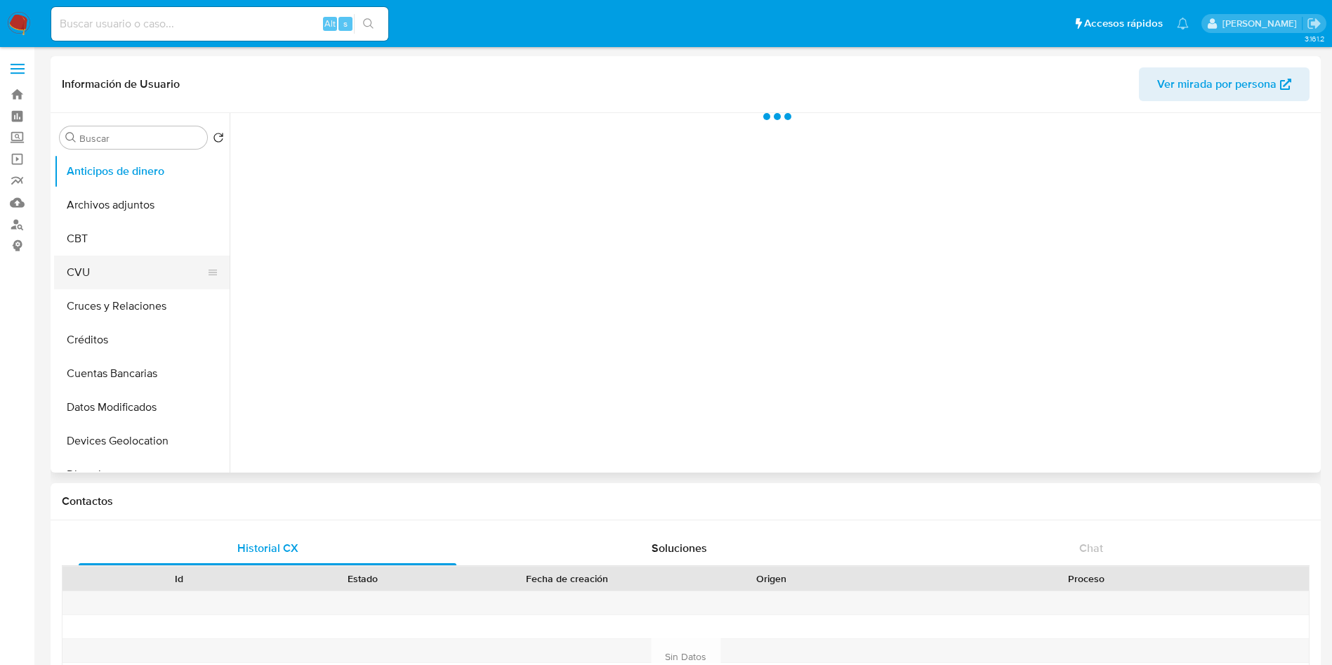
select select "10"
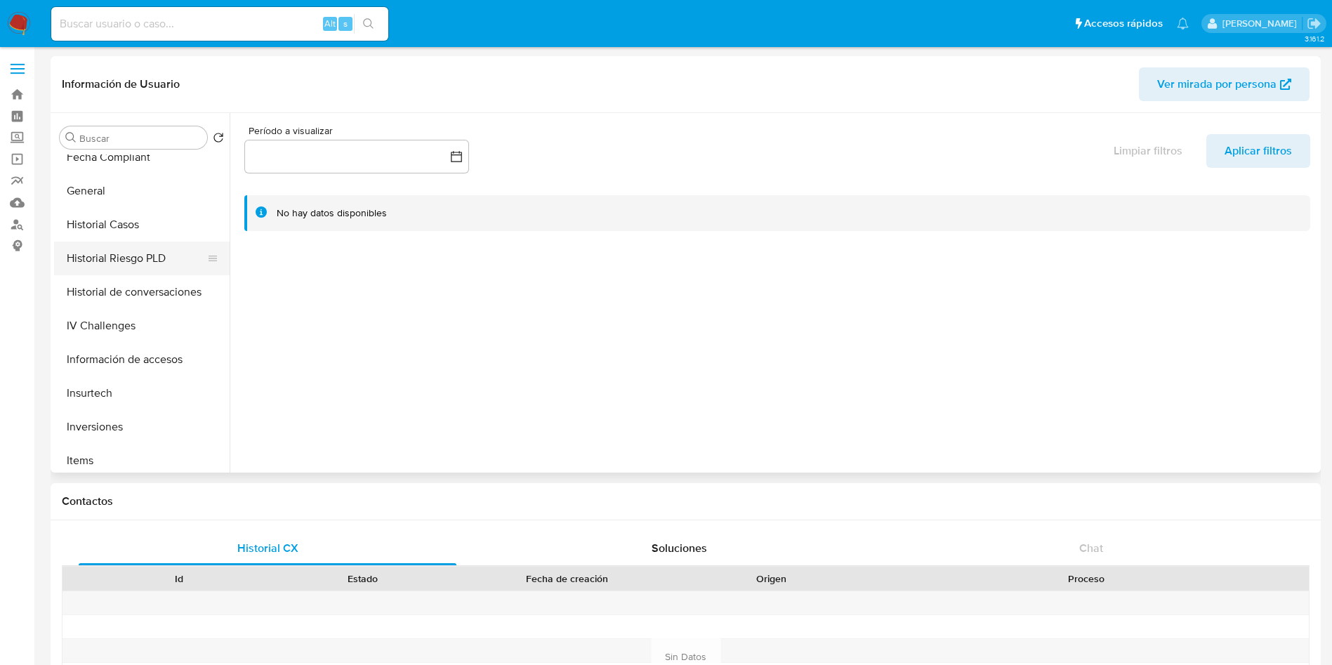
scroll to position [421, 0]
click at [95, 231] on button "Historial Casos" at bounding box center [136, 222] width 164 height 34
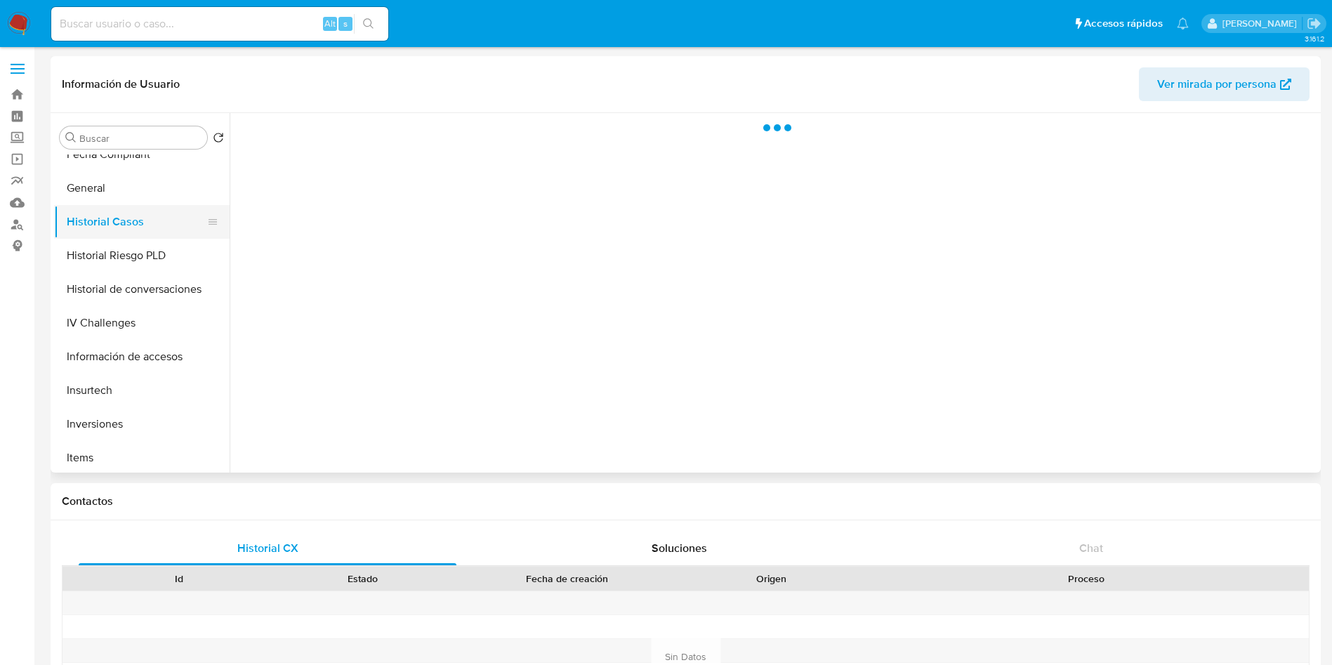
click at [95, 231] on button "Historial Casos" at bounding box center [136, 222] width 164 height 34
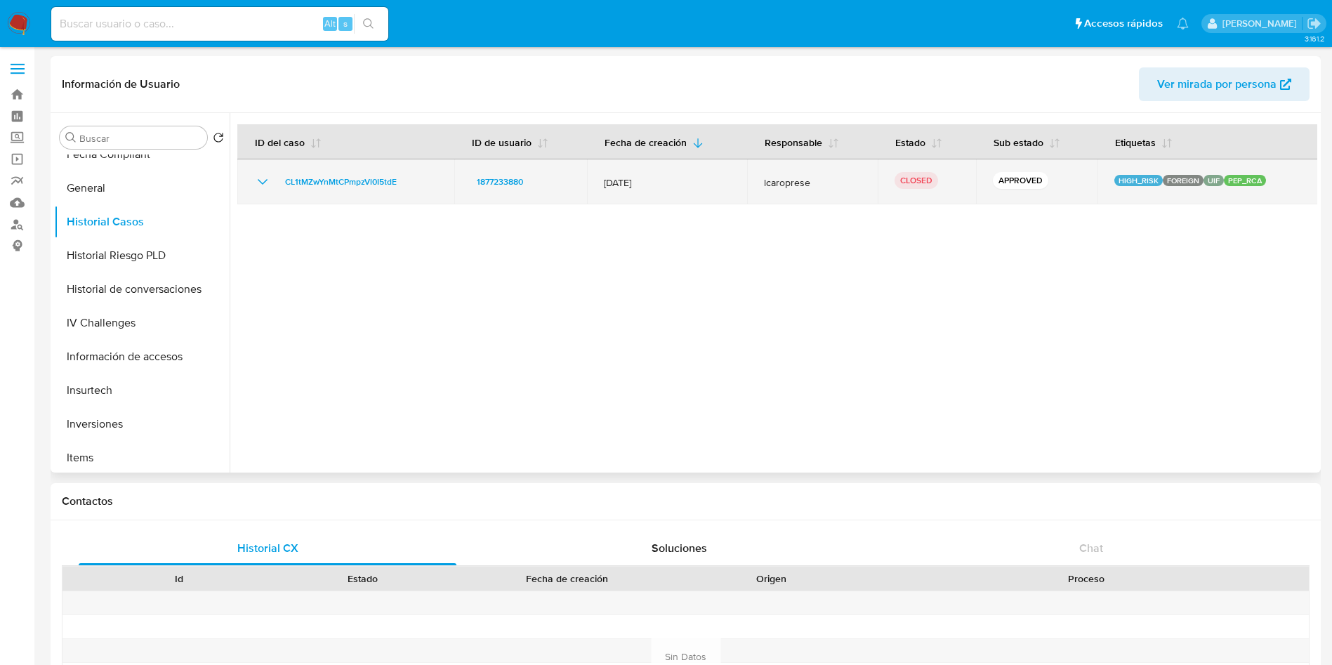
click at [261, 176] on icon "Mostrar/Ocultar" at bounding box center [262, 181] width 17 height 17
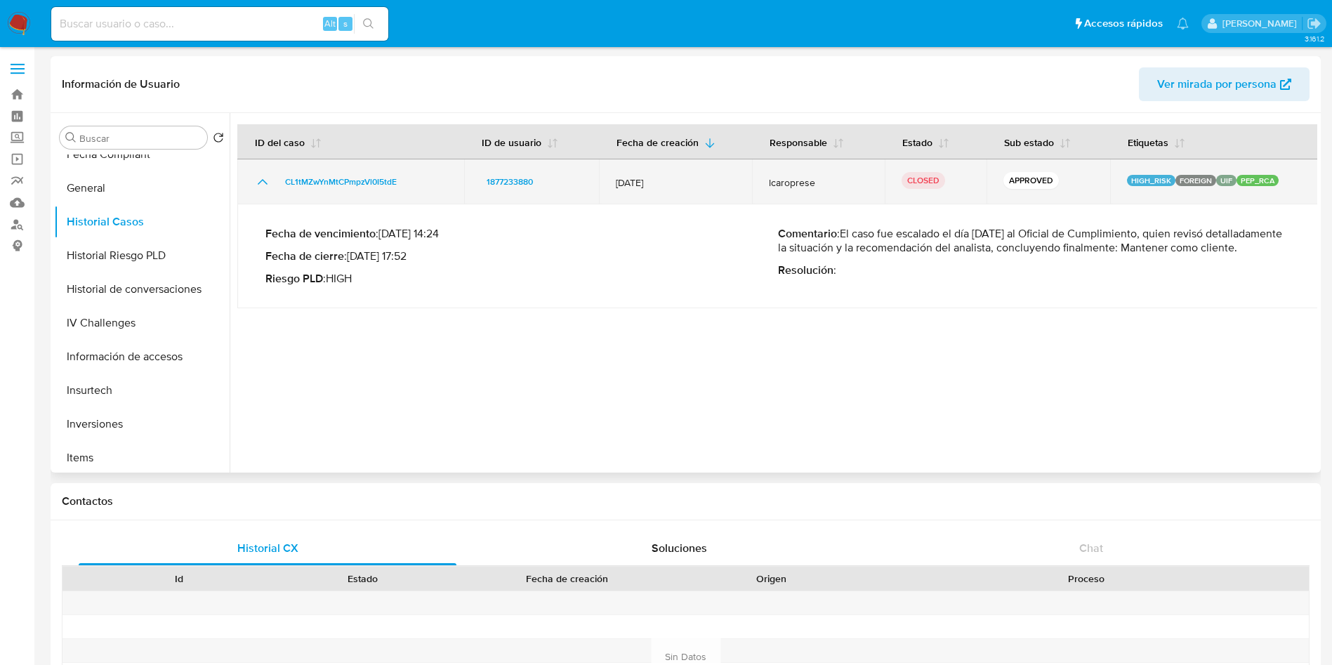
click at [261, 176] on icon "Mostrar/Ocultar" at bounding box center [262, 181] width 17 height 17
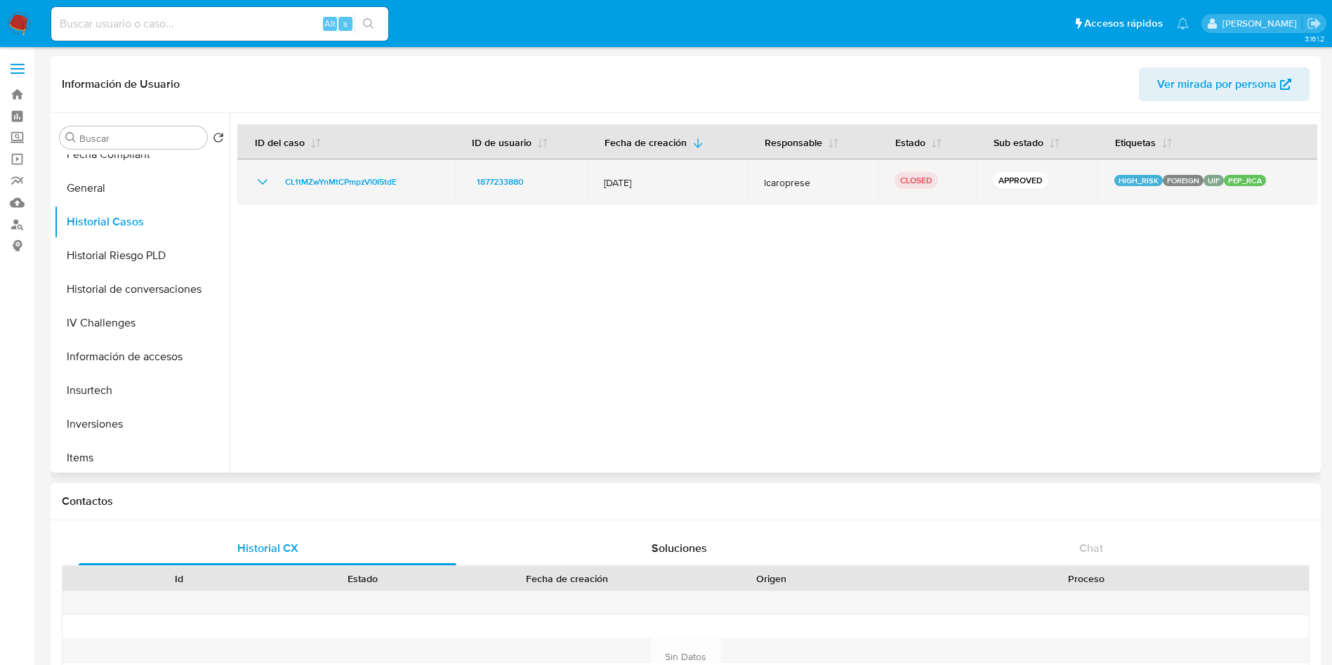
click at [261, 176] on icon "Mostrar/Ocultar" at bounding box center [262, 181] width 17 height 17
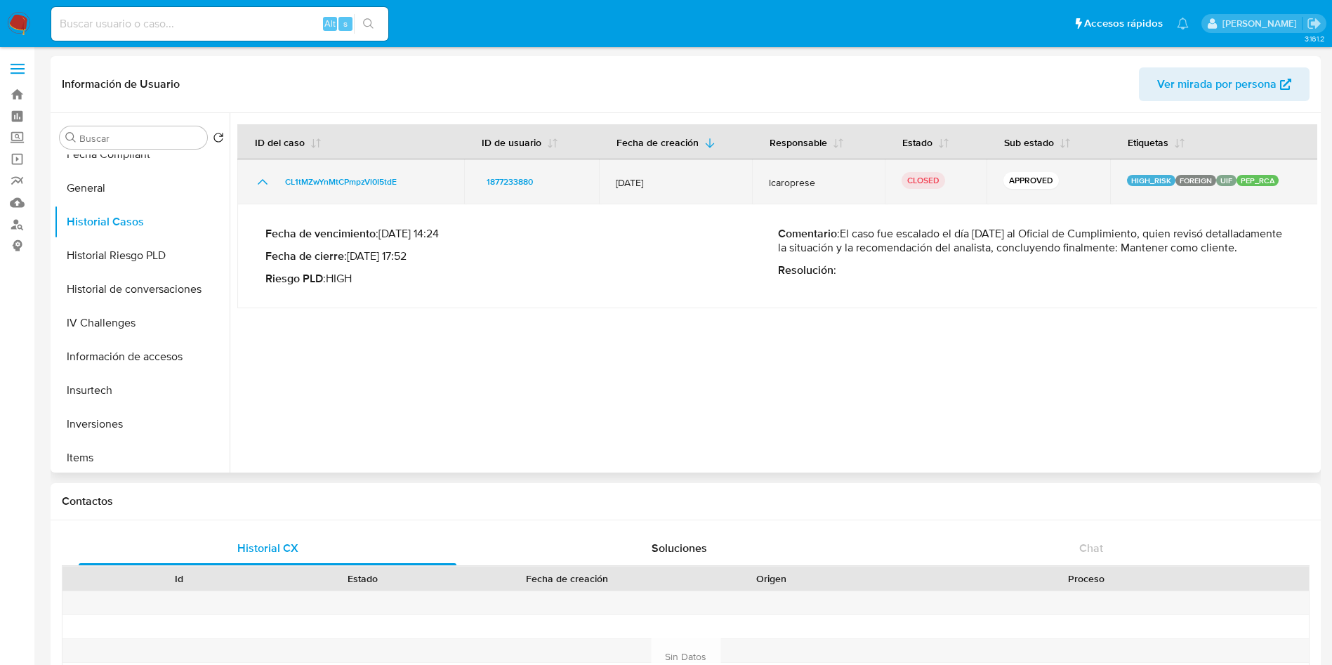
click at [261, 176] on icon "Mostrar/Ocultar" at bounding box center [262, 181] width 17 height 17
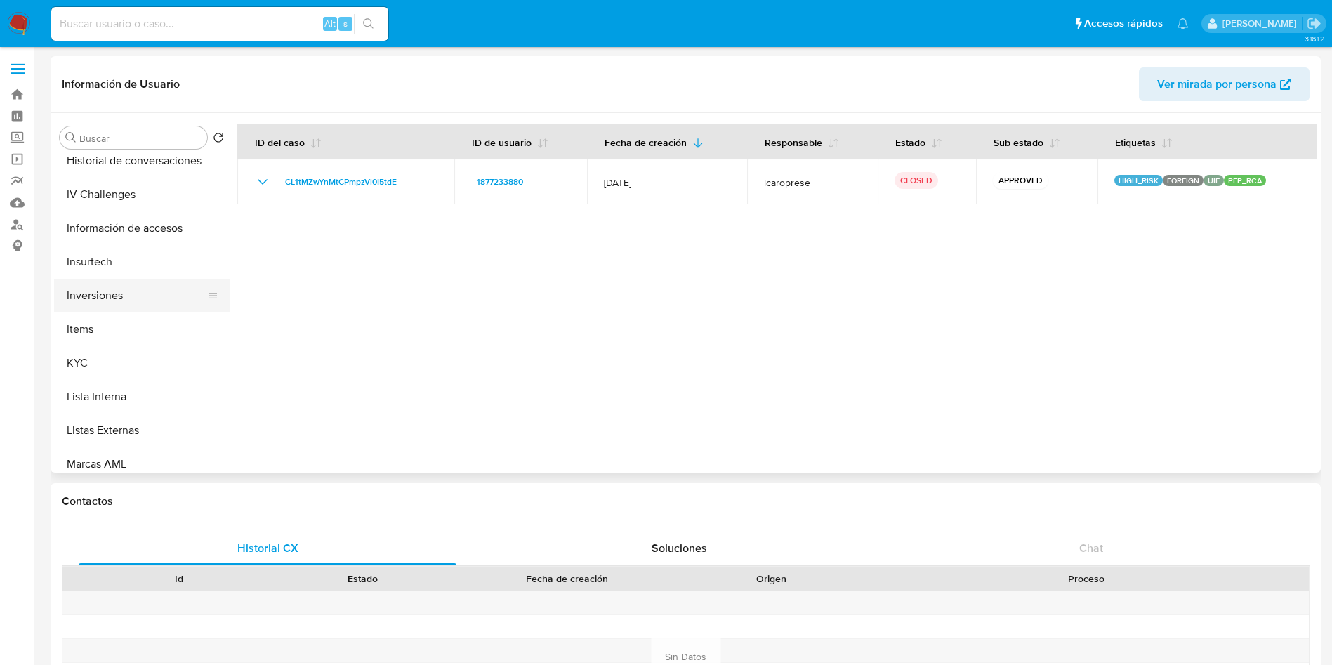
scroll to position [412, 0]
click at [92, 188] on button "General" at bounding box center [136, 197] width 164 height 34
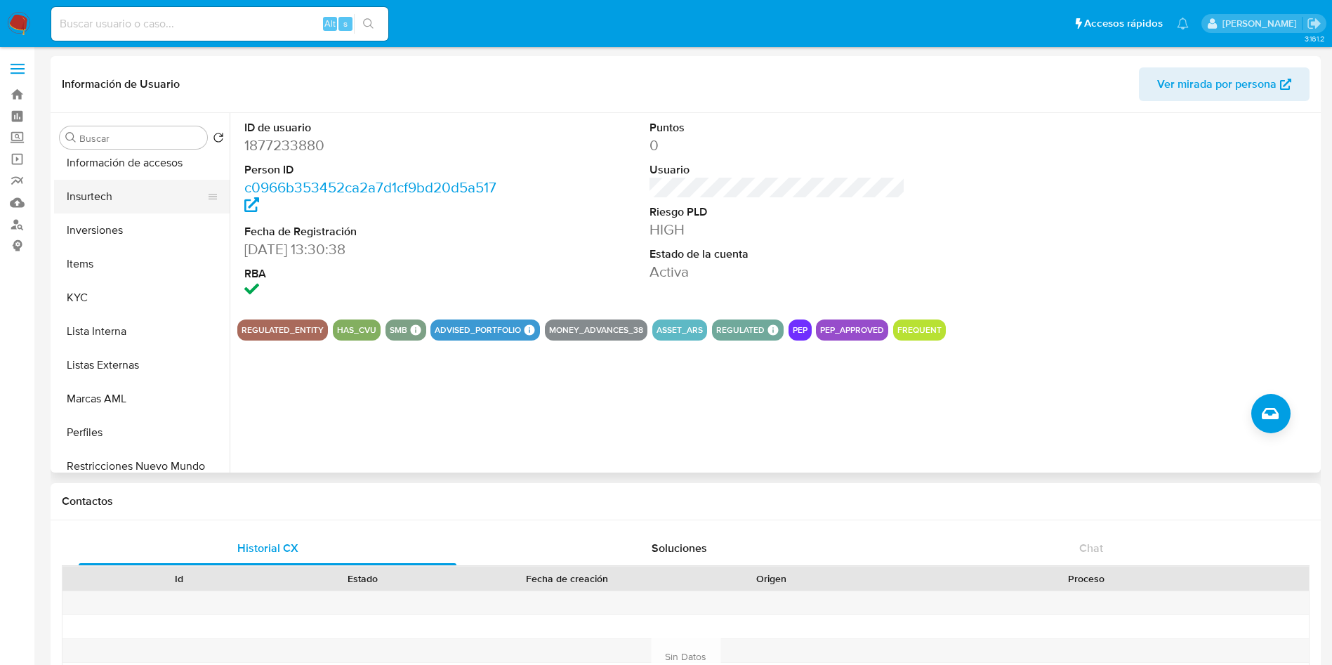
scroll to position [623, 0]
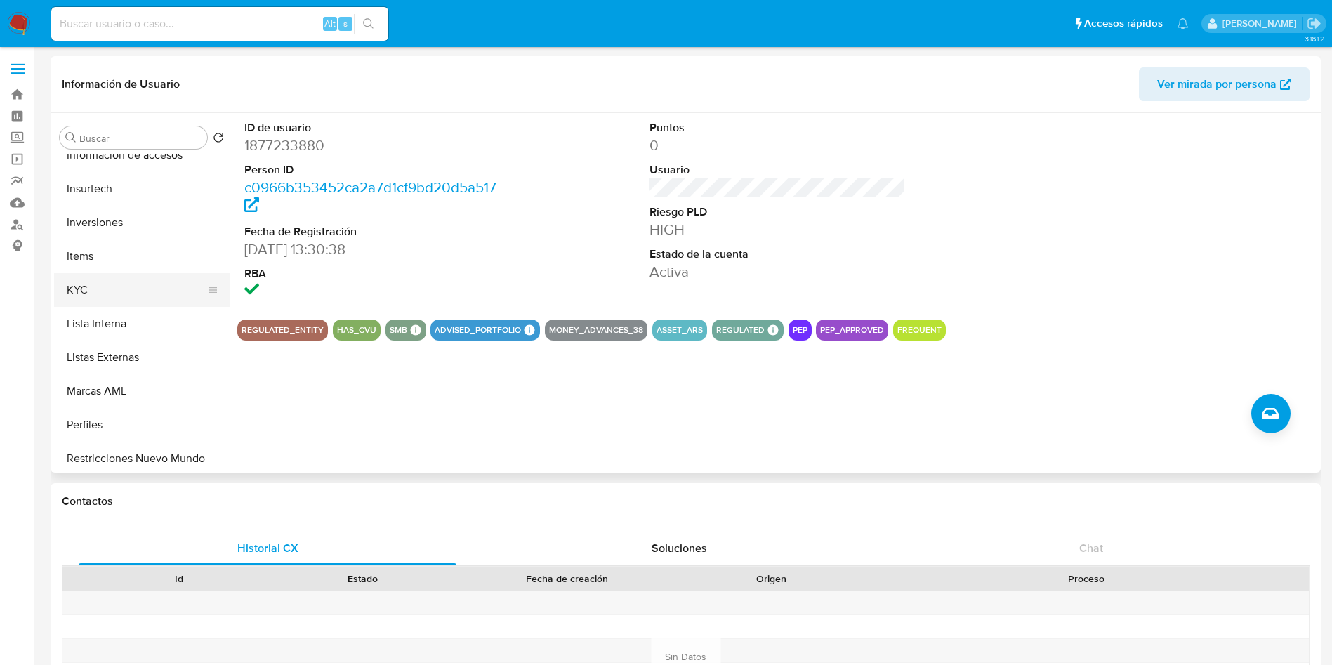
click at [89, 296] on button "KYC" at bounding box center [136, 290] width 164 height 34
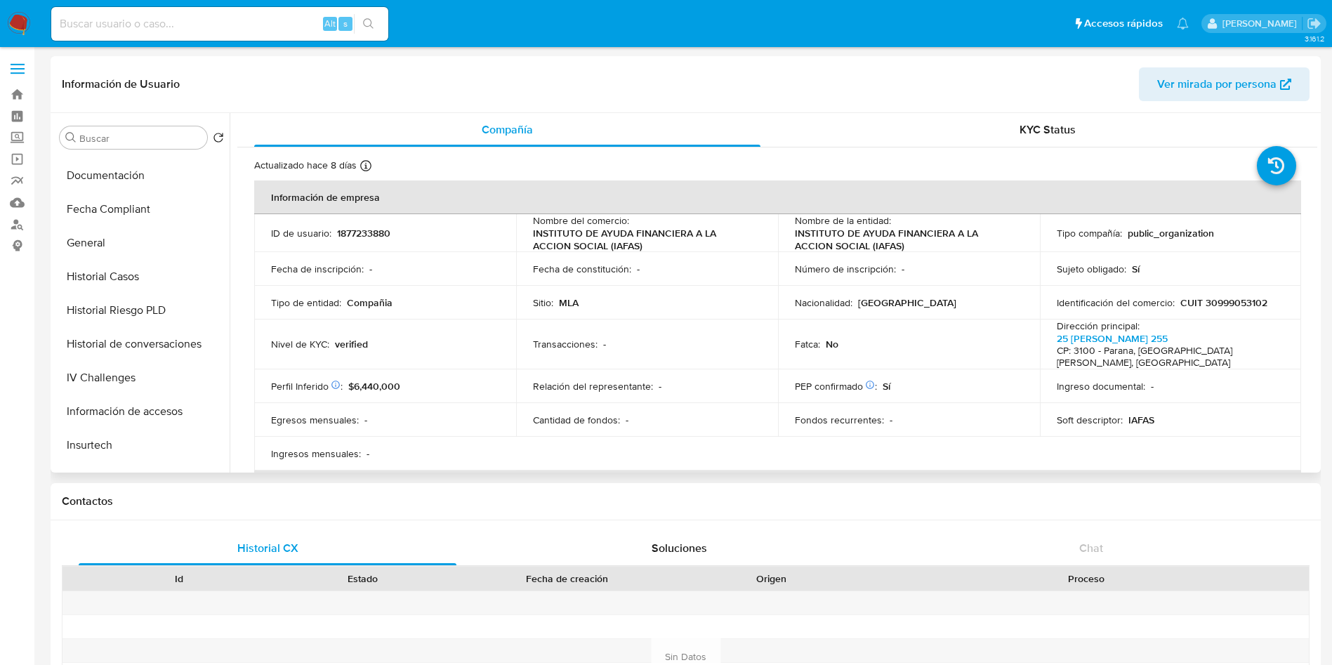
scroll to position [307, 0]
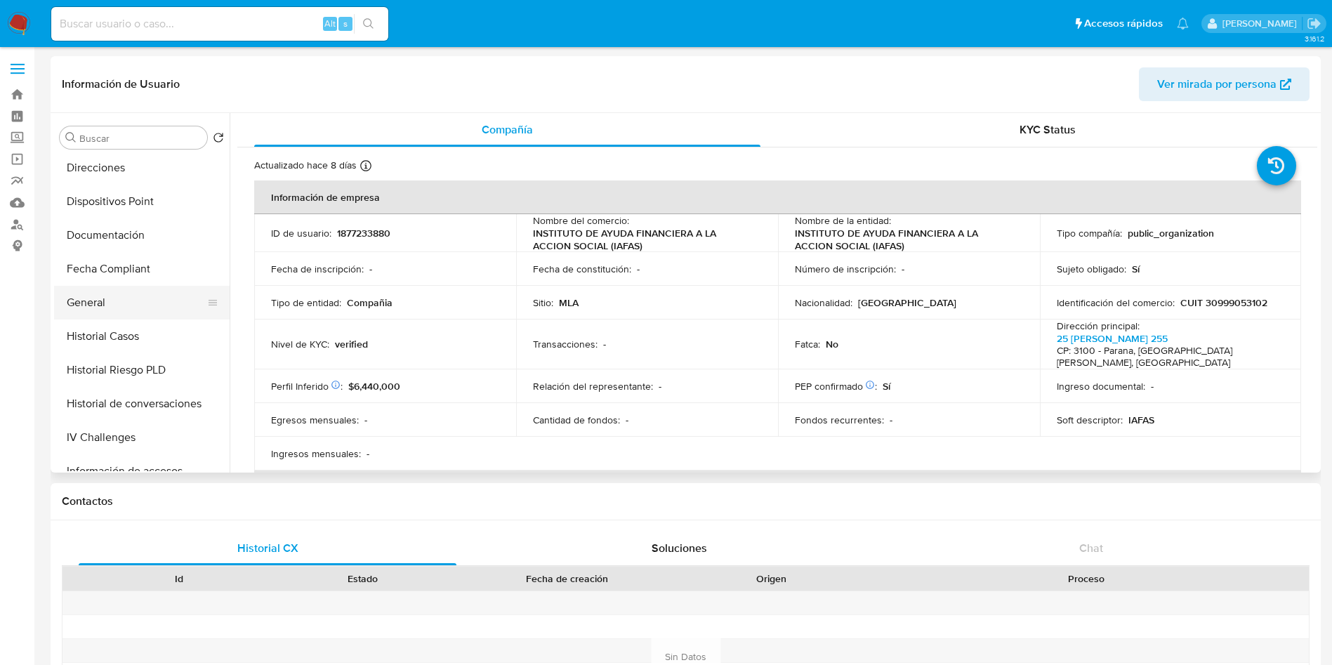
click at [112, 298] on button "General" at bounding box center [136, 303] width 164 height 34
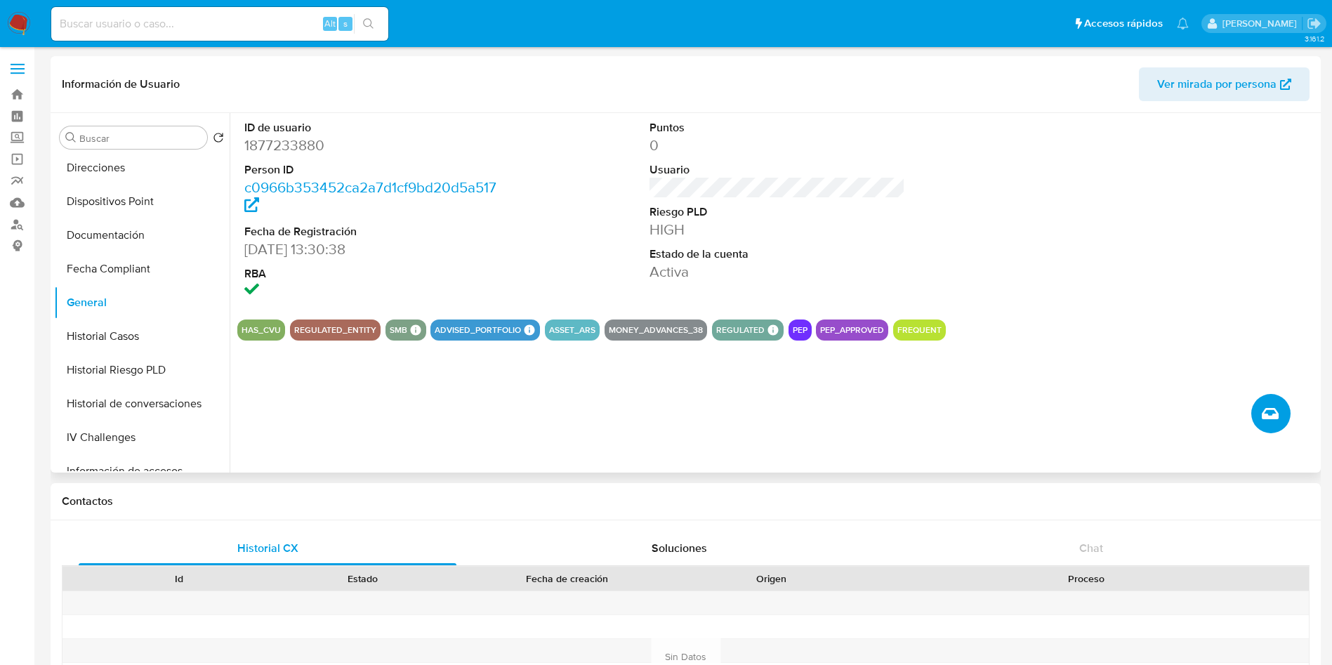
click at [1268, 408] on icon "Crear caso manual" at bounding box center [1270, 413] width 17 height 11
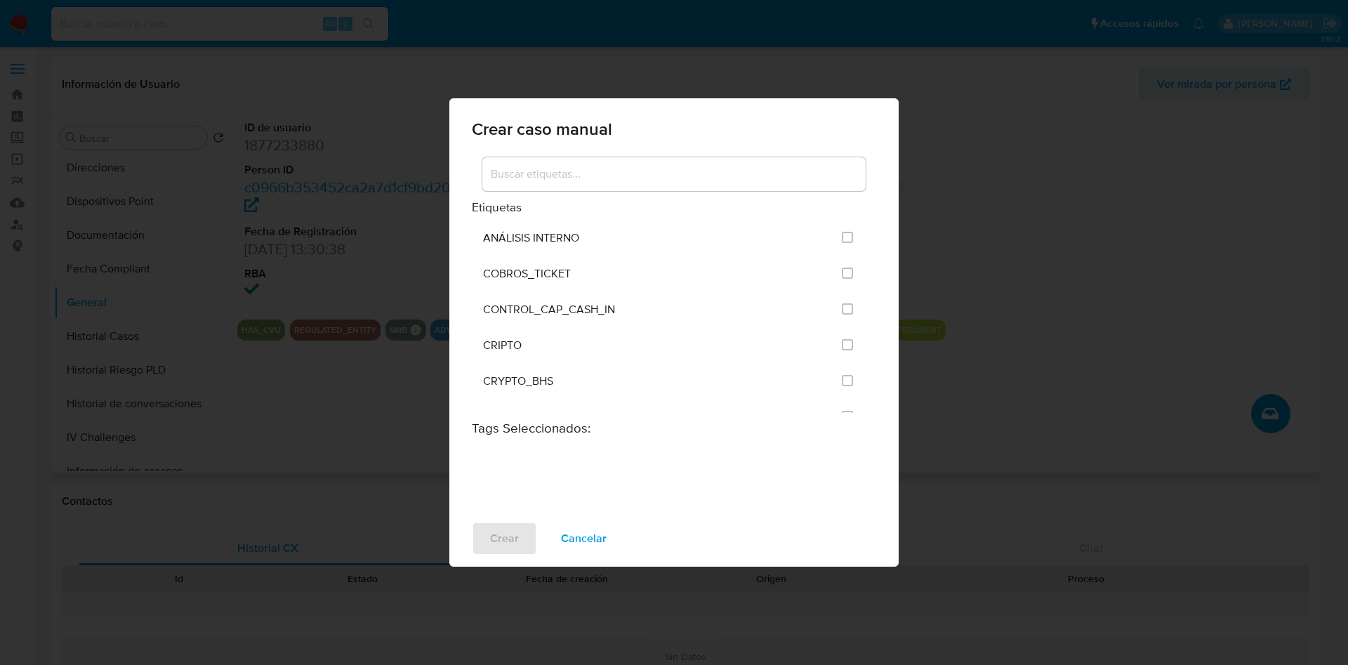
click at [715, 167] on input at bounding box center [673, 174] width 383 height 18
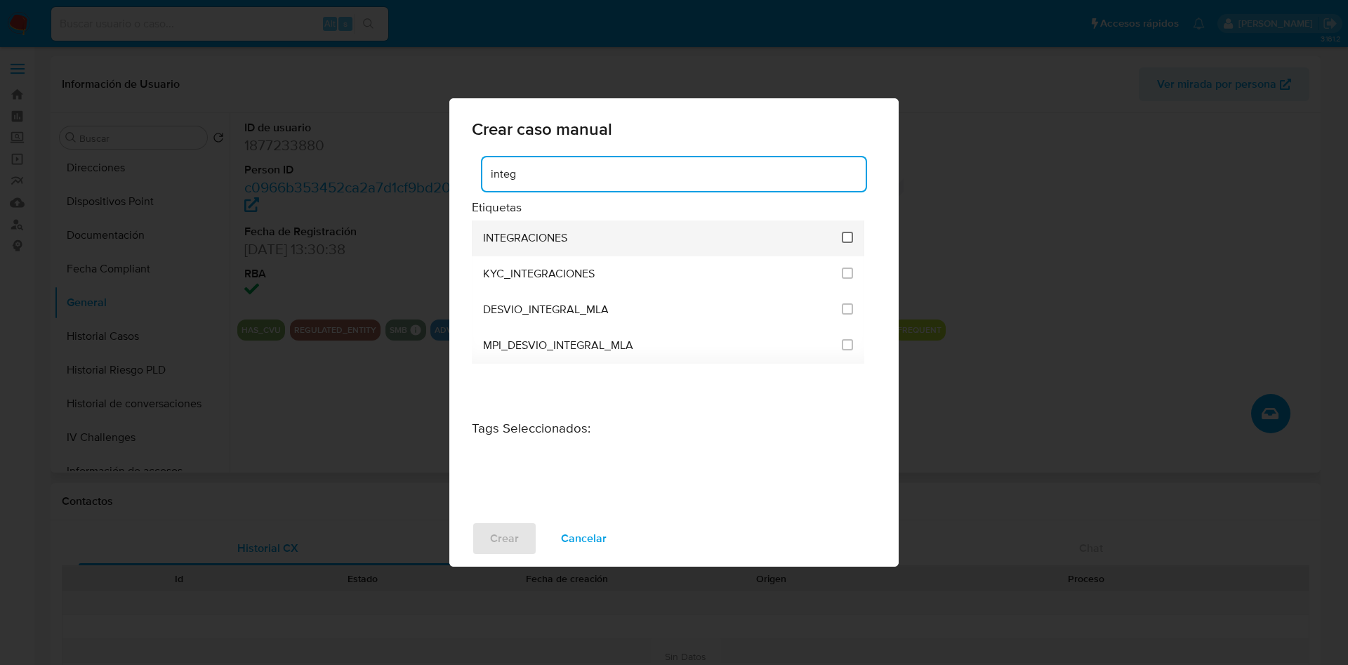
type input "integ"
click at [851, 232] on input "2039" at bounding box center [847, 237] width 11 height 11
checkbox input "true"
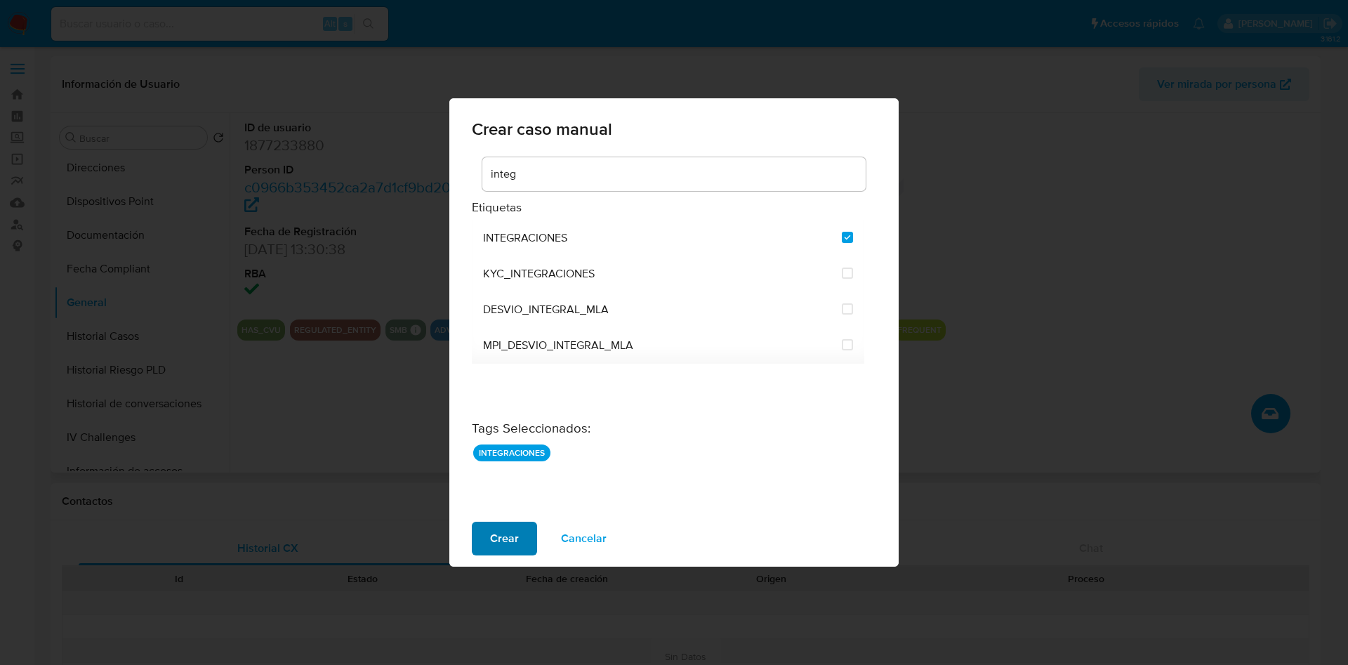
click at [485, 547] on button "Crear" at bounding box center [504, 539] width 65 height 34
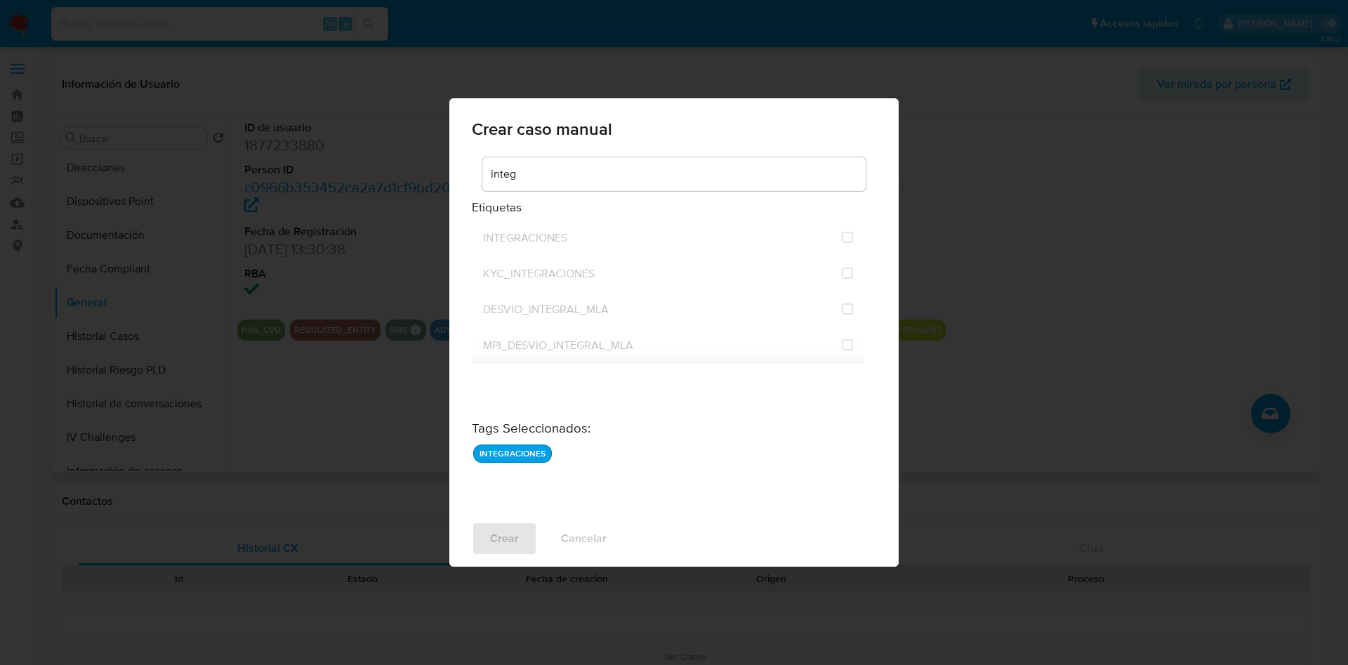
checkbox input "false"
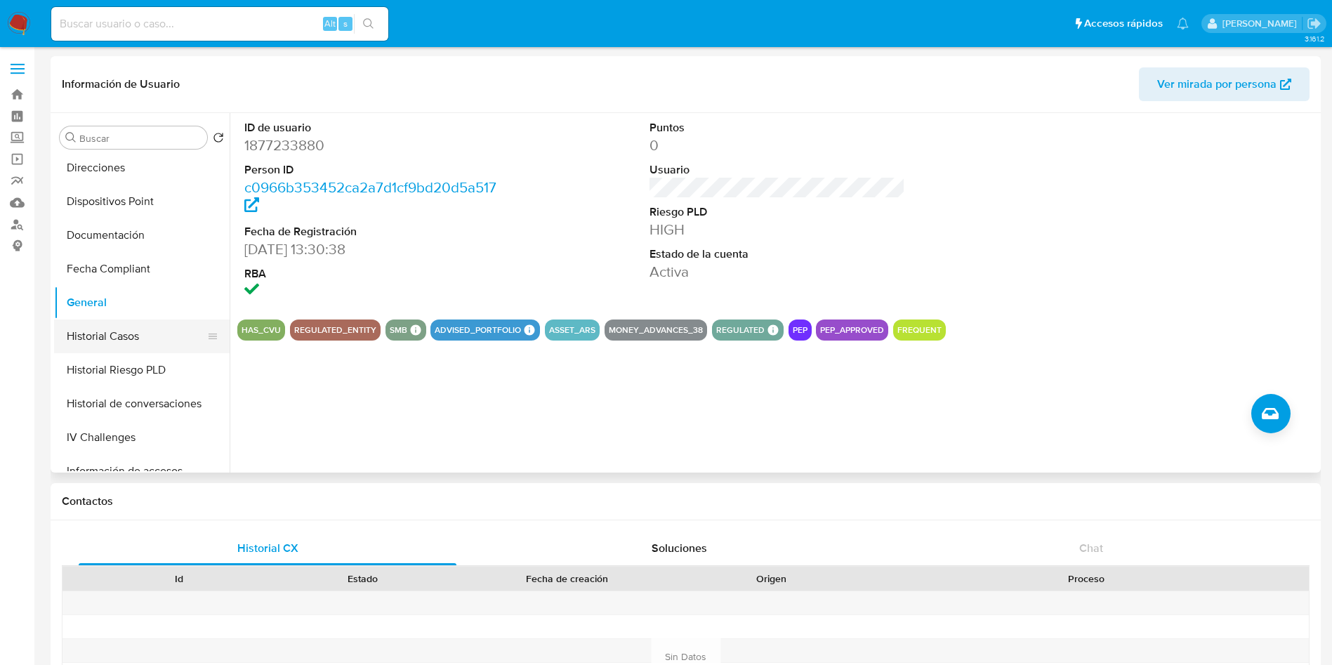
click at [137, 340] on button "Historial Casos" at bounding box center [136, 337] width 164 height 34
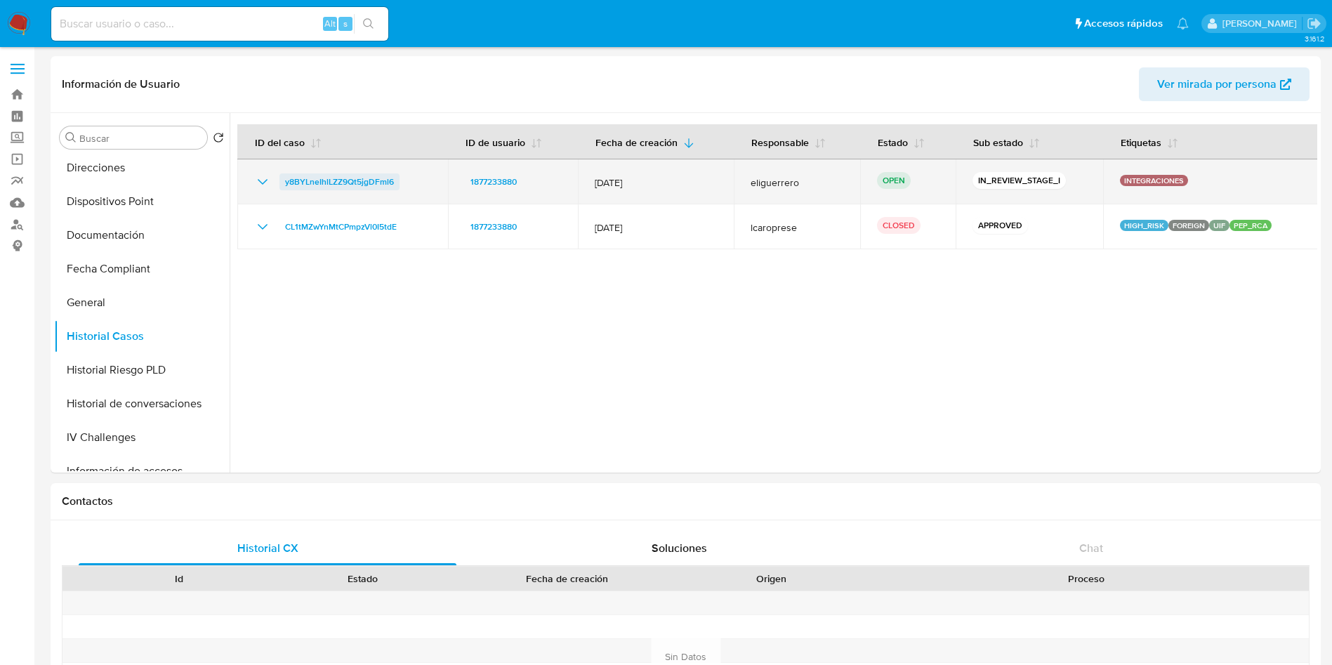
click at [295, 176] on span "y8BYLneIhlLZZ9Qt5jgDFml6" at bounding box center [339, 181] width 109 height 17
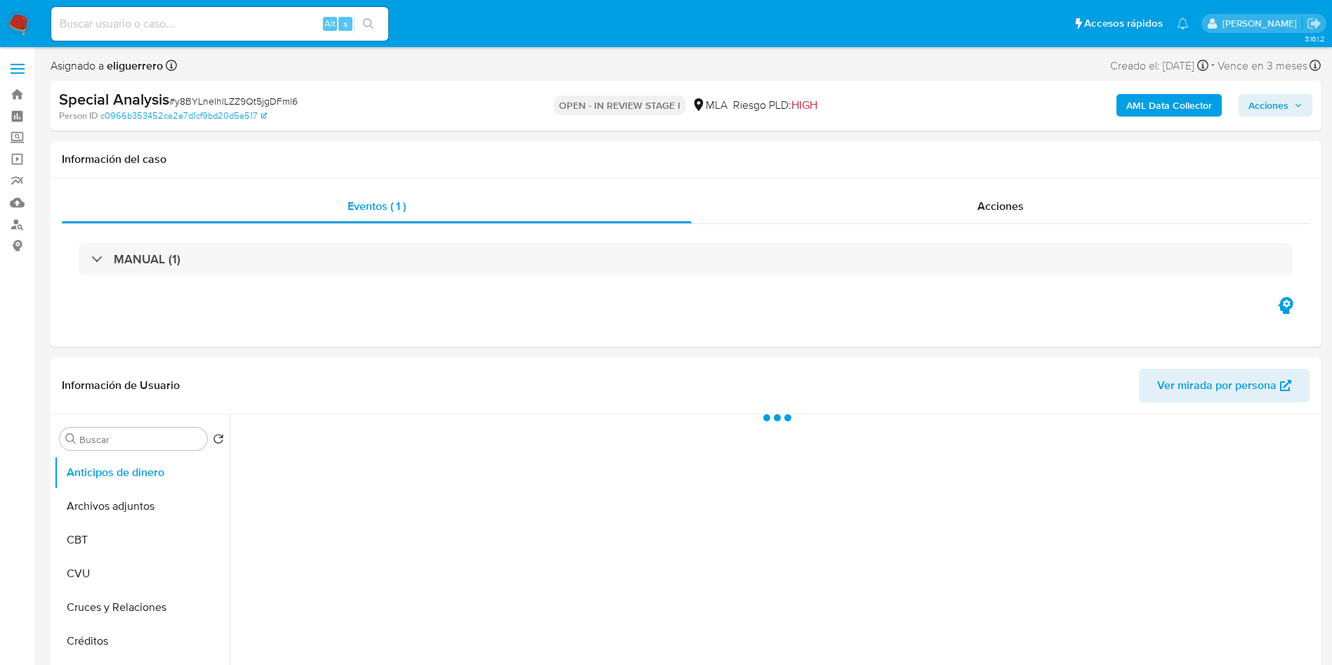
select select "10"
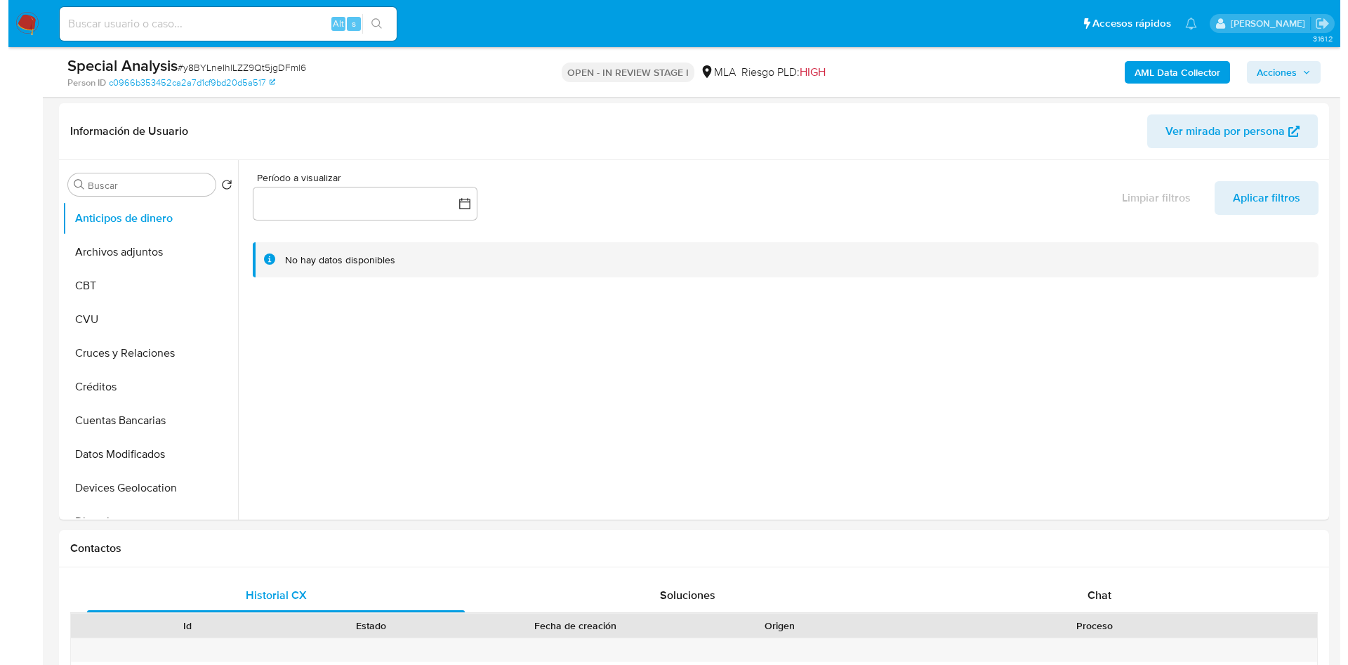
scroll to position [211, 0]
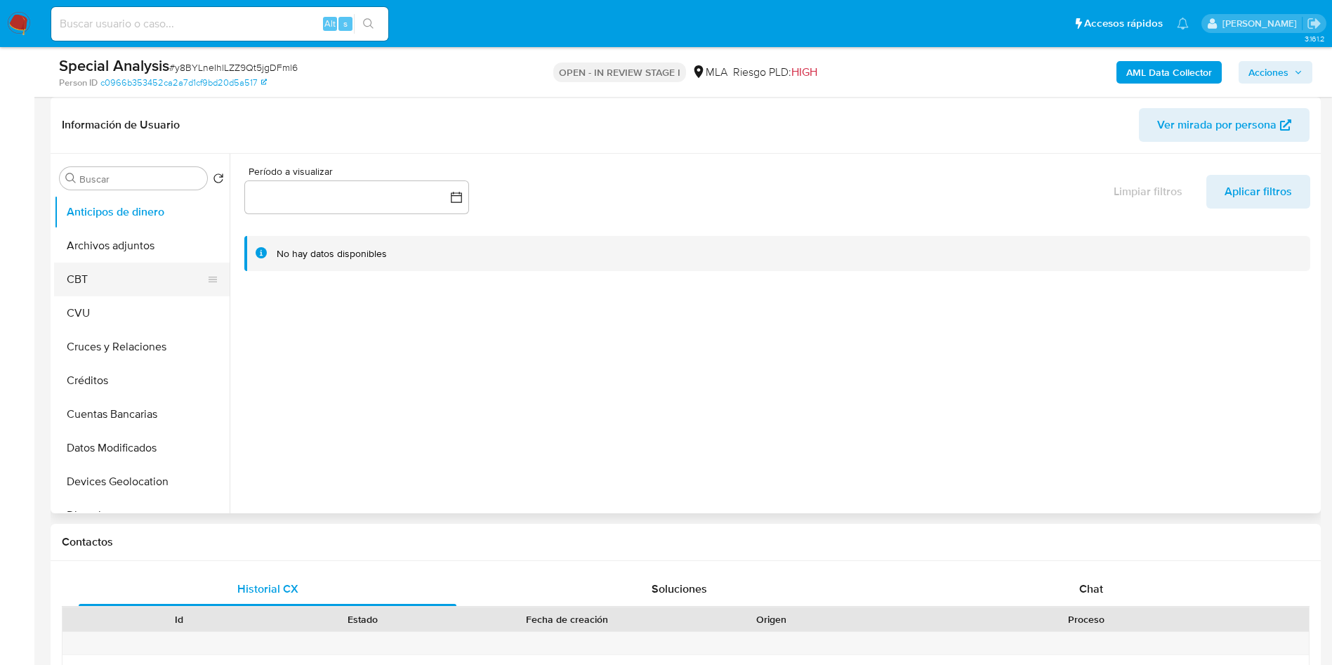
click at [138, 268] on button "CBT" at bounding box center [136, 280] width 164 height 34
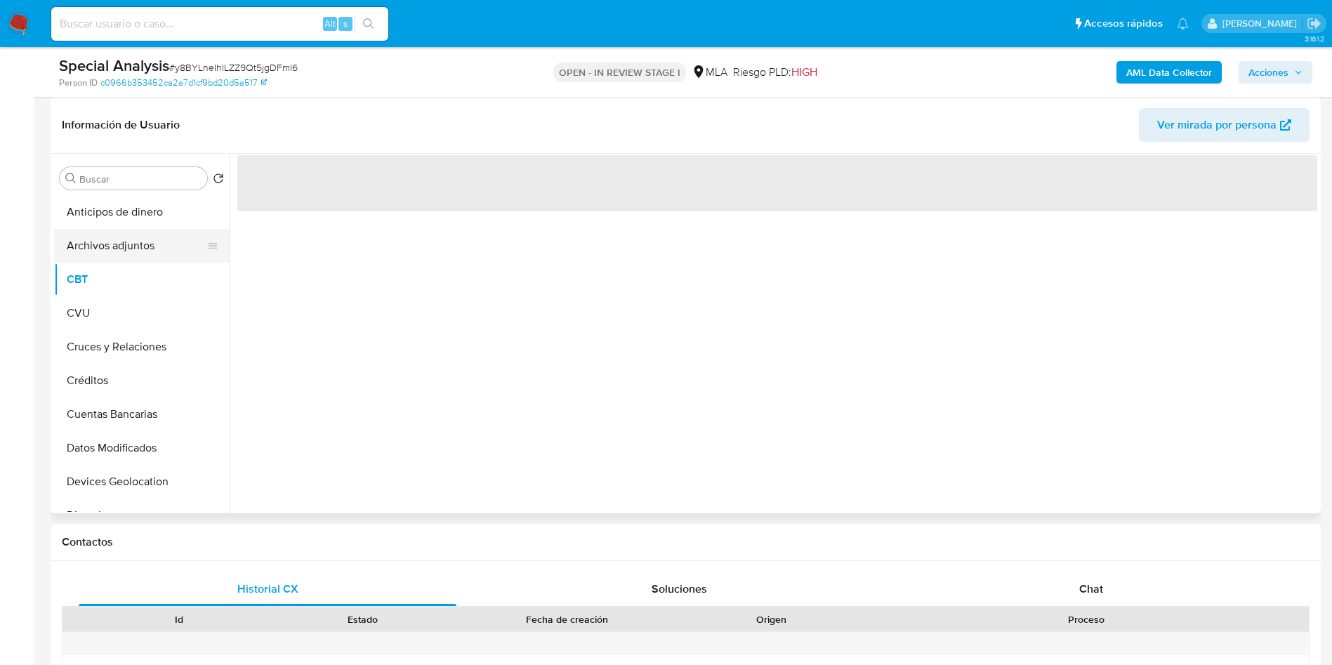
click at [143, 249] on button "Archivos adjuntos" at bounding box center [136, 246] width 164 height 34
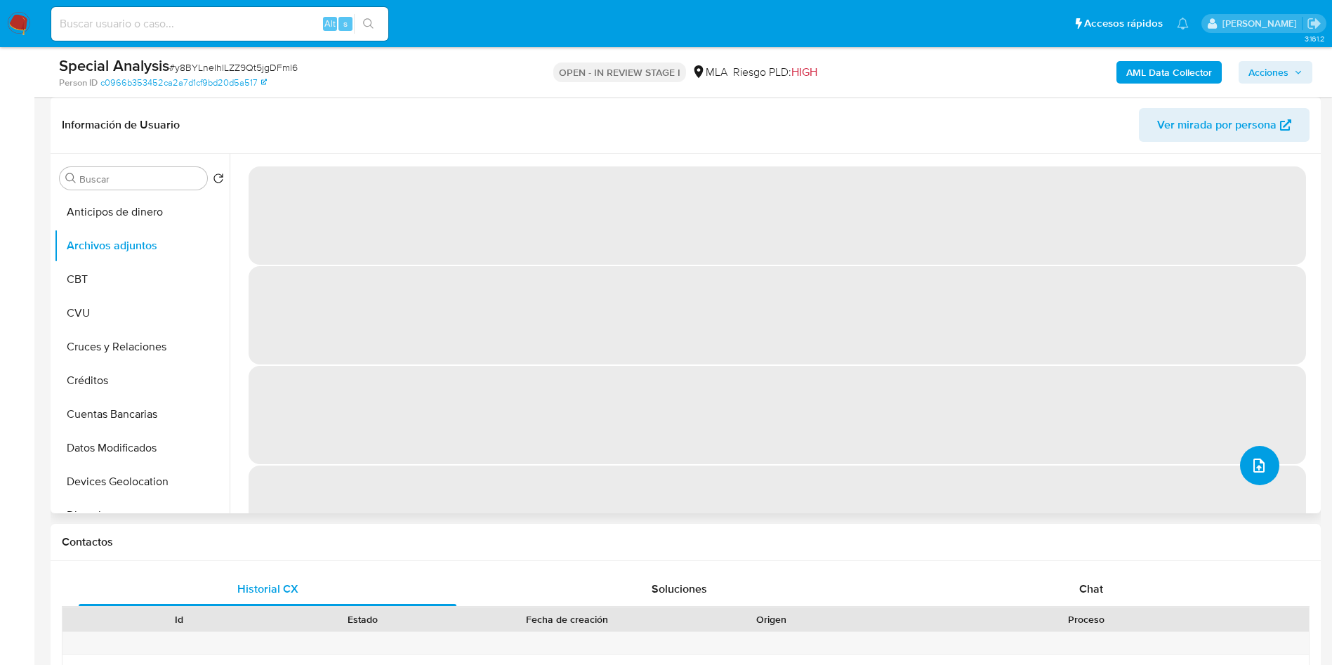
click at [1251, 471] on icon "upload-file" at bounding box center [1259, 465] width 17 height 17
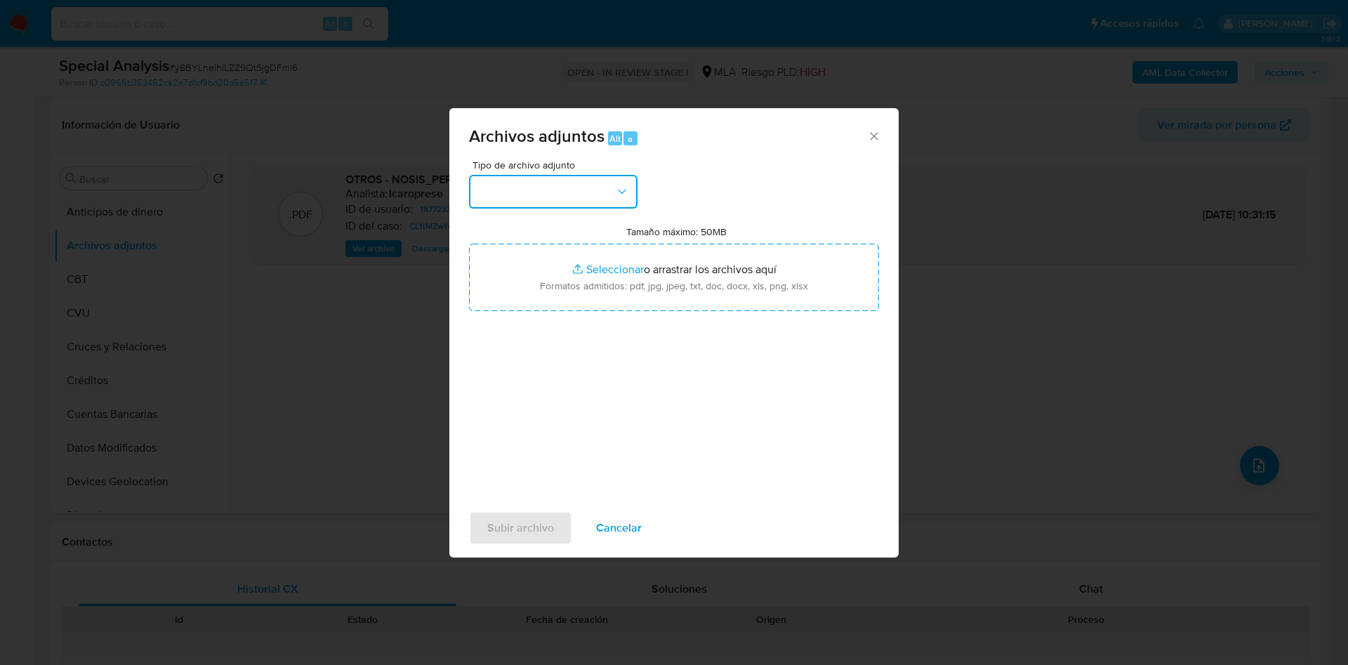
click at [544, 195] on button "button" at bounding box center [553, 192] width 169 height 34
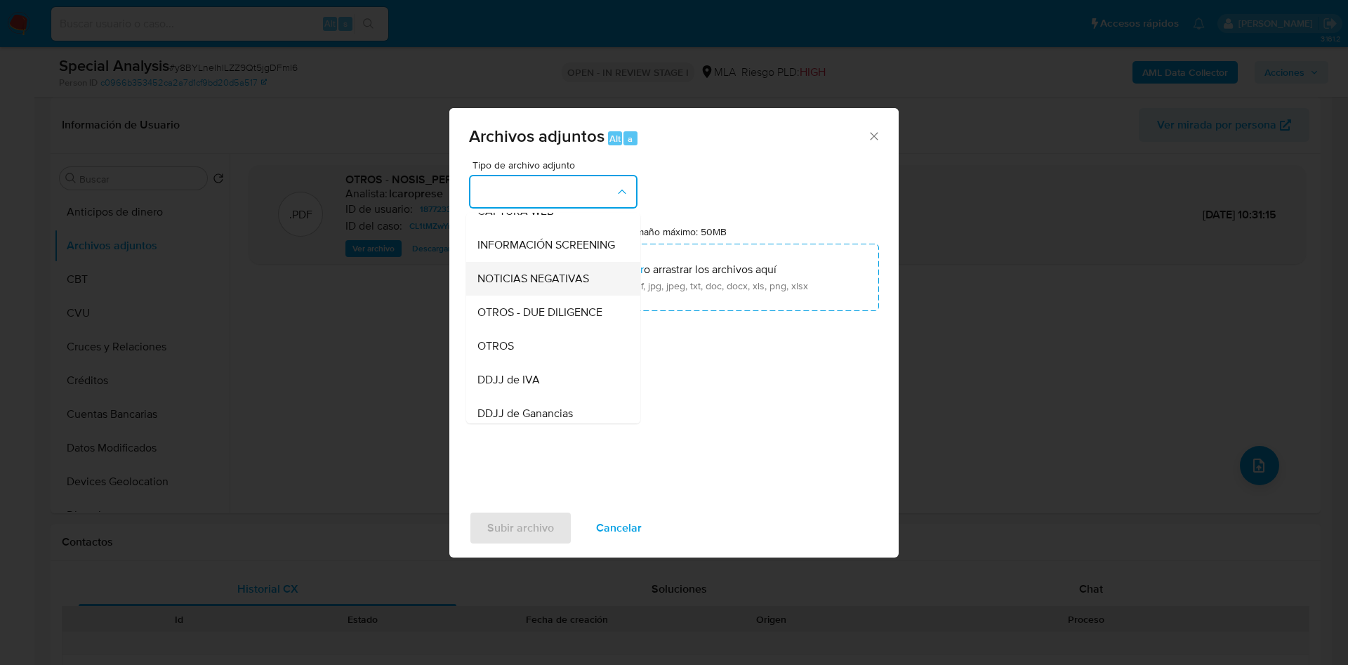
scroll to position [105, 0]
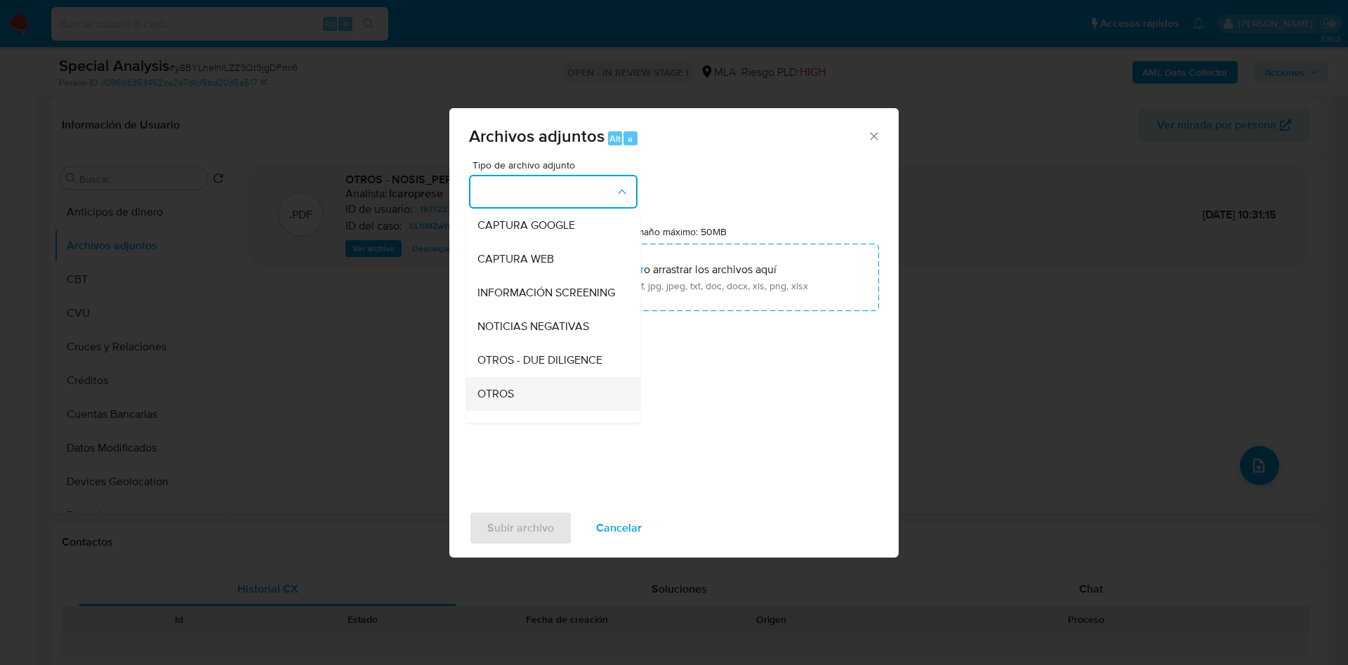
click at [528, 406] on div "OTROS" at bounding box center [549, 394] width 143 height 34
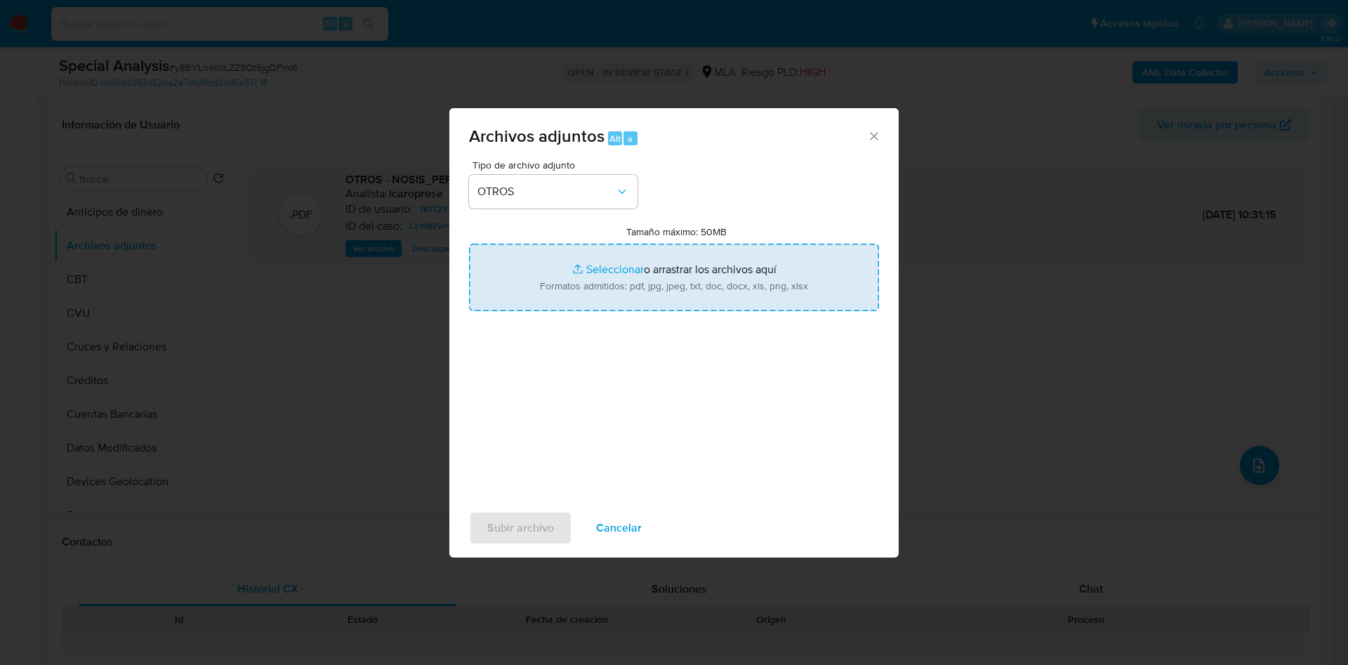
click at [612, 265] on input "Tamaño máximo: 50MB Seleccionar archivos" at bounding box center [674, 277] width 410 height 67
type input "C:\fakepath\Constancia_Sujeto_Obligado_-_UIF.pdf"
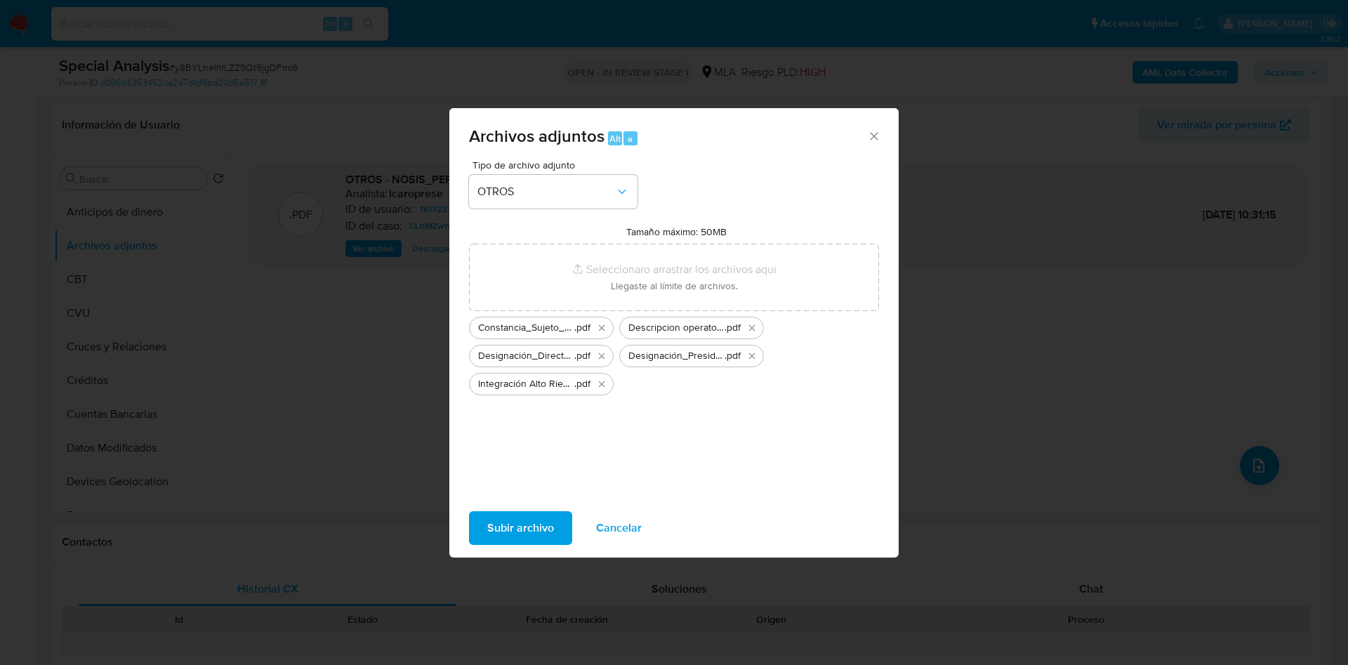
click at [528, 513] on span "Subir archivo" at bounding box center [520, 528] width 67 height 31
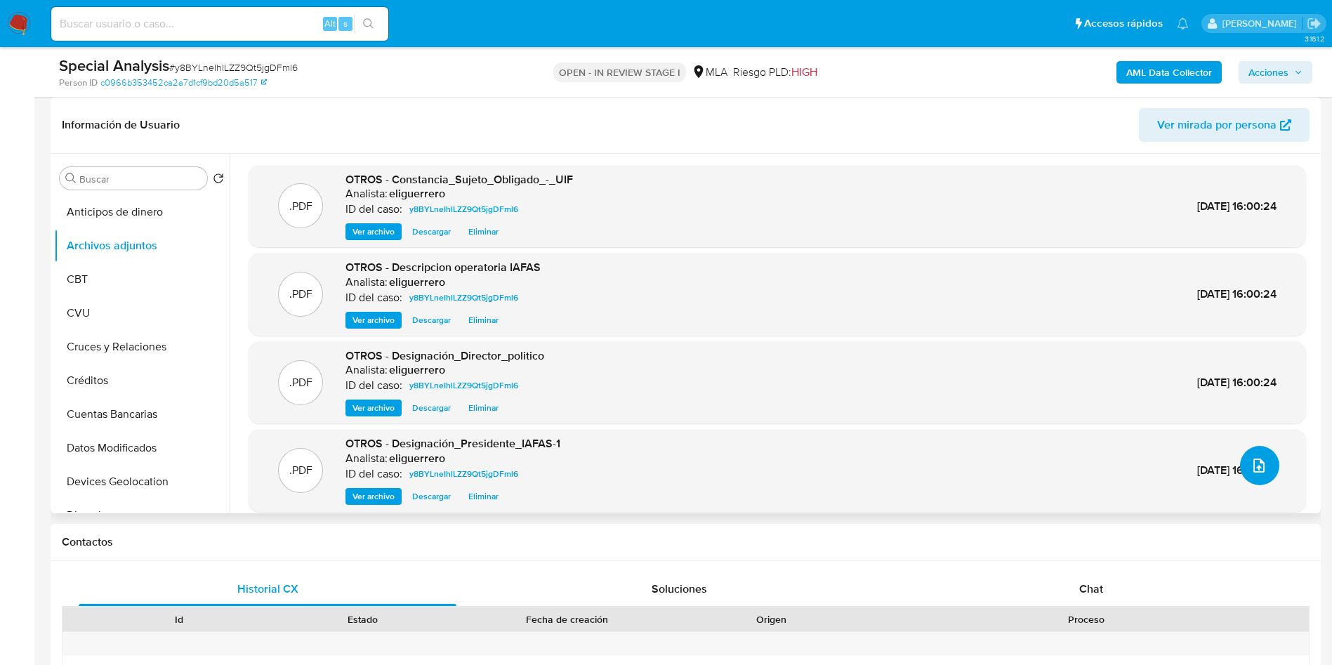
click at [1251, 458] on icon "upload-file" at bounding box center [1259, 465] width 17 height 17
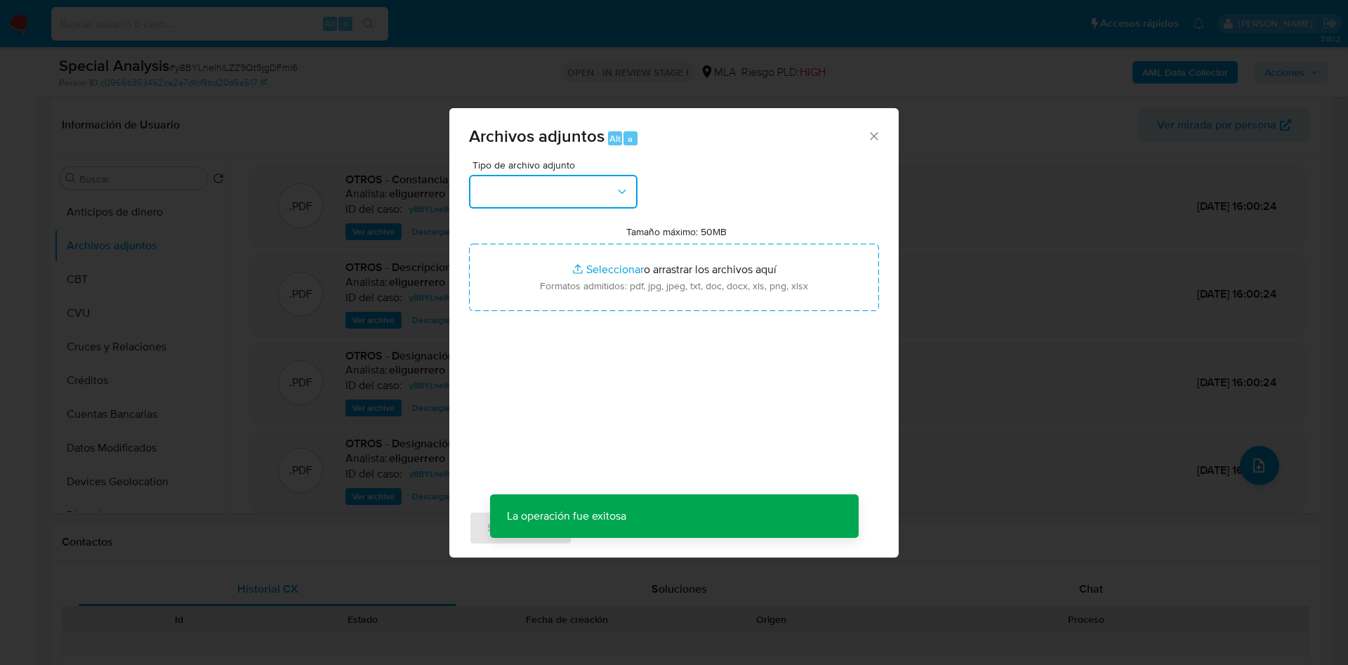
click at [591, 183] on button "button" at bounding box center [553, 192] width 169 height 34
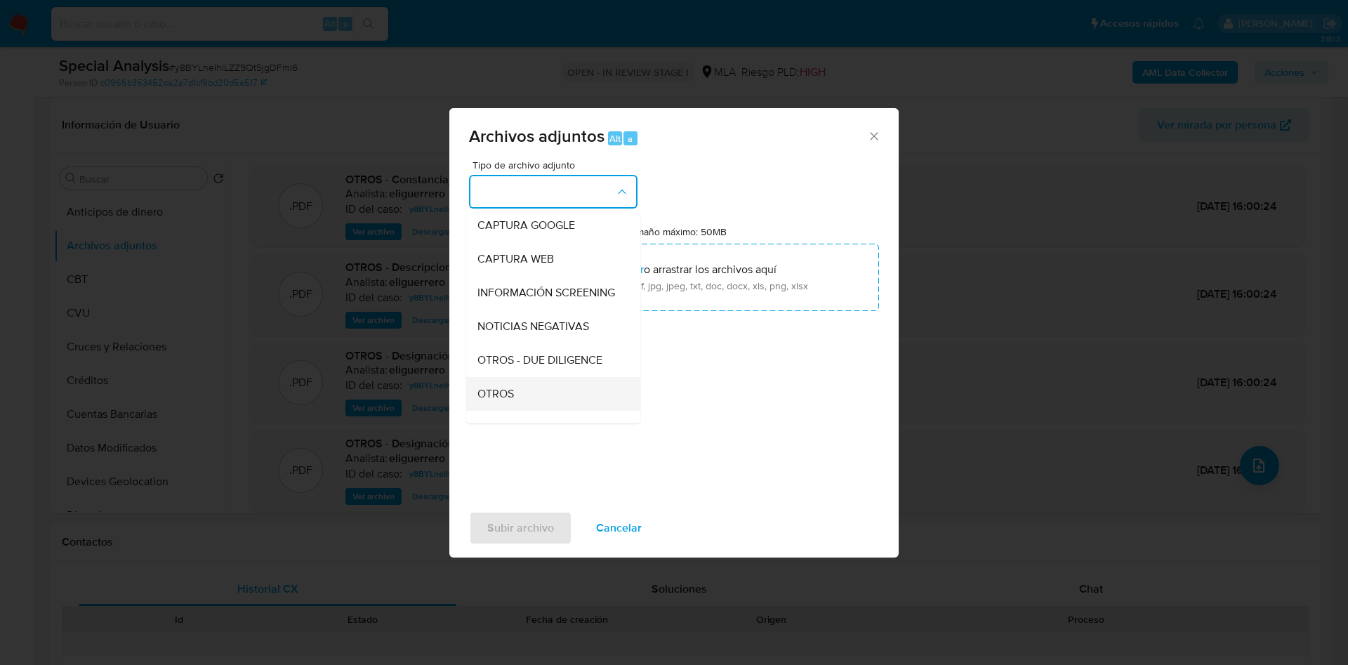
click at [536, 405] on div "OTROS" at bounding box center [549, 394] width 143 height 34
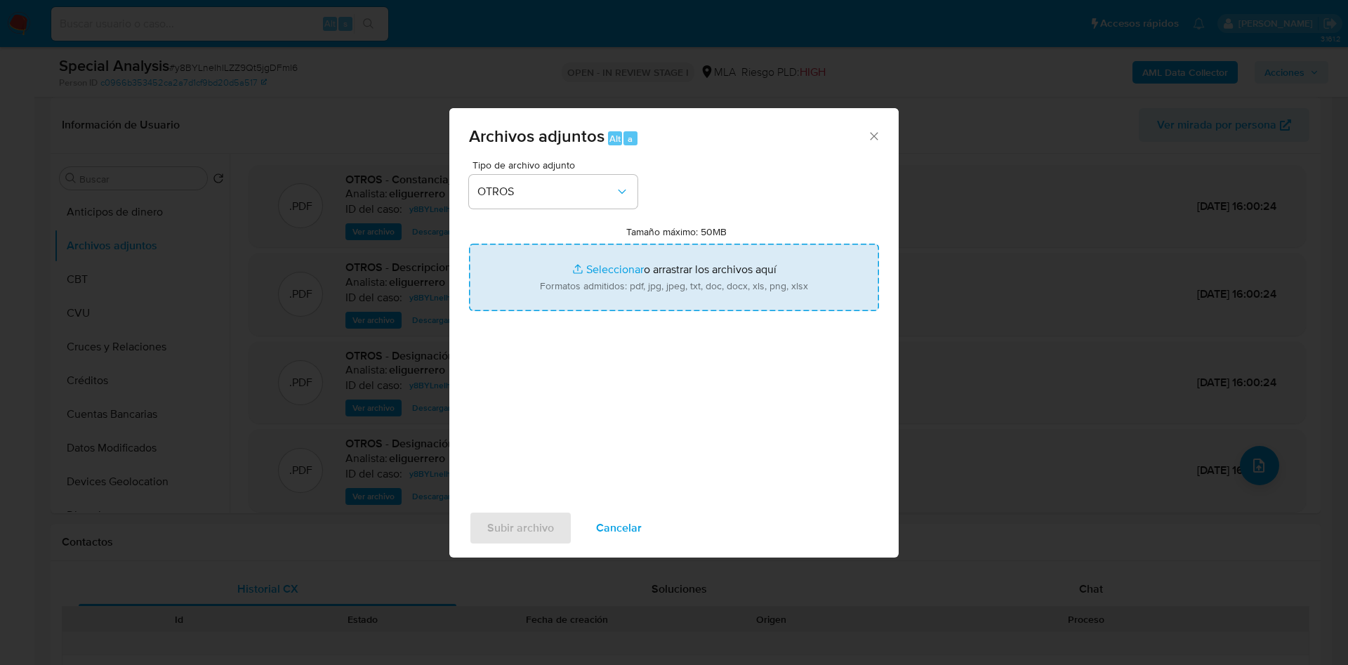
click at [608, 261] on input "Tamaño máximo: 50MB Seleccionar archivos" at bounding box center [674, 277] width 410 height 67
type input "C:\fakepath\LEY_CREACIÓN_DE_IAFAS.pdf"
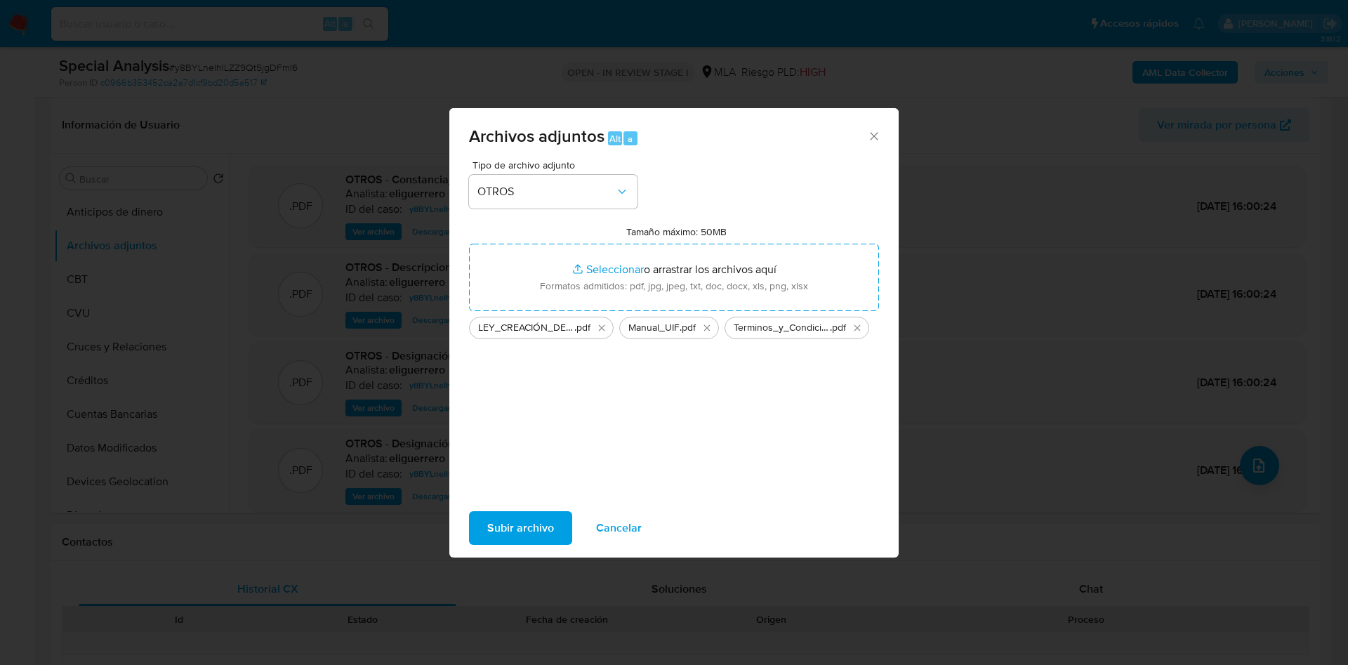
click at [525, 527] on span "Subir archivo" at bounding box center [520, 528] width 67 height 31
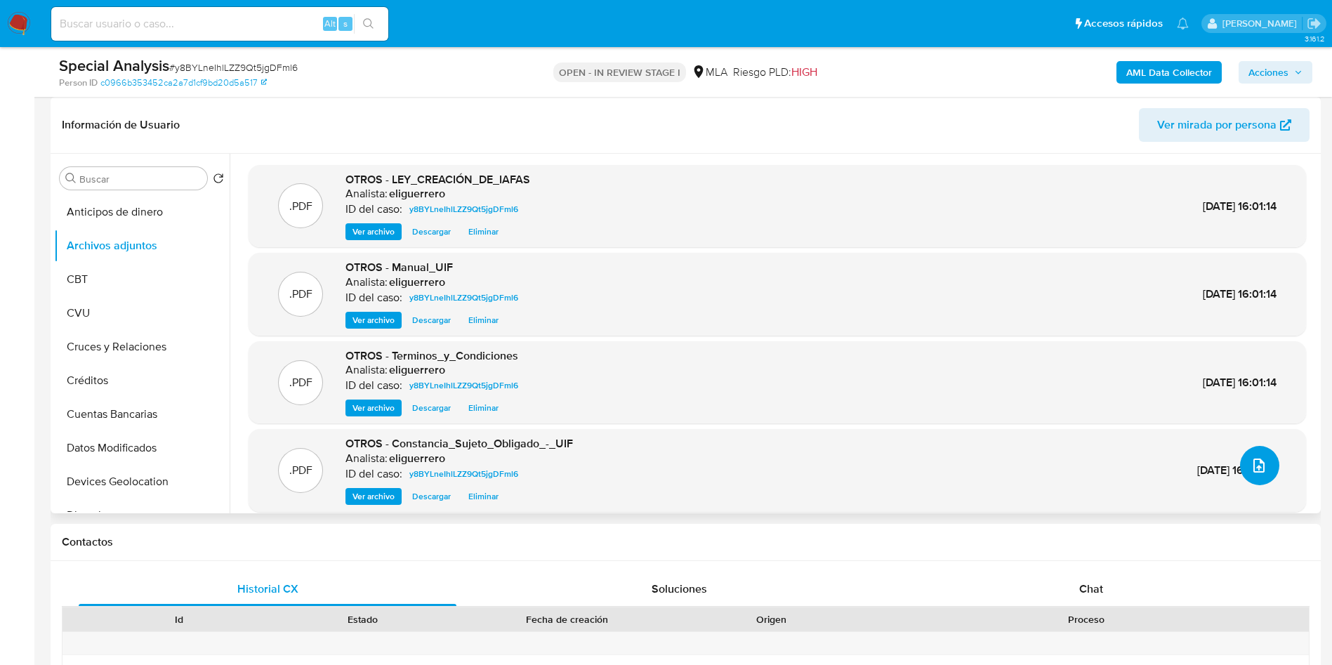
click at [1265, 466] on button "upload-file" at bounding box center [1259, 465] width 39 height 39
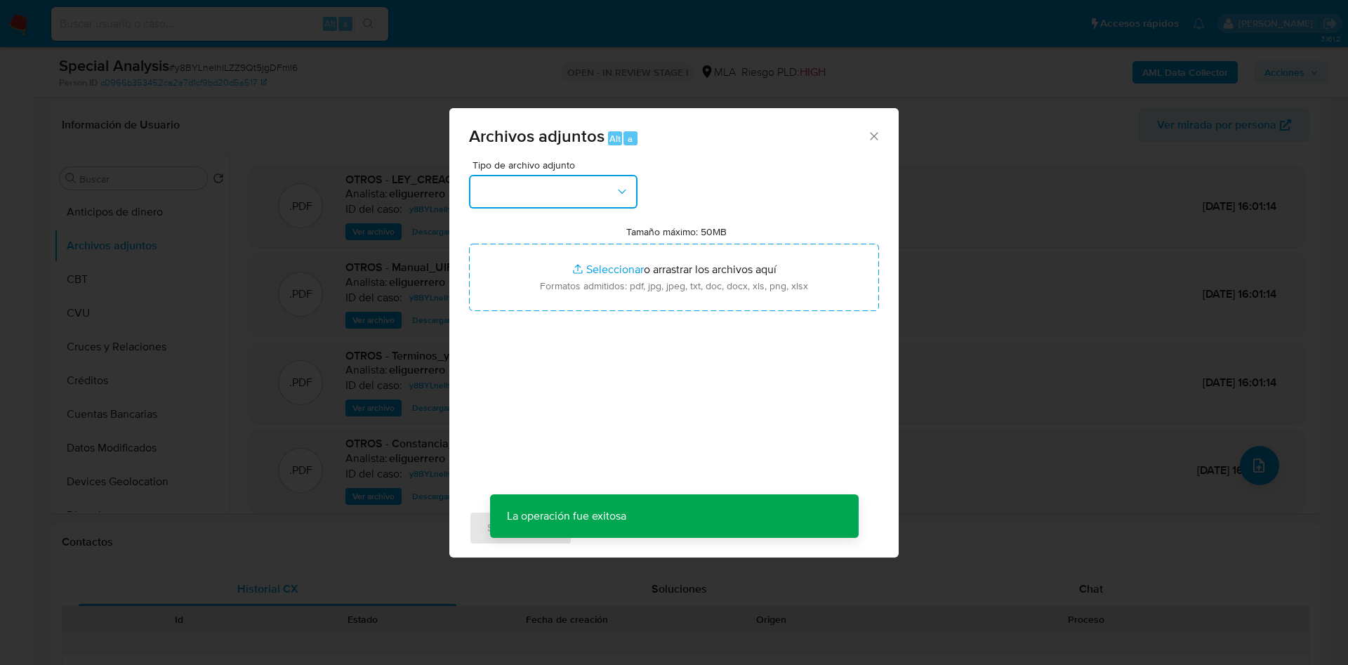
click at [598, 185] on button "button" at bounding box center [553, 192] width 169 height 34
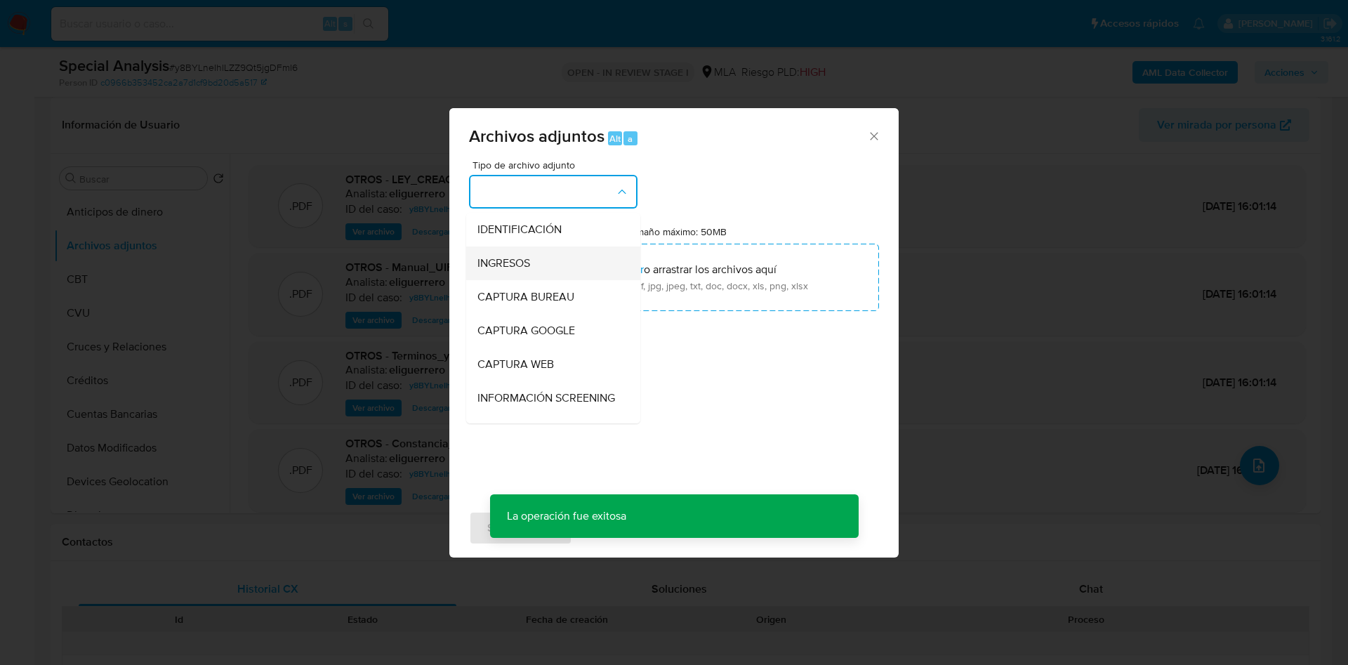
click at [527, 257] on span "INGRESOS" at bounding box center [504, 263] width 53 height 14
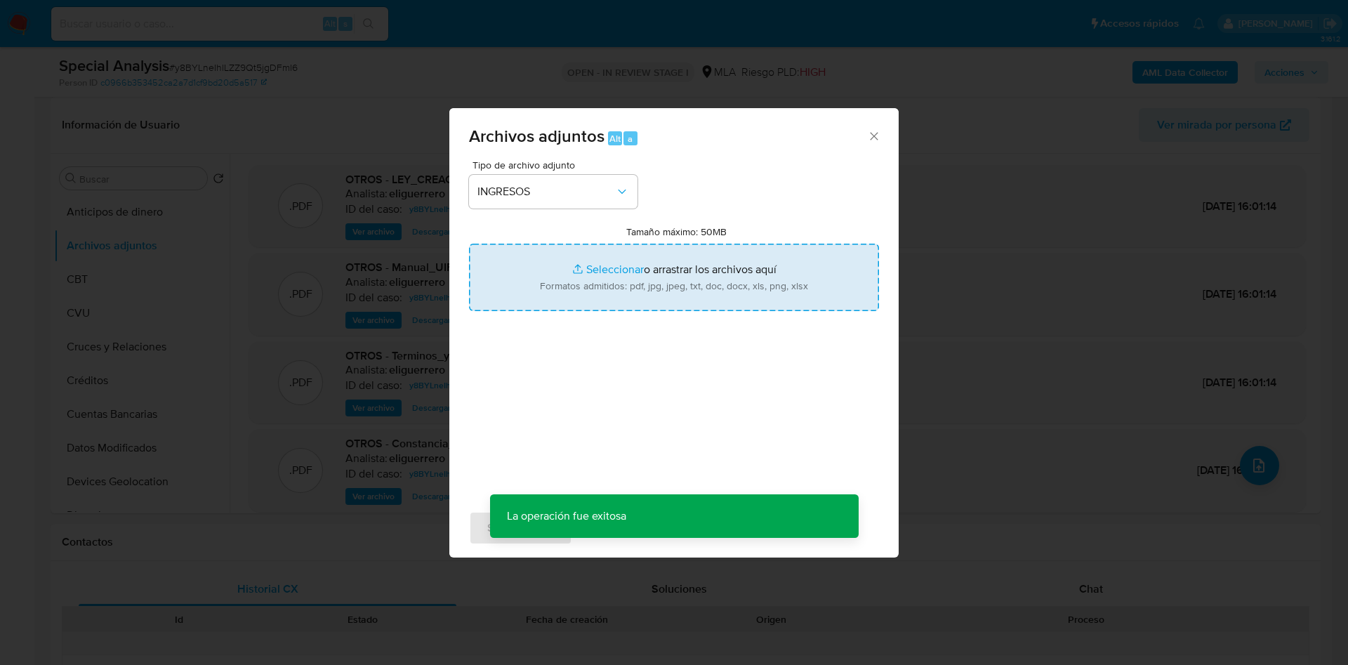
click at [624, 266] on input "Tamaño máximo: 50MB Seleccionar archivos" at bounding box center [674, 277] width 410 height 67
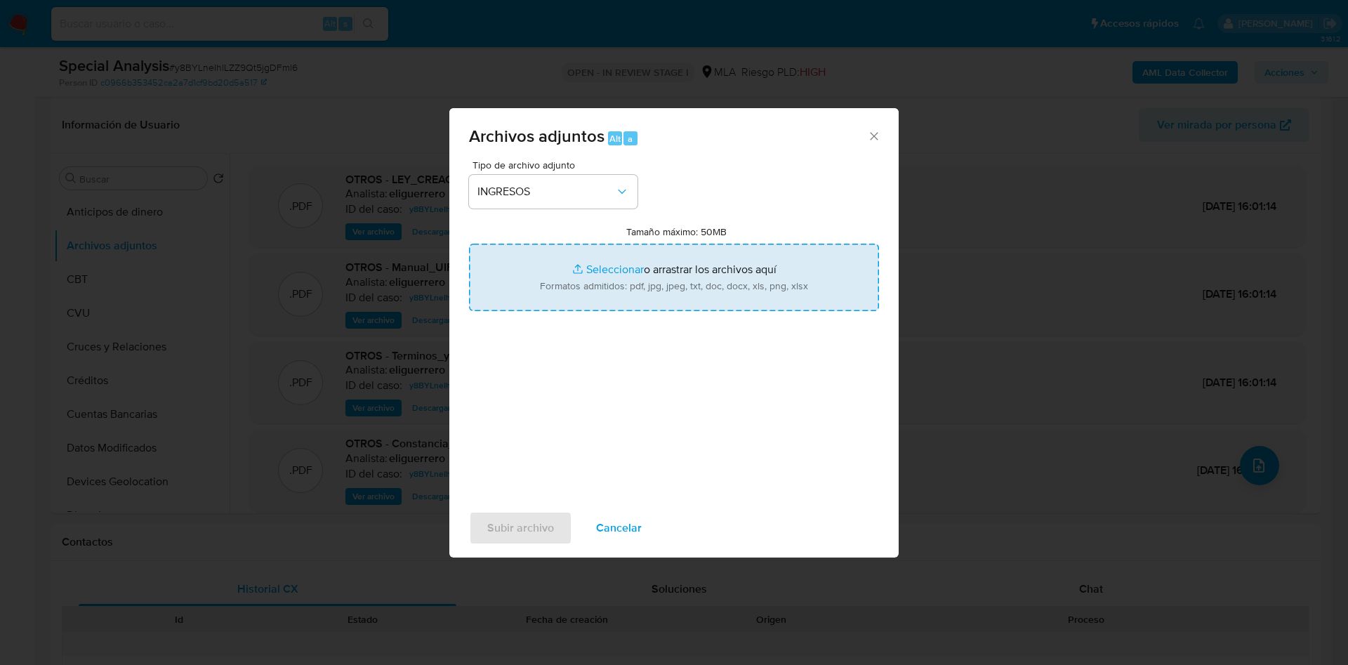
type input "C:\fakepath\EECC-Balance2021-.pdf"
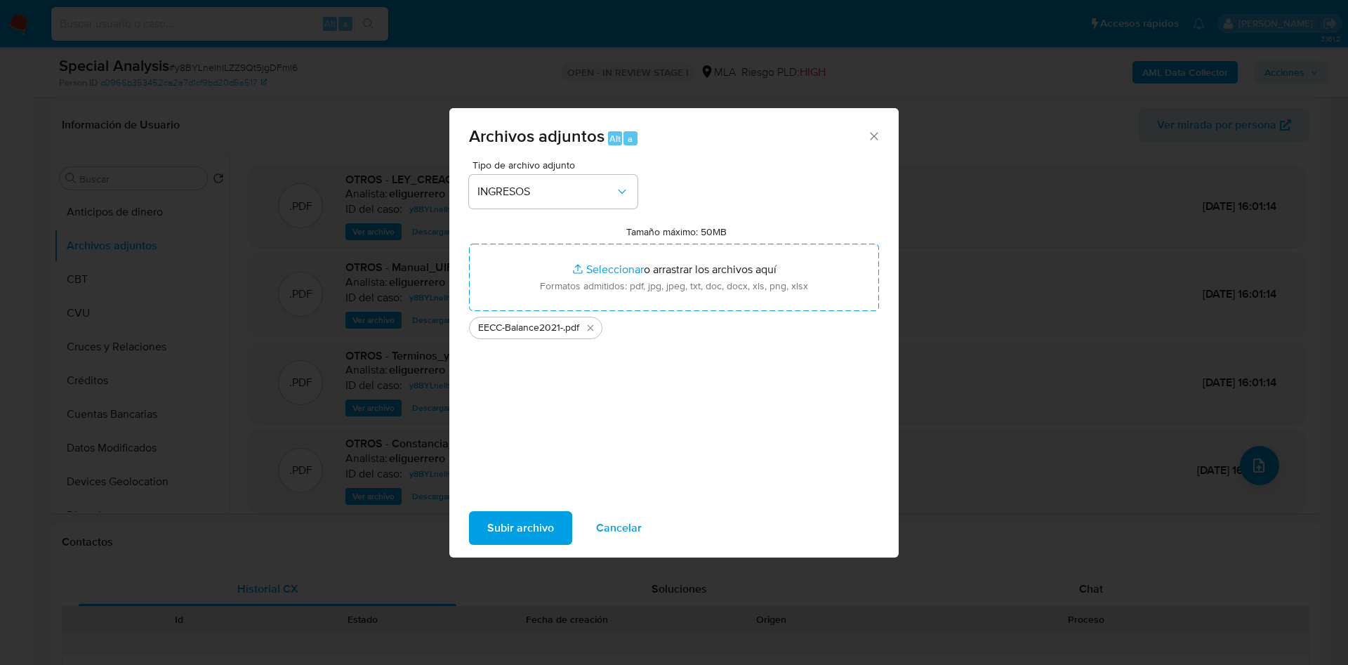
click at [508, 525] on span "Subir archivo" at bounding box center [520, 528] width 67 height 31
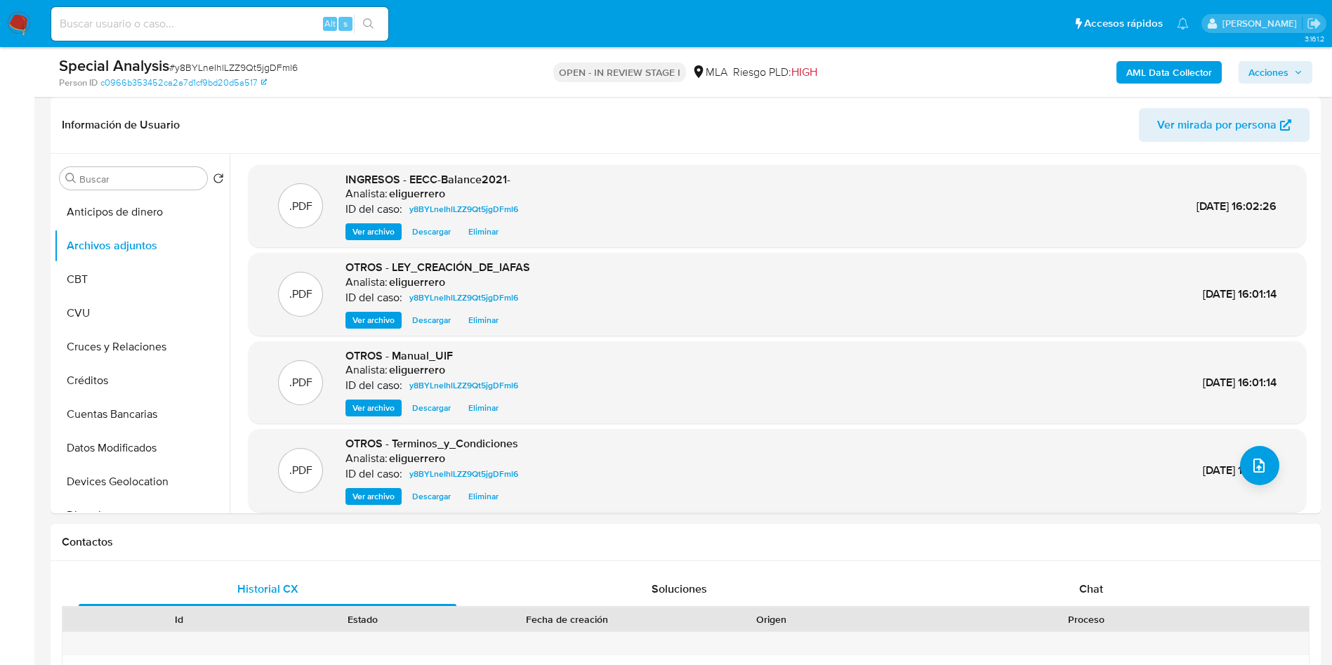
click at [1274, 71] on span "Acciones" at bounding box center [1269, 72] width 40 height 22
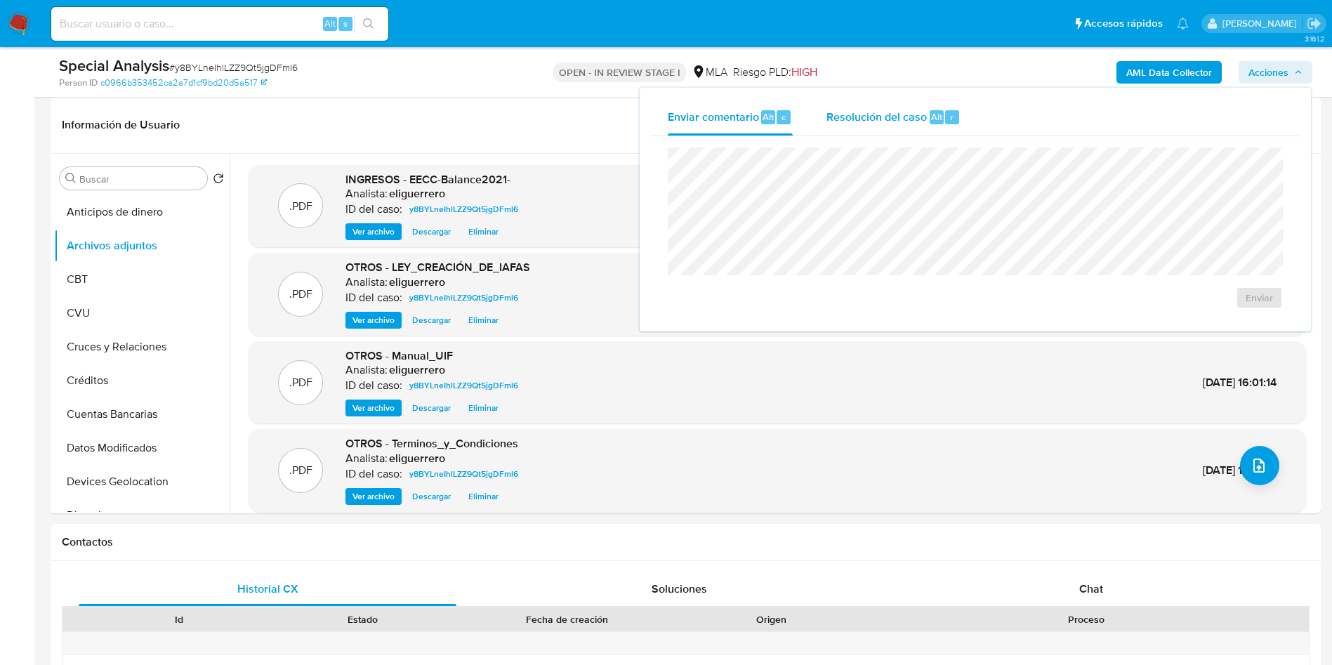
click at [917, 114] on span "Resolución del caso" at bounding box center [877, 116] width 100 height 16
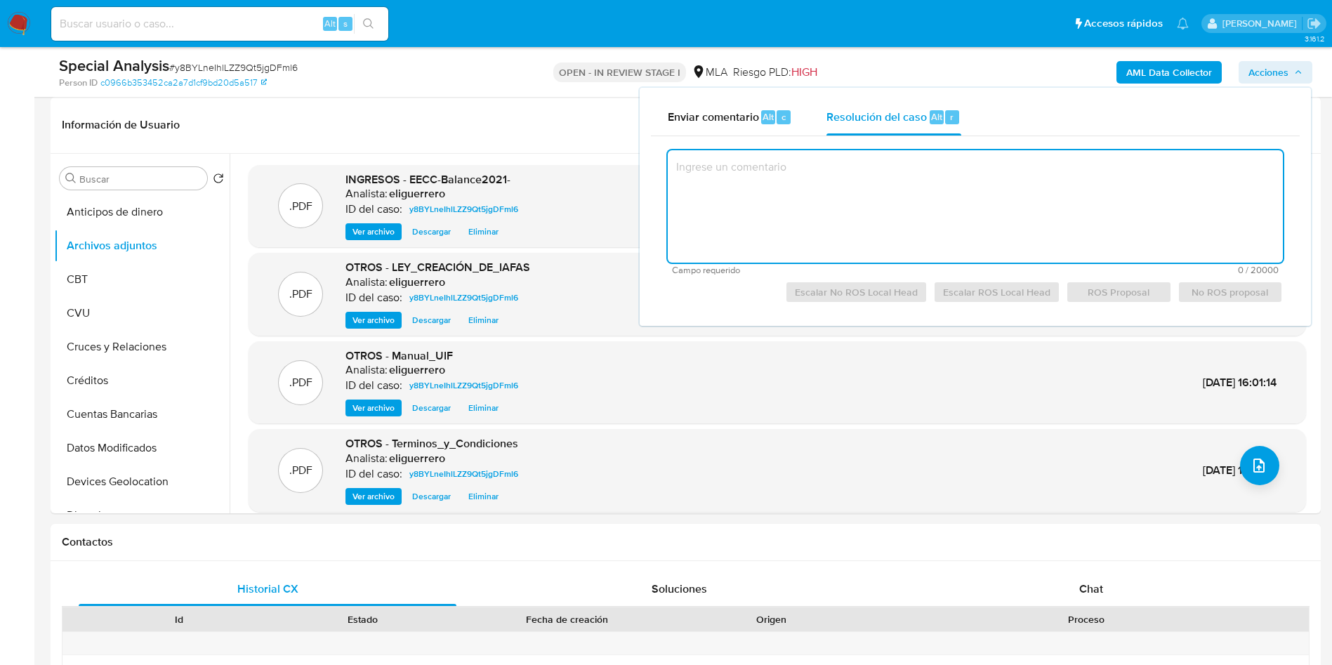
click at [901, 187] on textarea at bounding box center [975, 206] width 615 height 112
type textarea "/"
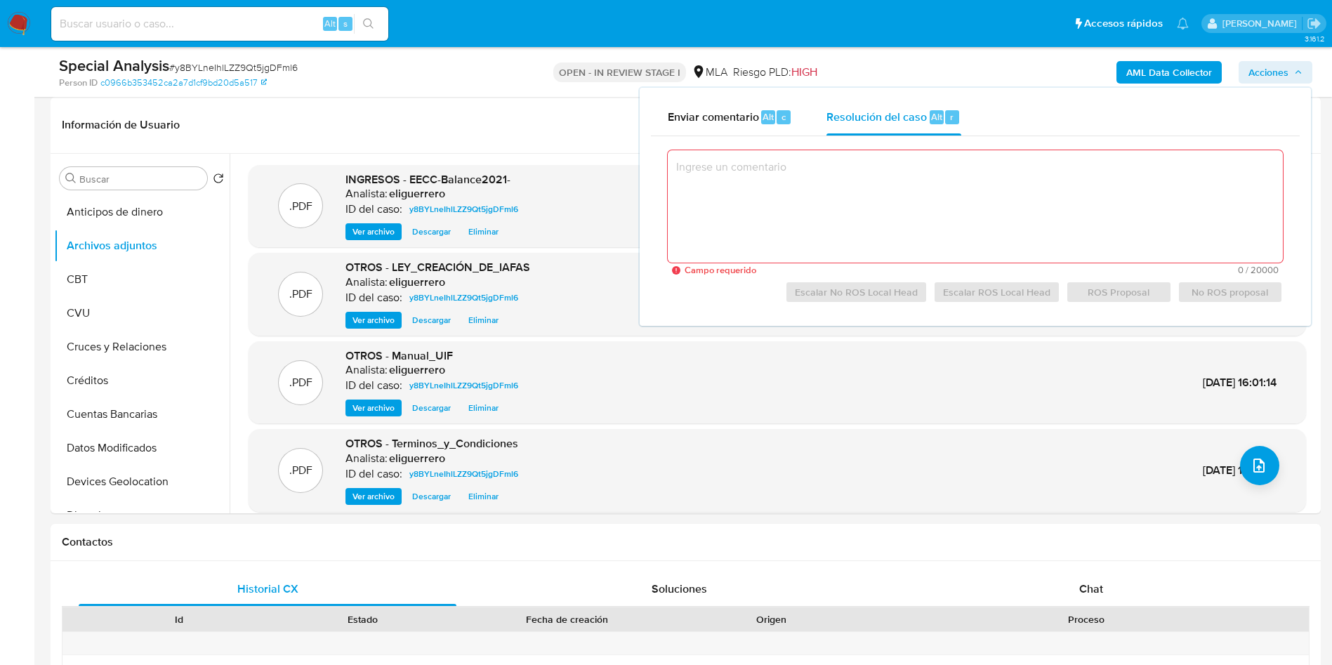
click at [868, 182] on textarea at bounding box center [975, 206] width 615 height 112
paste textarea "Se crea el caso con la finalidad de adjuntar la documentación aportada por el c…"
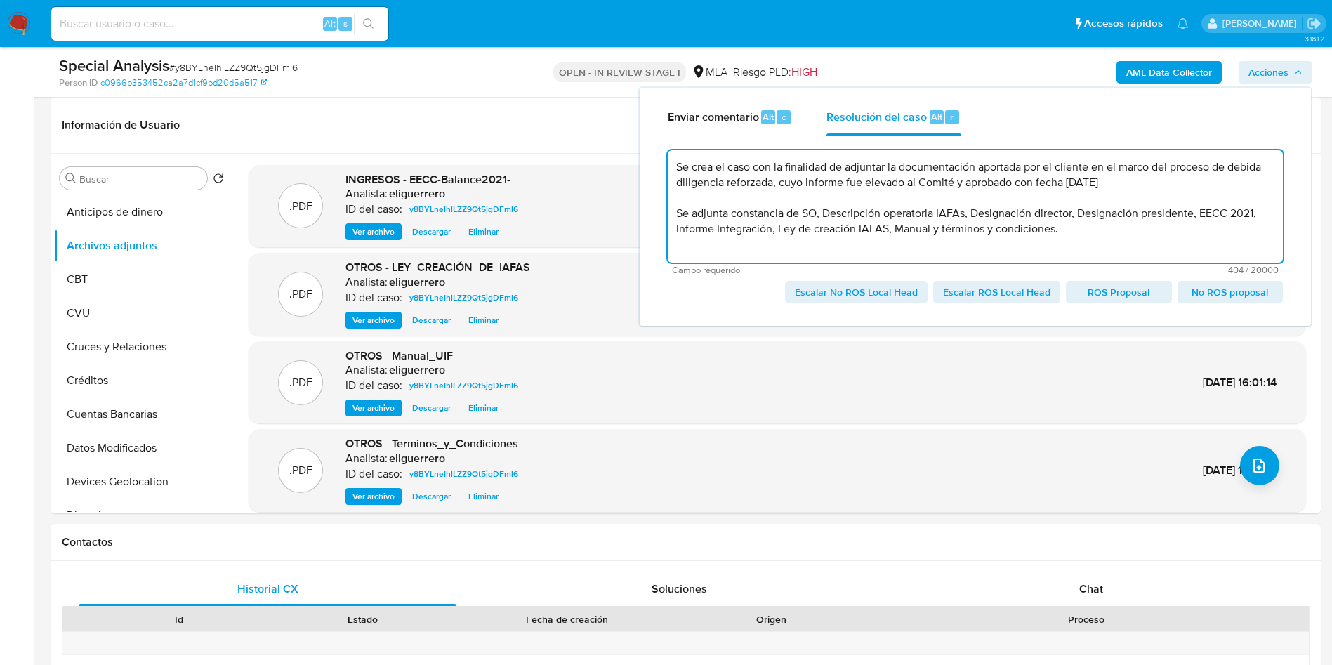
scroll to position [5, 0]
click at [885, 298] on span "Escalar No ROS Local Head" at bounding box center [856, 292] width 123 height 20
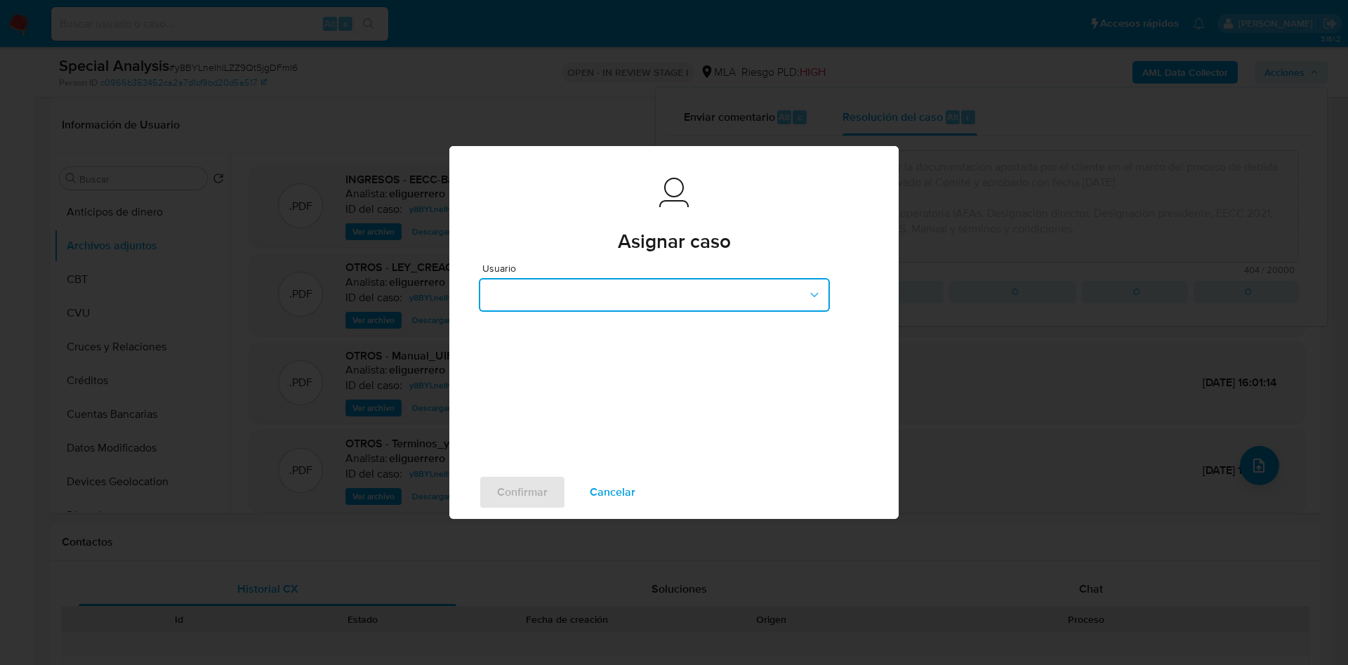
click at [537, 287] on button "button" at bounding box center [654, 295] width 351 height 34
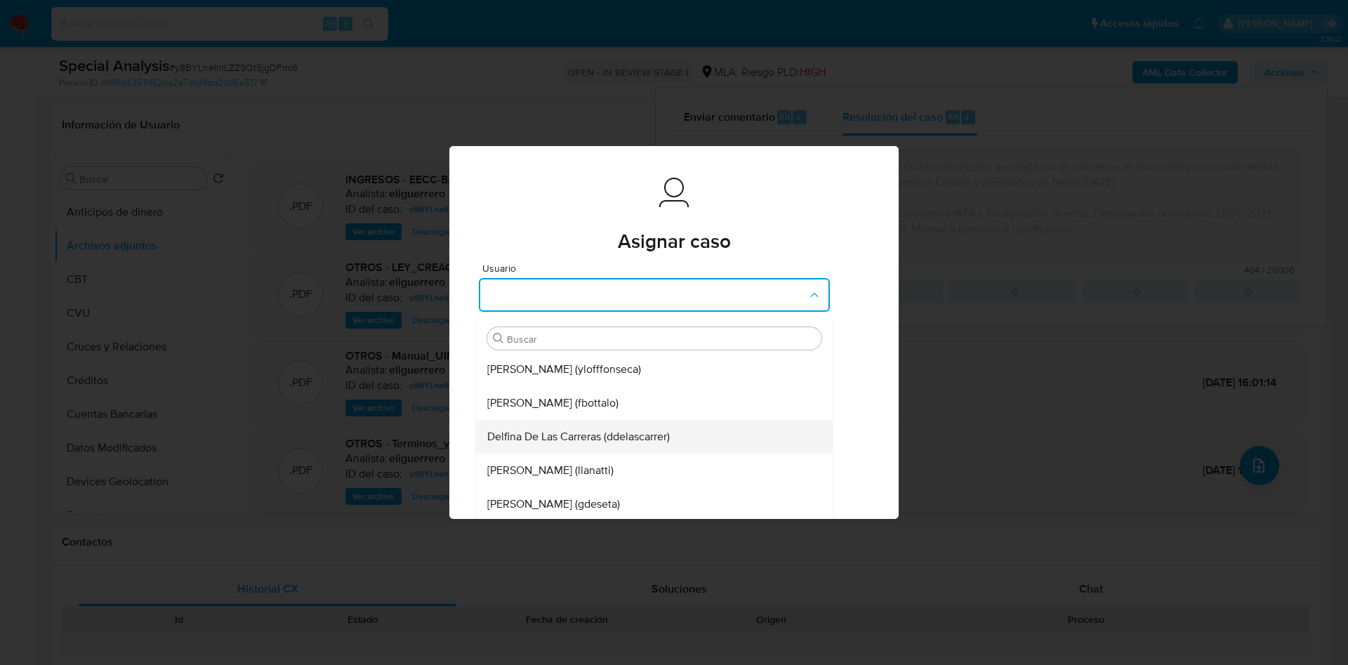
click at [573, 426] on div "Delfina De Las Carreras (ddelascarrer)" at bounding box center [650, 437] width 326 height 34
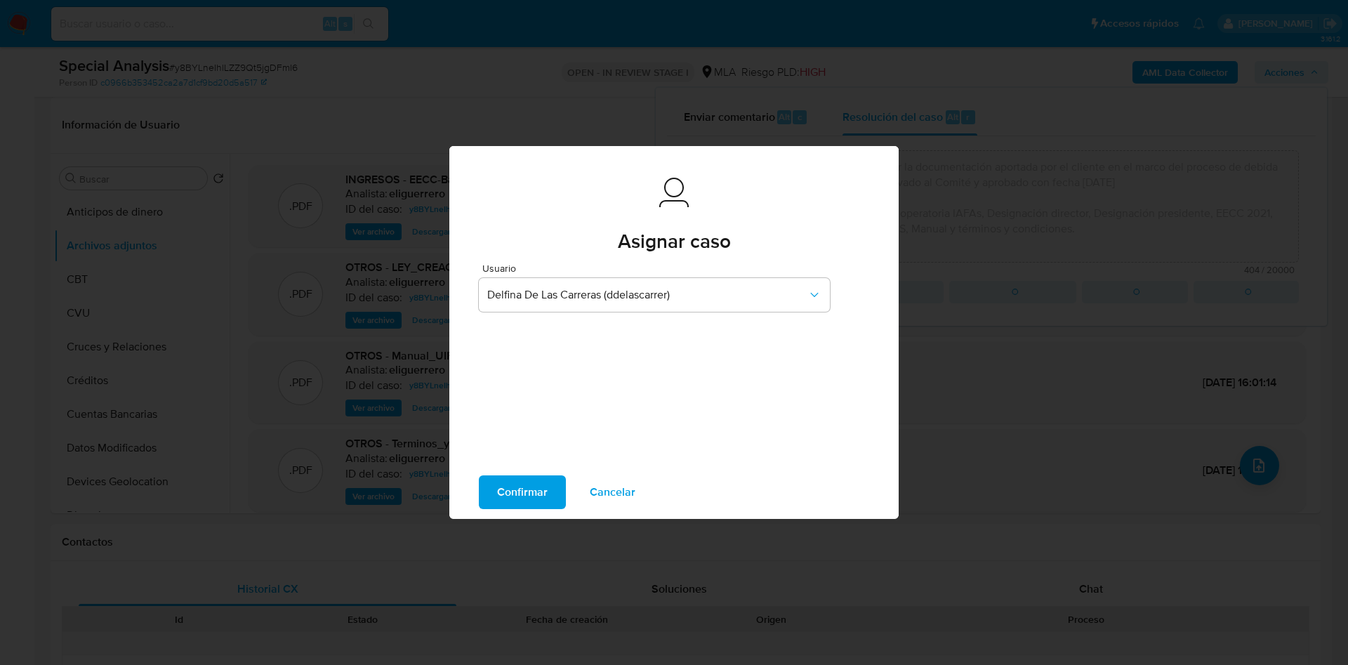
click at [511, 492] on span "Confirmar" at bounding box center [522, 492] width 51 height 31
type textarea "Se crea el caso con la finalidad de adjuntar la documentación aportada por el c…"
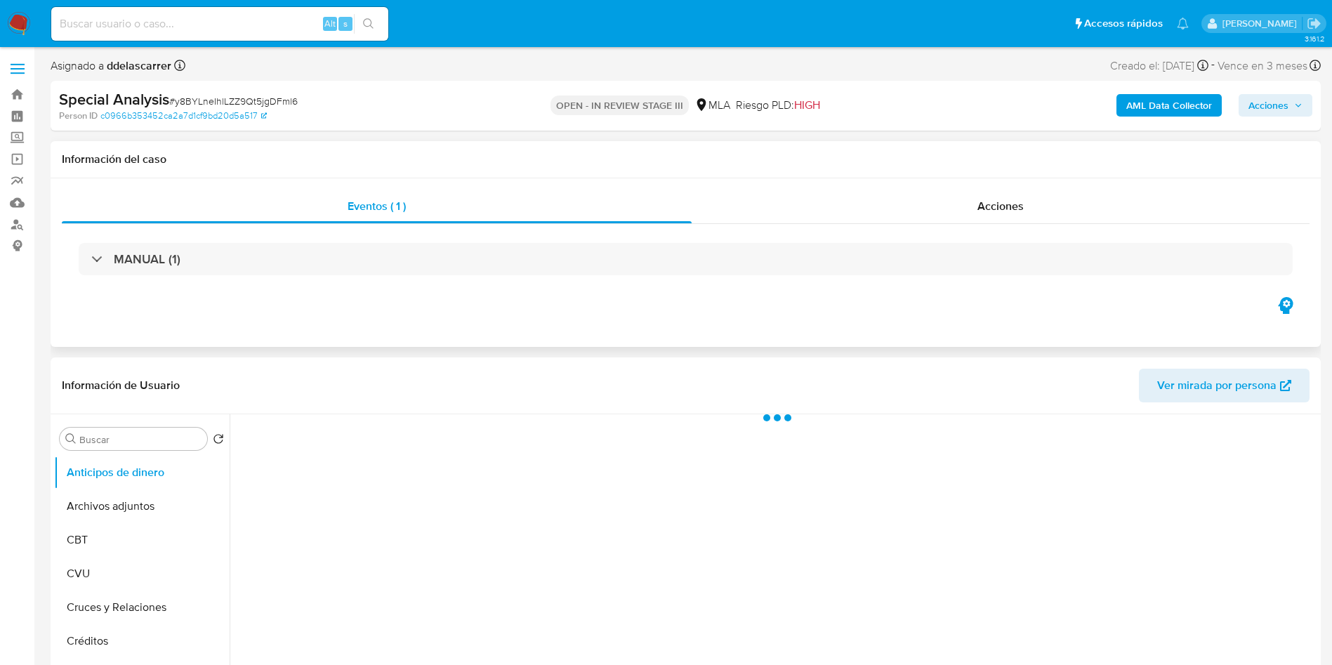
select select "10"
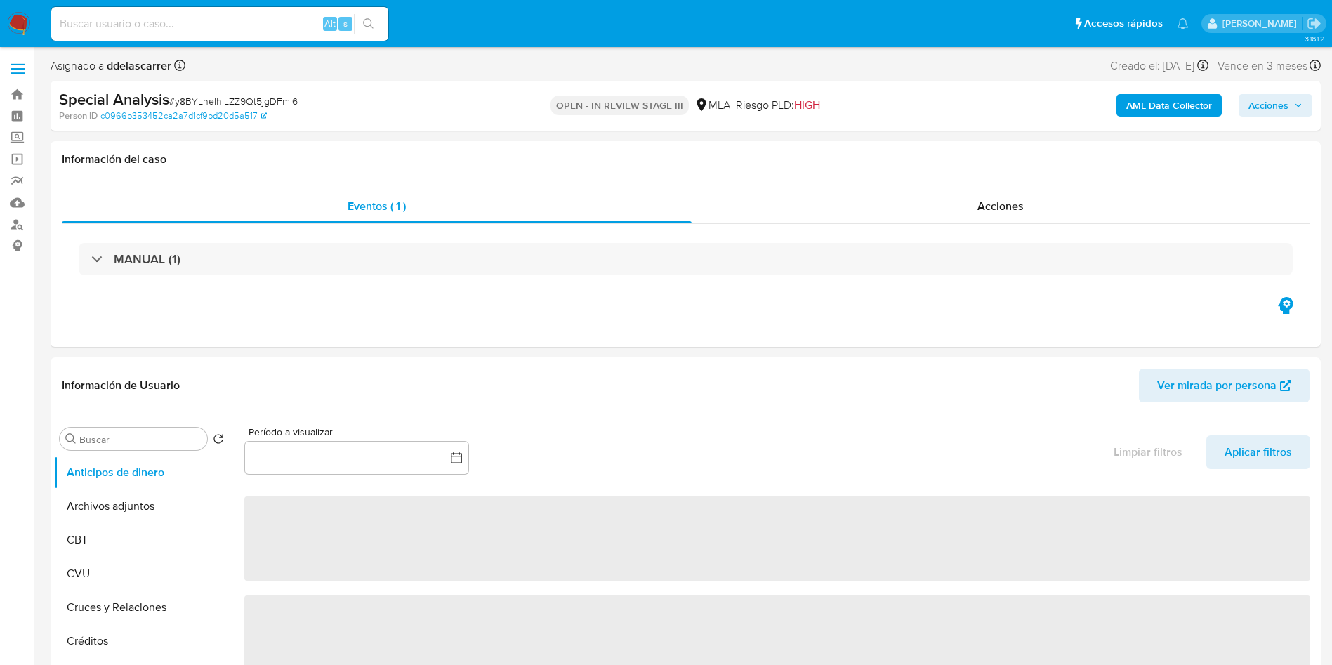
click at [236, 27] on input at bounding box center [219, 24] width 337 height 18
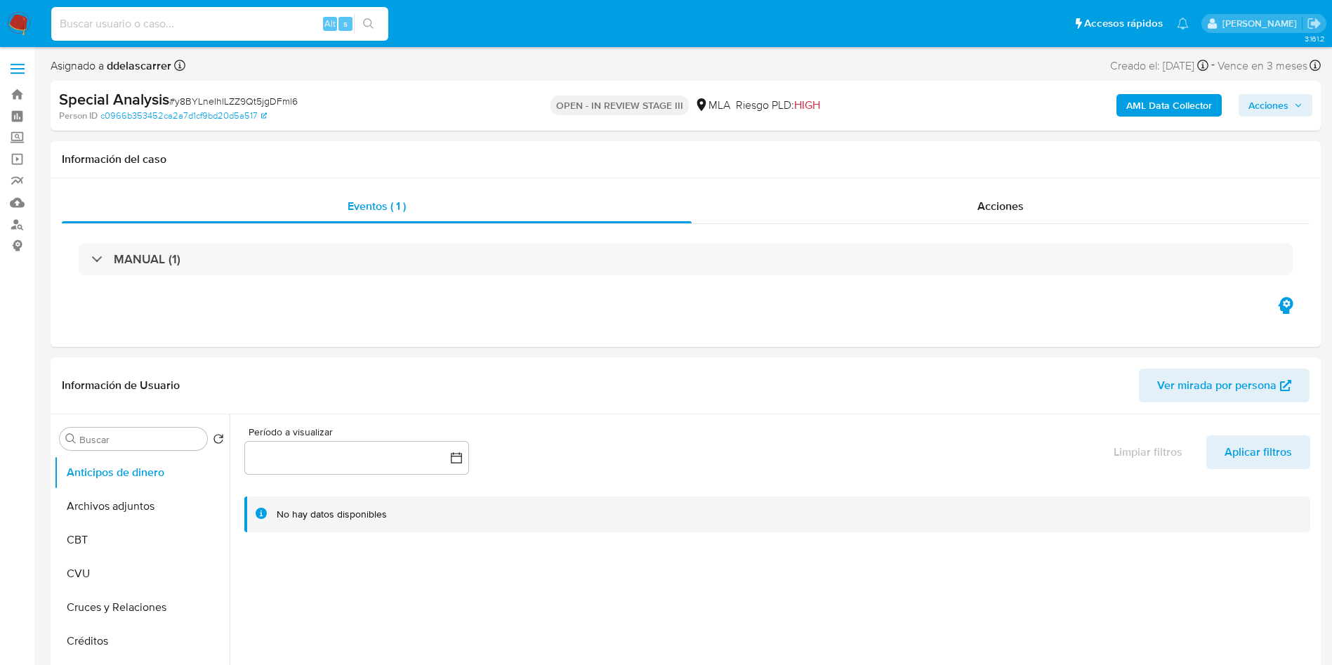
paste input "1185459739"
type input "1185459739"
click at [374, 26] on icon "search-icon" at bounding box center [368, 23] width 11 height 11
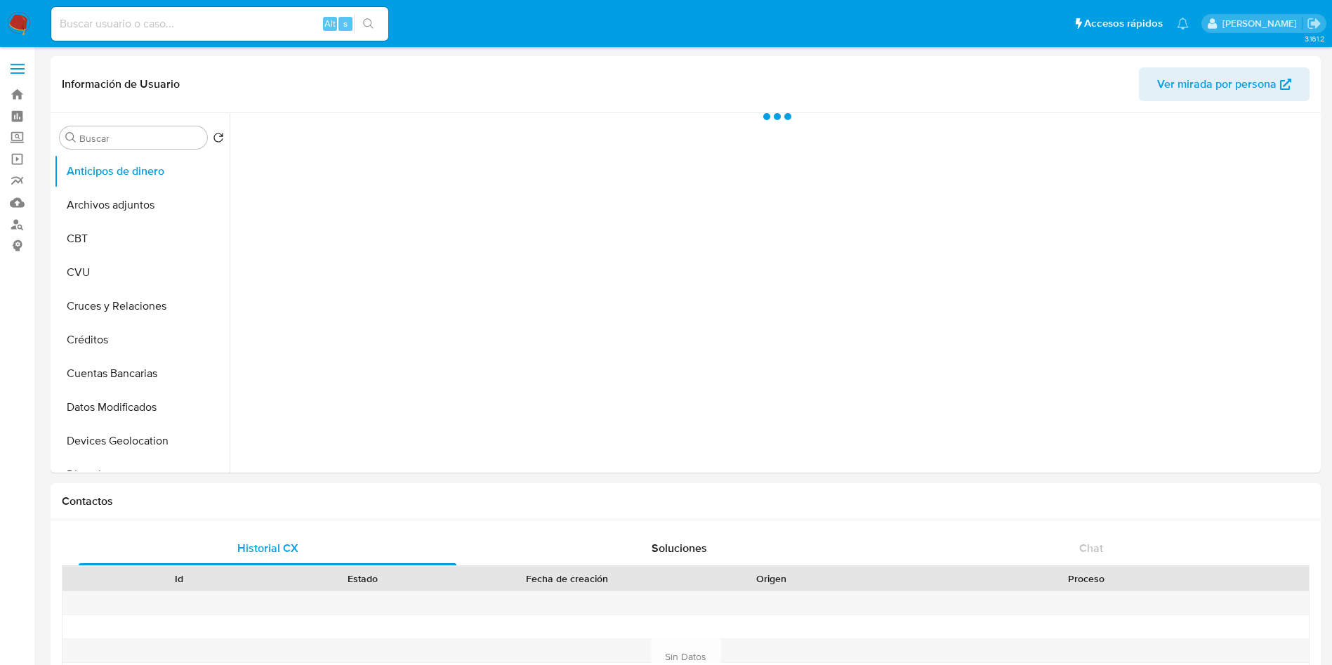
select select "10"
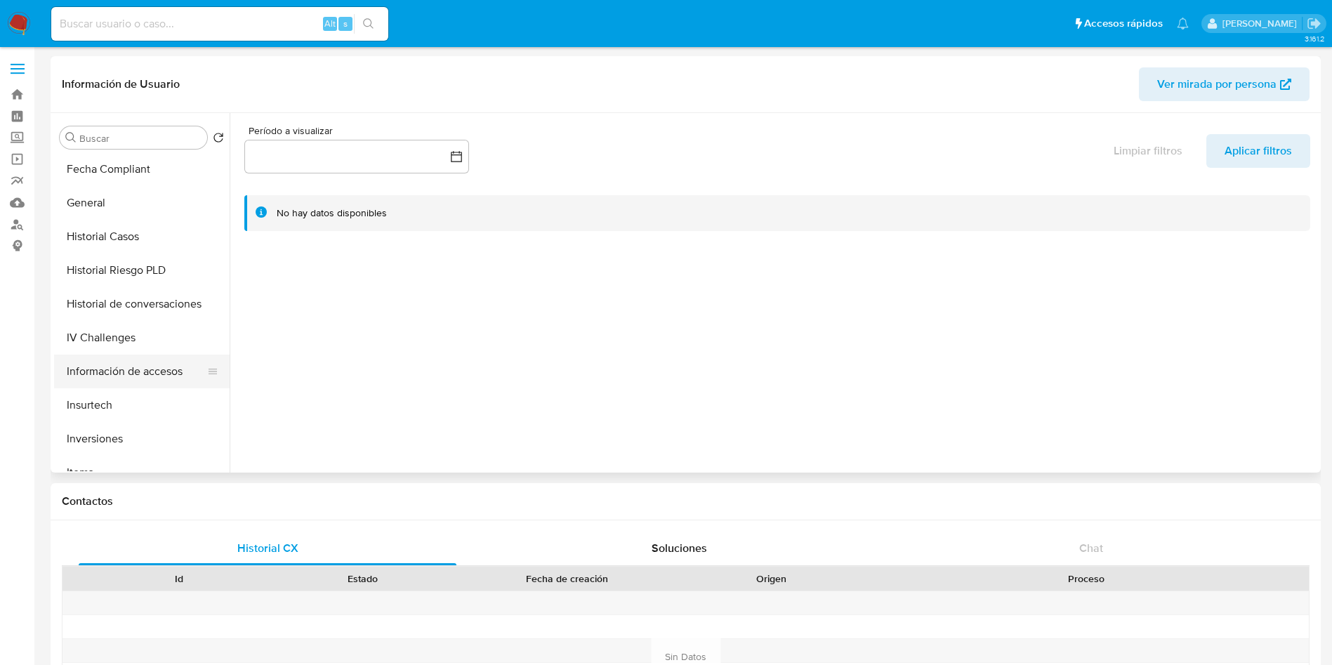
scroll to position [421, 0]
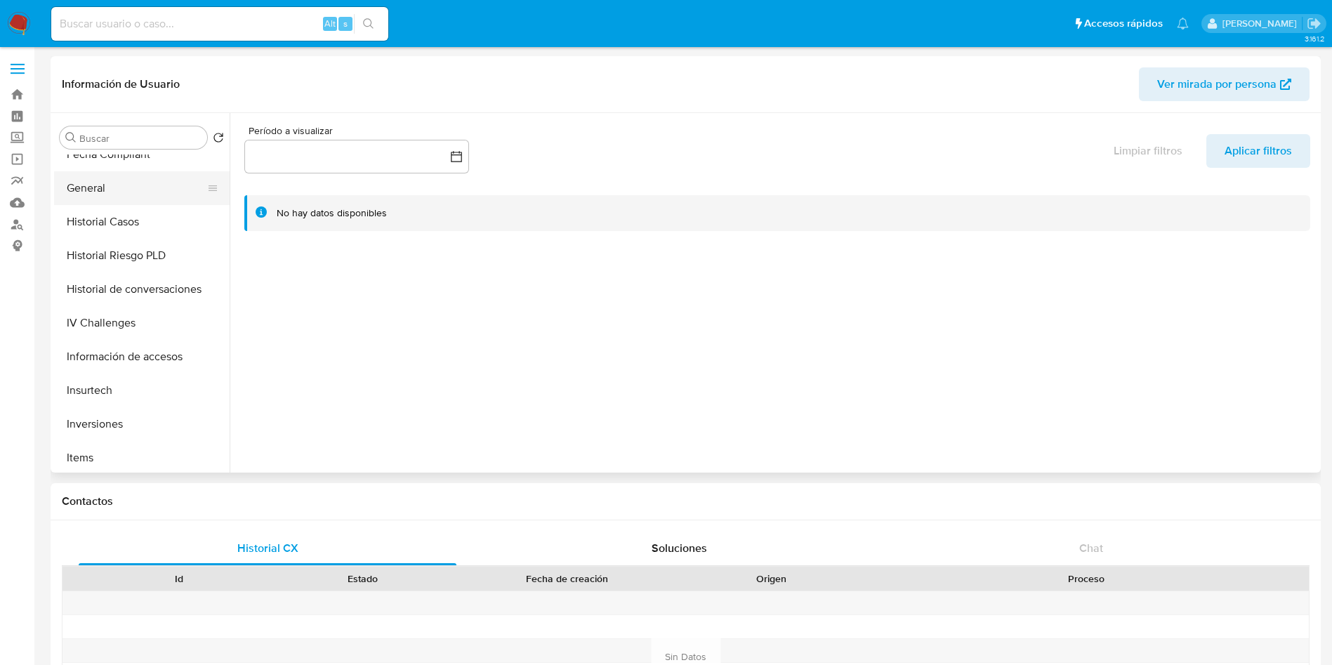
click at [90, 177] on button "General" at bounding box center [136, 188] width 164 height 34
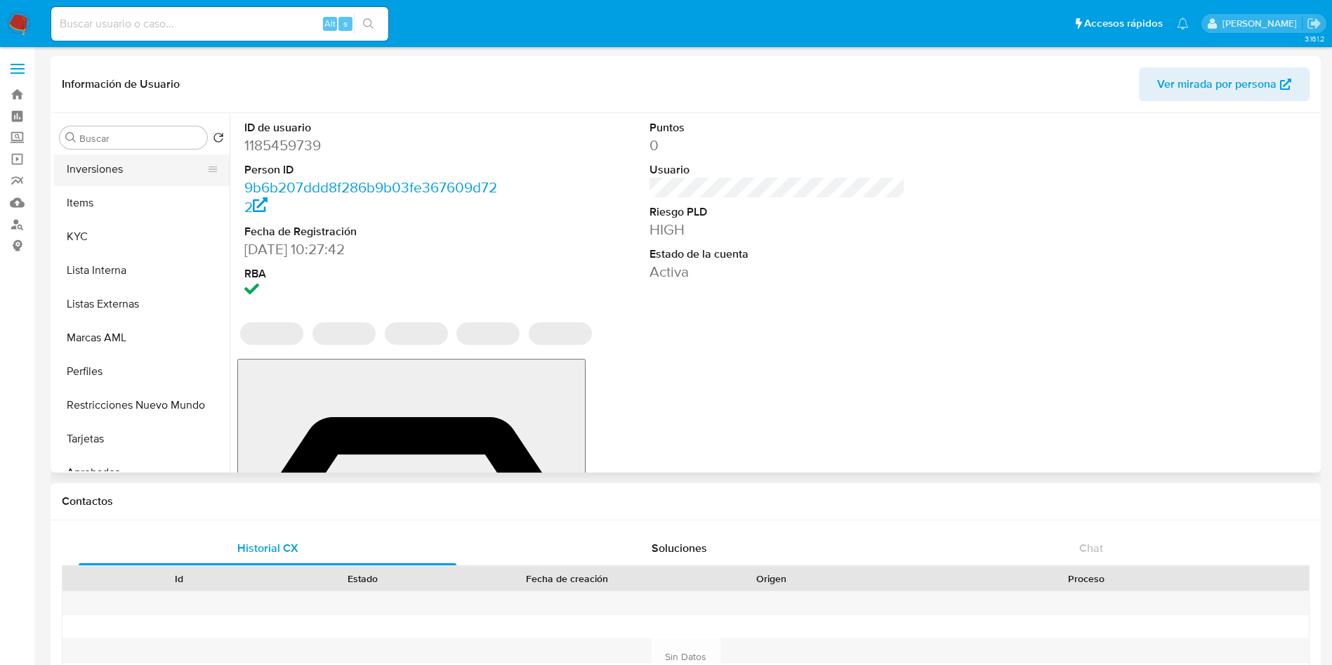
scroll to position [728, 0]
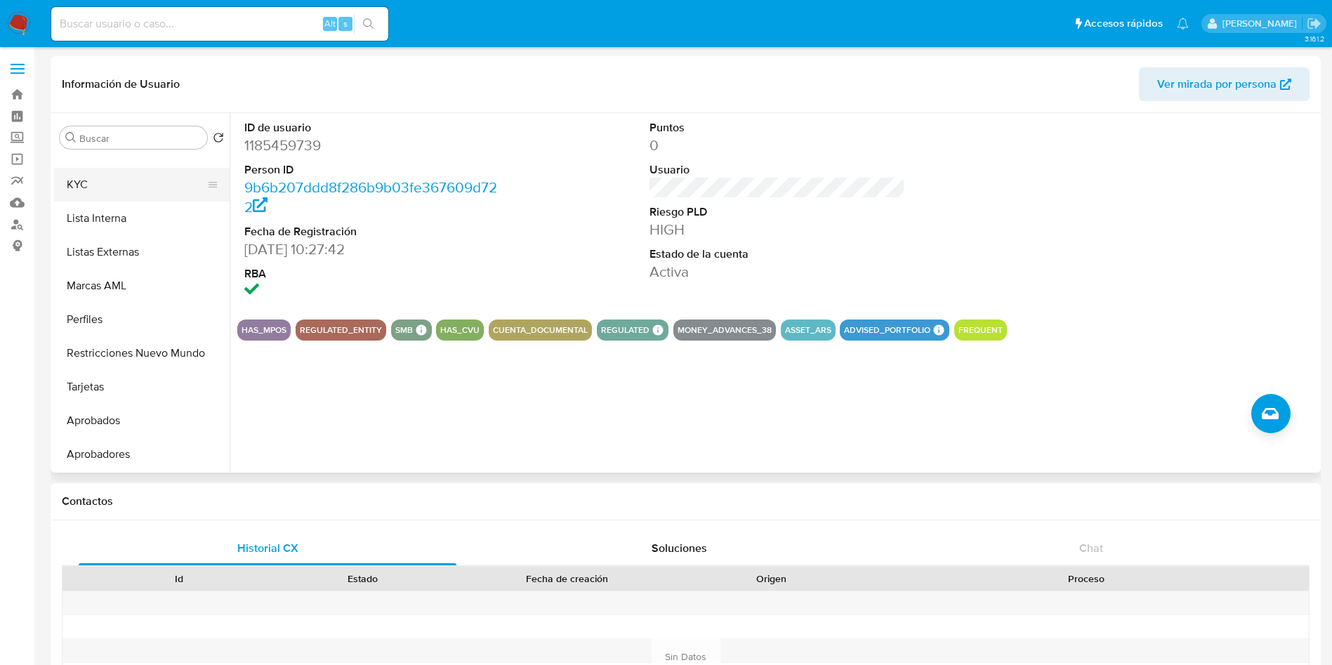
click at [86, 179] on button "KYC" at bounding box center [136, 185] width 164 height 34
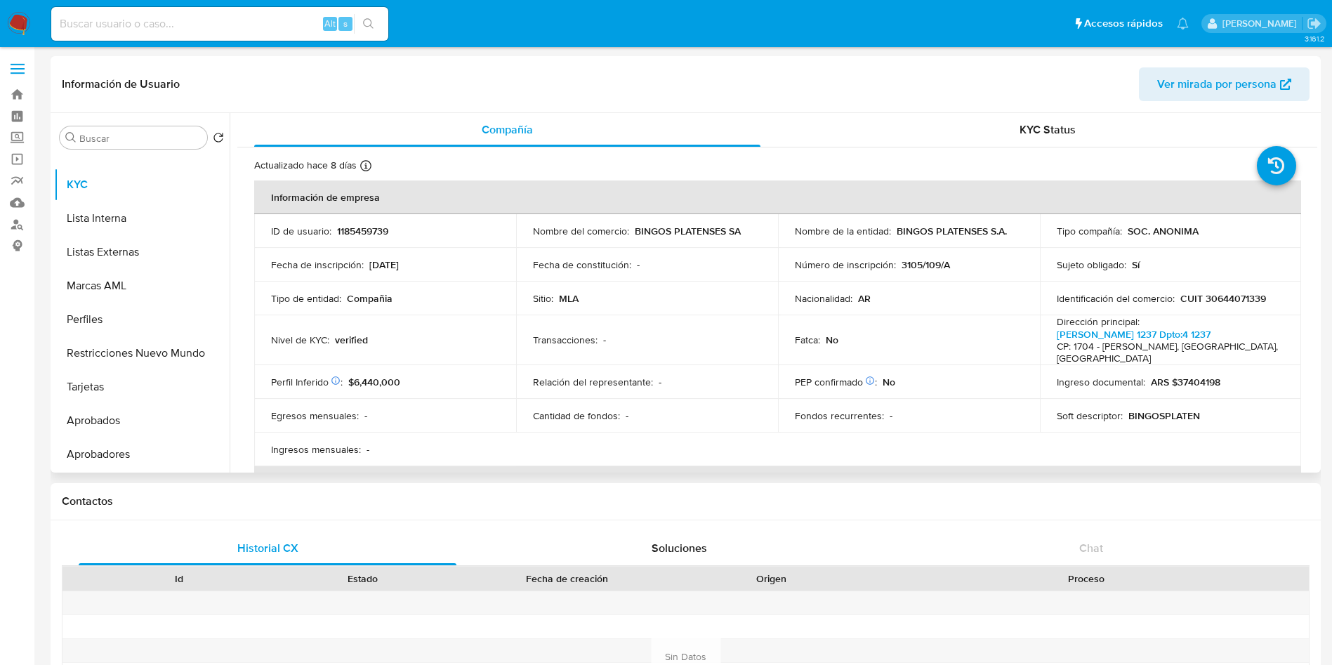
click at [635, 231] on p "BINGOS PLATENSES SA" at bounding box center [688, 231] width 106 height 13
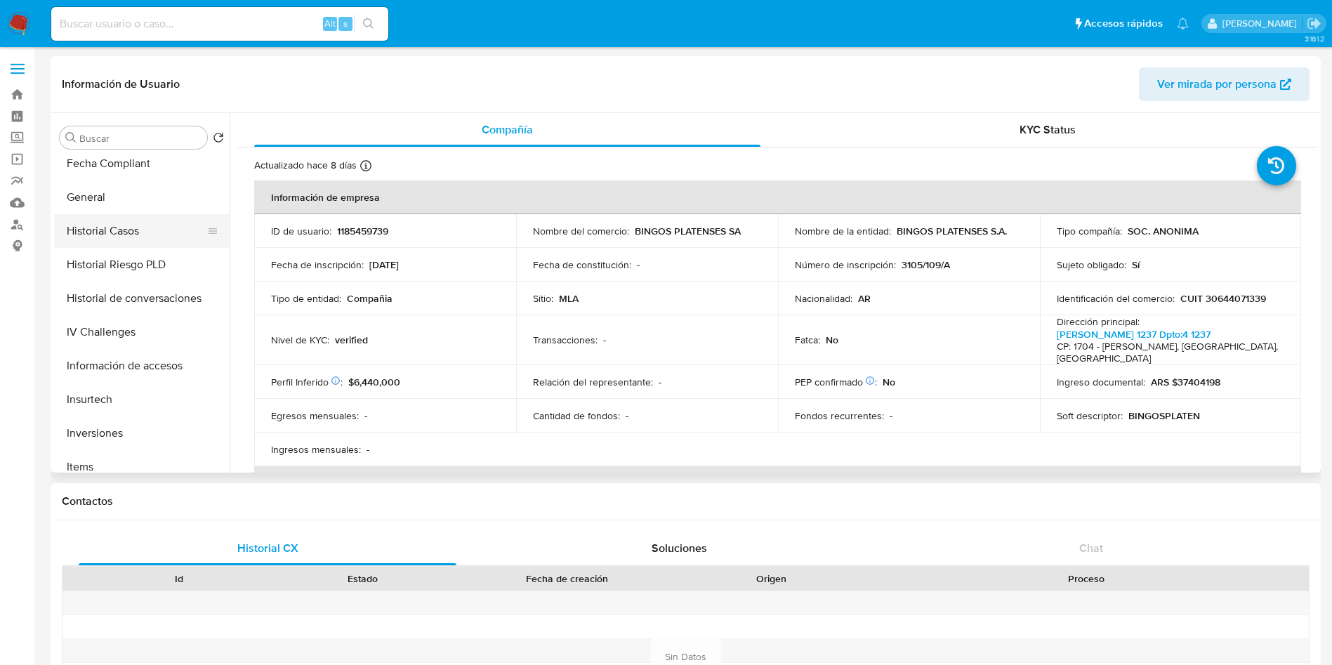
click at [144, 234] on button "Historial Casos" at bounding box center [136, 231] width 164 height 34
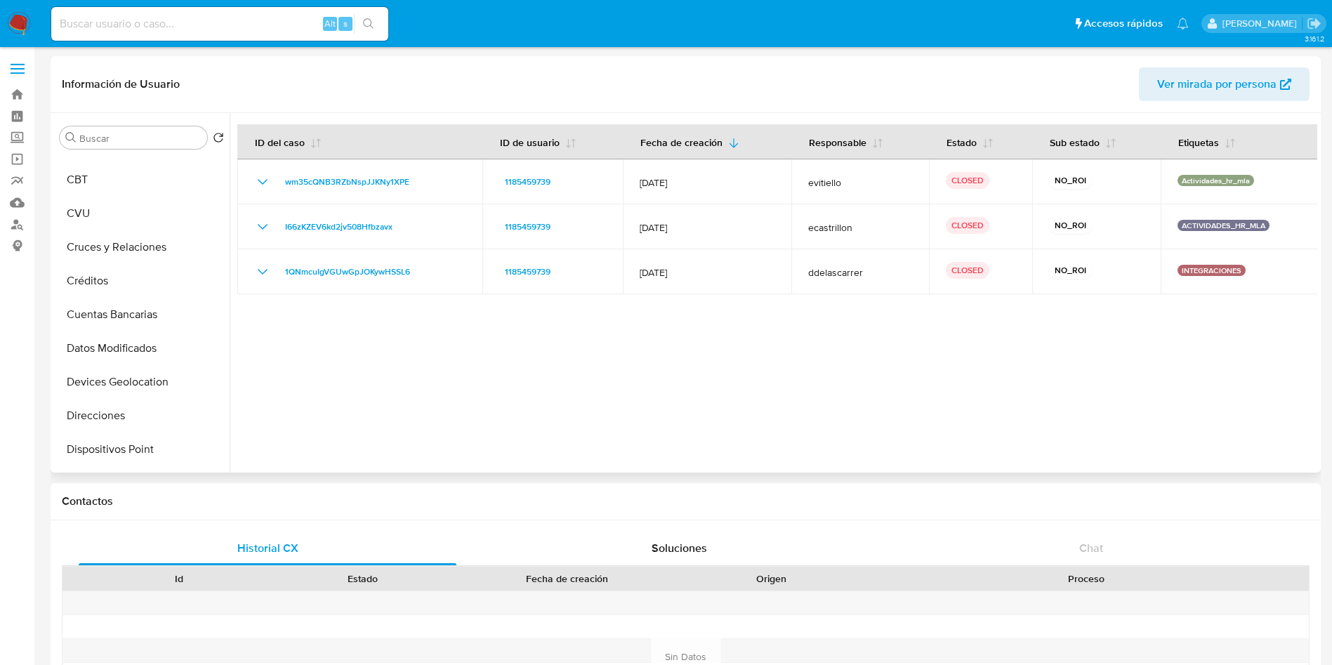
scroll to position [0, 0]
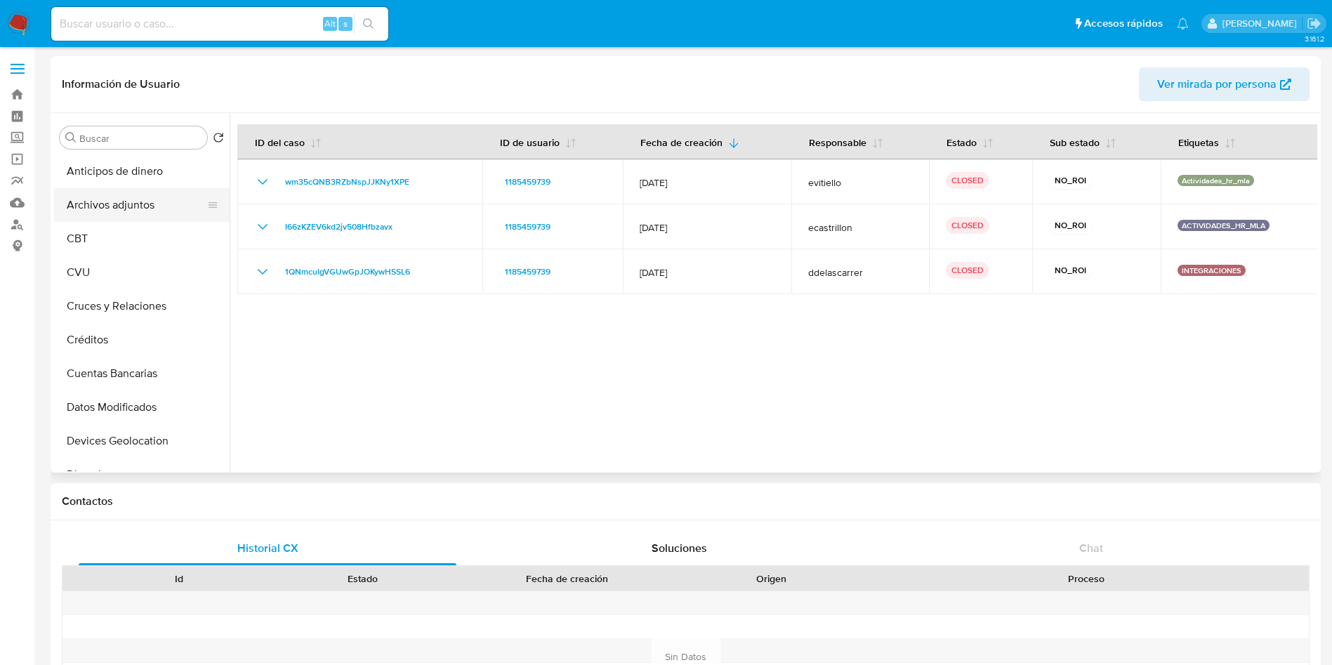
click at [119, 200] on button "Archivos adjuntos" at bounding box center [136, 205] width 164 height 34
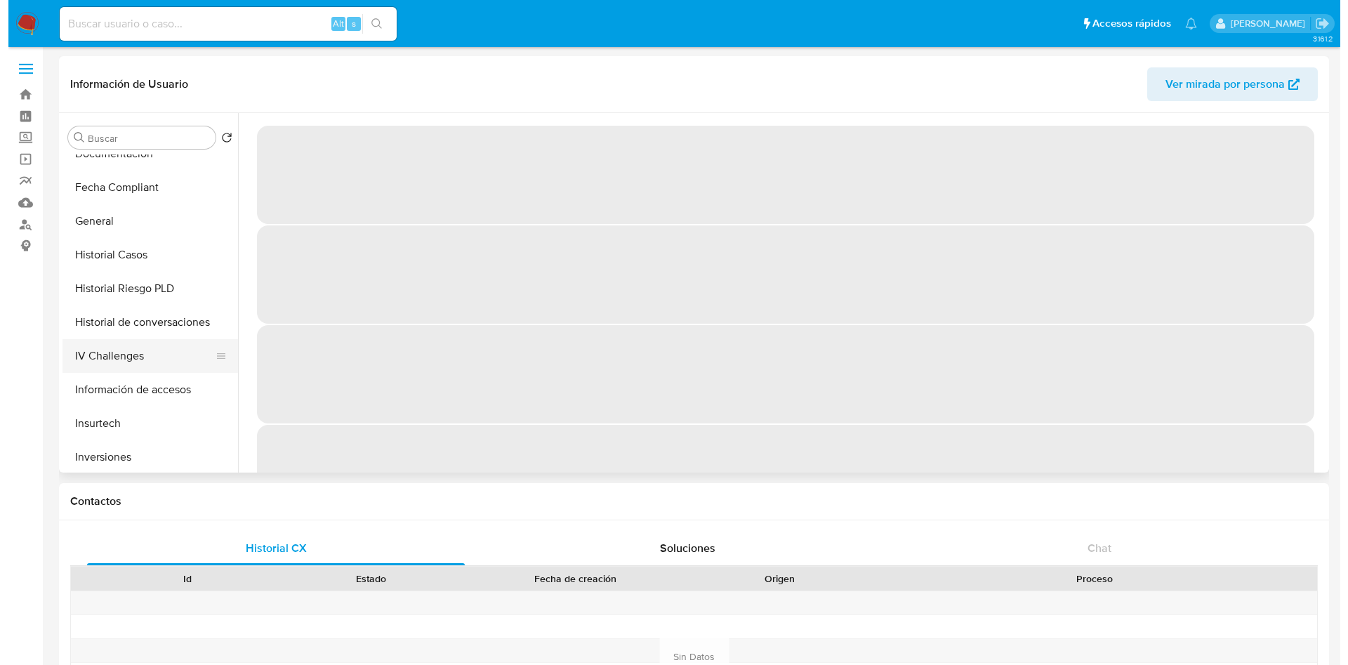
scroll to position [421, 0]
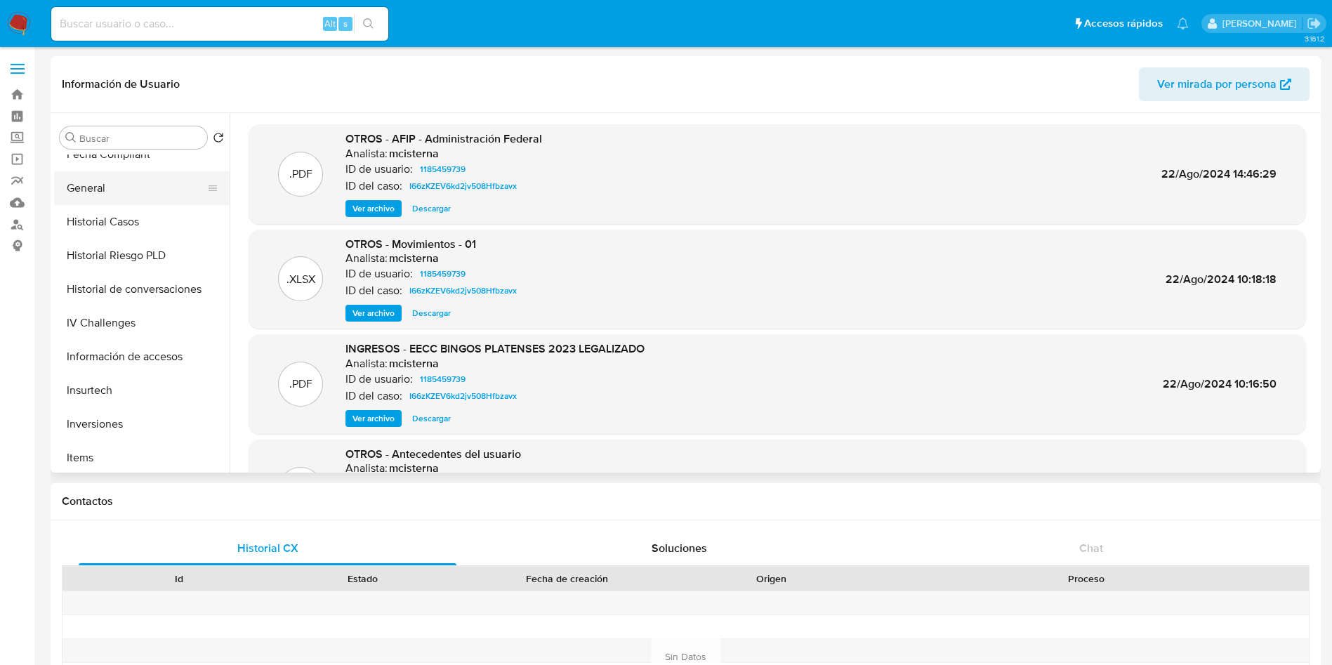
click at [110, 186] on button "General" at bounding box center [136, 188] width 164 height 34
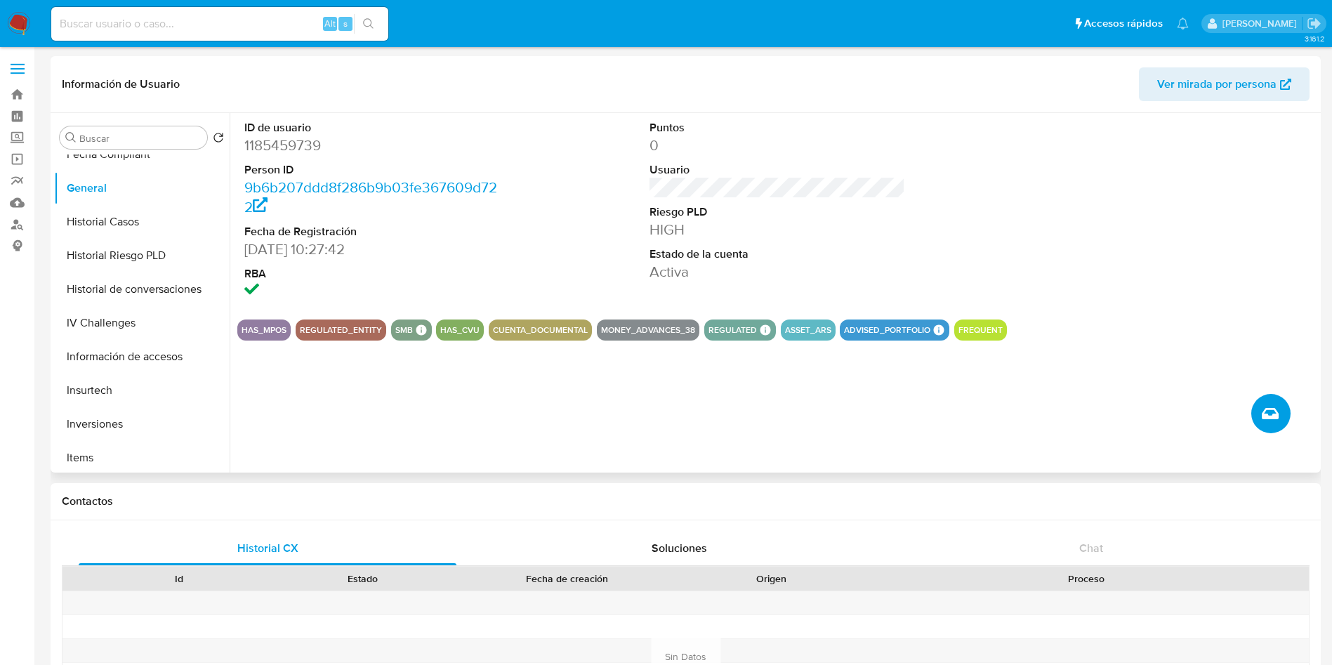
click at [1261, 422] on button "Crear caso manual" at bounding box center [1271, 413] width 39 height 39
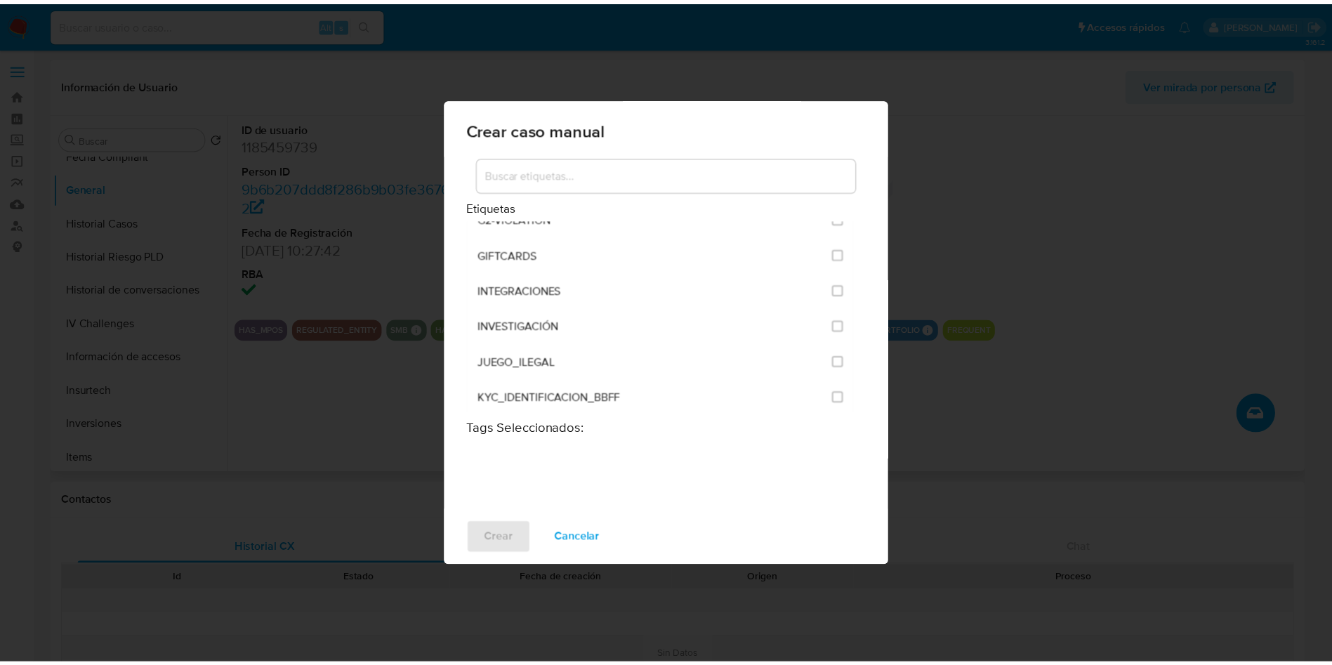
scroll to position [685, 0]
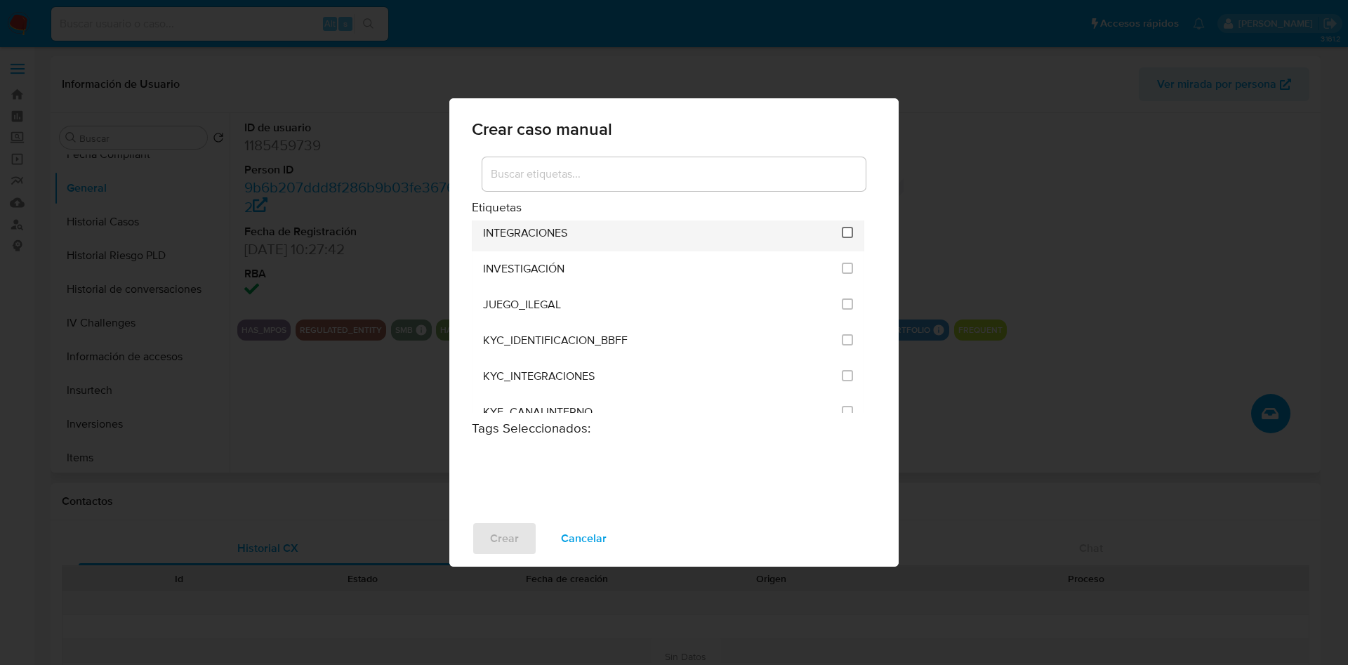
click at [842, 237] on input "2039" at bounding box center [847, 232] width 11 height 11
click at [499, 529] on span "Crear" at bounding box center [504, 538] width 29 height 31
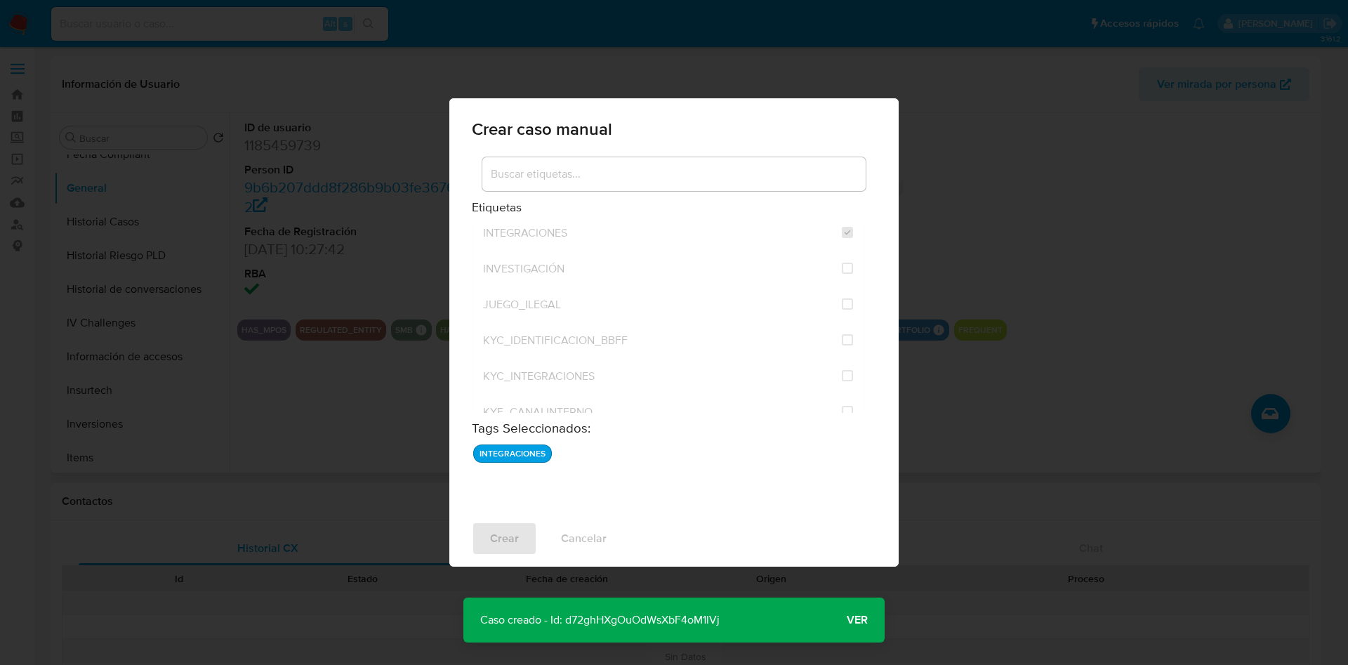
click at [657, 608] on p "Caso creado - Id: d72ghHXgOuOdWsXbF4oM1lVj" at bounding box center [600, 620] width 273 height 45
click at [657, 617] on p "Caso creado - Id: d72ghHXgOuOdWsXbF4oM1lVj" at bounding box center [600, 620] width 273 height 45
click at [657, 618] on p "Caso creado - Id: d72ghHXgOuOdWsXbF4oM1lVj" at bounding box center [600, 620] width 273 height 45
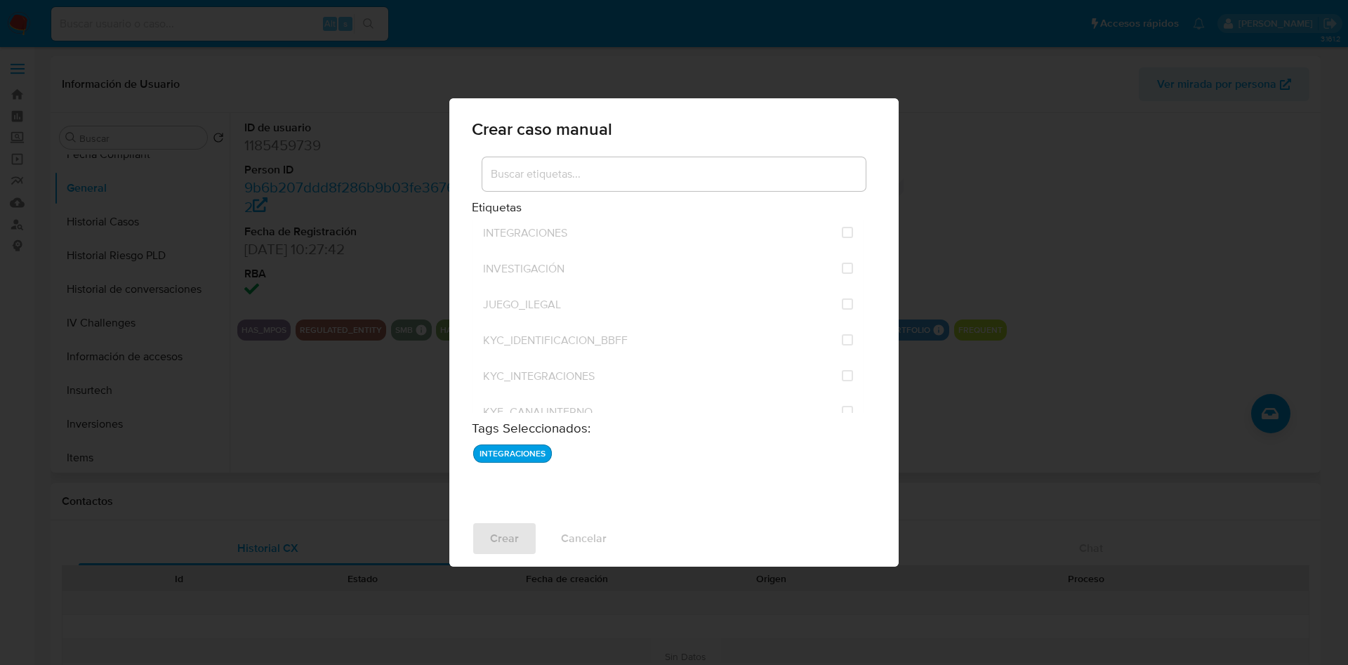
checkbox input "false"
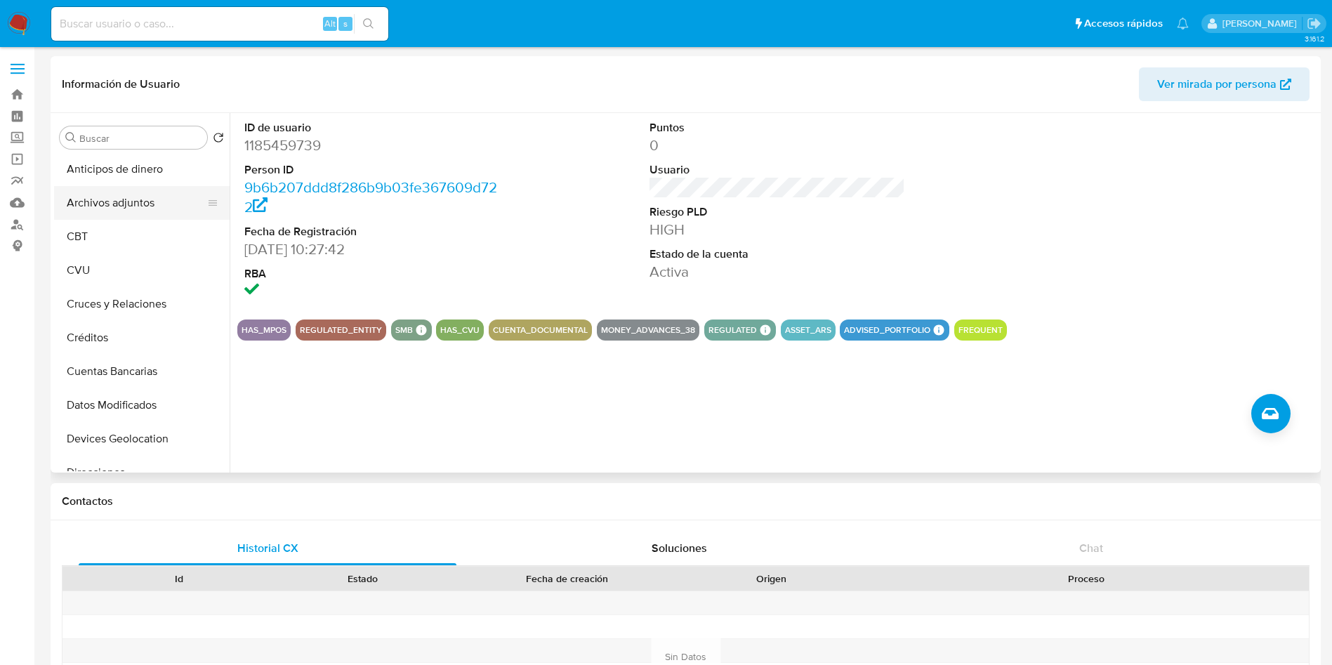
scroll to position [0, 0]
click at [115, 195] on button "Archivos adjuntos" at bounding box center [136, 205] width 164 height 34
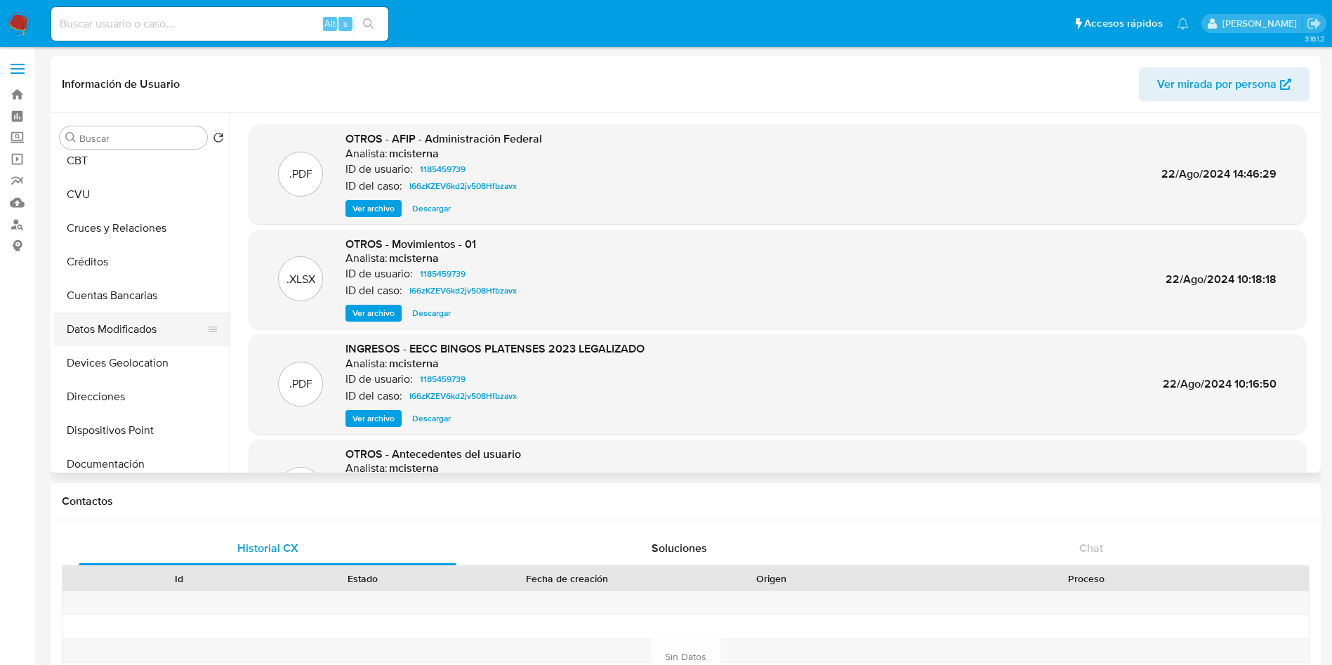
scroll to position [211, 0]
click at [124, 430] on button "Historial Casos" at bounding box center [136, 433] width 164 height 34
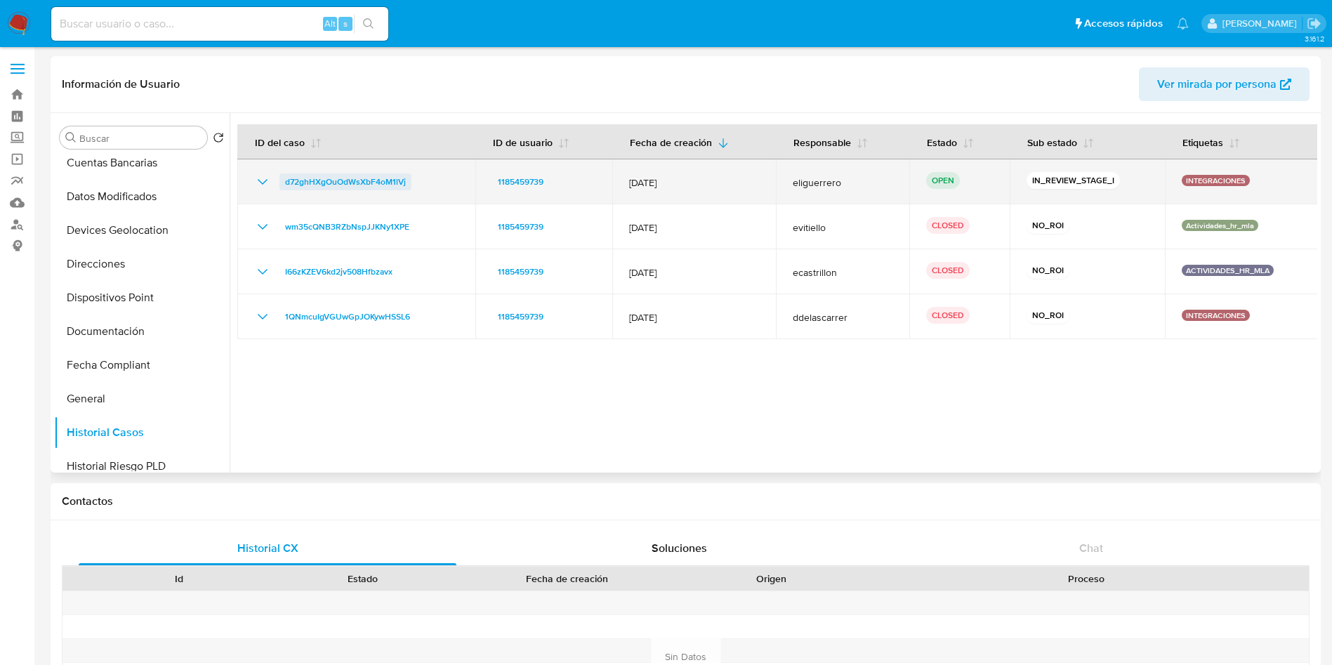
click at [310, 180] on span "d72ghHXgOuOdWsXbF4oM1lVj" at bounding box center [345, 181] width 121 height 17
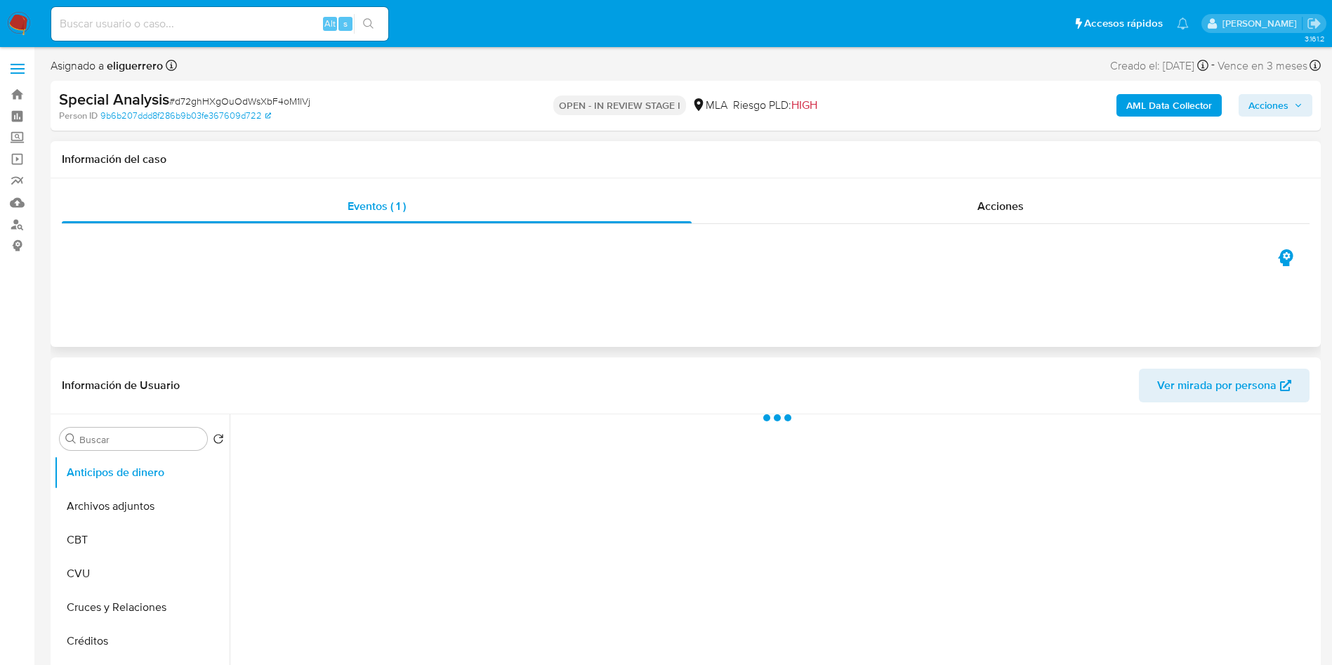
select select "10"
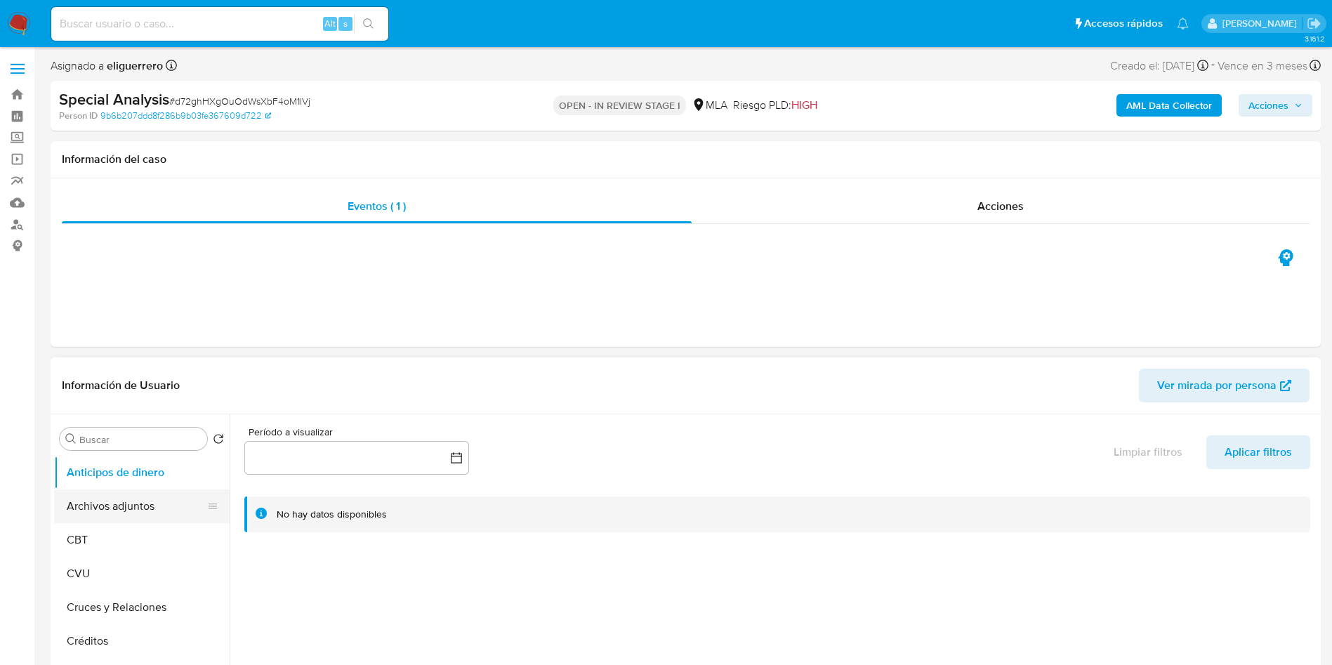
click at [127, 506] on button "Archivos adjuntos" at bounding box center [136, 507] width 164 height 34
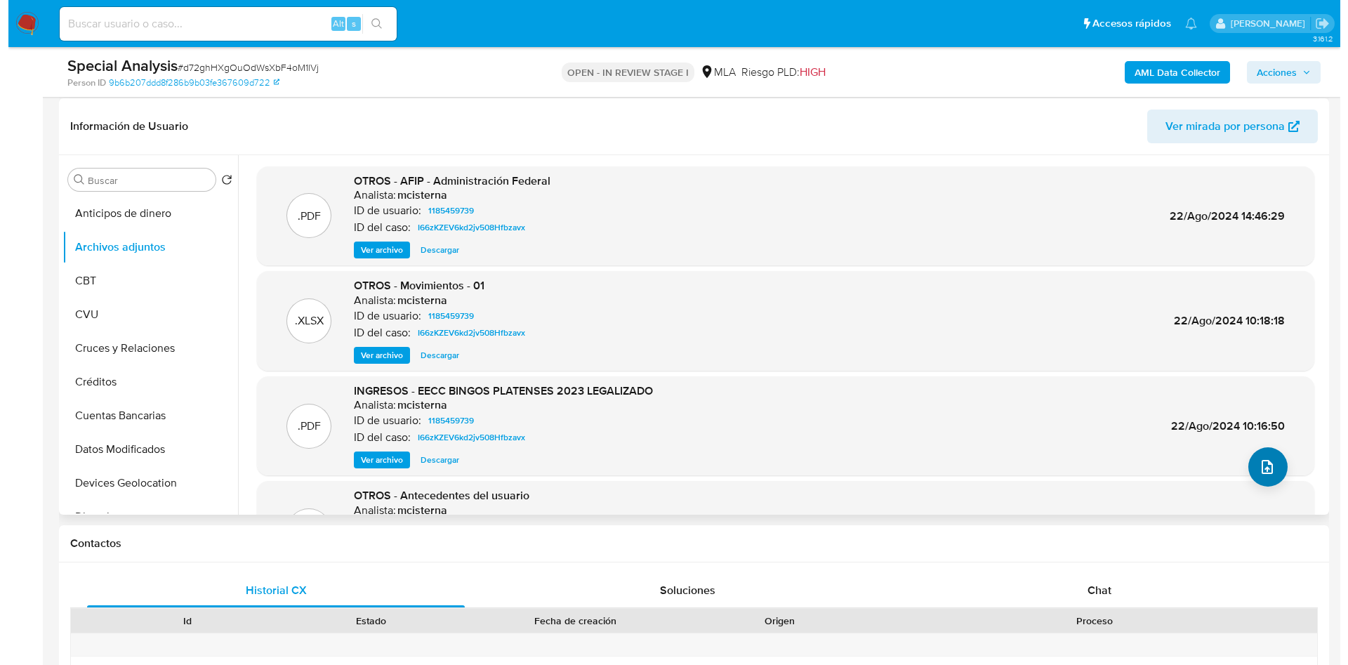
scroll to position [211, 0]
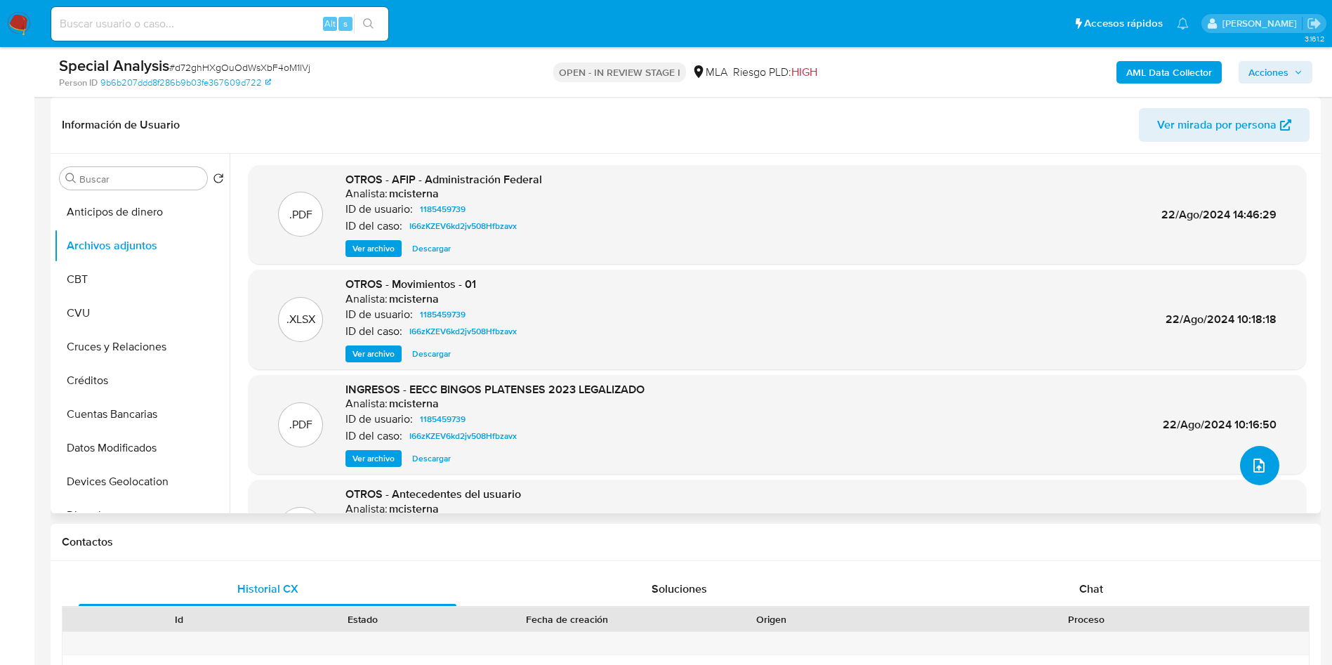
click at [1254, 458] on icon "upload-file" at bounding box center [1259, 465] width 17 height 17
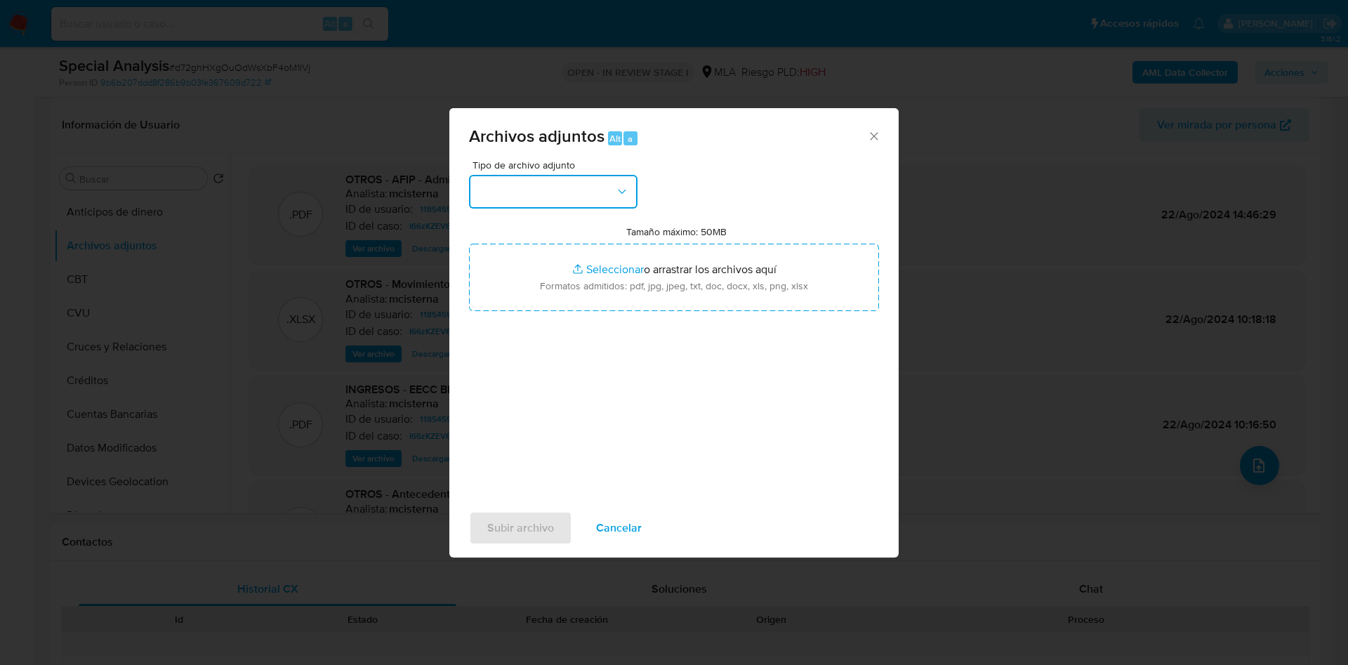
click at [584, 192] on button "button" at bounding box center [553, 192] width 169 height 34
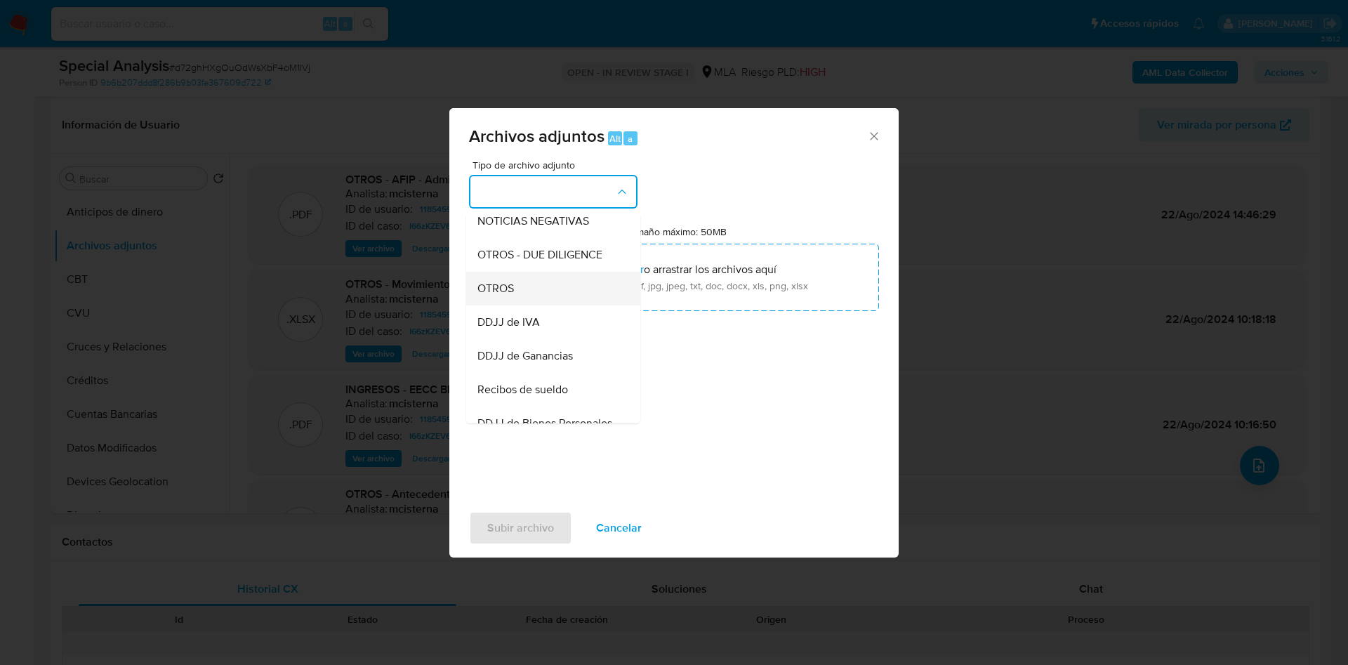
click at [570, 301] on div "OTROS" at bounding box center [549, 289] width 143 height 34
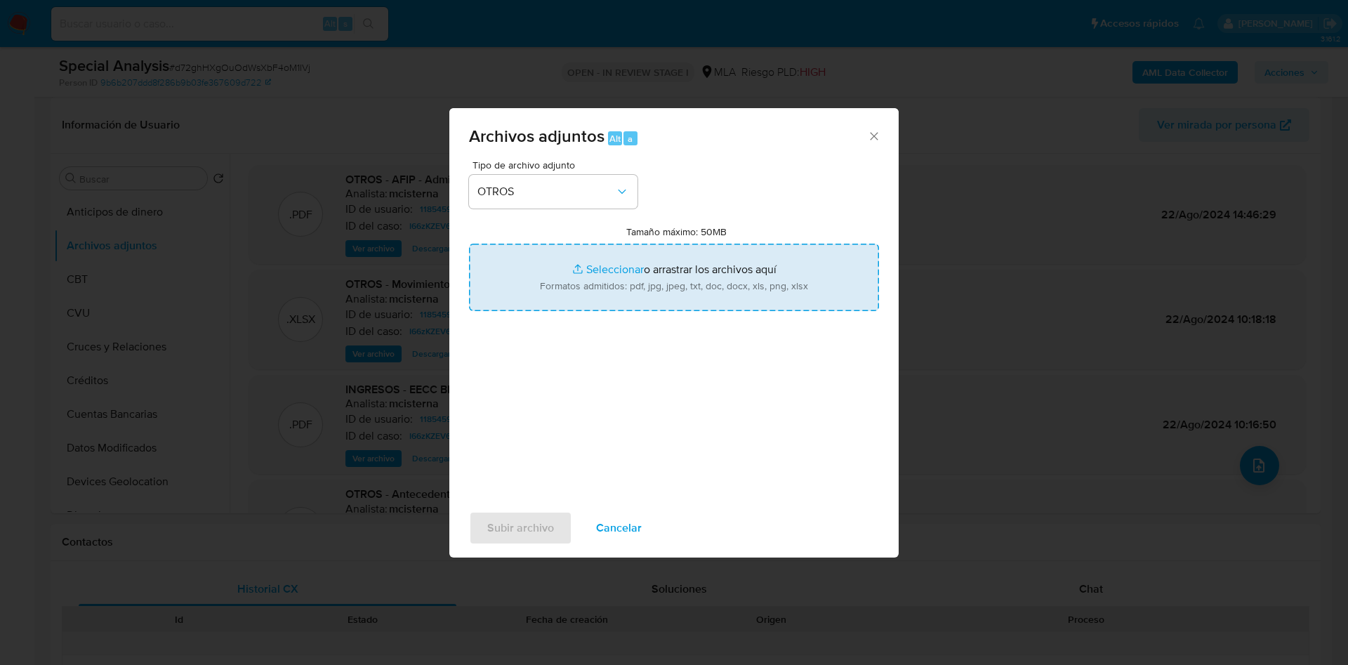
click at [613, 270] on input "Tamaño máximo: 50MB Seleccionar archivos" at bounding box center [674, 277] width 410 height 67
type input "C:\fakepath\Acta designación OC.pdf"
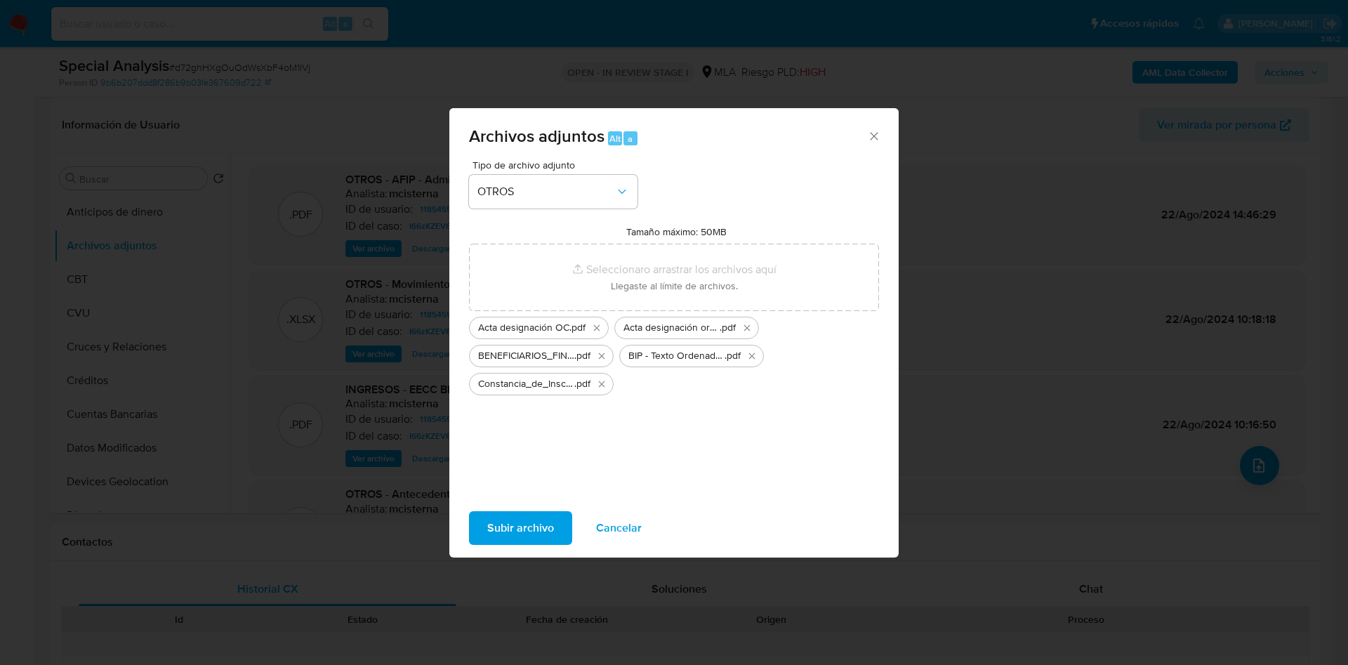
click at [500, 534] on span "Subir archivo" at bounding box center [520, 528] width 67 height 31
